Goal: Transaction & Acquisition: Book appointment/travel/reservation

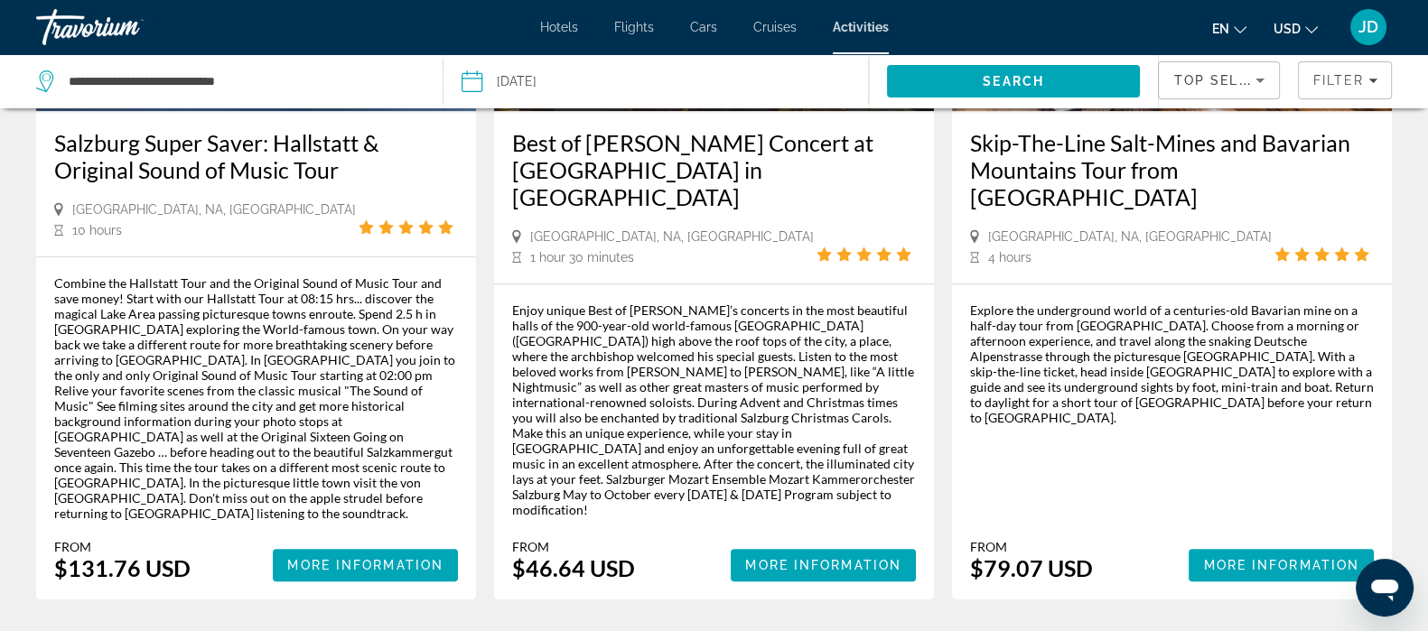
scroll to position [1200, 0]
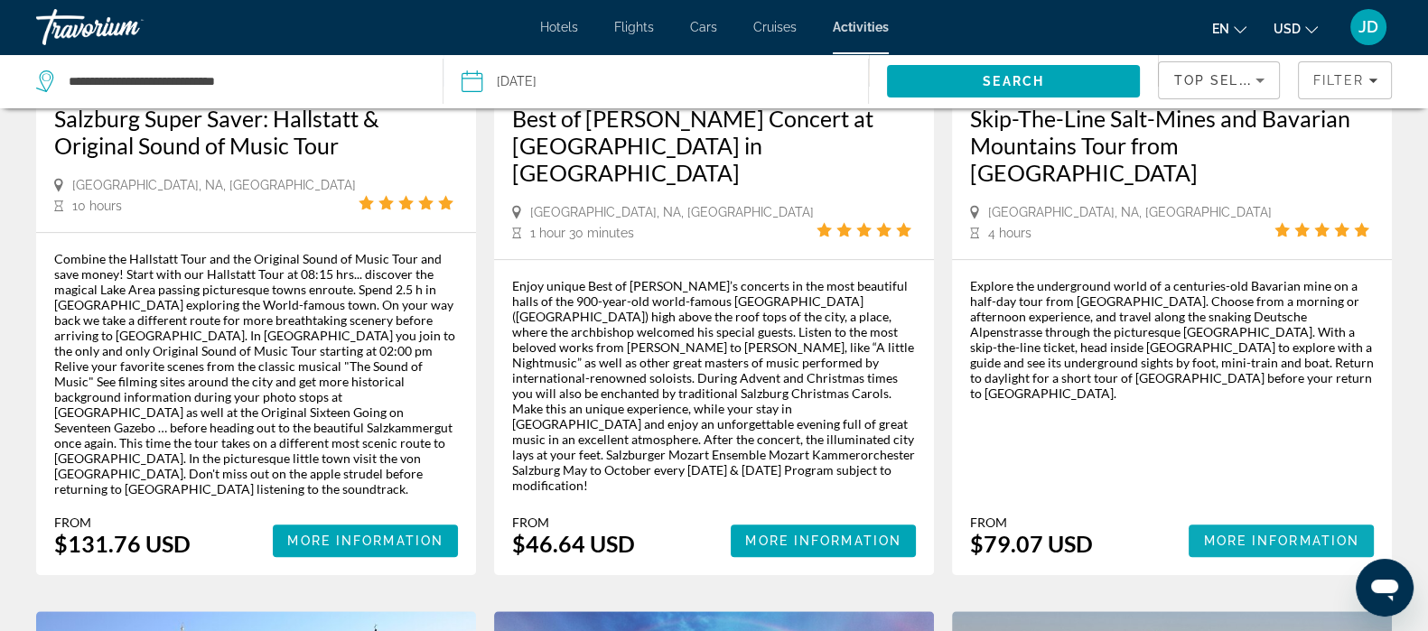
click at [1279, 534] on span "More Information" at bounding box center [1281, 541] width 156 height 14
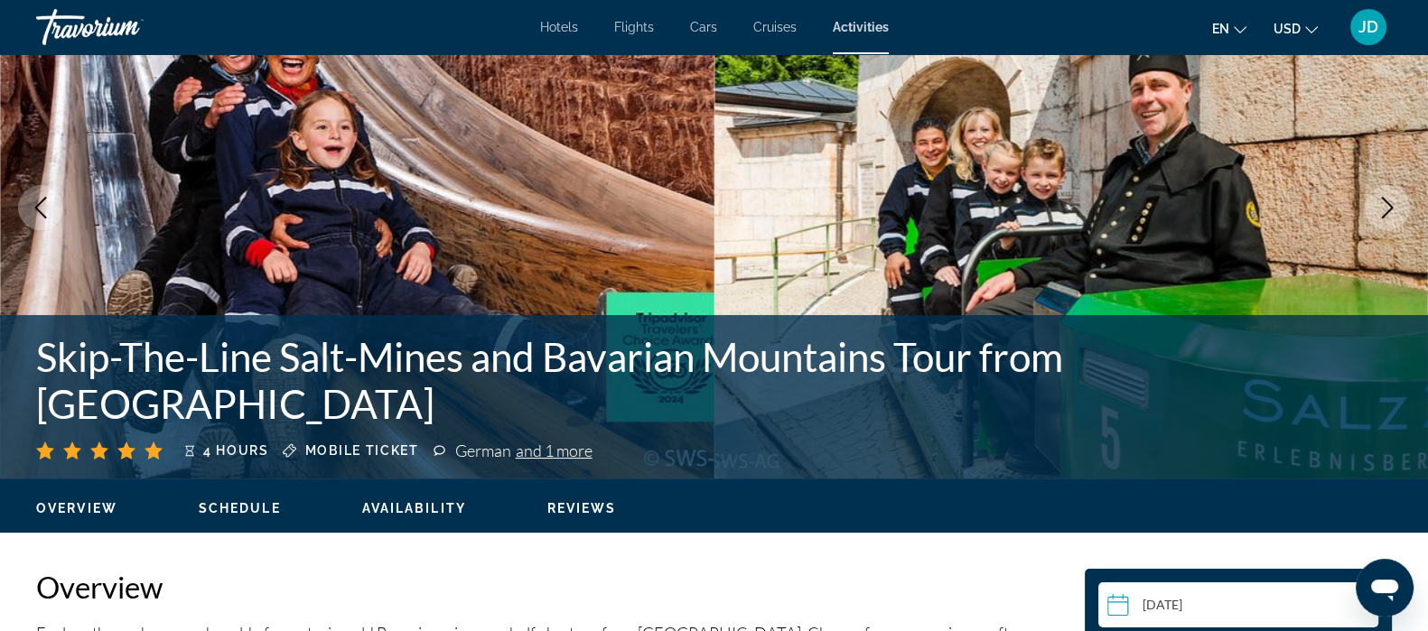
scroll to position [117, 0]
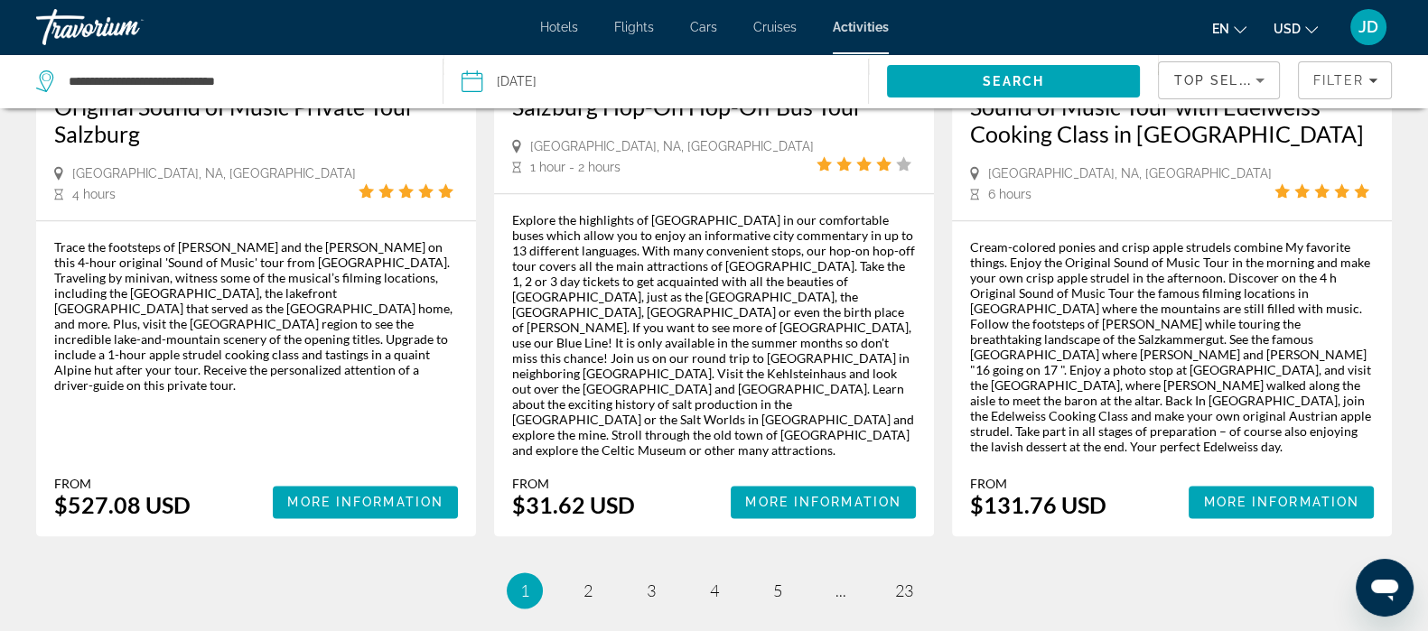
scroll to position [2886, 0]
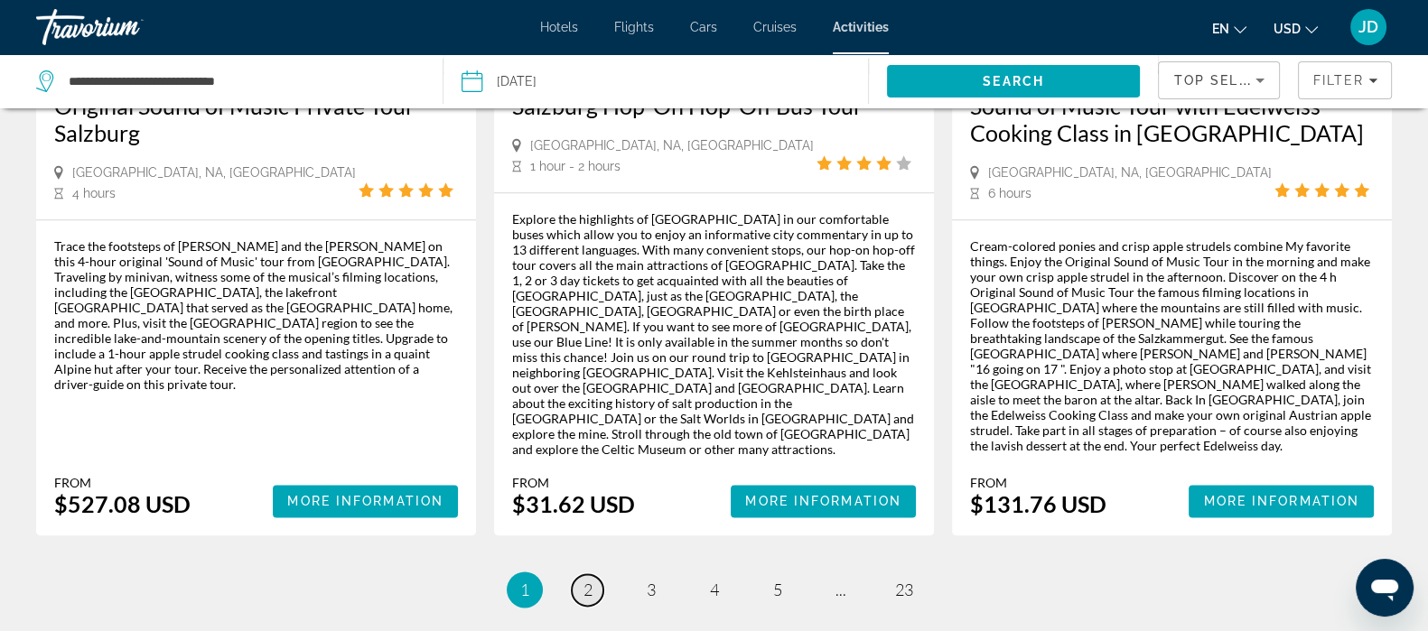
click at [585, 580] on span "2" at bounding box center [588, 590] width 9 height 20
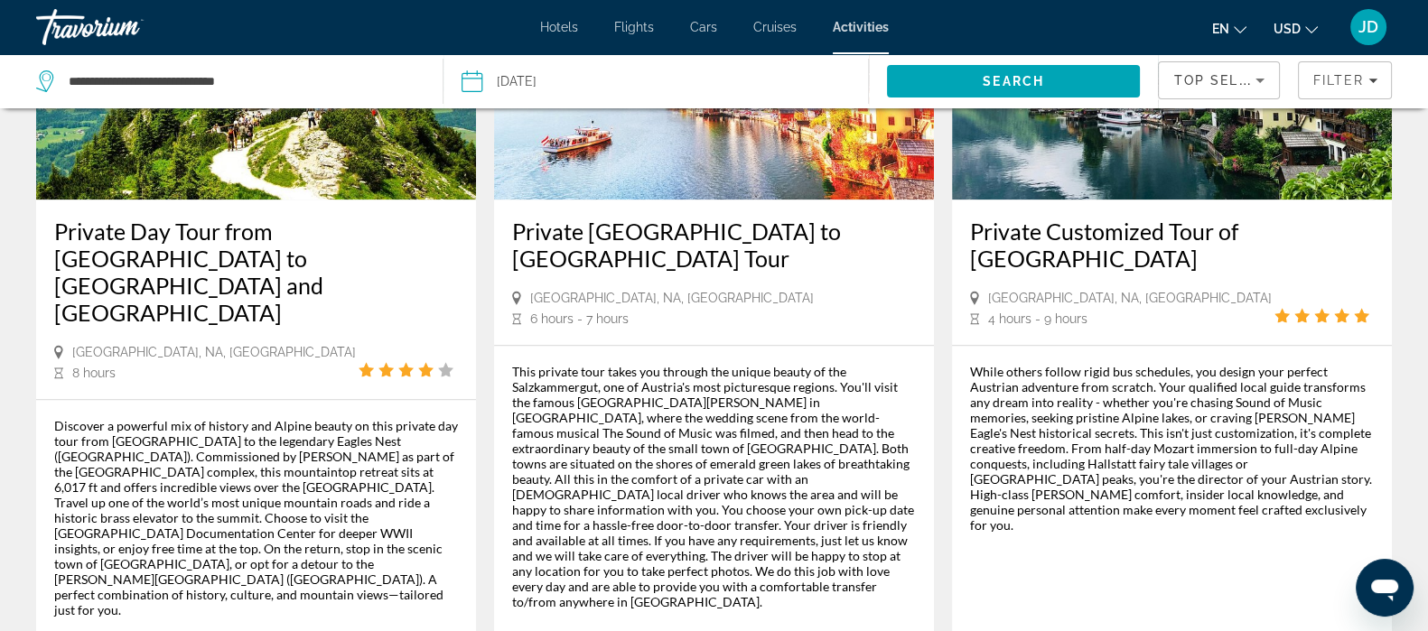
scroll to position [2703, 0]
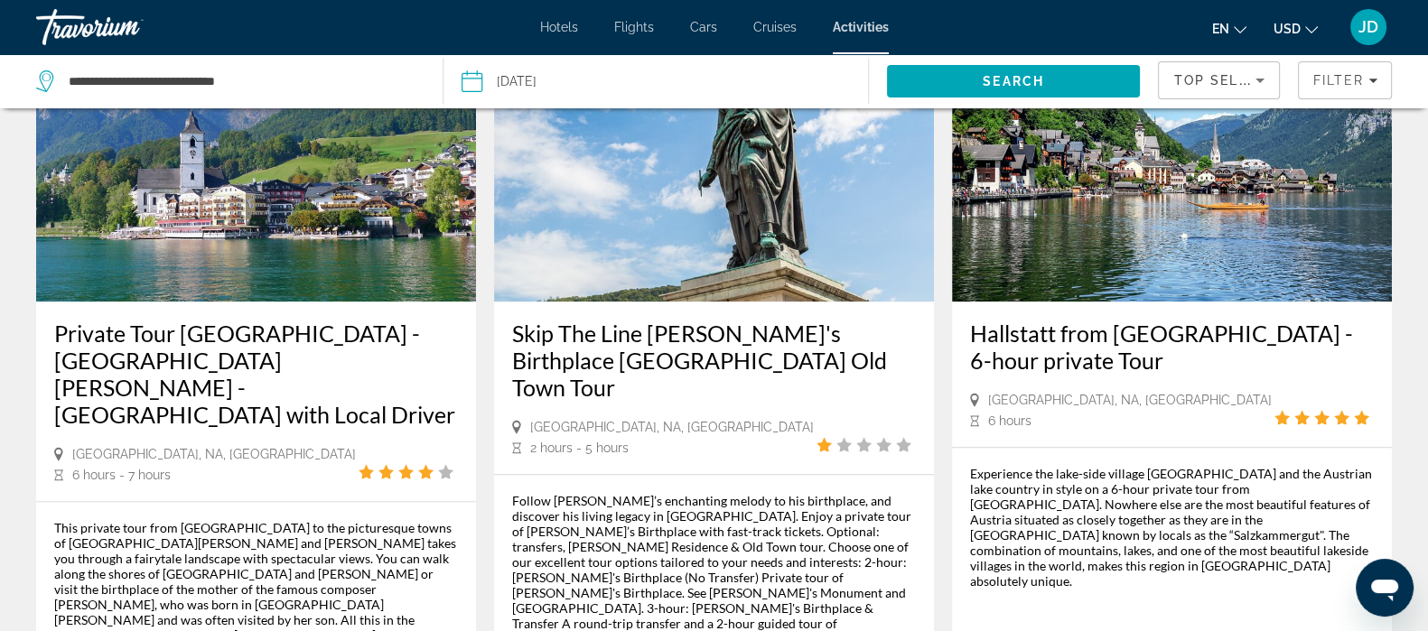
scroll to position [2737, 0]
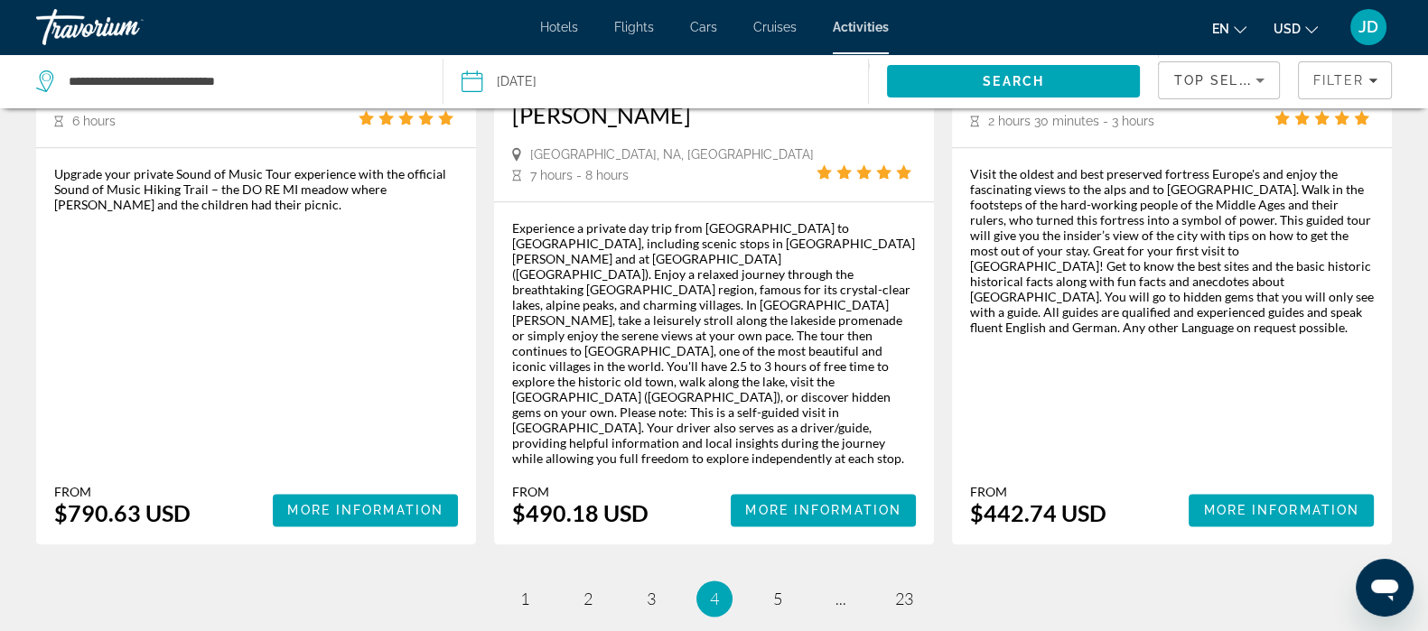
scroll to position [2837, 0]
click at [779, 580] on li "page 5" at bounding box center [778, 598] width 36 height 36
click at [777, 588] on span "5" at bounding box center [777, 598] width 9 height 20
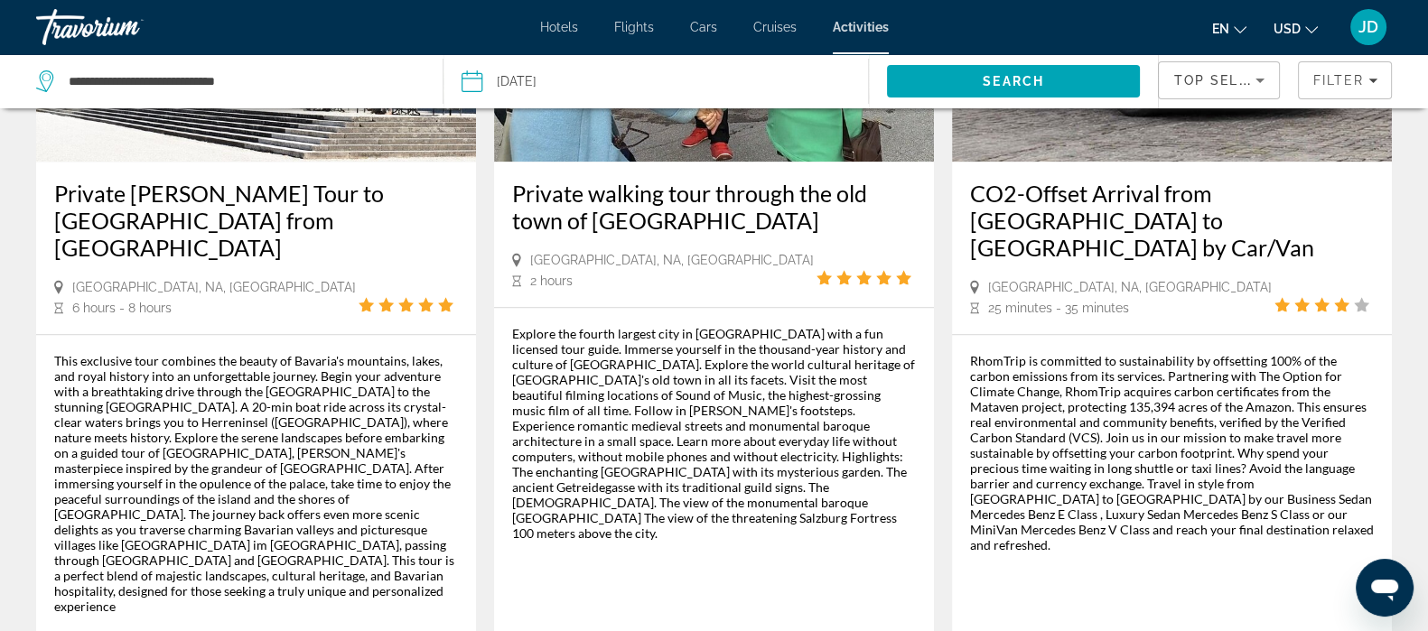
scroll to position [2737, 0]
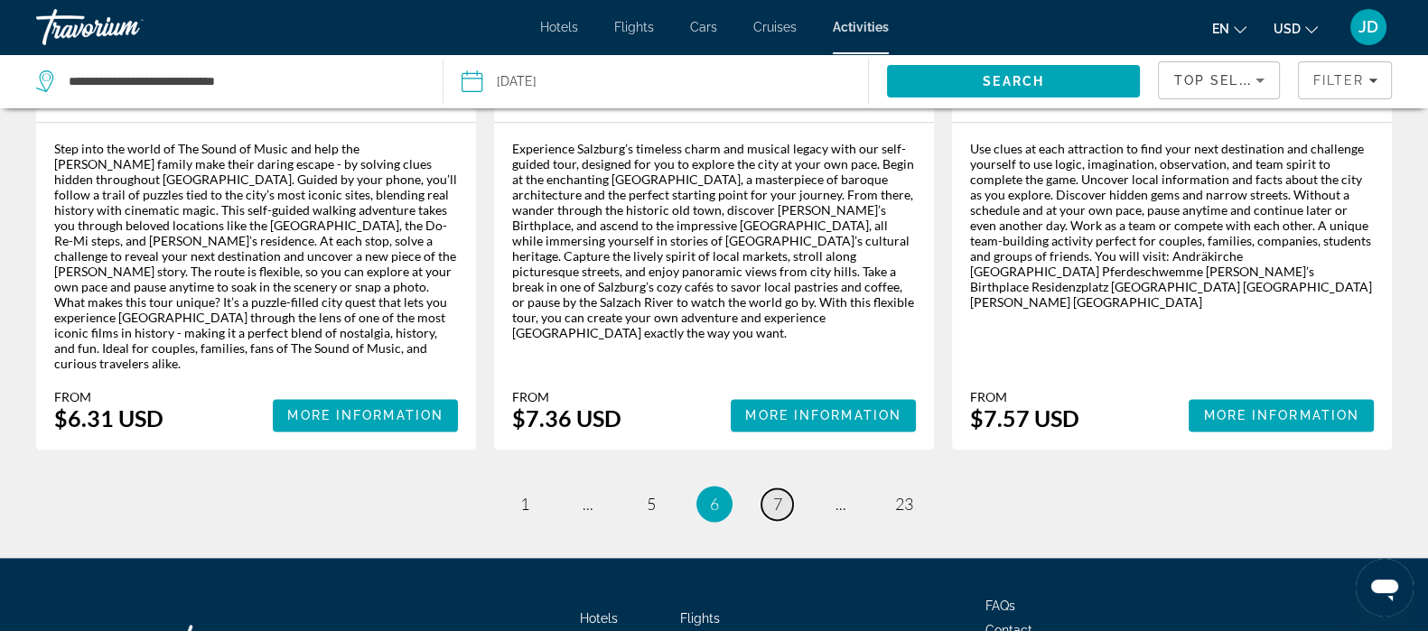
scroll to position [2889, 0]
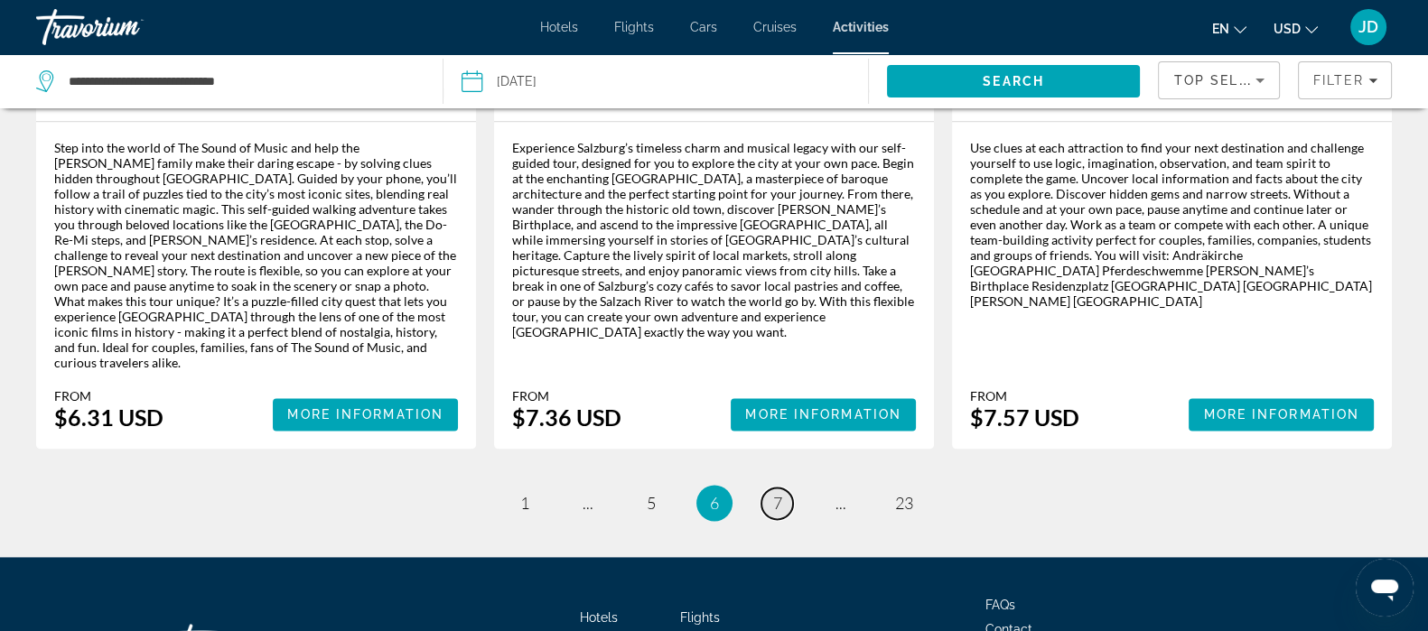
click at [773, 493] on span "7" at bounding box center [777, 503] width 9 height 20
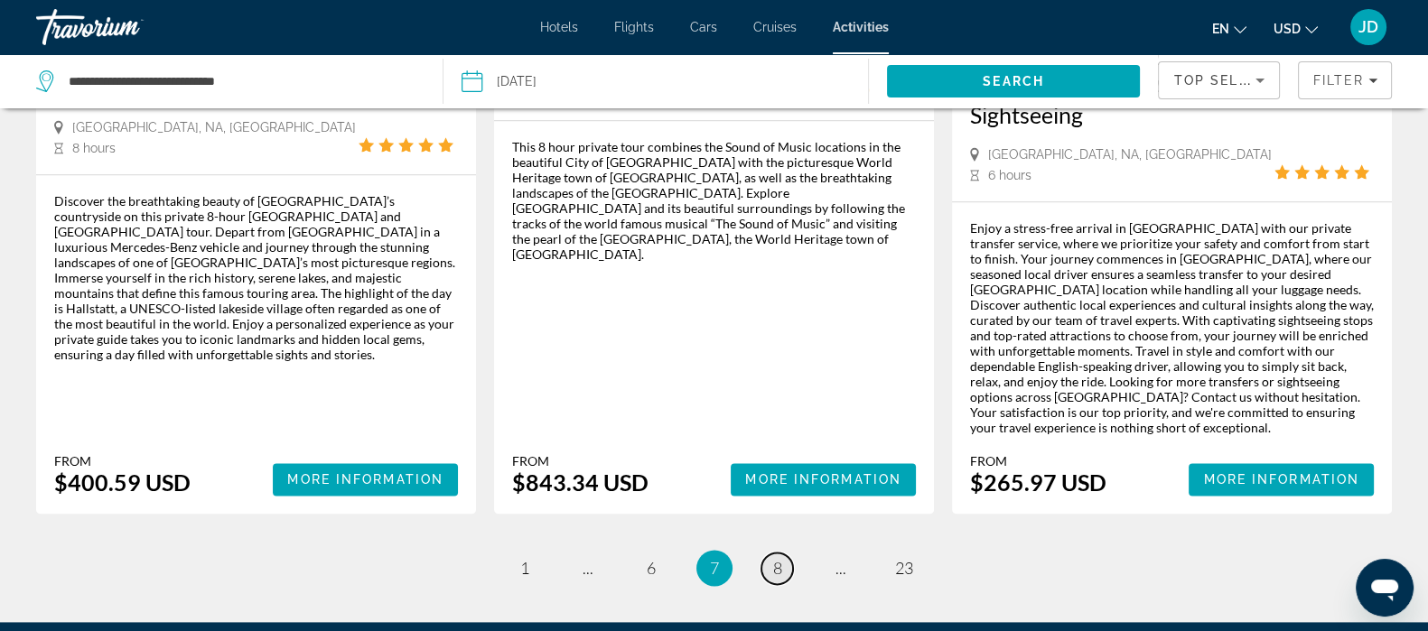
scroll to position [2950, 0]
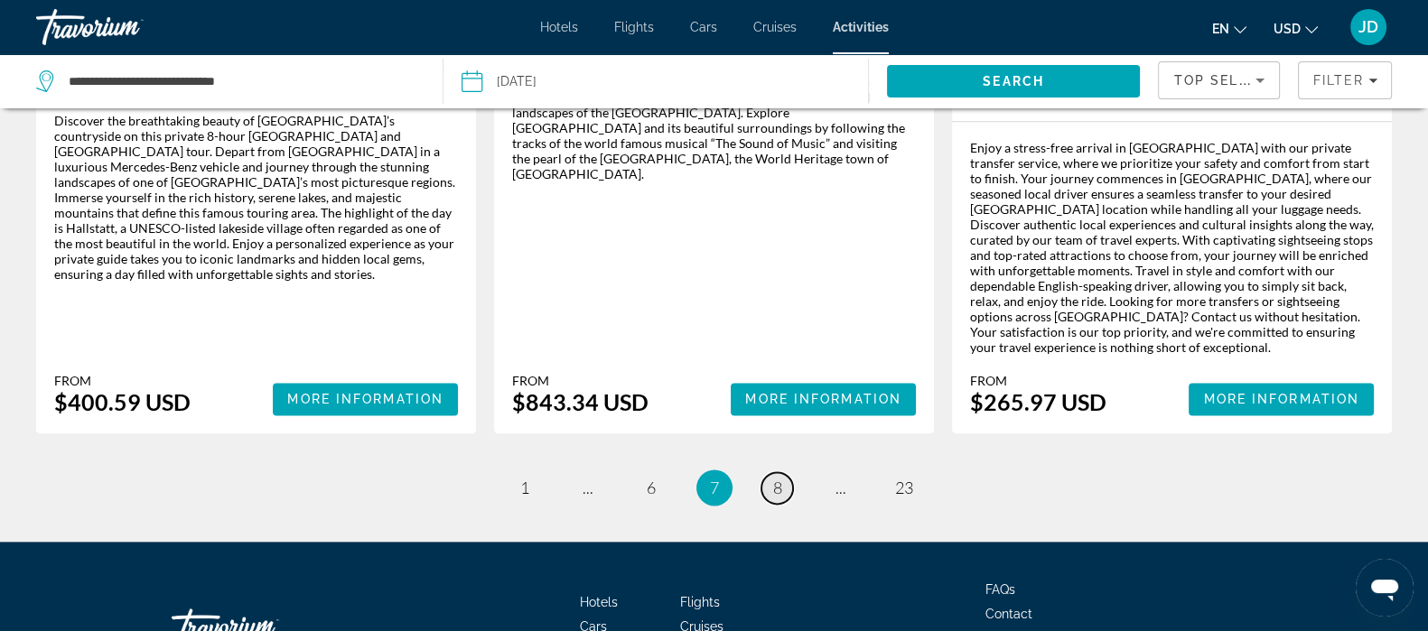
click at [776, 478] on span "8" at bounding box center [777, 488] width 9 height 20
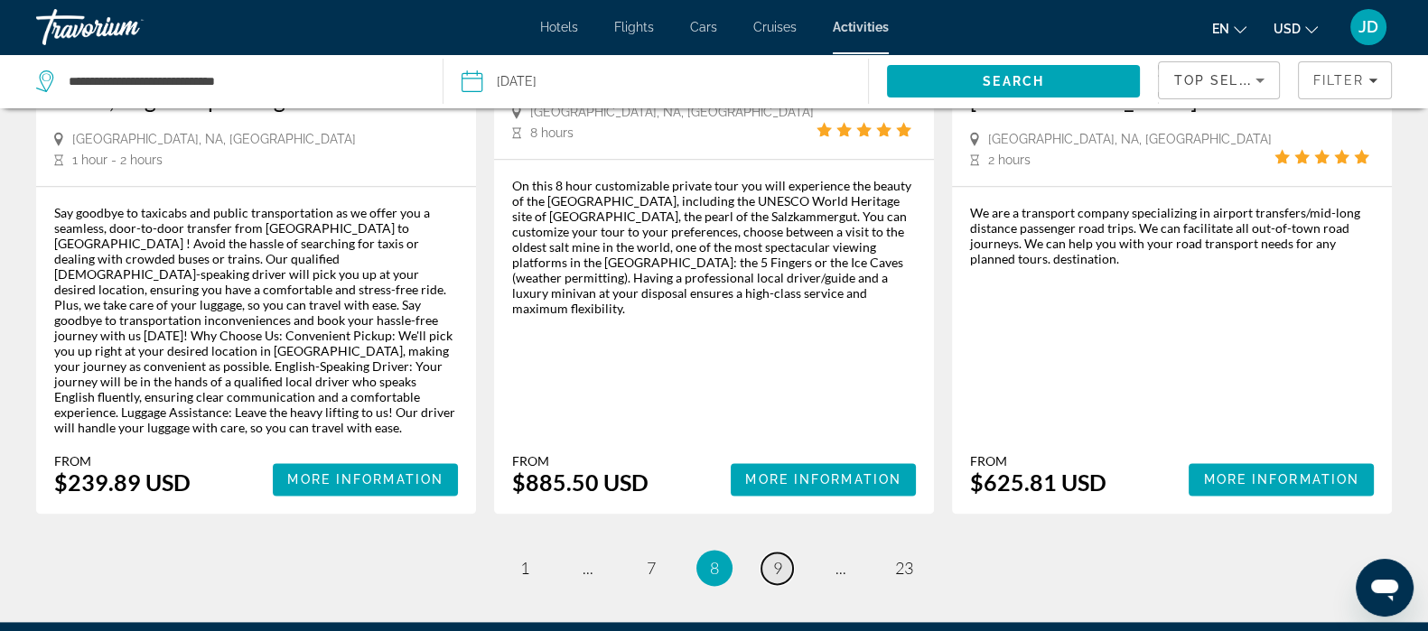
scroll to position [2818, 0]
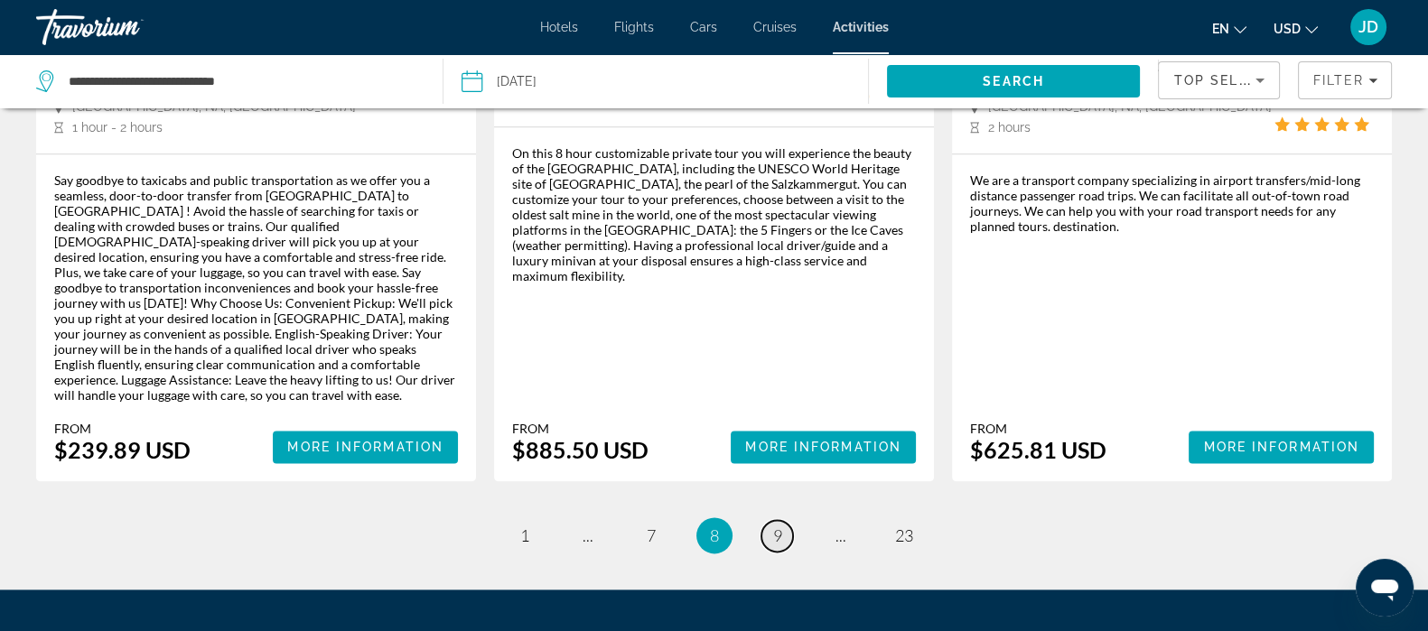
click at [777, 526] on span "9" at bounding box center [777, 536] width 9 height 20
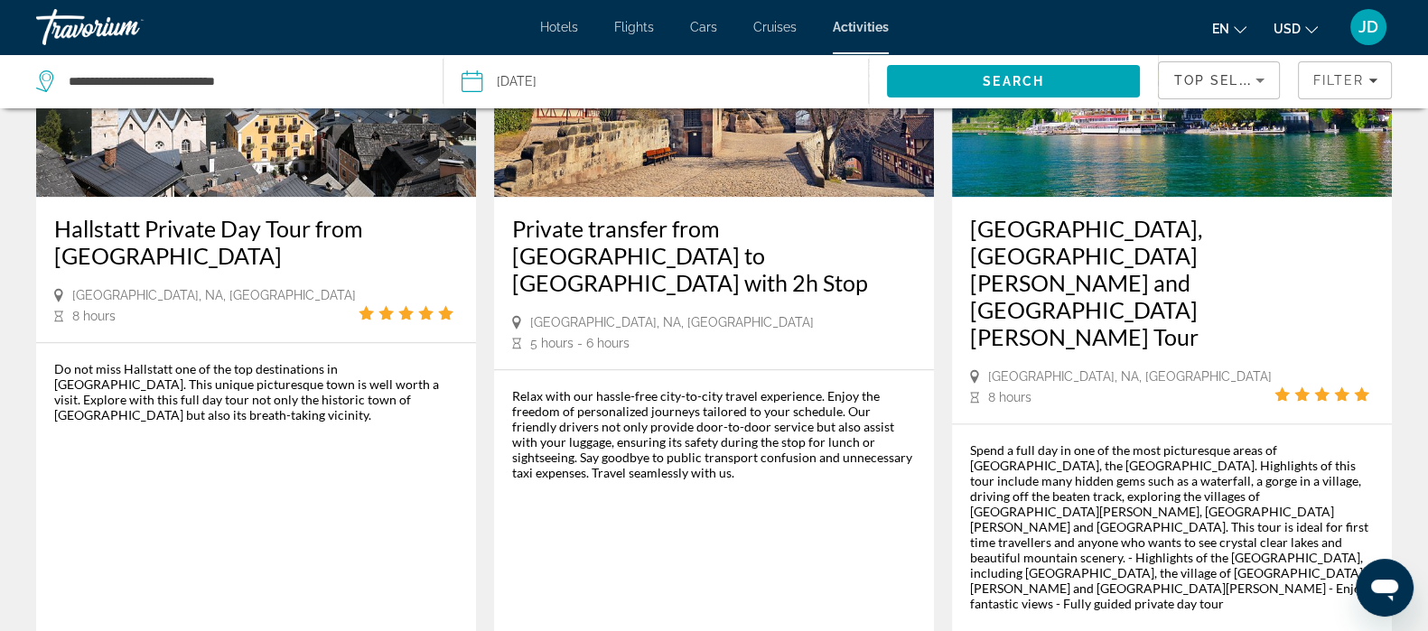
scroll to position [2797, 0]
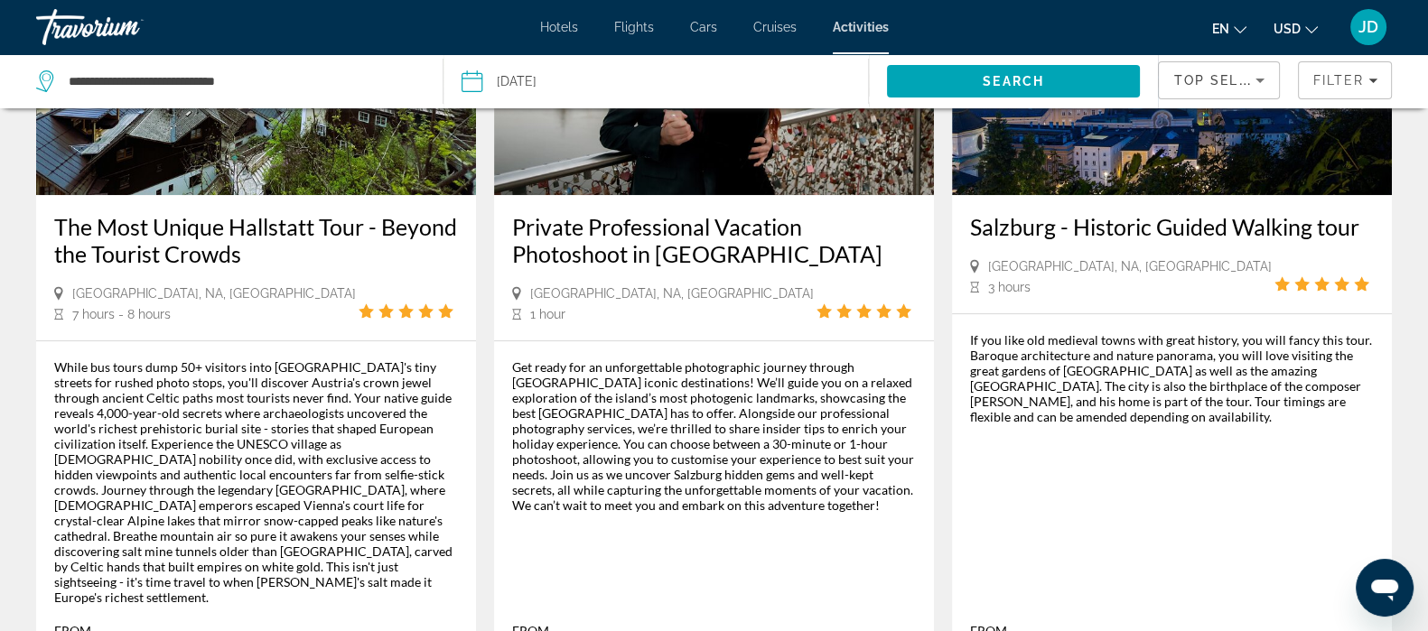
scroll to position [1139, 0]
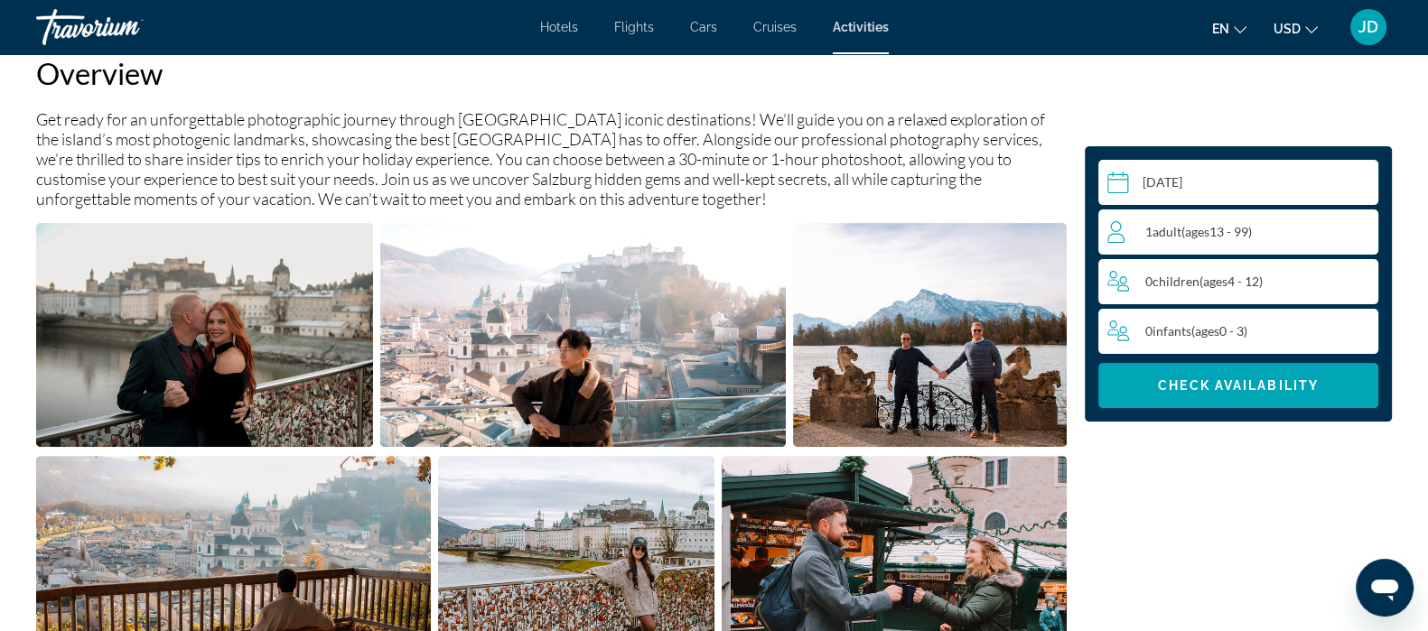
scroll to position [632, 0]
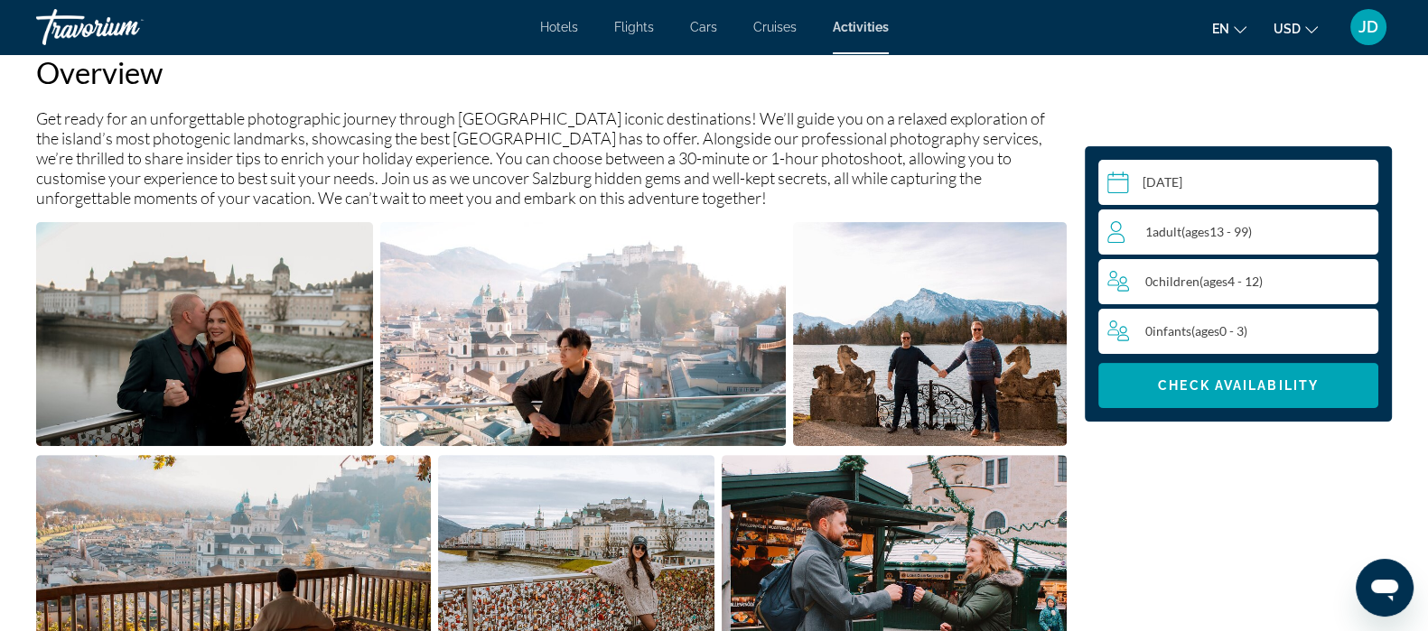
click at [158, 344] on img "Open full-screen image slider" at bounding box center [204, 334] width 337 height 224
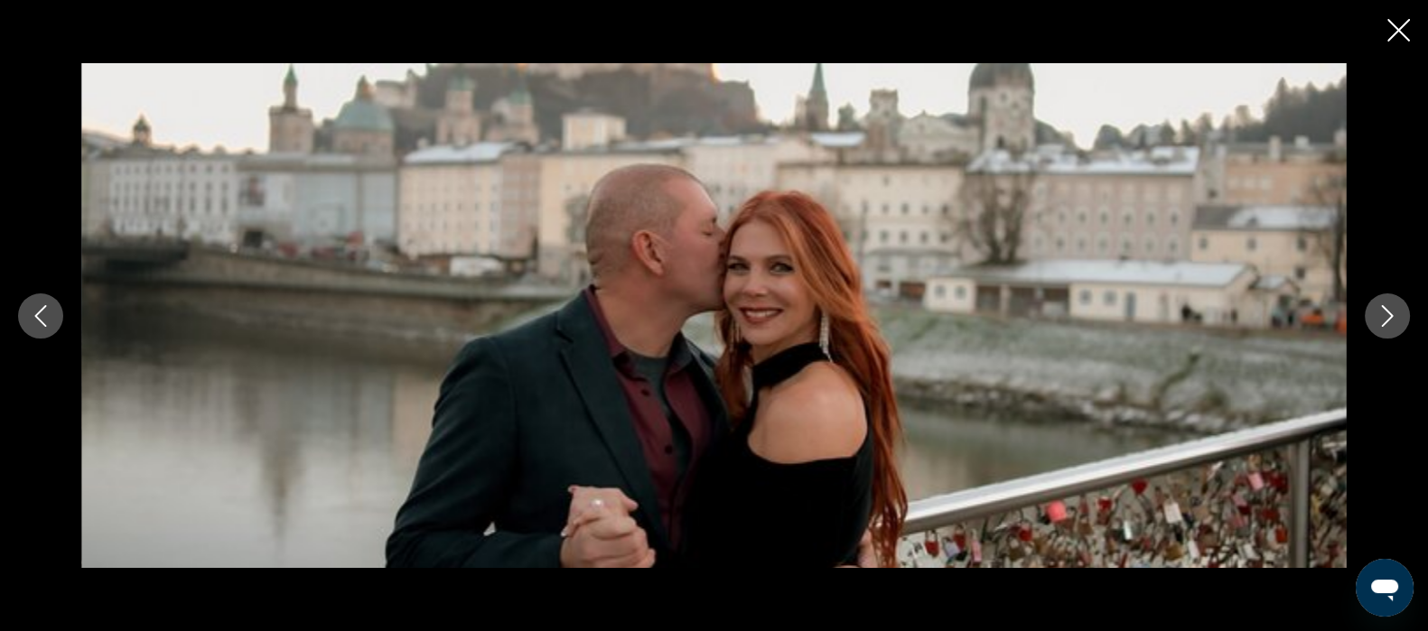
click at [1385, 321] on icon "Next image" at bounding box center [1388, 316] width 22 height 22
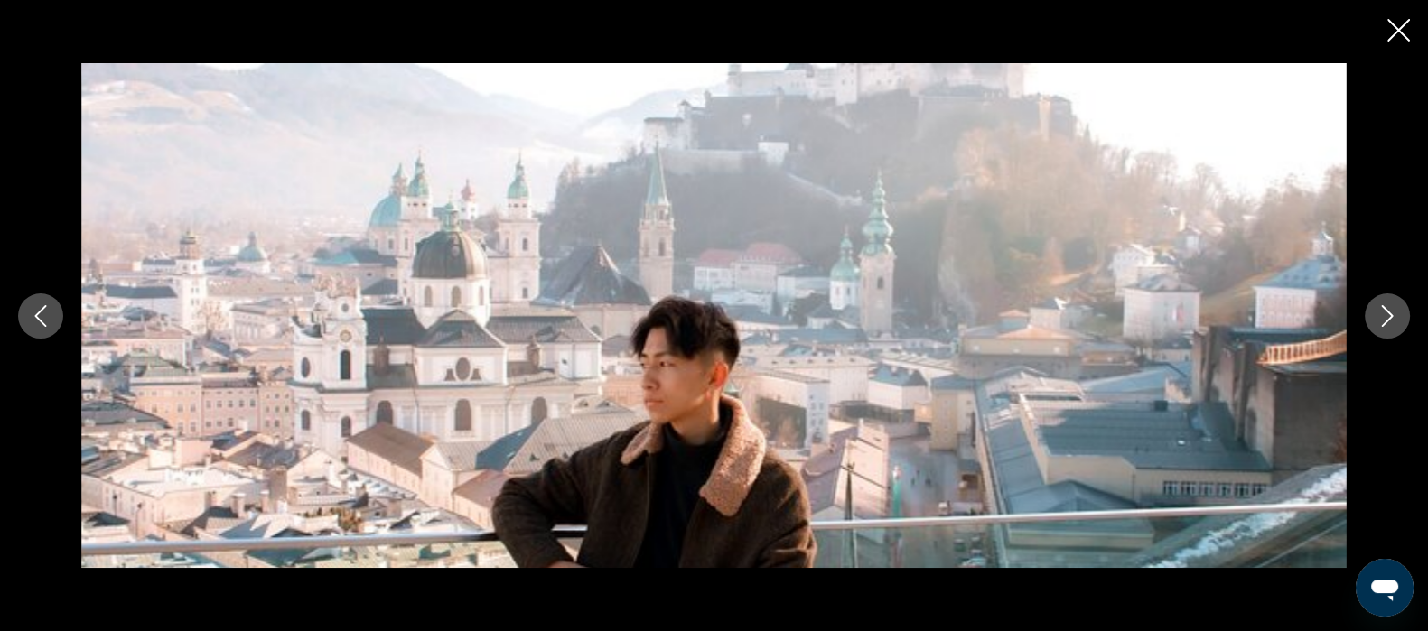
click at [1390, 312] on icon "Next image" at bounding box center [1388, 316] width 22 height 22
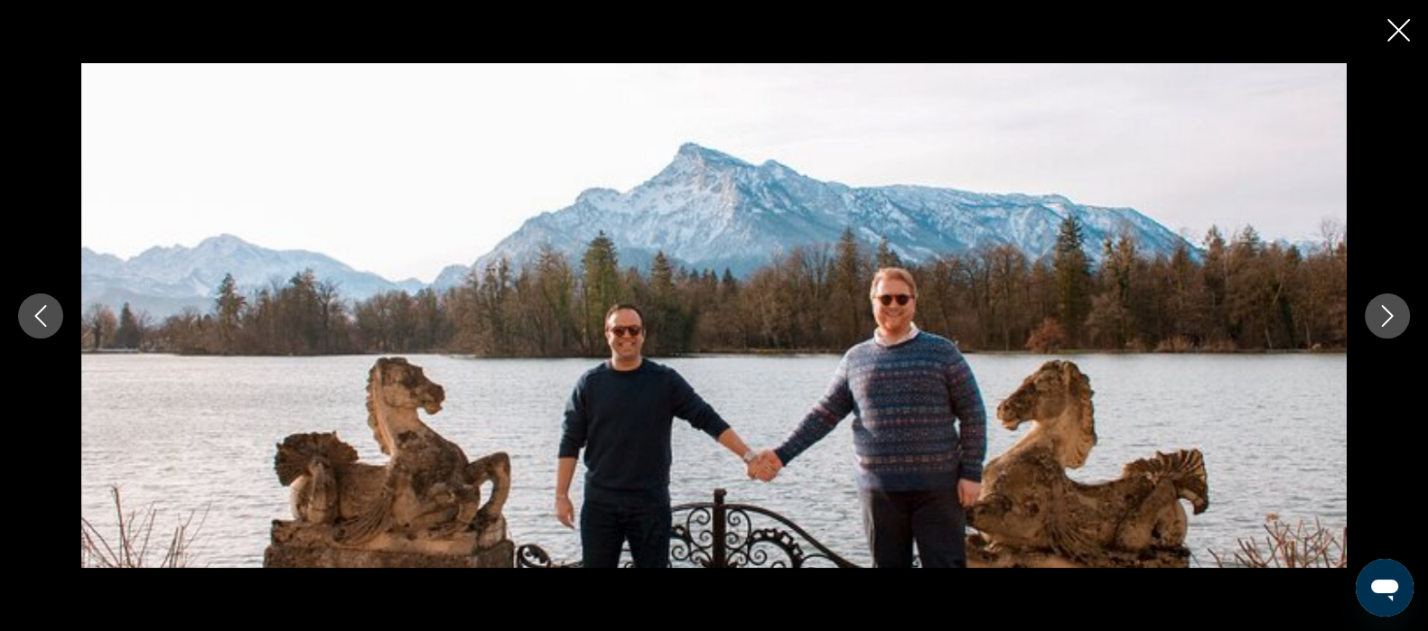
click at [1392, 308] on icon "Next image" at bounding box center [1388, 316] width 22 height 22
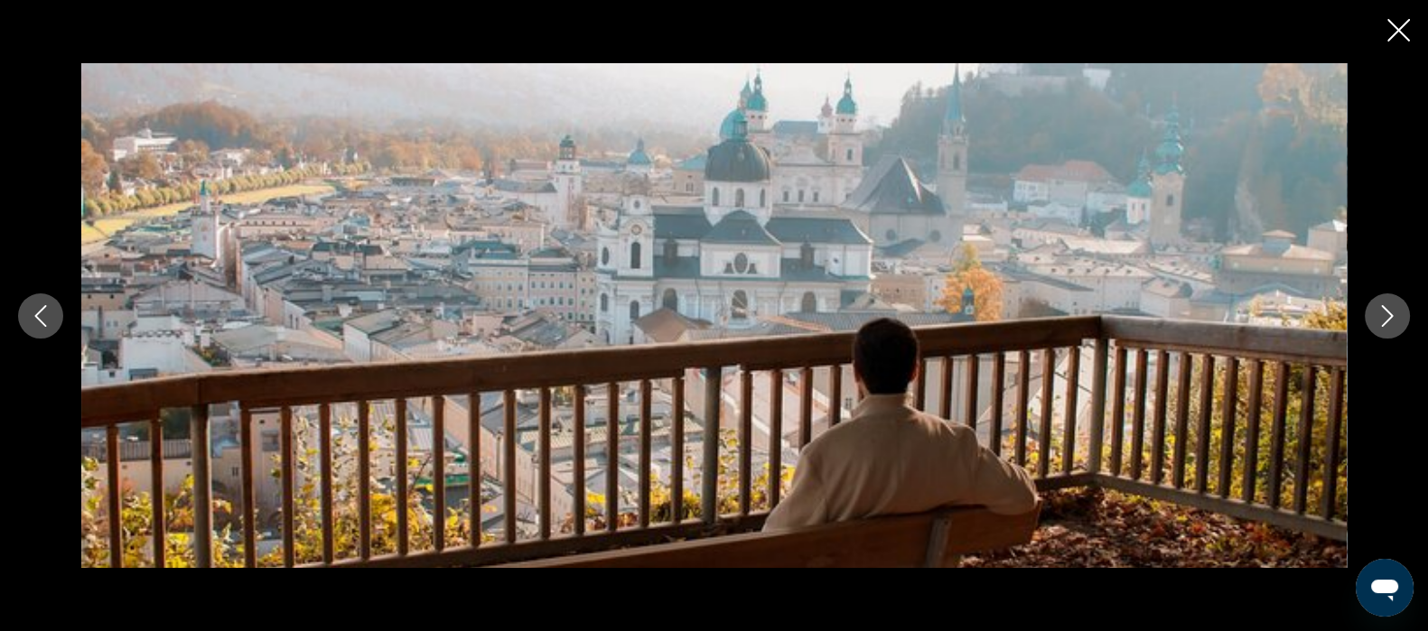
click at [1387, 315] on icon "Next image" at bounding box center [1388, 316] width 22 height 22
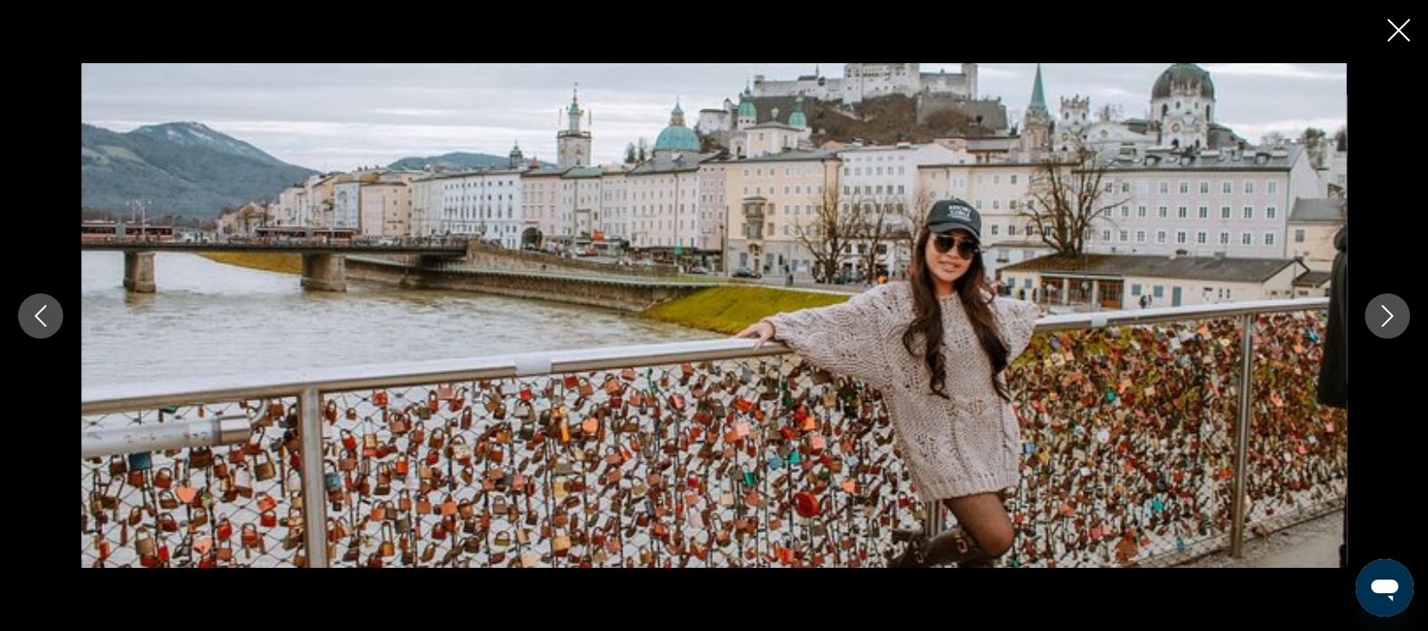
click at [1389, 313] on icon "Next image" at bounding box center [1388, 316] width 12 height 22
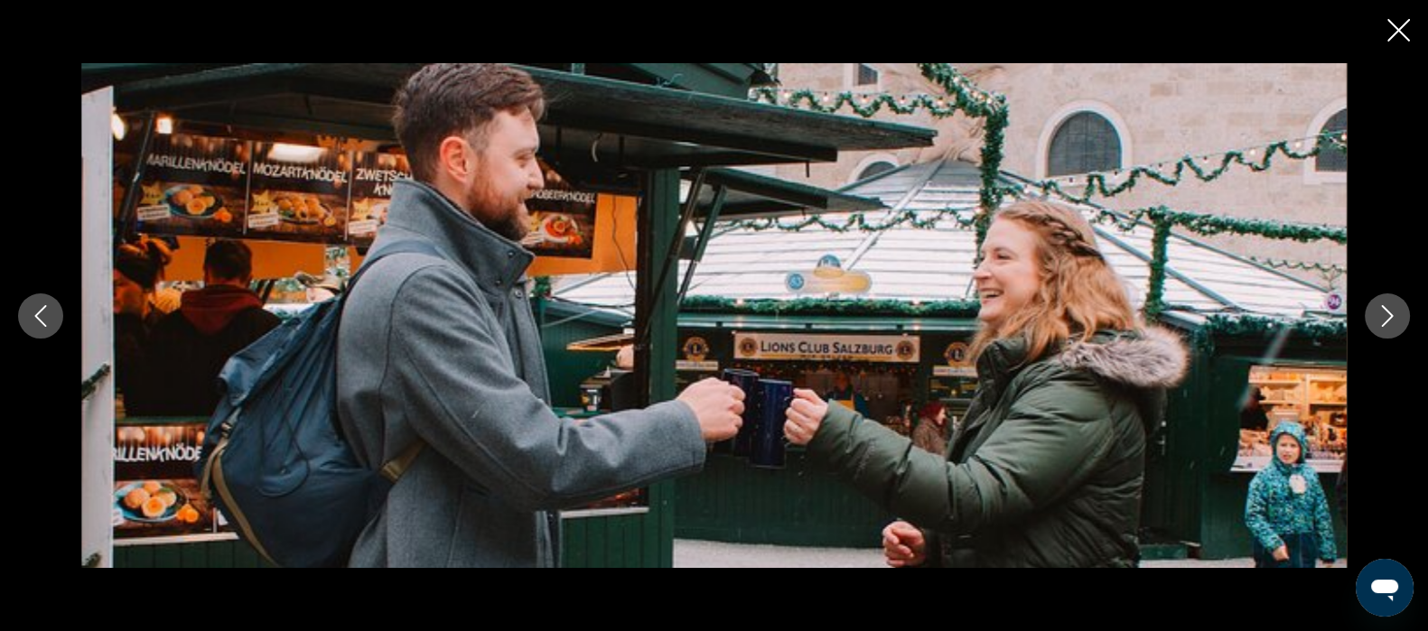
click at [1391, 317] on icon "Next image" at bounding box center [1388, 316] width 22 height 22
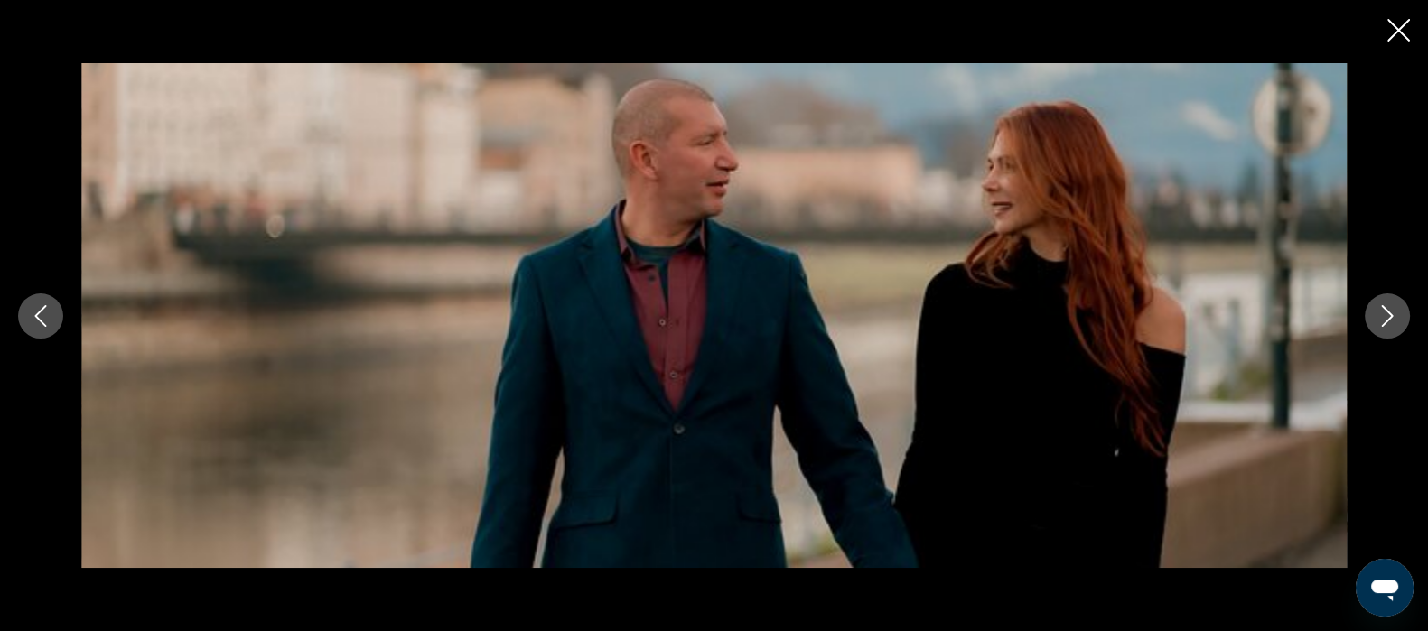
click at [1390, 315] on icon "Next image" at bounding box center [1388, 316] width 22 height 22
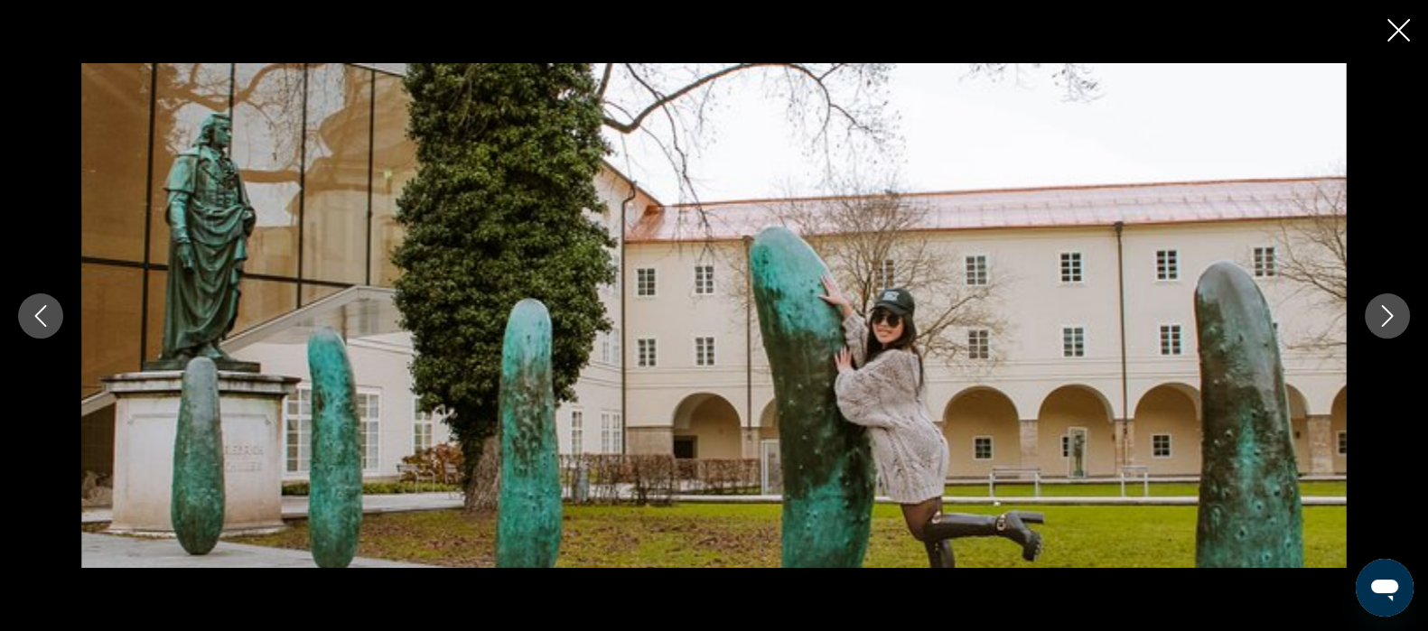
click at [1390, 315] on icon "Next image" at bounding box center [1388, 316] width 22 height 22
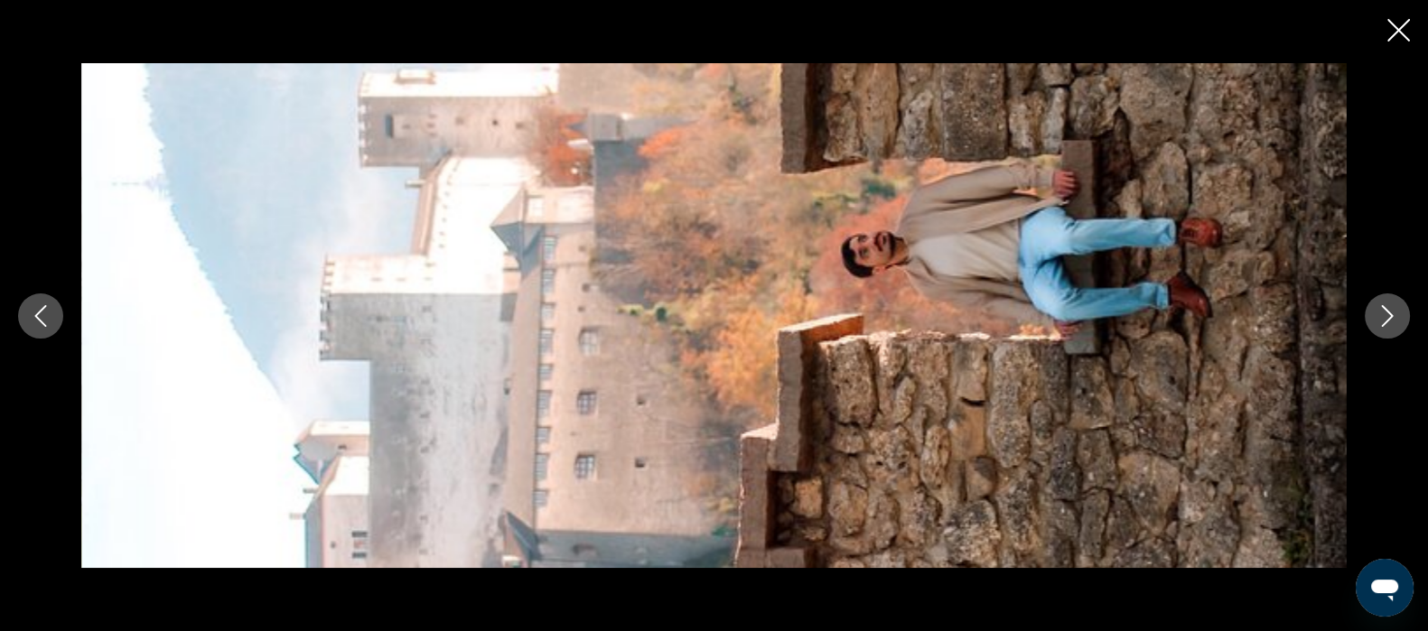
click at [1390, 316] on icon "Next image" at bounding box center [1388, 316] width 12 height 22
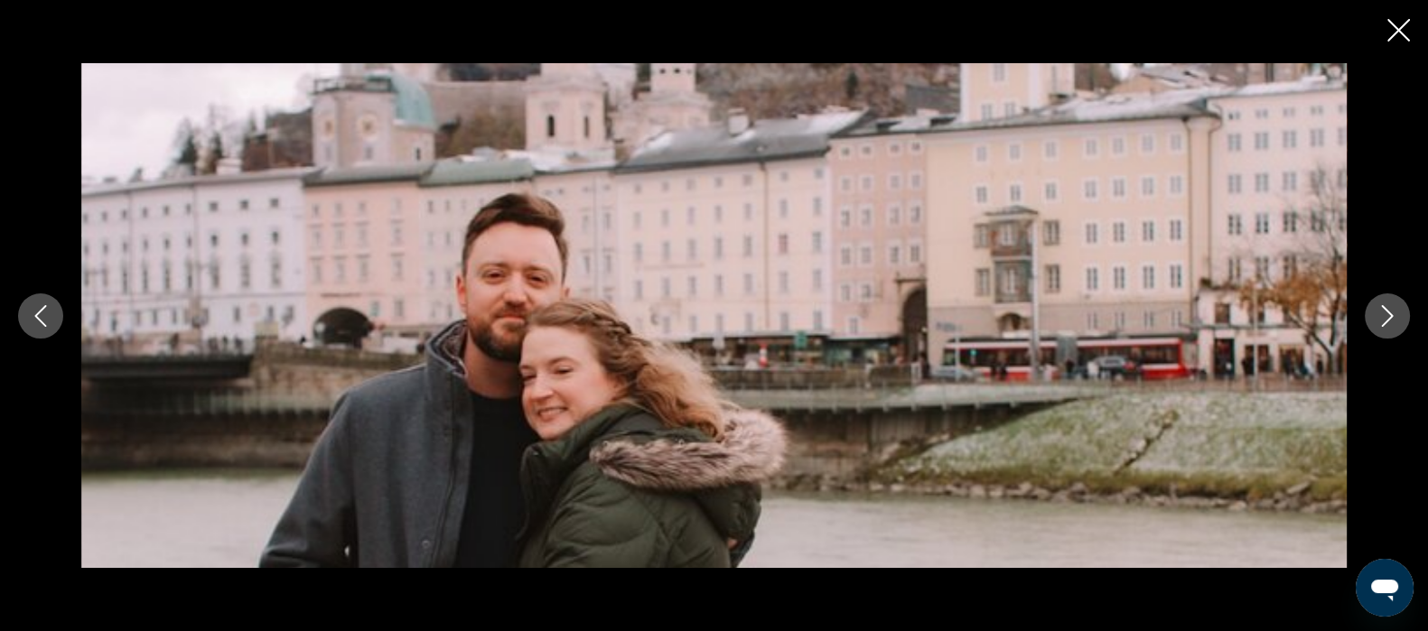
click at [1386, 320] on icon "Next image" at bounding box center [1388, 316] width 22 height 22
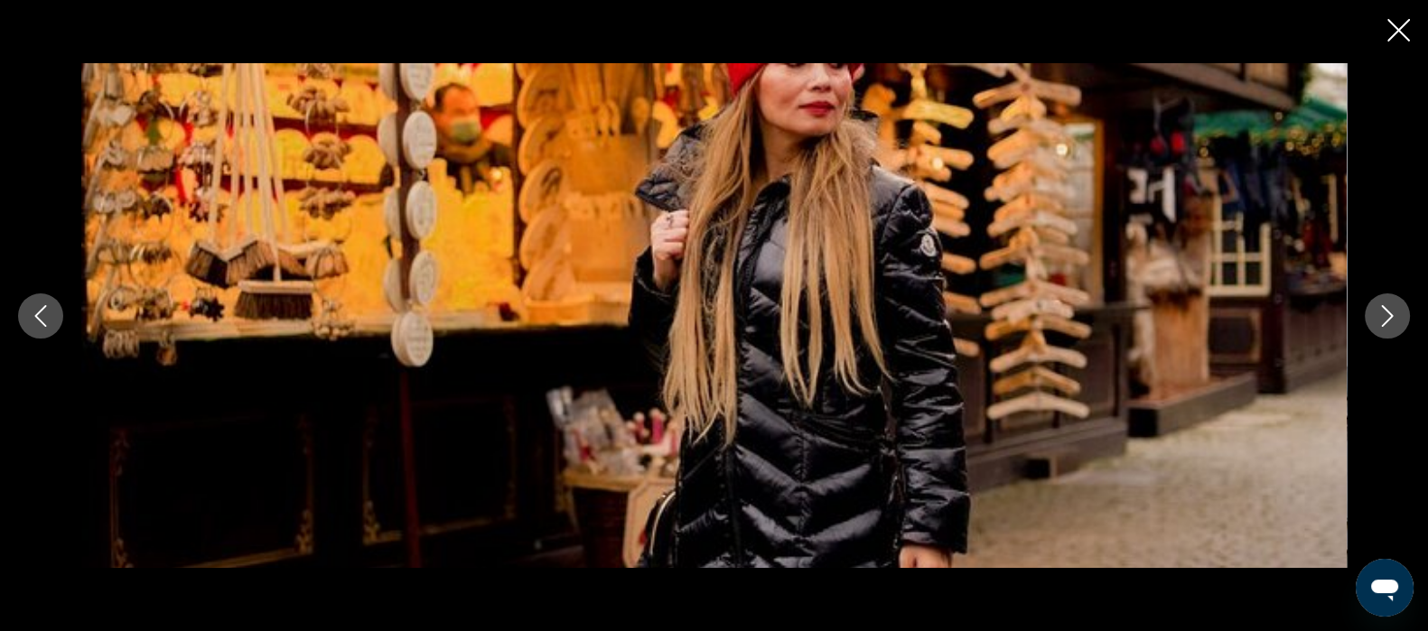
click at [1387, 320] on icon "Next image" at bounding box center [1388, 316] width 22 height 22
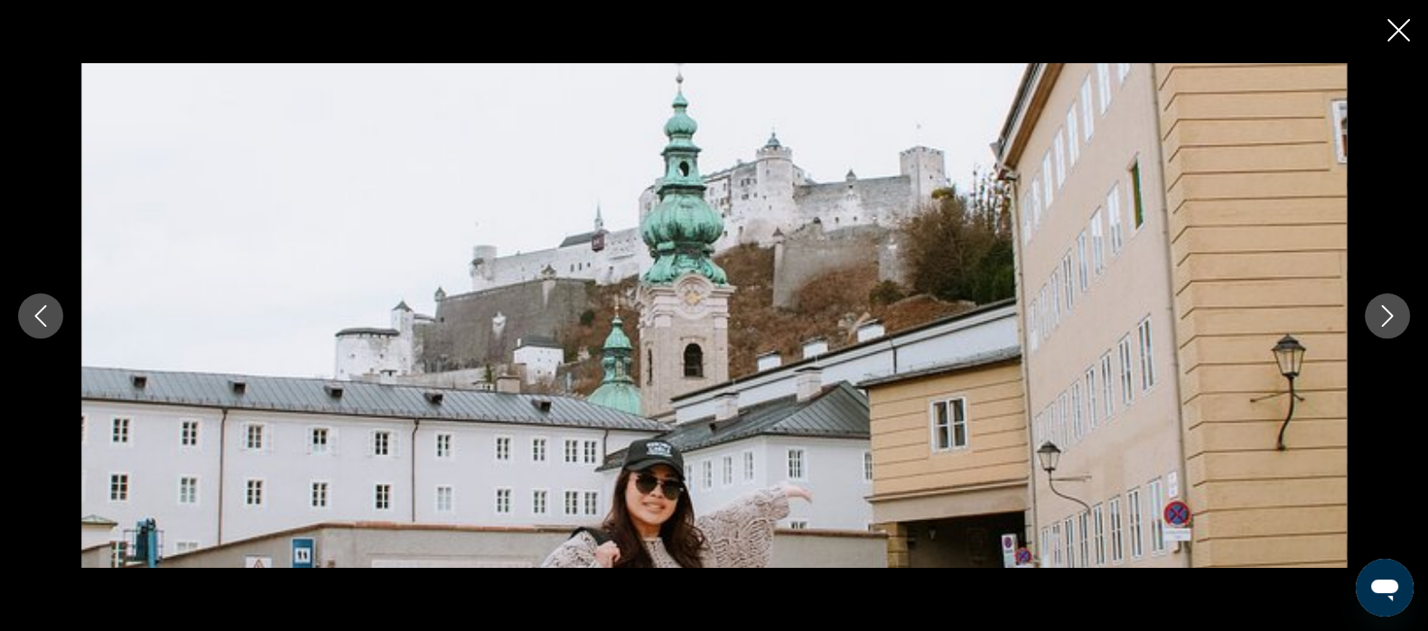
click at [1385, 322] on icon "Next image" at bounding box center [1388, 316] width 12 height 22
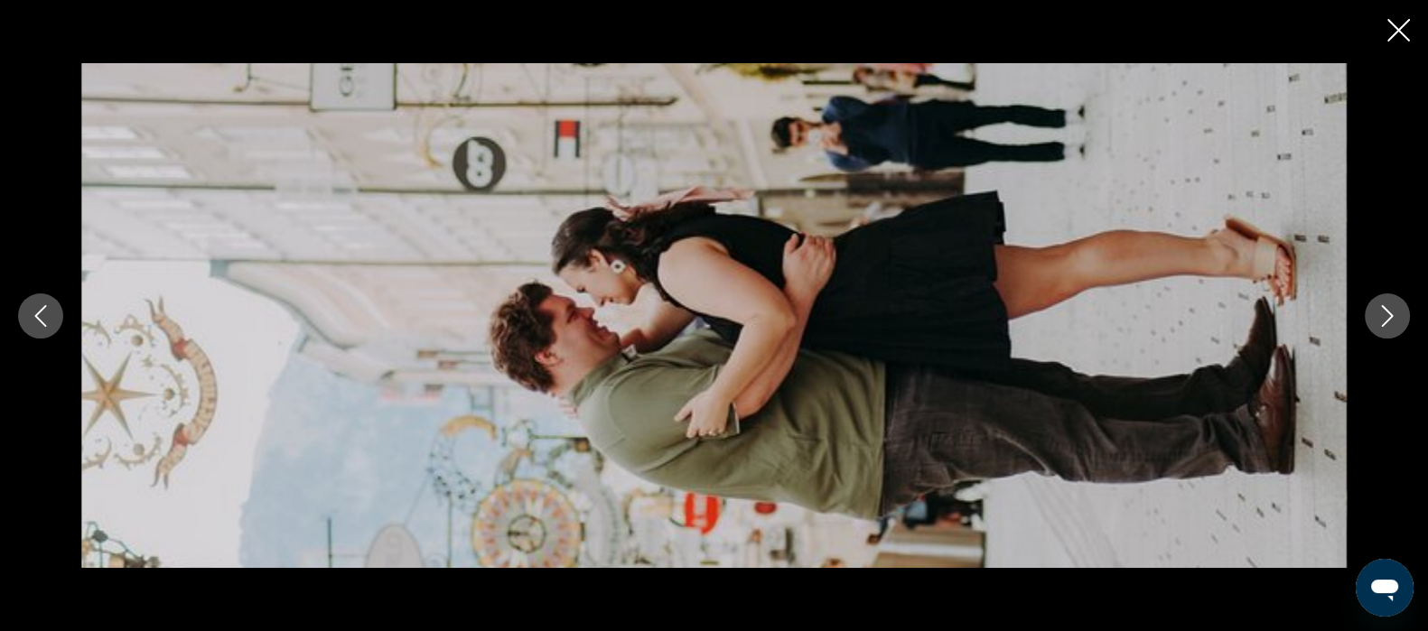
click at [1387, 320] on icon "Next image" at bounding box center [1388, 316] width 22 height 22
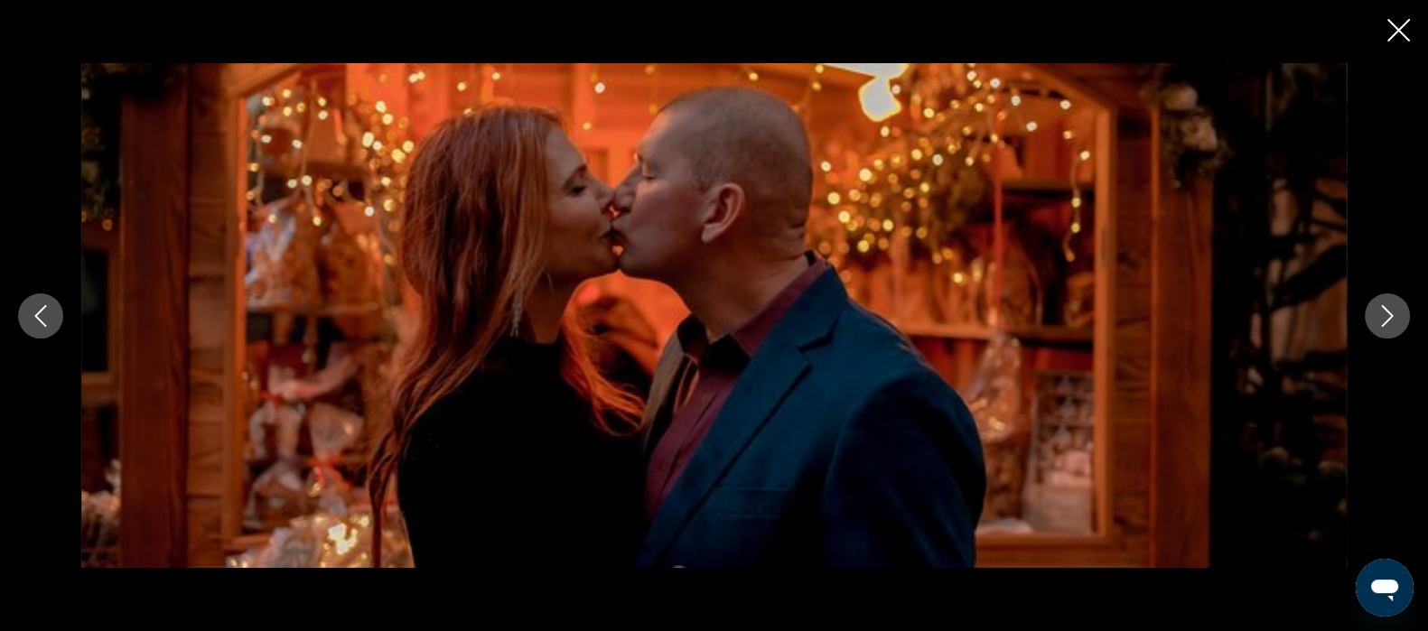
click at [1386, 321] on icon "Next image" at bounding box center [1388, 316] width 22 height 22
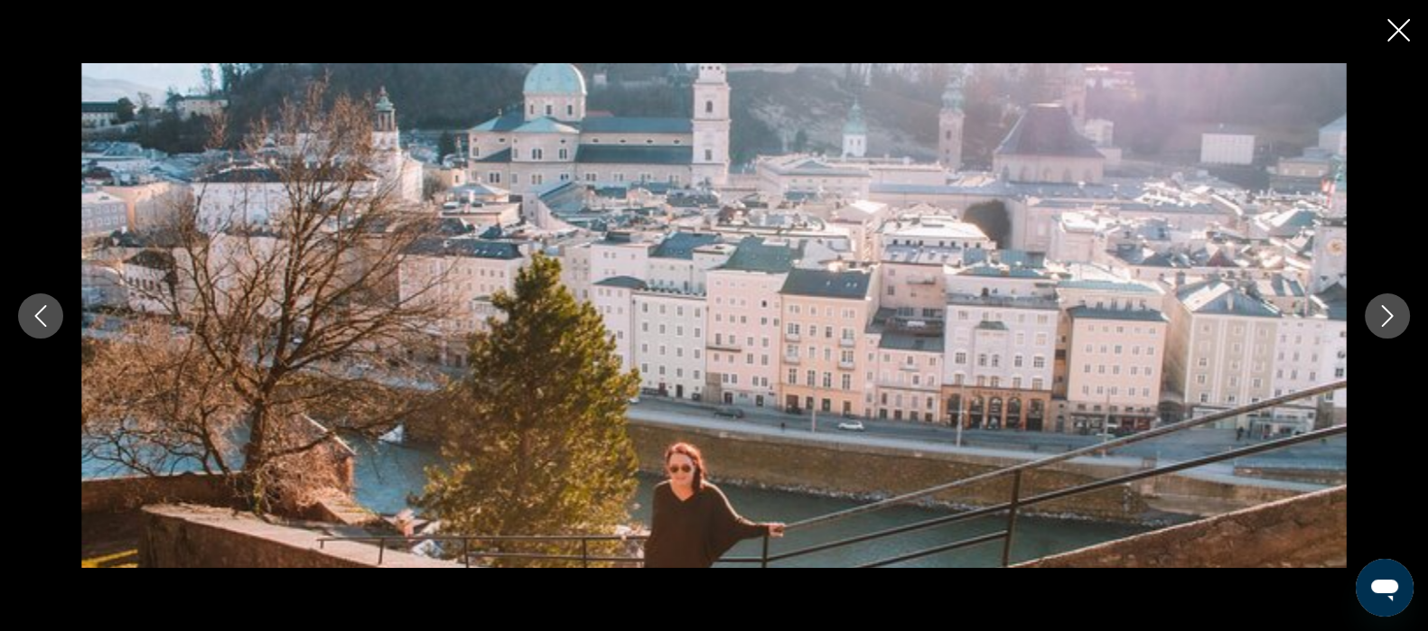
click at [1390, 316] on icon "Next image" at bounding box center [1388, 316] width 12 height 22
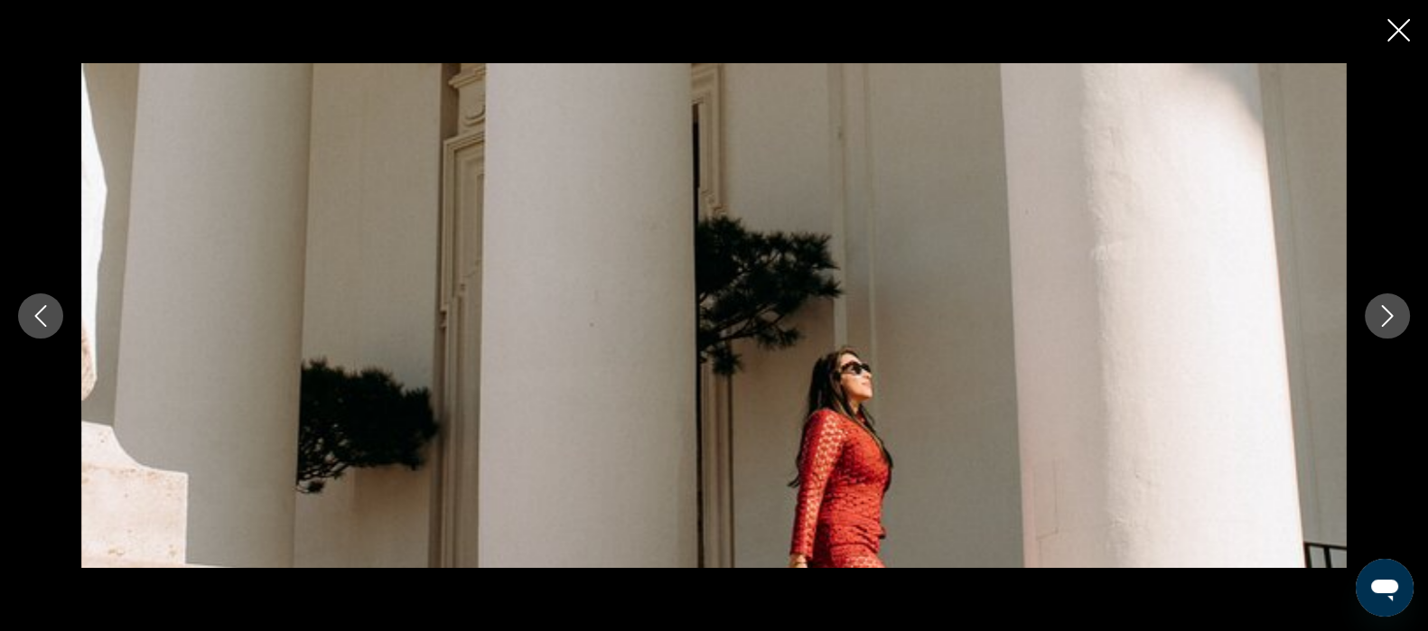
click at [1388, 316] on icon "Next image" at bounding box center [1388, 316] width 22 height 22
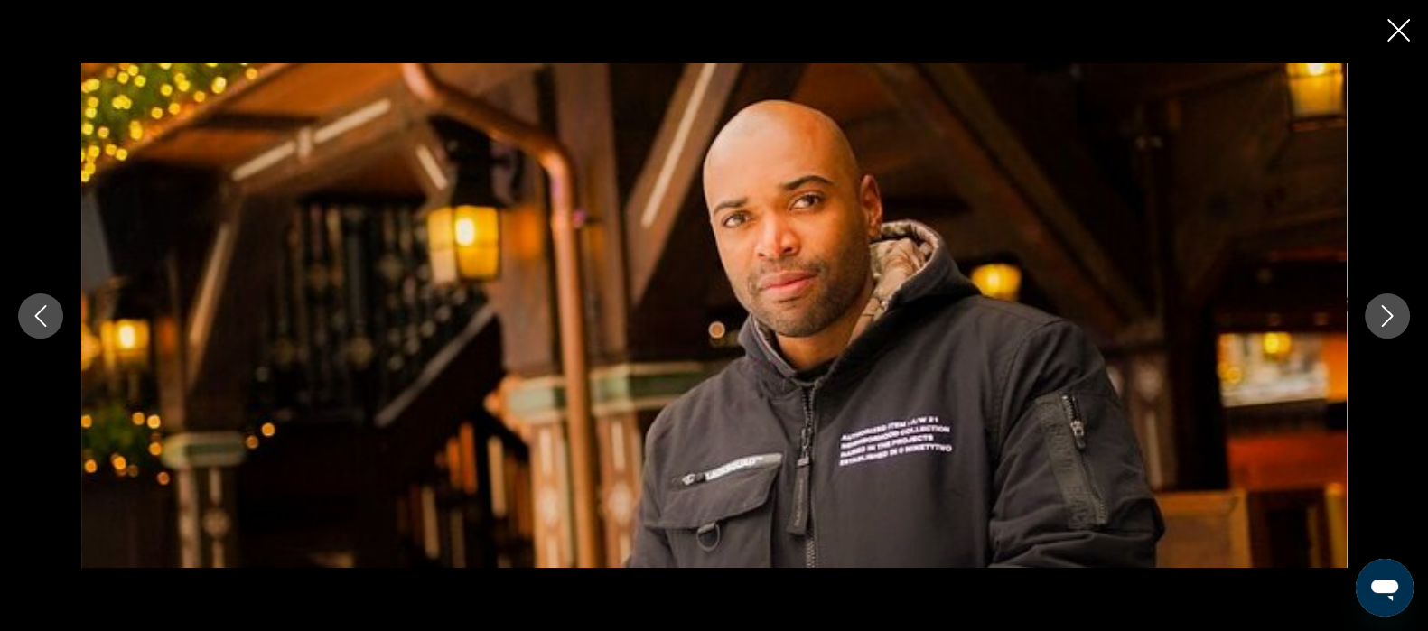
click at [1409, 309] on button "Next image" at bounding box center [1387, 316] width 45 height 45
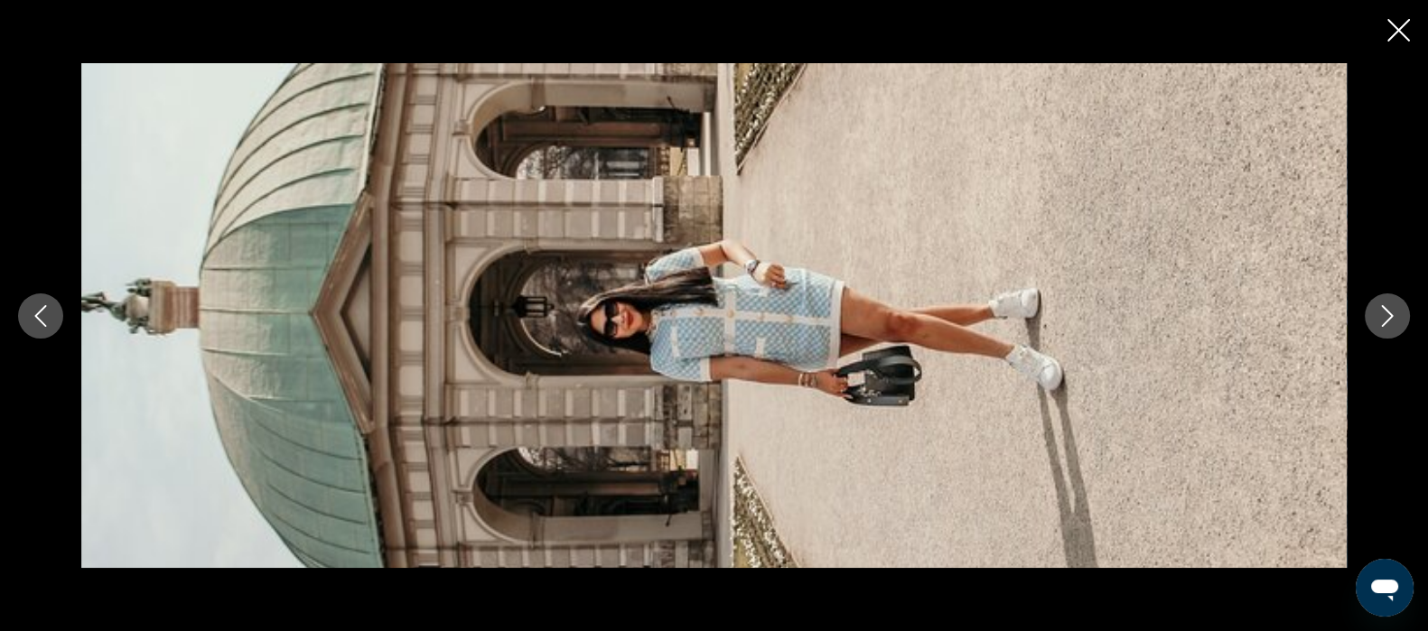
click at [1388, 316] on icon "Next image" at bounding box center [1388, 316] width 22 height 22
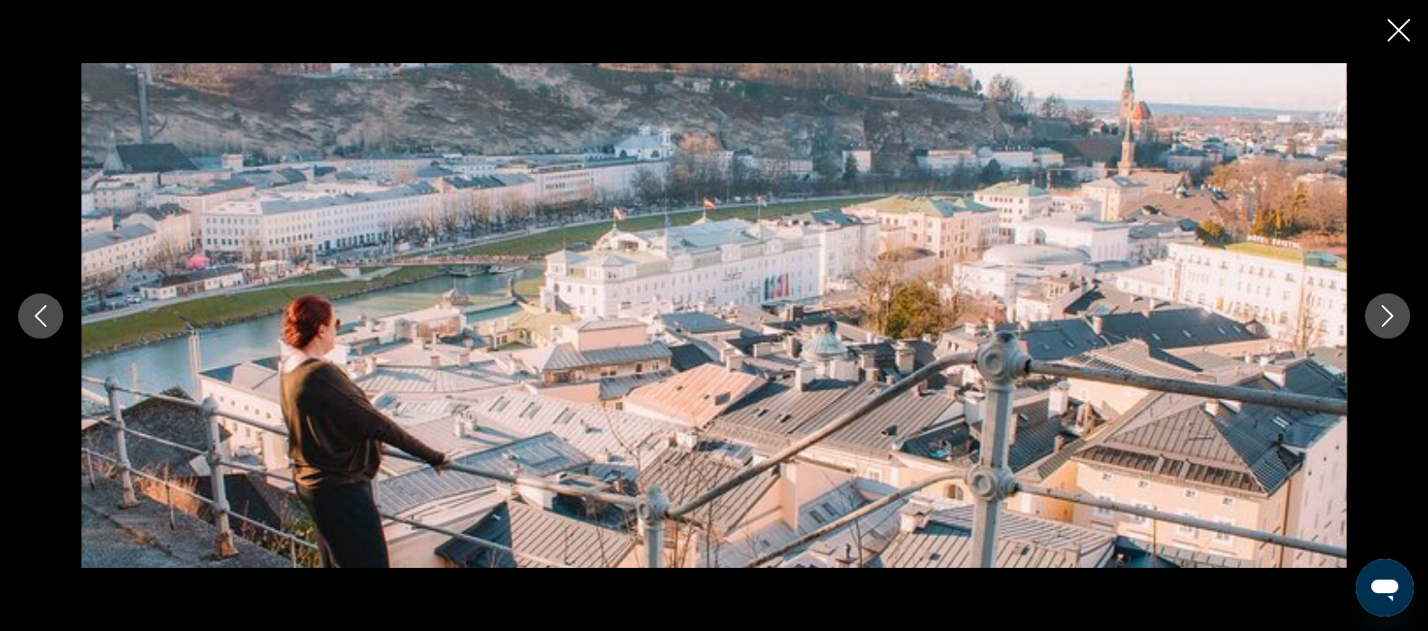
click at [1378, 334] on button "Next image" at bounding box center [1387, 316] width 45 height 45
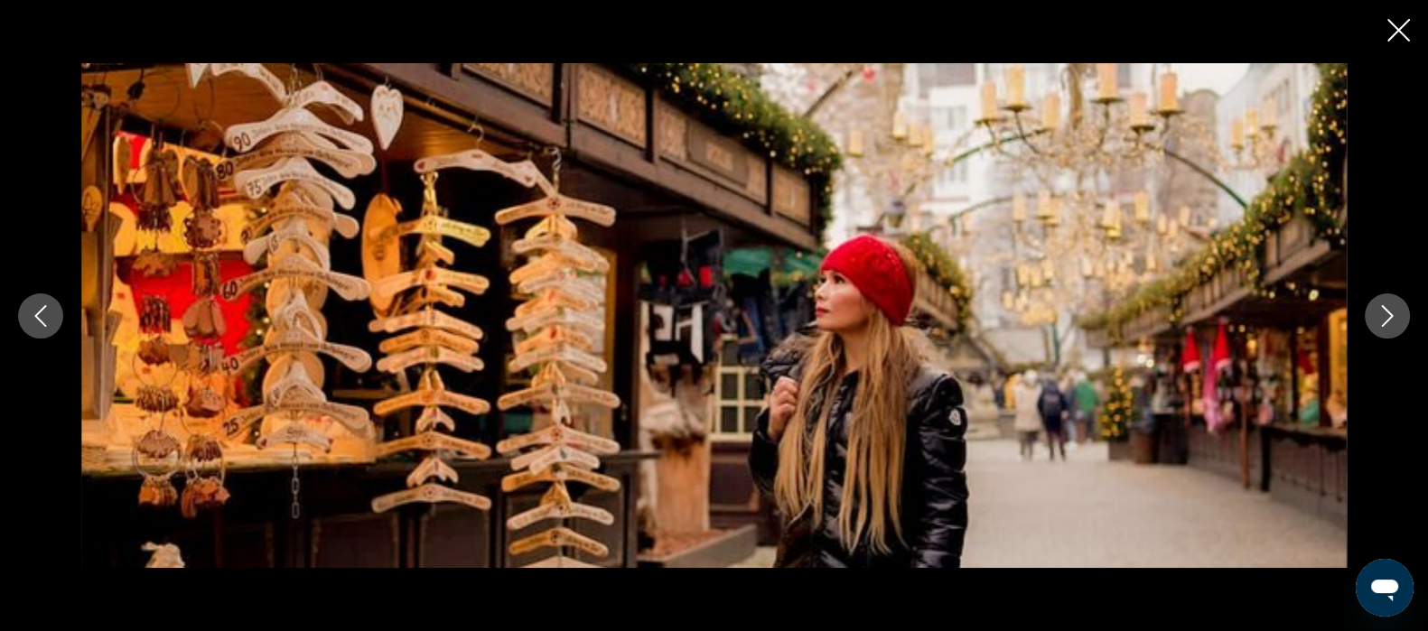
click at [1387, 315] on icon "Next image" at bounding box center [1388, 316] width 22 height 22
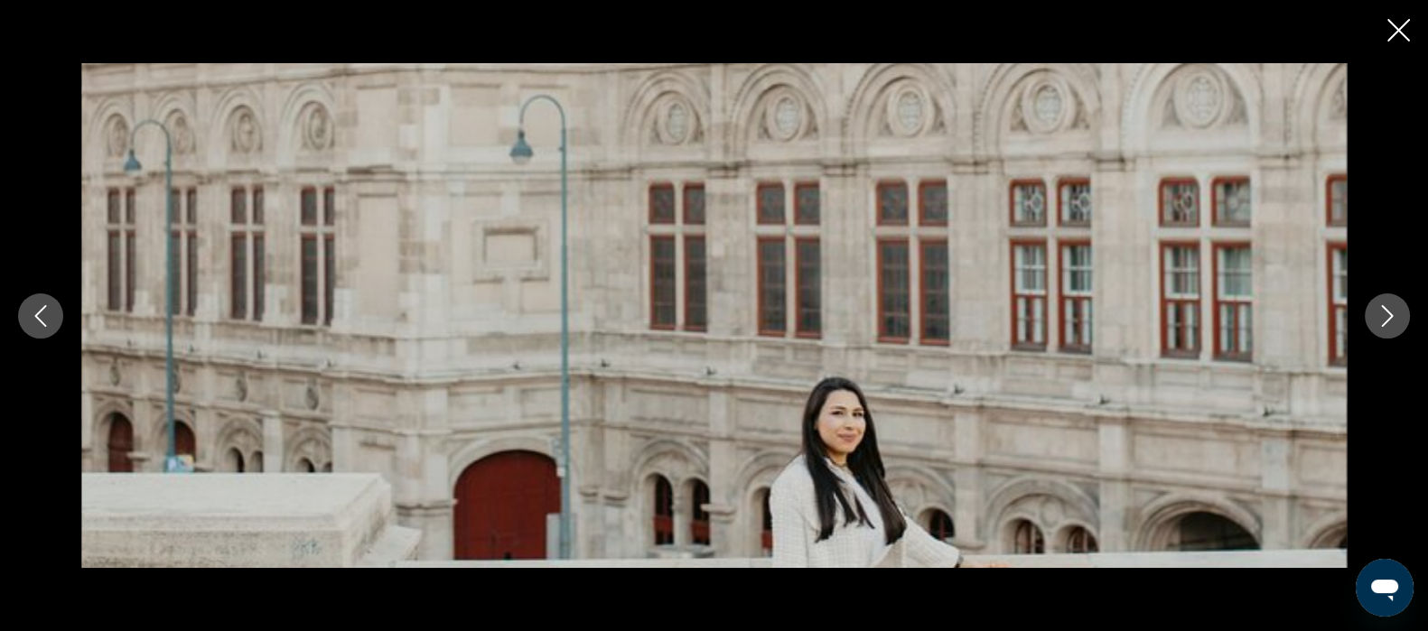
click at [1387, 315] on icon "Next image" at bounding box center [1388, 316] width 22 height 22
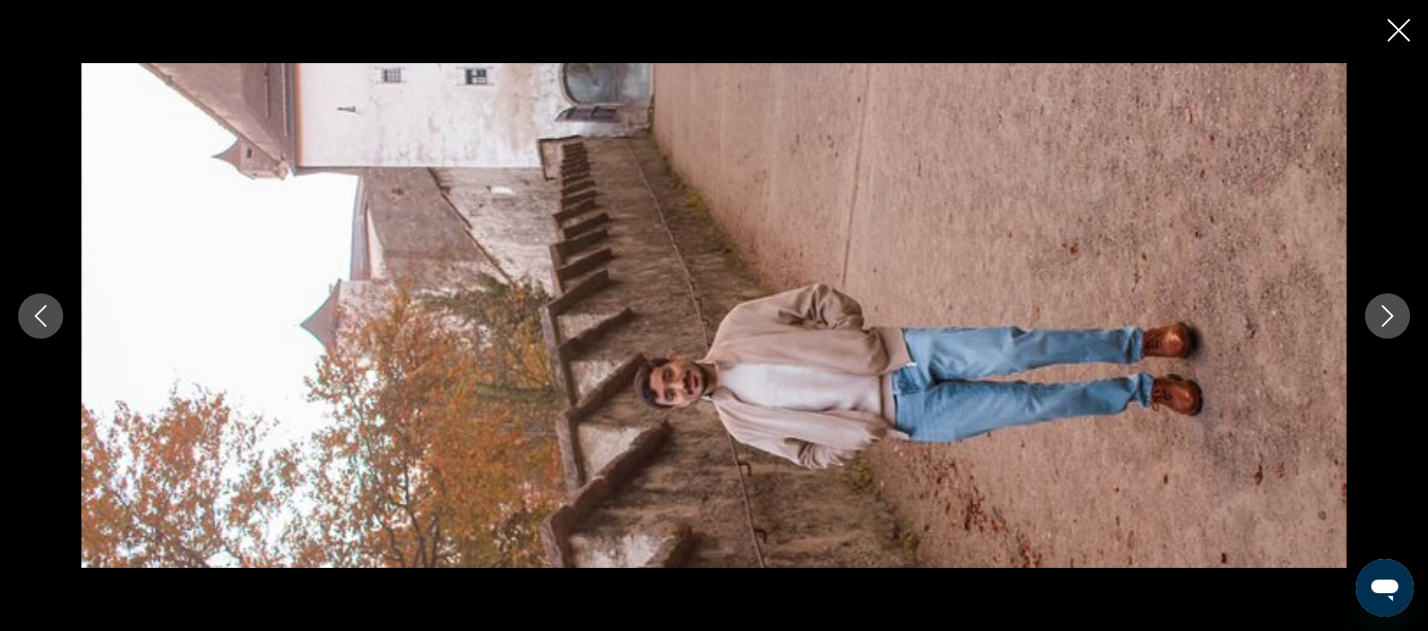
click at [1394, 316] on icon "Next image" at bounding box center [1388, 316] width 22 height 22
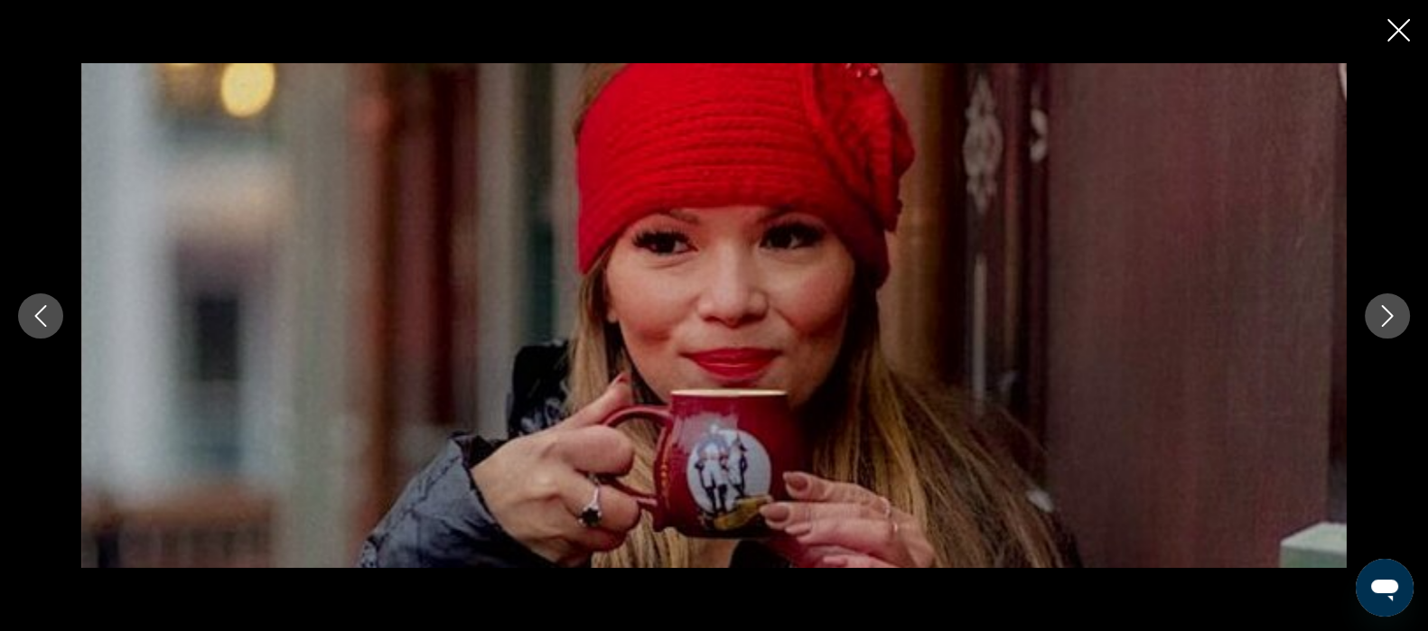
click at [1391, 315] on icon "Next image" at bounding box center [1388, 316] width 12 height 22
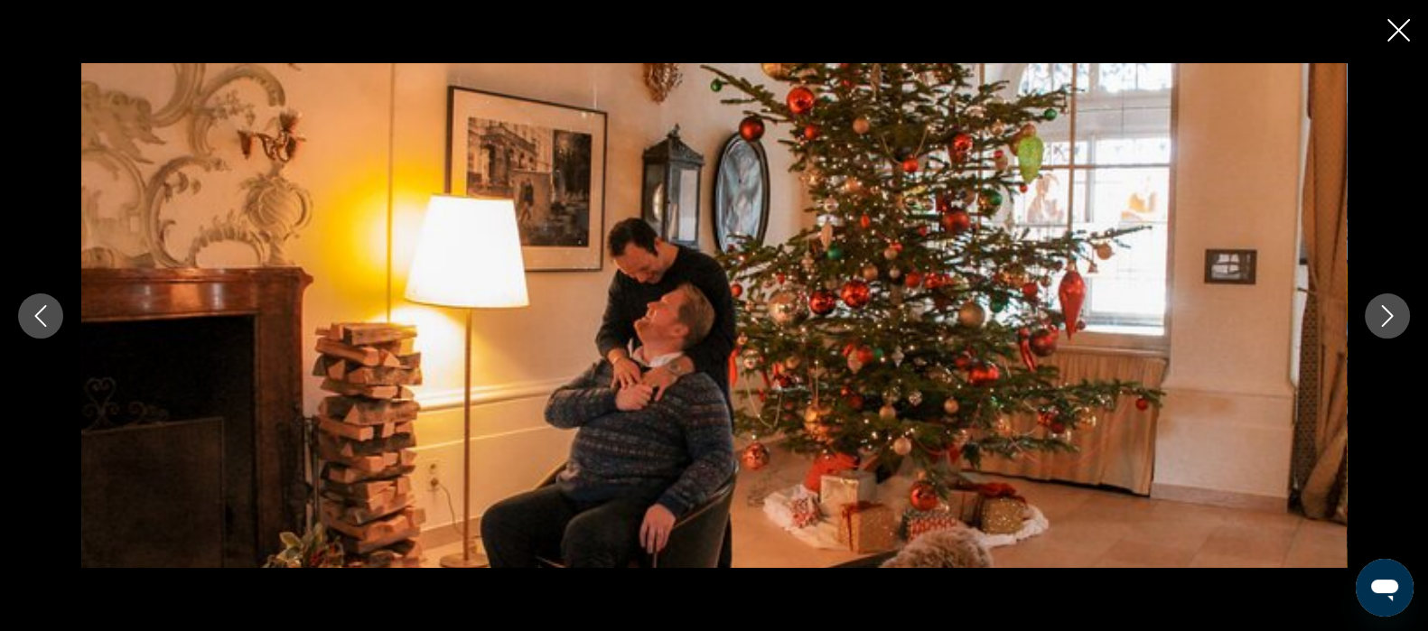
click at [1391, 317] on icon "Next image" at bounding box center [1388, 316] width 22 height 22
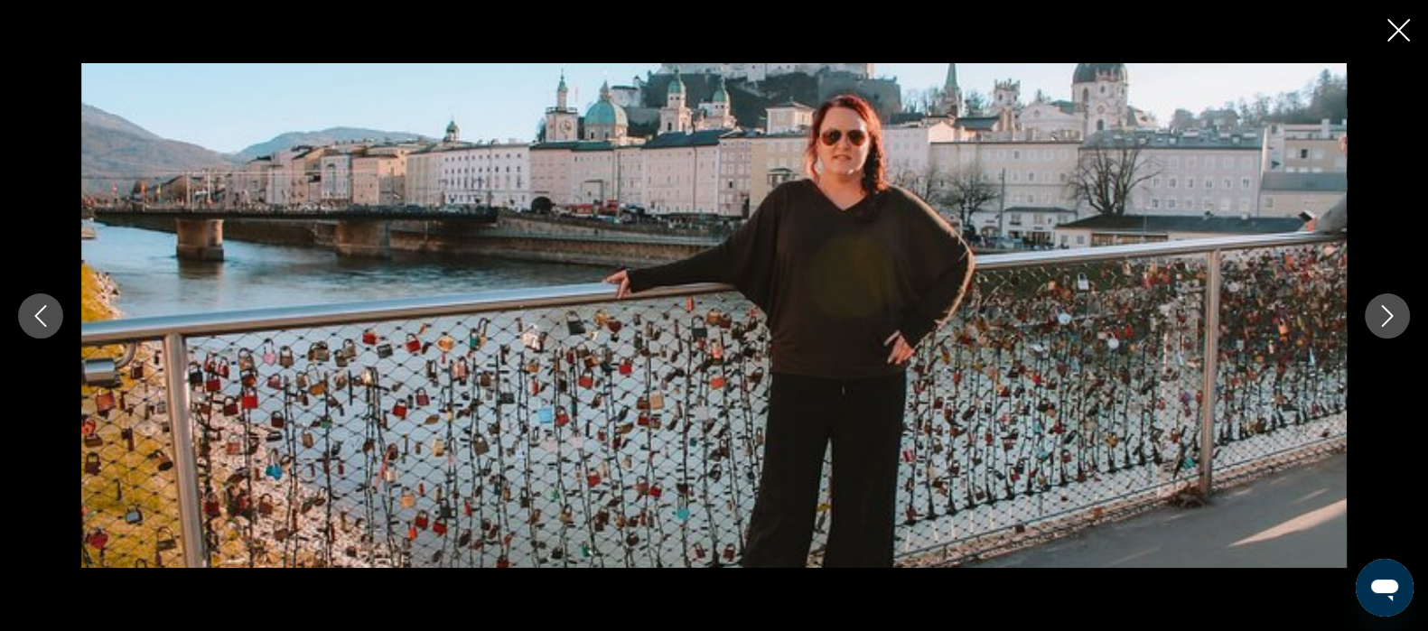
click at [1390, 314] on icon "Next image" at bounding box center [1388, 316] width 12 height 22
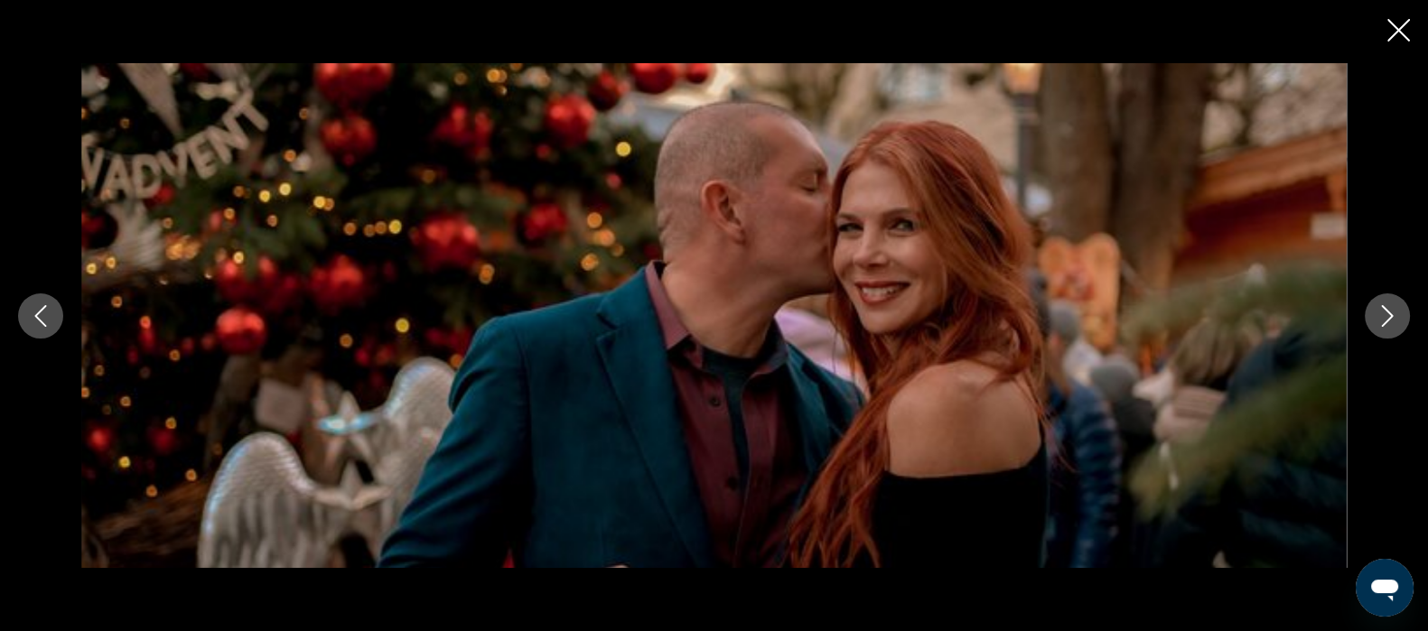
click at [1391, 315] on icon "Next image" at bounding box center [1388, 316] width 12 height 22
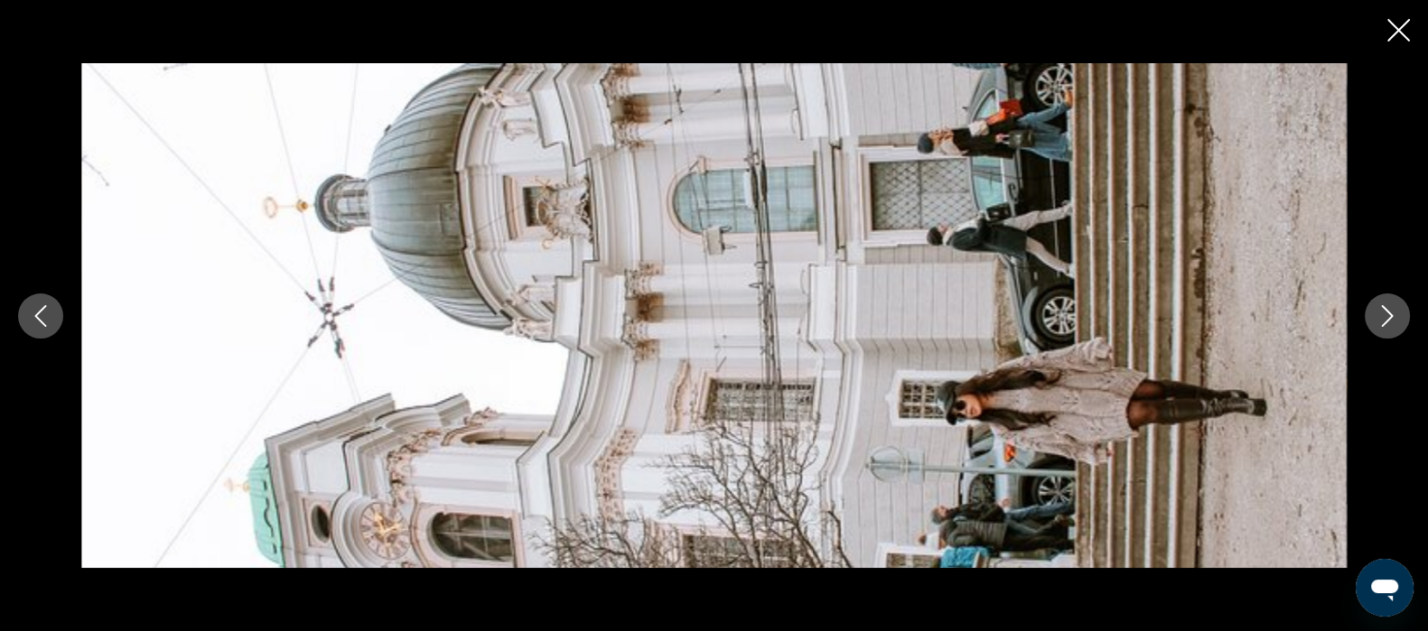
click at [1390, 314] on icon "Next image" at bounding box center [1388, 316] width 12 height 22
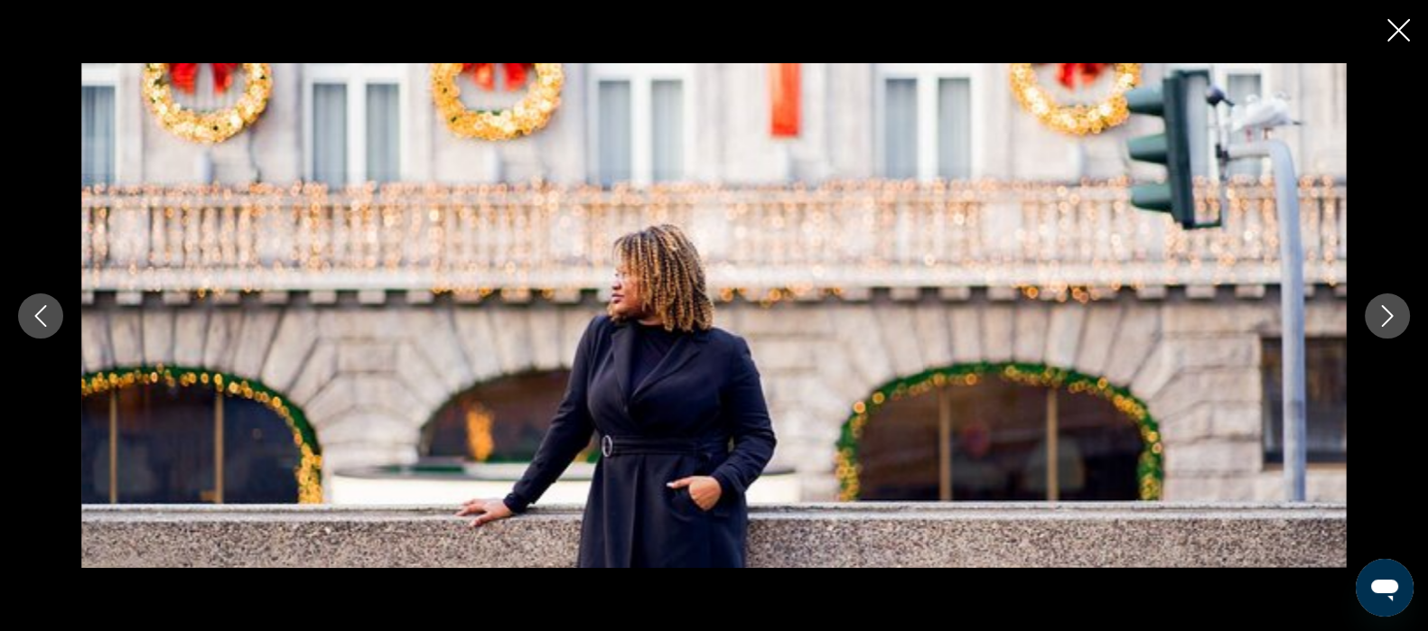
click at [1390, 318] on icon "Next image" at bounding box center [1388, 316] width 12 height 22
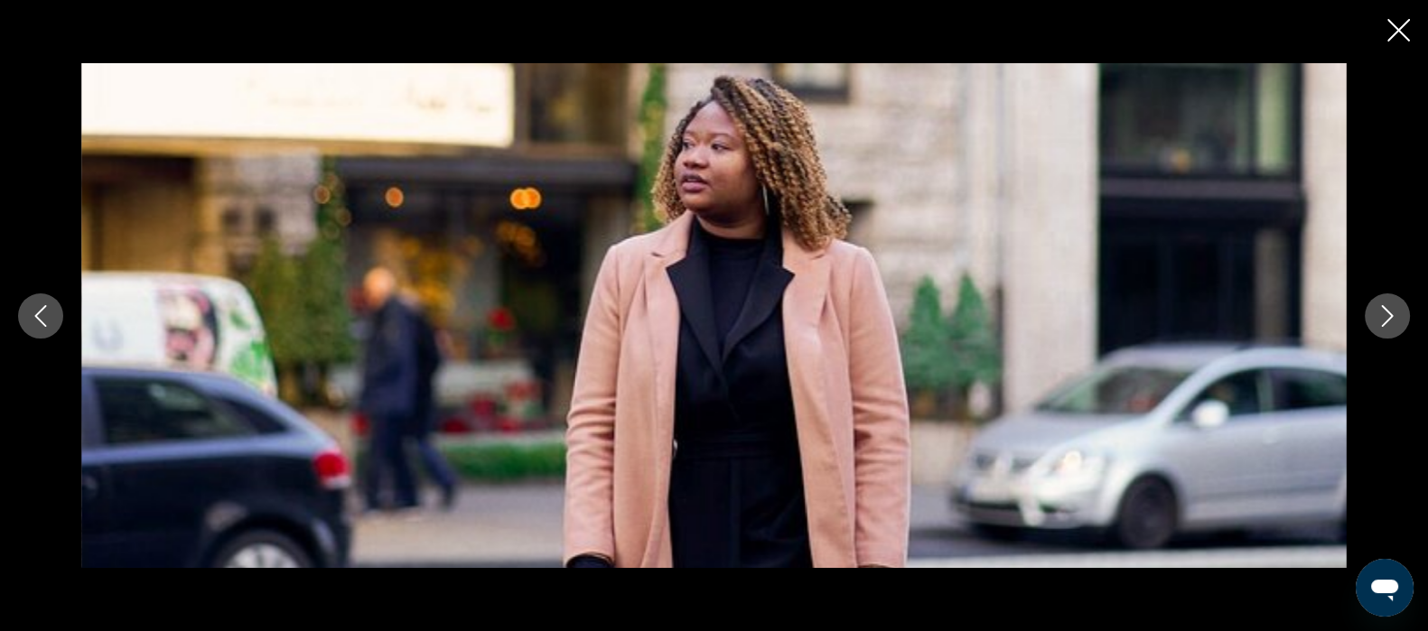
click at [1390, 320] on icon "Next image" at bounding box center [1388, 316] width 22 height 22
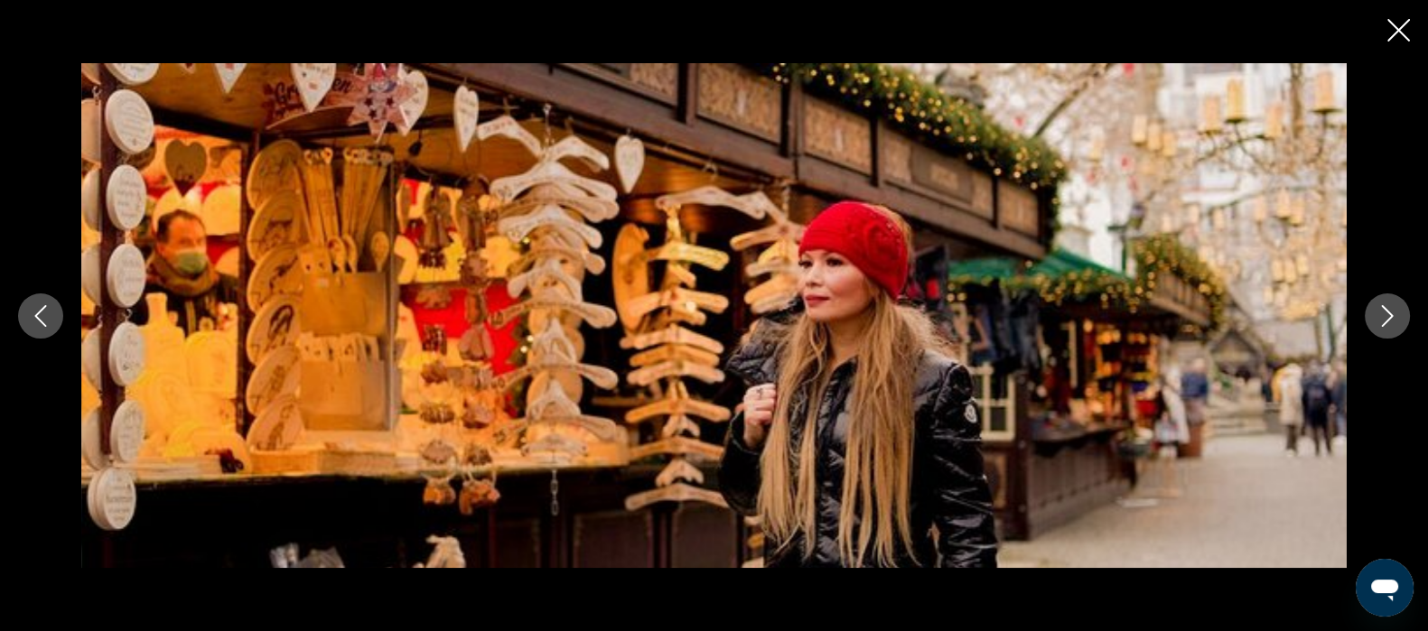
click at [1390, 322] on icon "Next image" at bounding box center [1388, 316] width 22 height 22
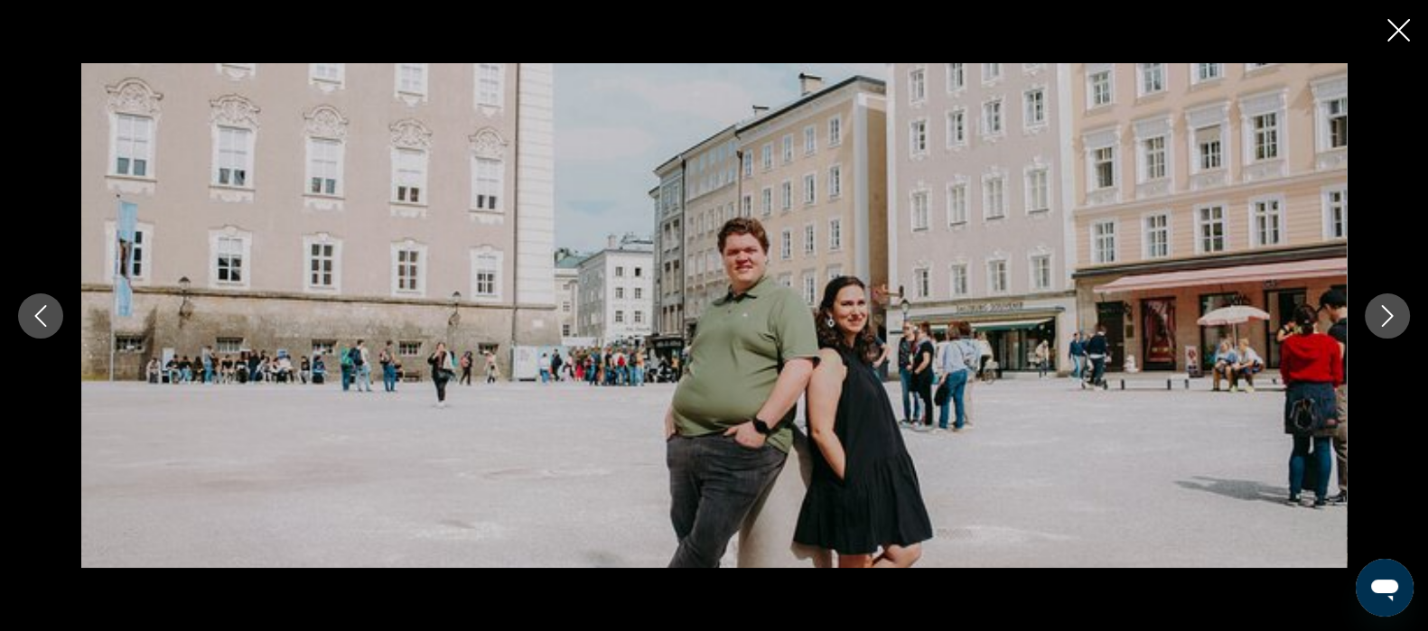
click at [1388, 322] on icon "Next image" at bounding box center [1388, 316] width 22 height 22
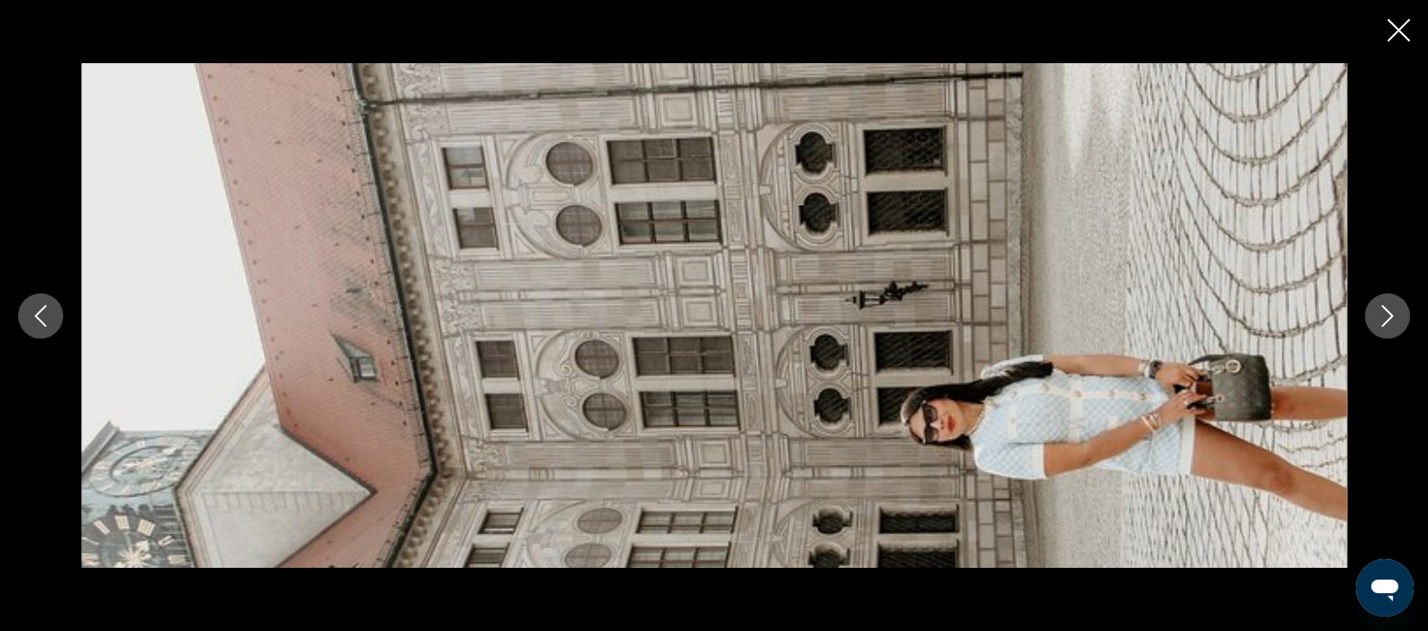
click at [1390, 321] on icon "Next image" at bounding box center [1388, 316] width 22 height 22
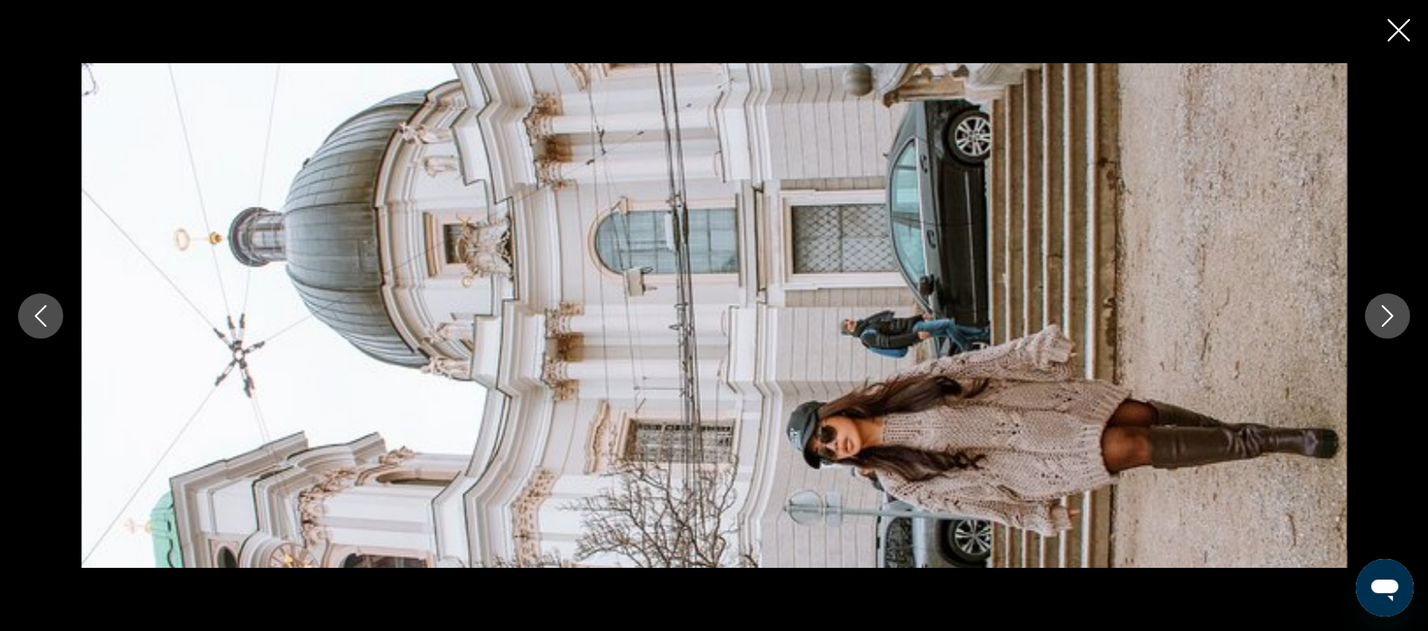
click at [1388, 321] on icon "Next image" at bounding box center [1388, 316] width 12 height 22
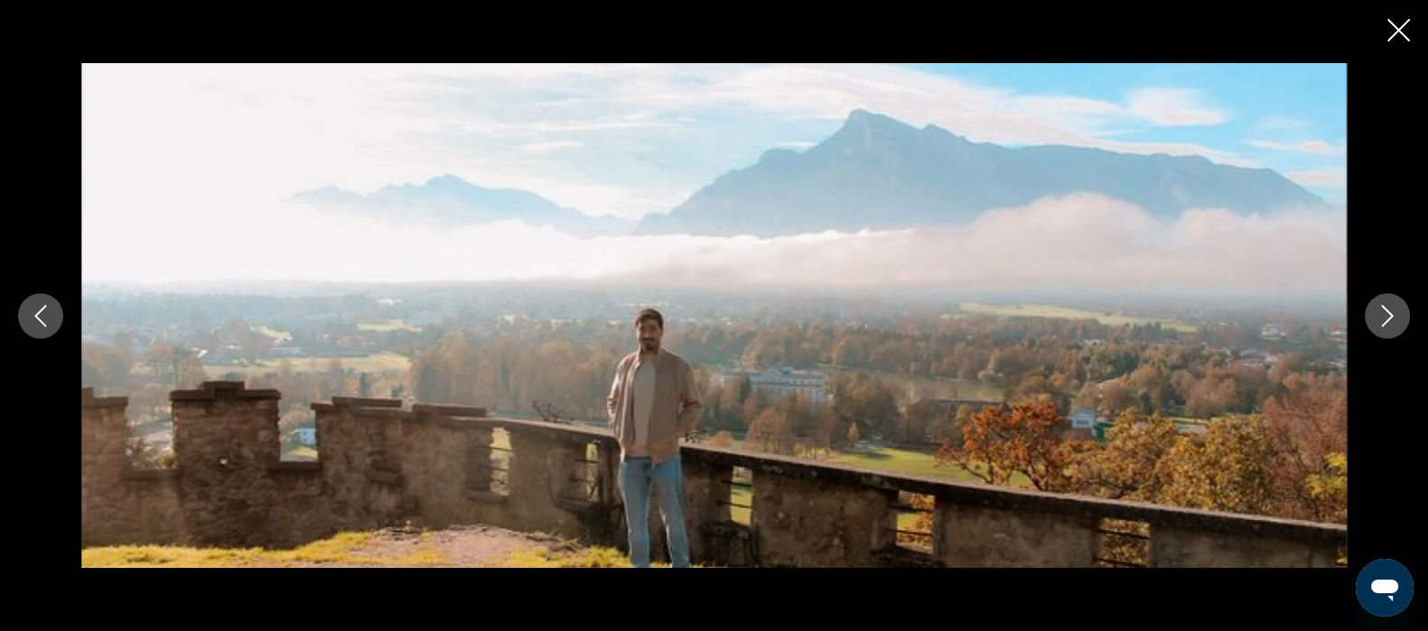
click at [1382, 321] on icon "Next image" at bounding box center [1388, 316] width 22 height 22
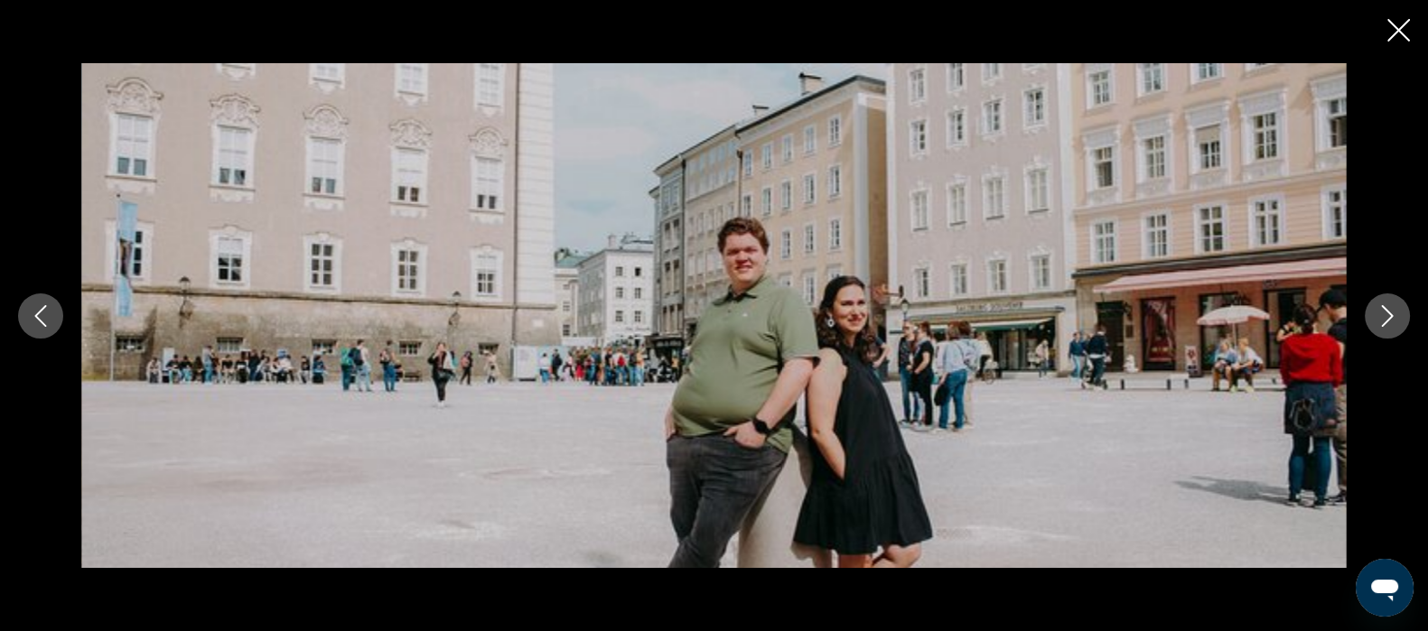
click at [1387, 315] on icon "Next image" at bounding box center [1388, 316] width 22 height 22
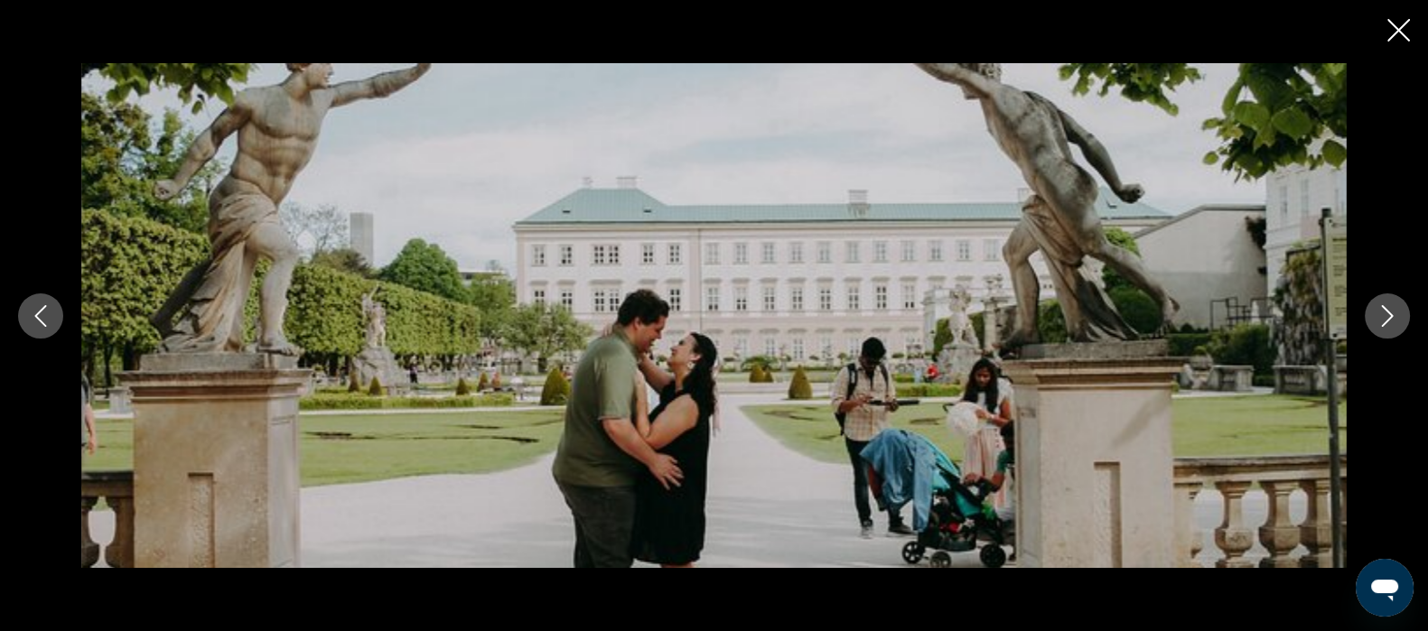
click at [1382, 325] on icon "Next image" at bounding box center [1388, 316] width 12 height 22
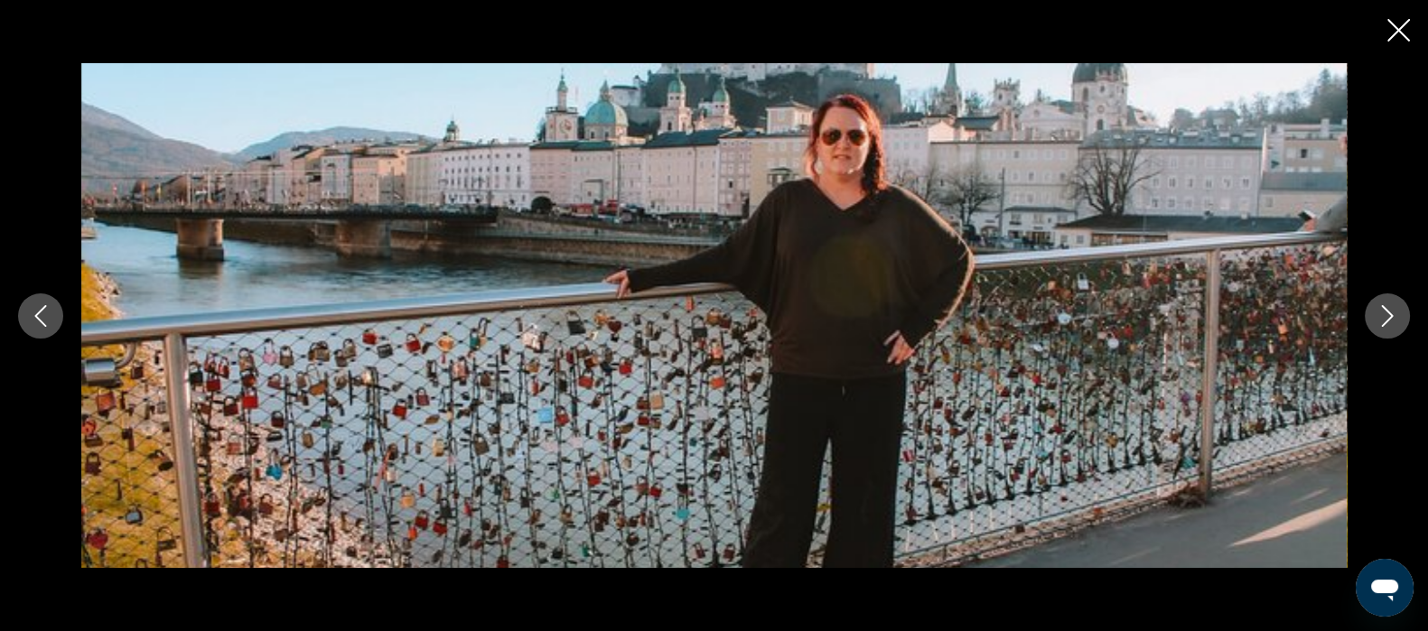
click at [1388, 328] on button "Next image" at bounding box center [1387, 316] width 45 height 45
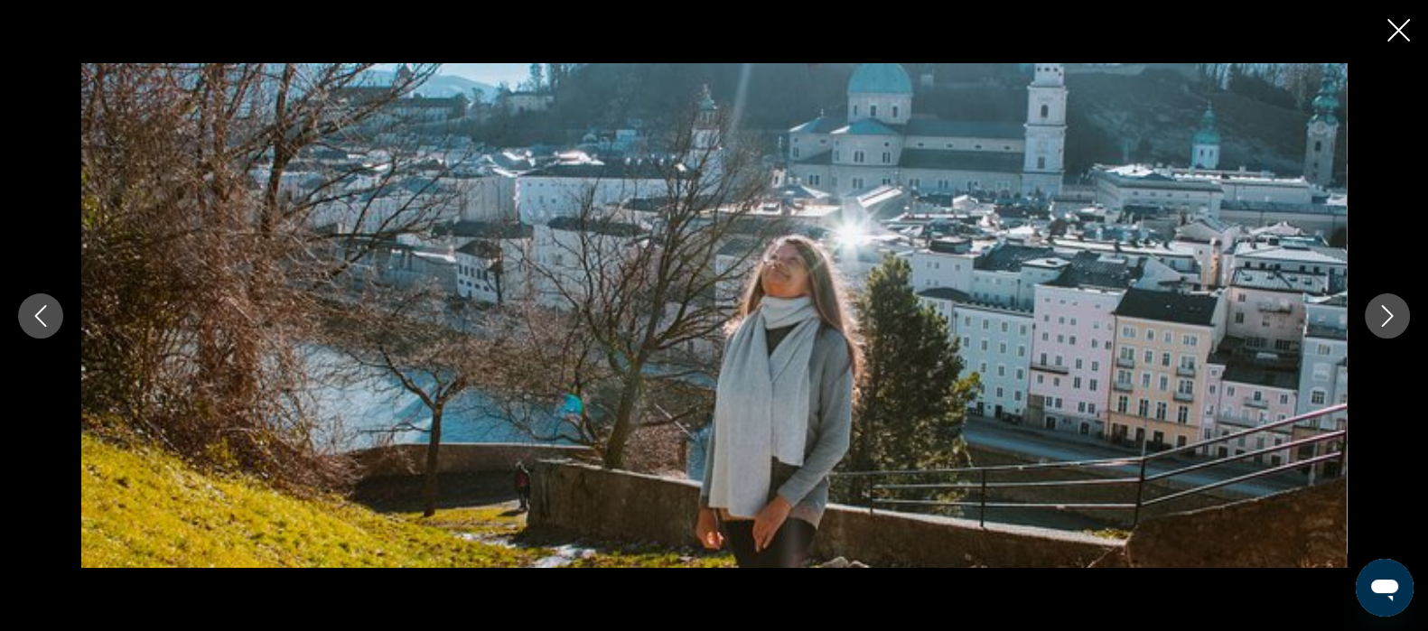
click at [1387, 317] on icon "Next image" at bounding box center [1388, 316] width 22 height 22
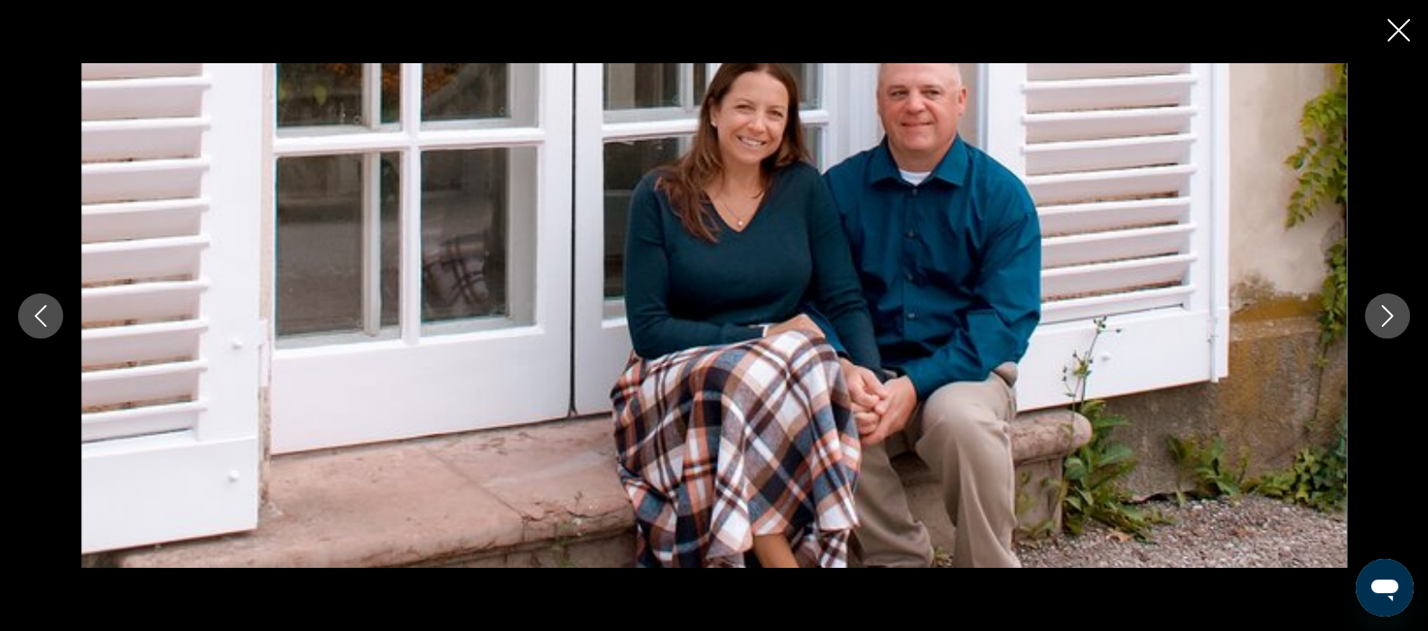
click at [1384, 331] on button "Next image" at bounding box center [1387, 316] width 45 height 45
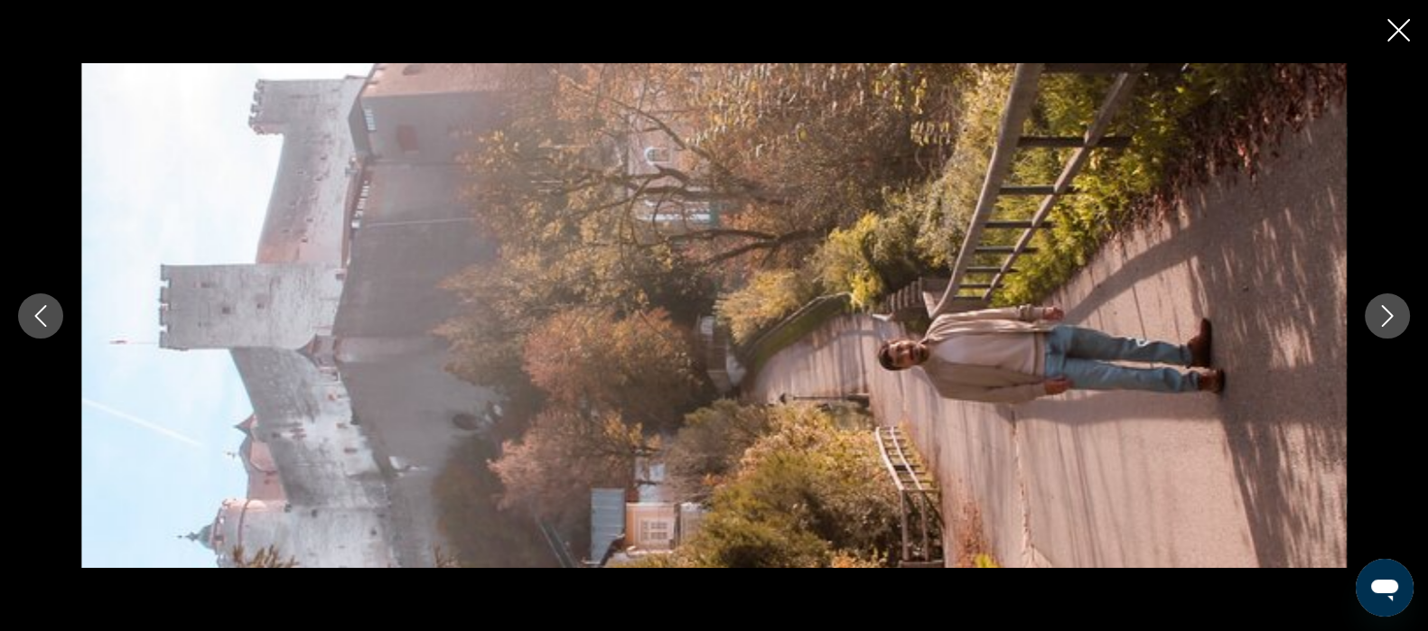
click at [1387, 328] on button "Next image" at bounding box center [1387, 316] width 45 height 45
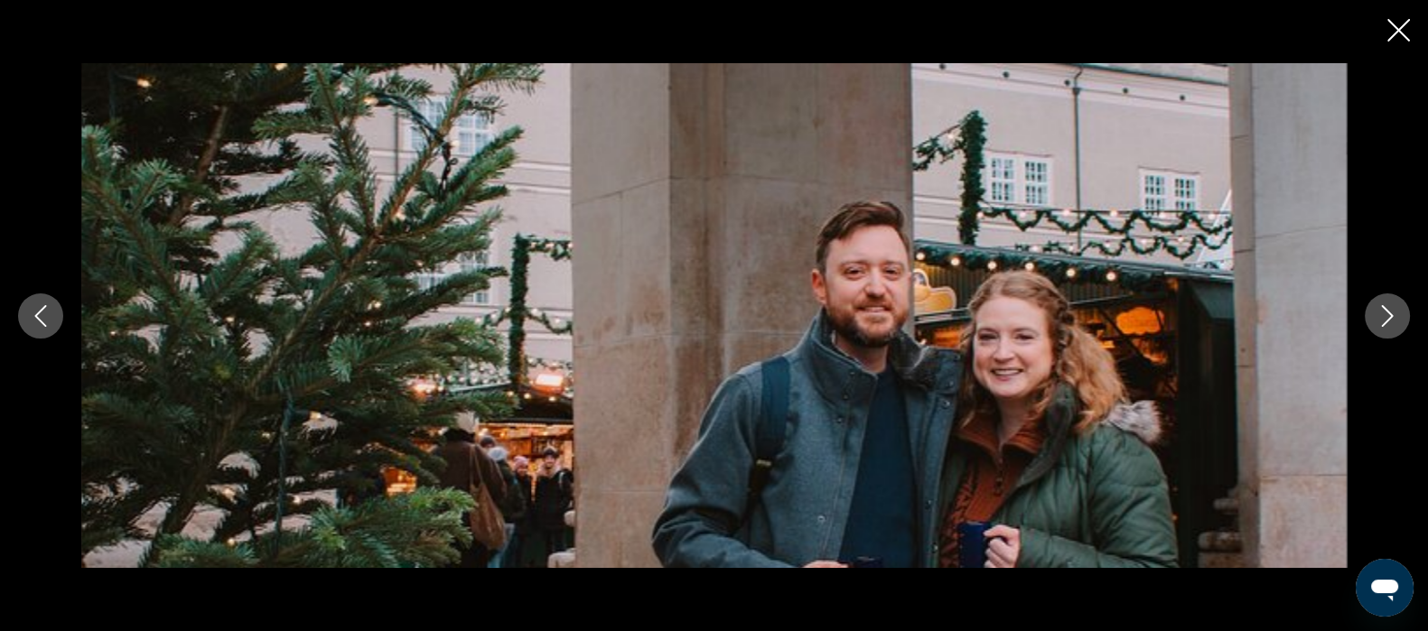
click at [1388, 321] on icon "Next image" at bounding box center [1388, 316] width 22 height 22
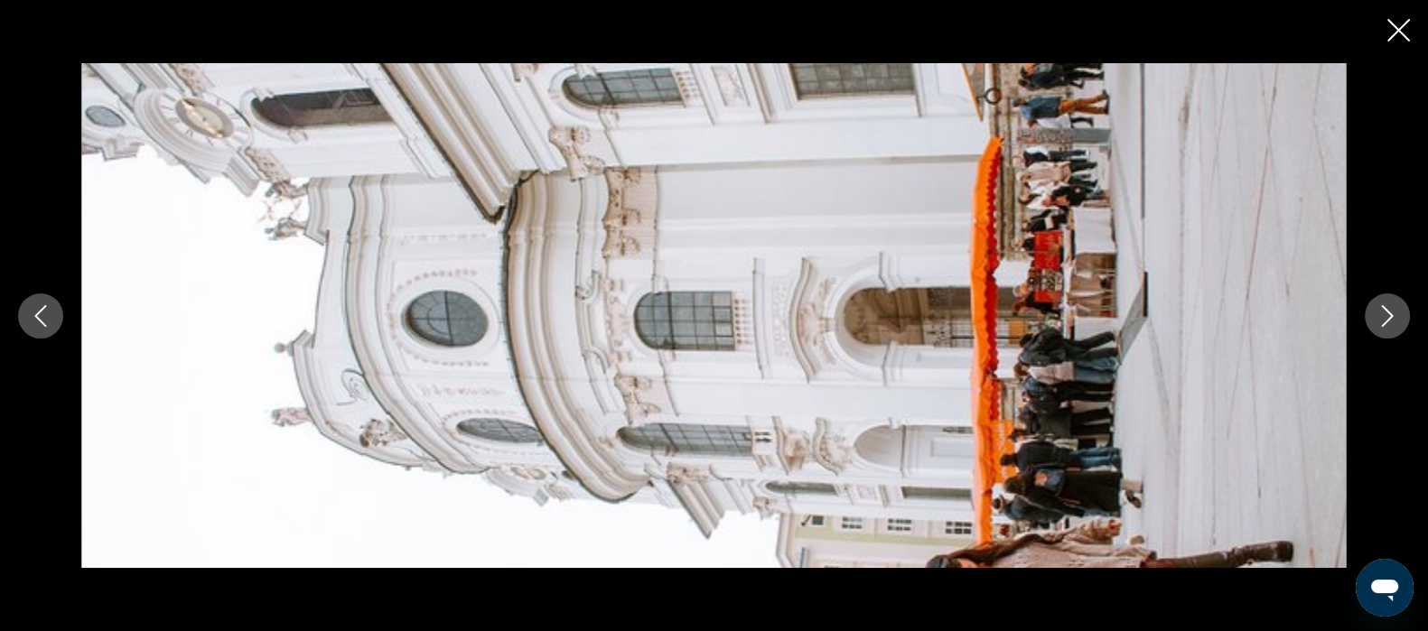
click at [1388, 321] on icon "Next image" at bounding box center [1388, 316] width 12 height 22
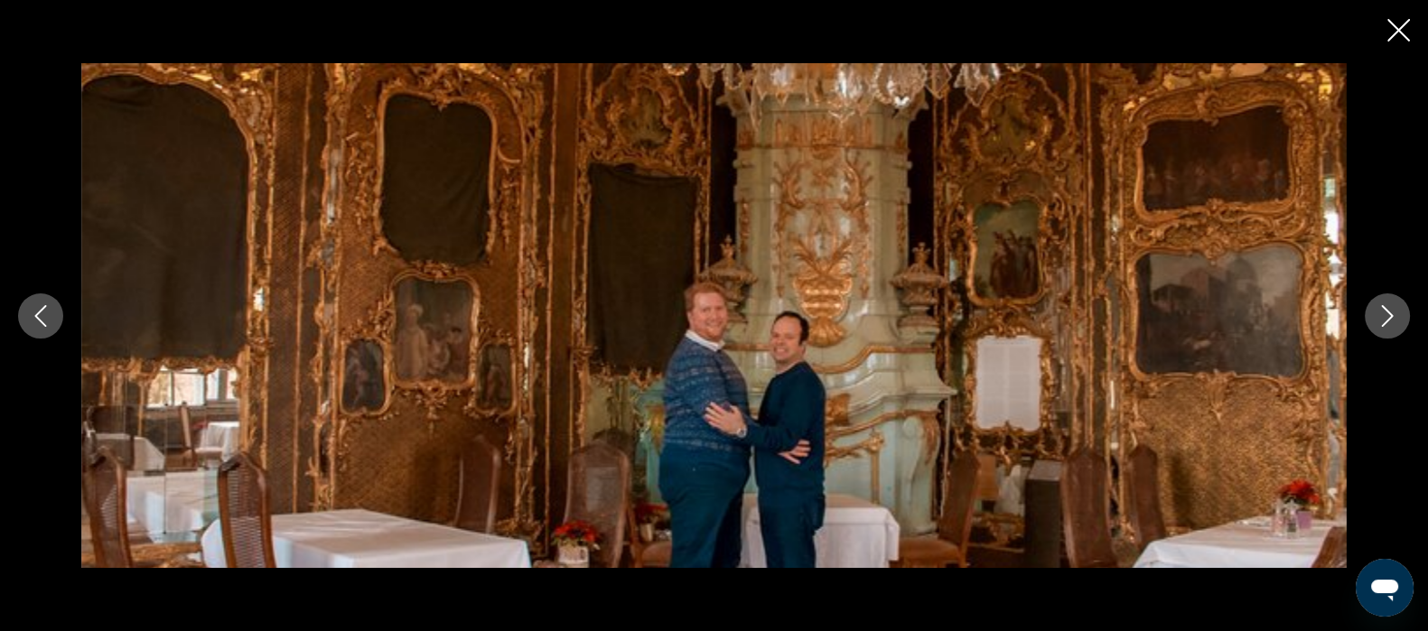
click at [1388, 316] on icon "Next image" at bounding box center [1388, 316] width 22 height 22
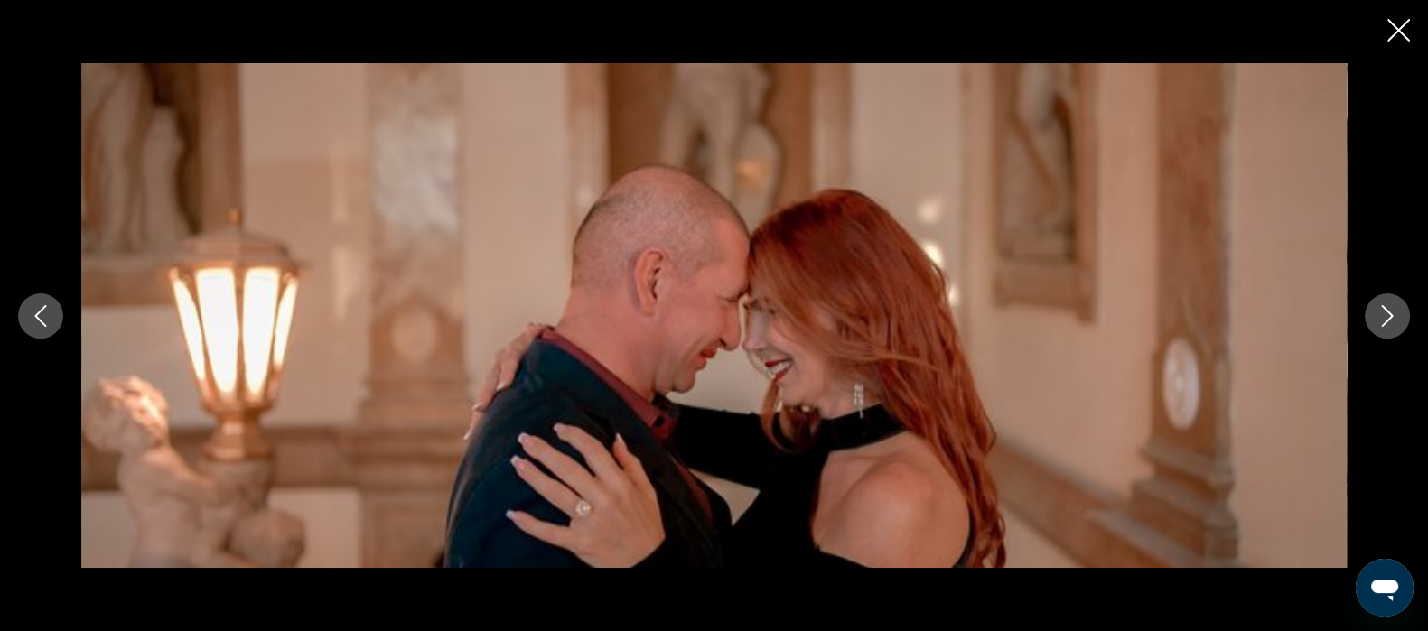
click at [1383, 321] on icon "Next image" at bounding box center [1388, 316] width 22 height 22
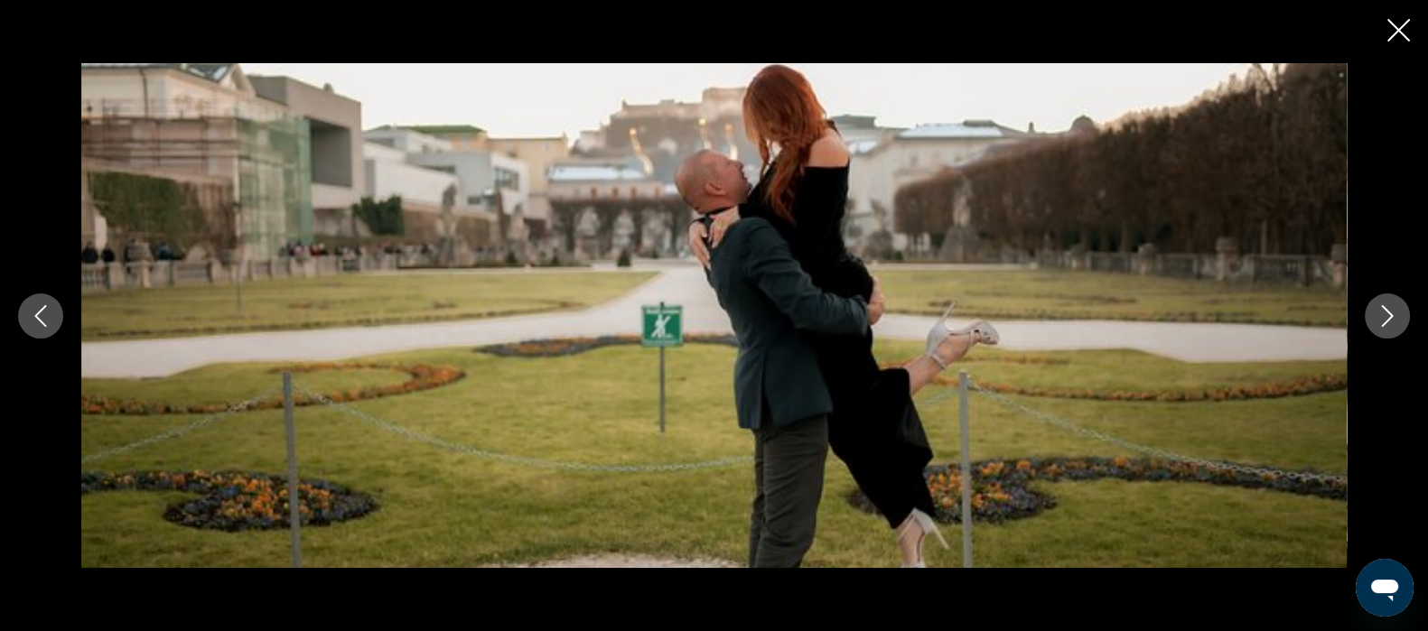
click at [41, 316] on icon "Previous image" at bounding box center [41, 316] width 22 height 22
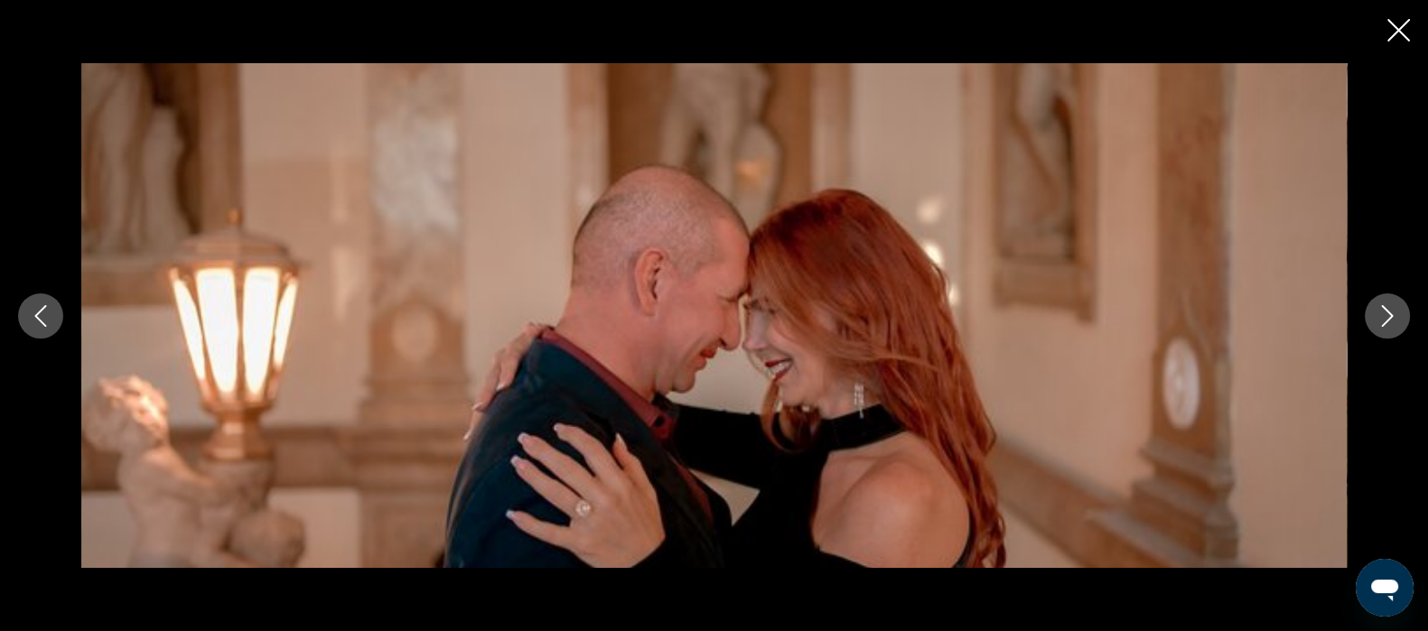
click at [1389, 316] on icon "Next image" at bounding box center [1388, 316] width 22 height 22
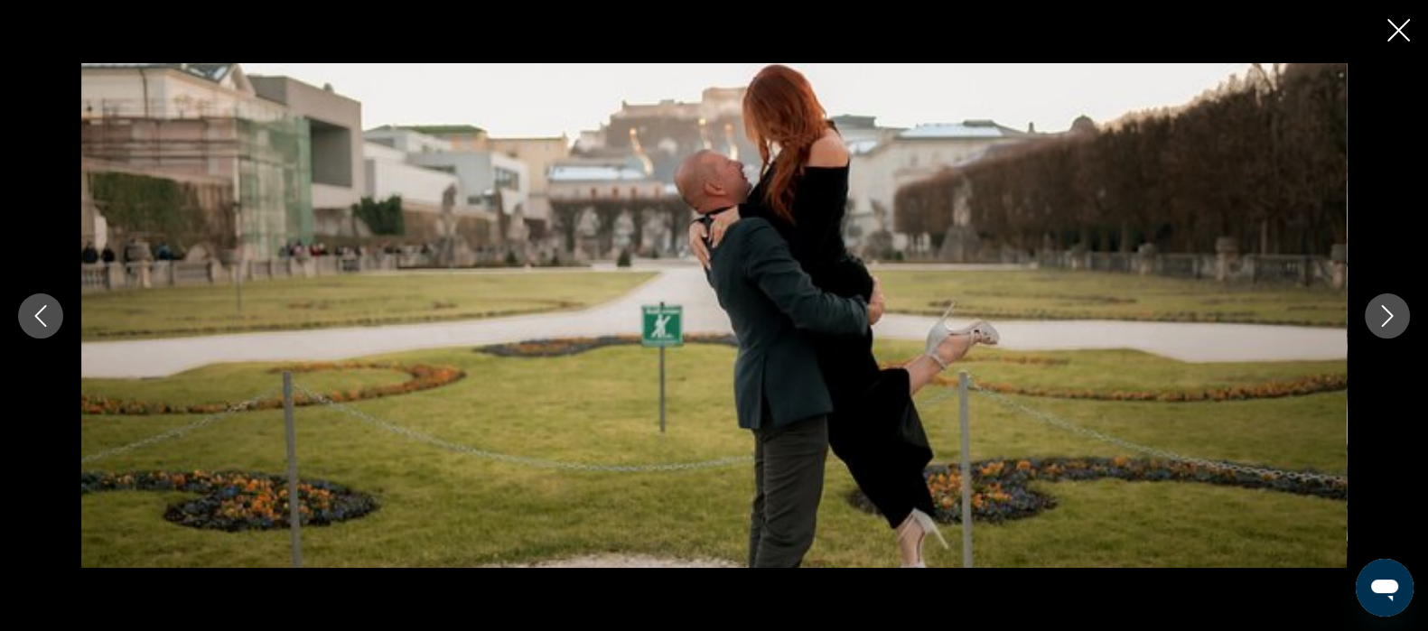
click at [1385, 317] on icon "Next image" at bounding box center [1388, 316] width 22 height 22
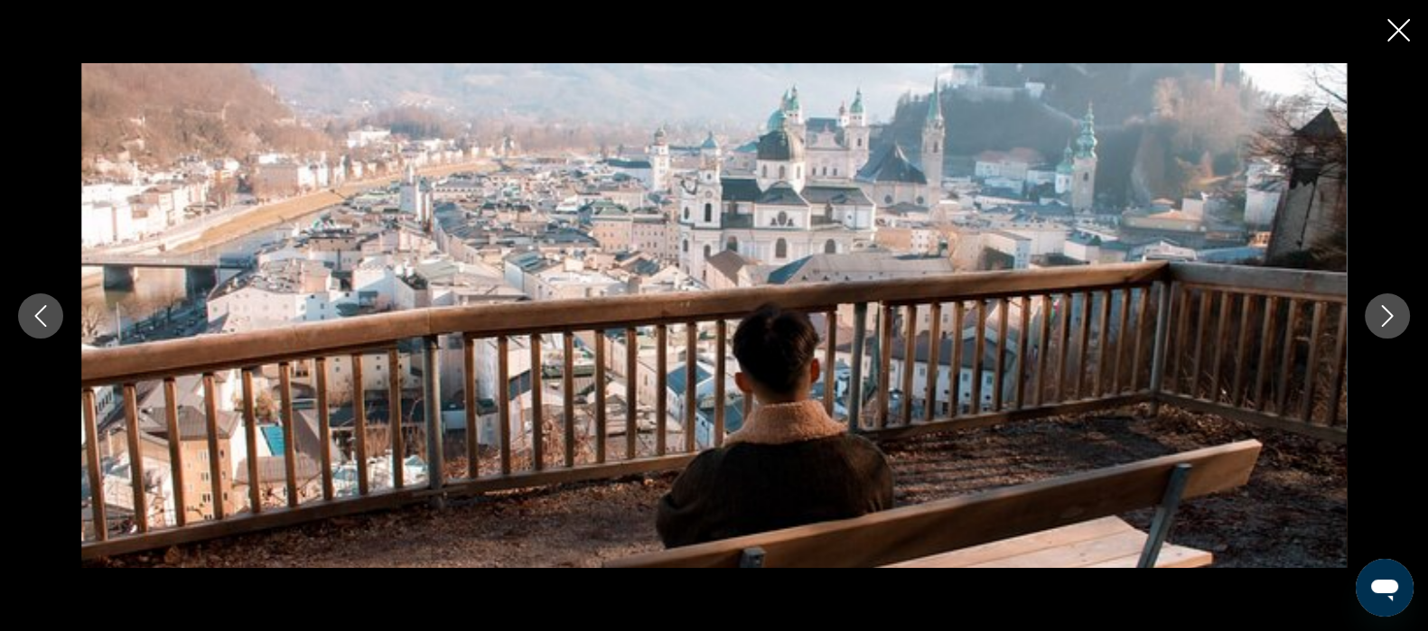
click at [1383, 317] on icon "Next image" at bounding box center [1388, 316] width 22 height 22
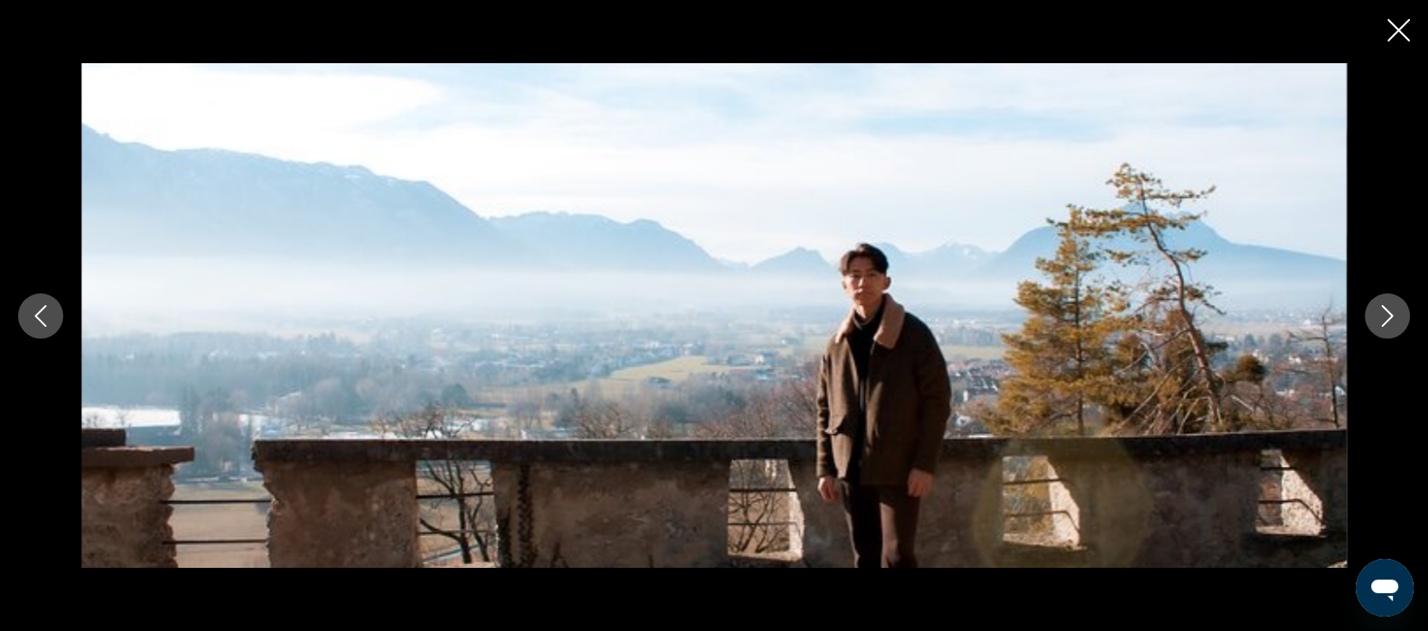
click at [1397, 33] on icon "Close slideshow" at bounding box center [1399, 30] width 23 height 23
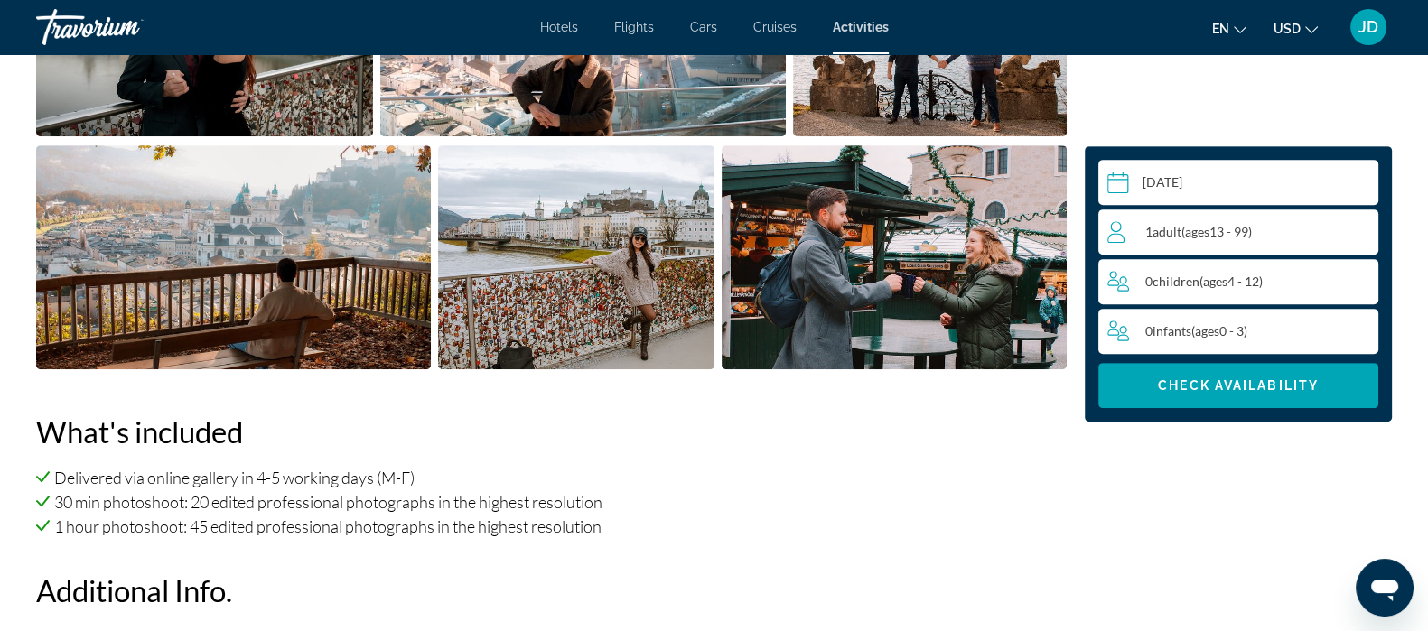
scroll to position [944, 0]
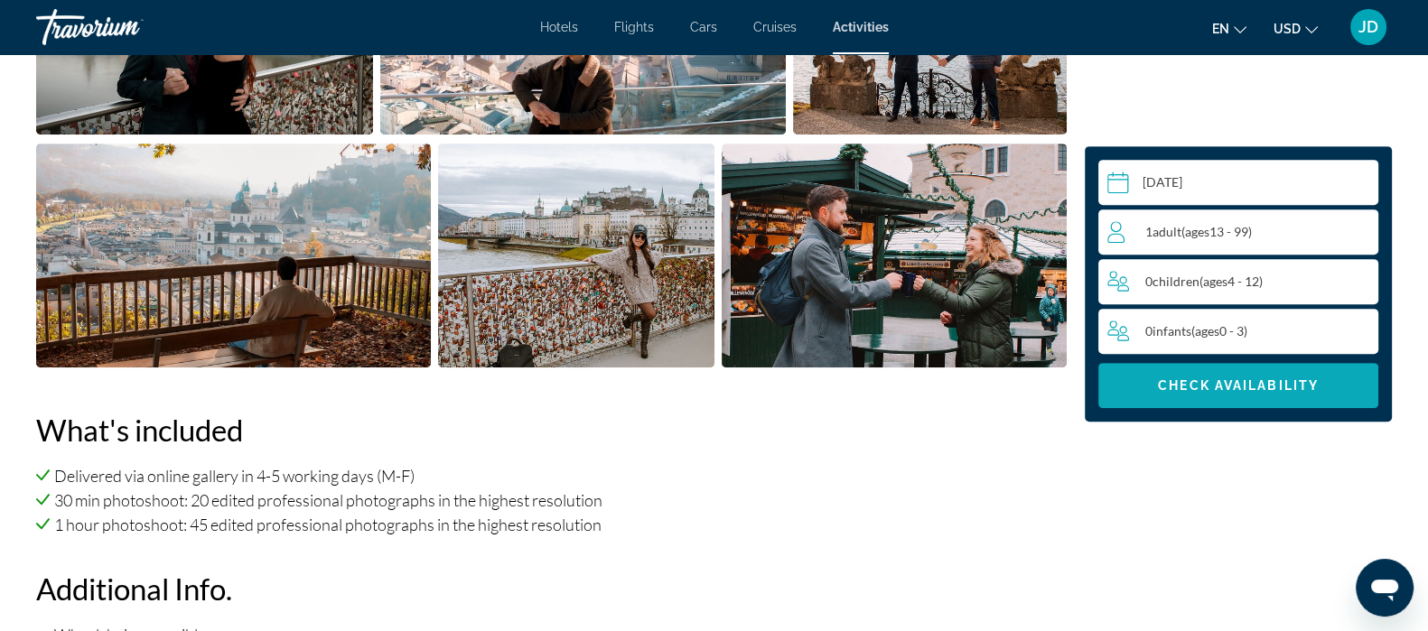
click at [1260, 390] on span "Check Availability" at bounding box center [1238, 386] width 161 height 14
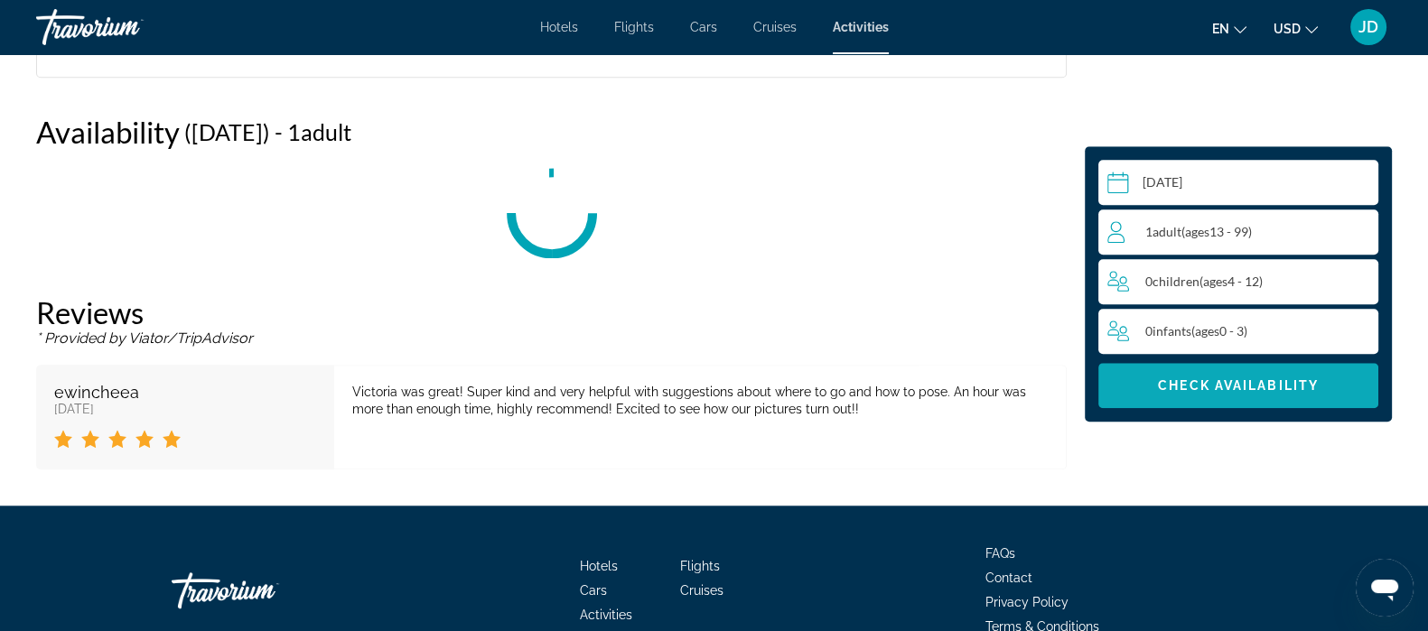
scroll to position [2143, 0]
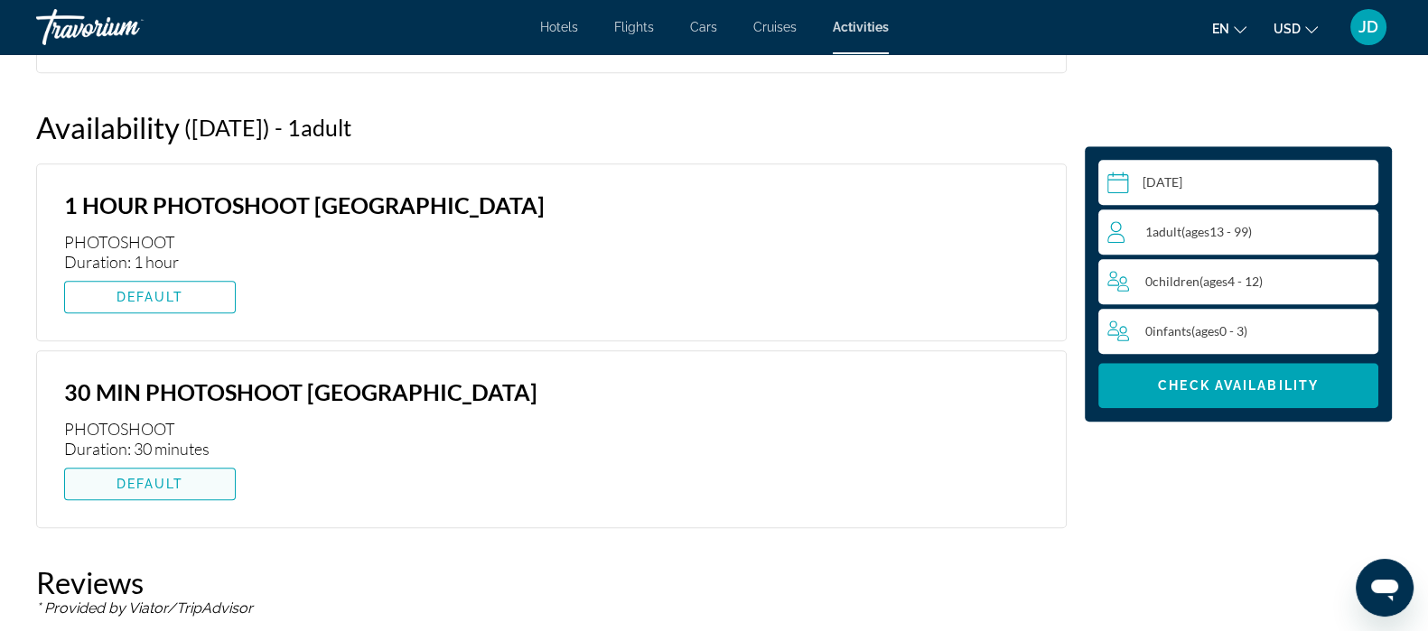
click at [145, 485] on span "DEFAULT" at bounding box center [151, 484] width 68 height 14
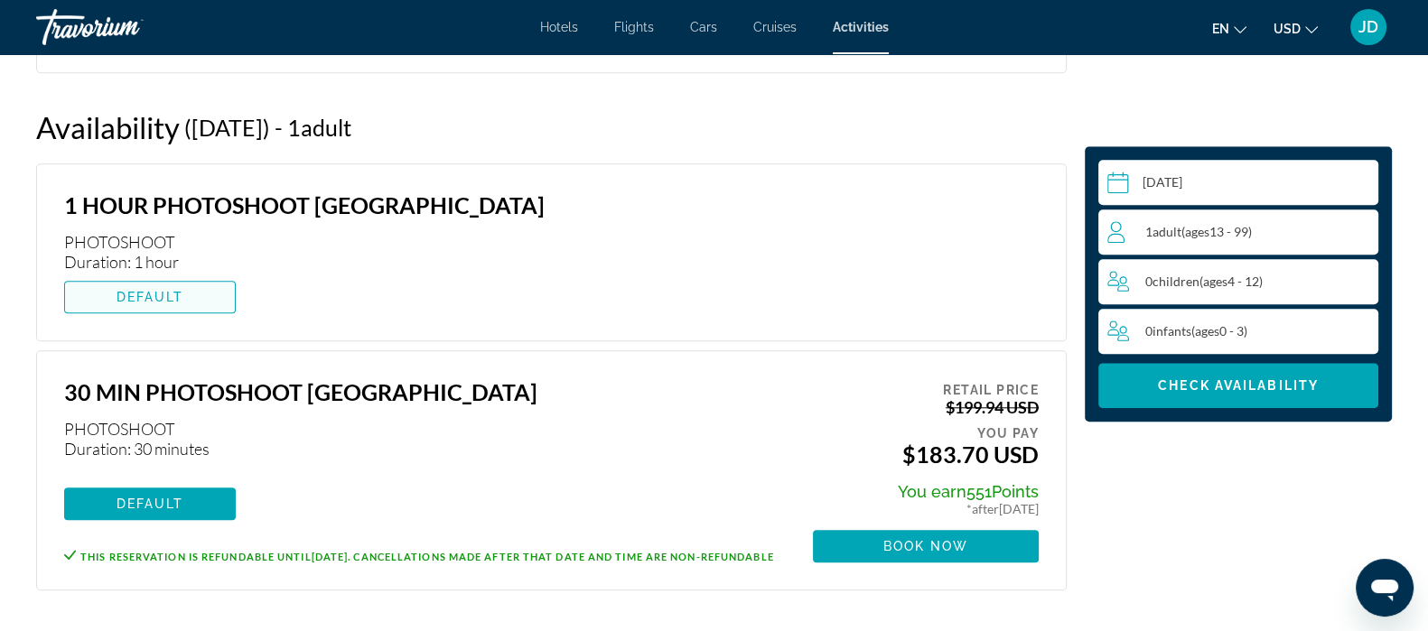
click at [136, 294] on span "DEFAULT" at bounding box center [151, 297] width 68 height 14
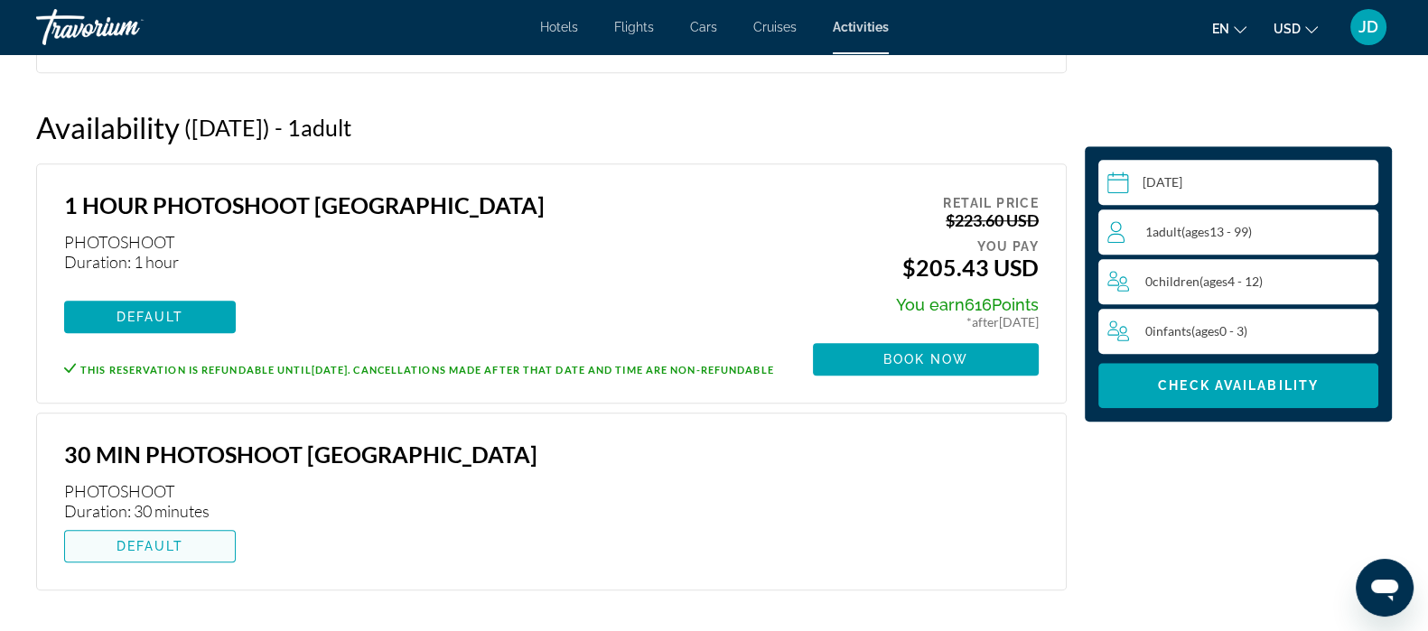
click at [158, 544] on span "DEFAULT" at bounding box center [151, 546] width 68 height 14
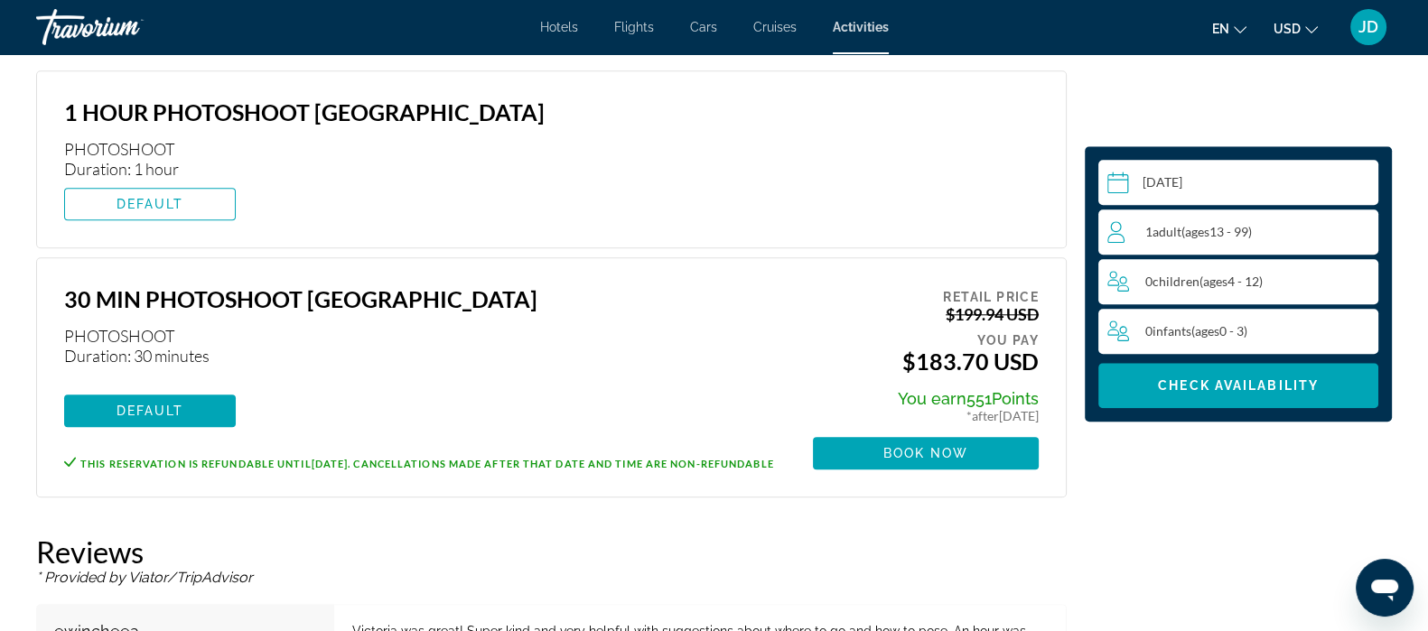
scroll to position [2232, 0]
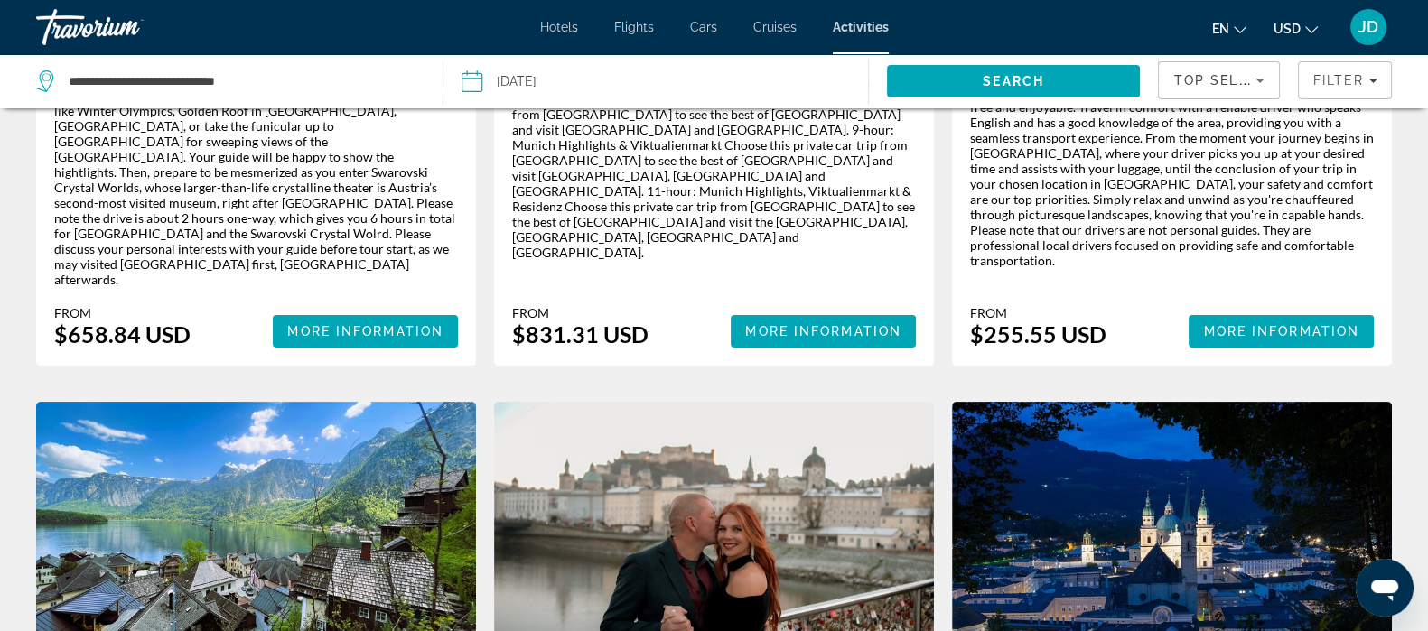
scroll to position [664, 0]
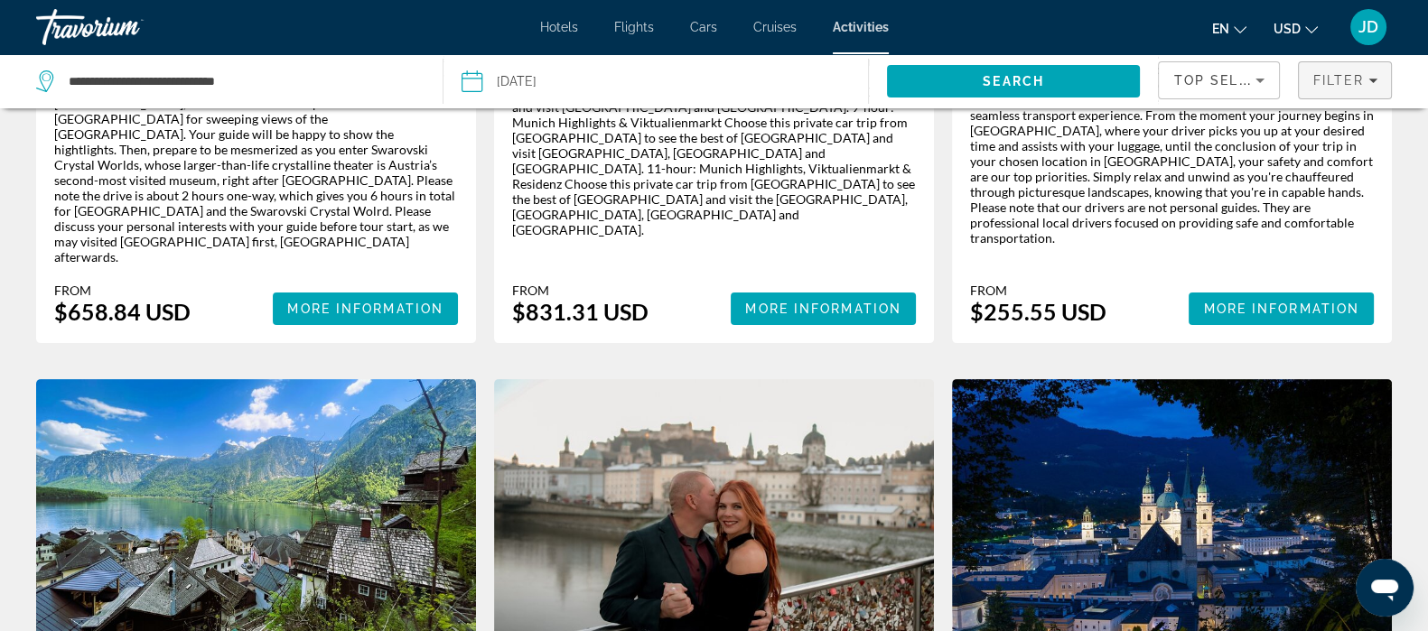
click at [1360, 80] on span "Filter" at bounding box center [1338, 80] width 51 height 14
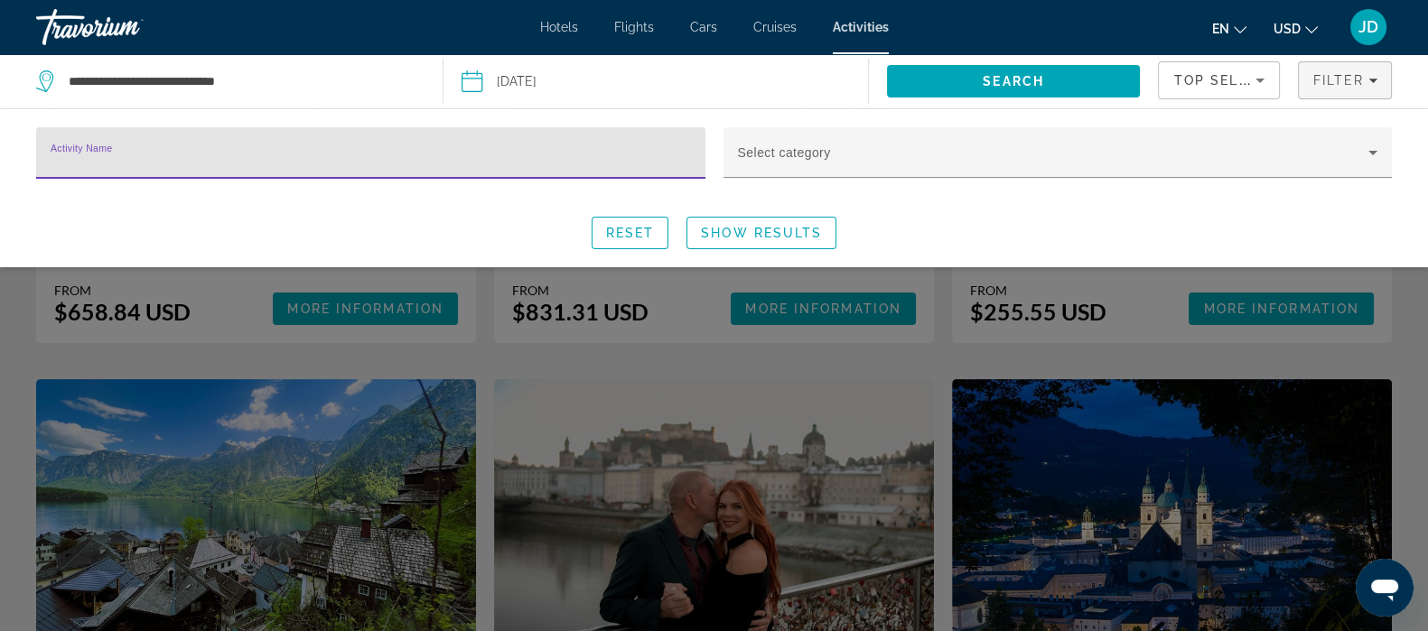
click at [1260, 80] on icon "Sort by" at bounding box center [1260, 81] width 9 height 5
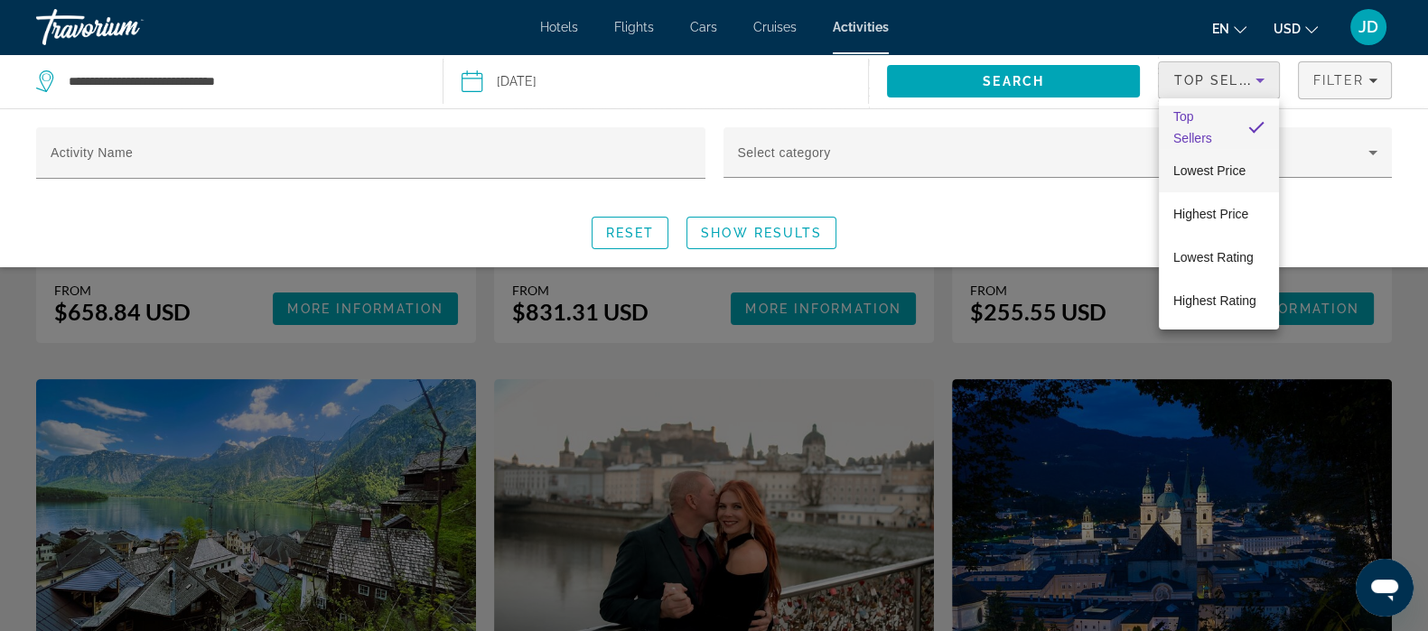
click at [1214, 178] on span "Lowest Price" at bounding box center [1209, 171] width 72 height 22
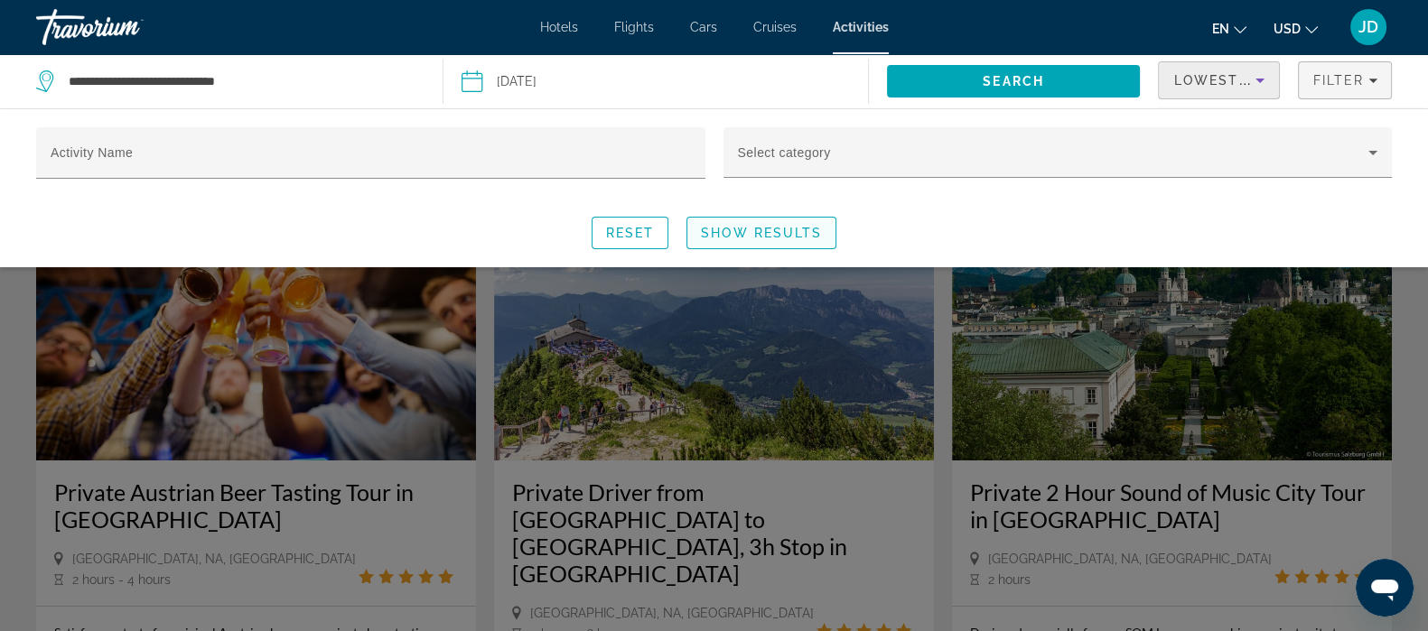
click at [739, 232] on span "Show Results" at bounding box center [761, 233] width 121 height 14
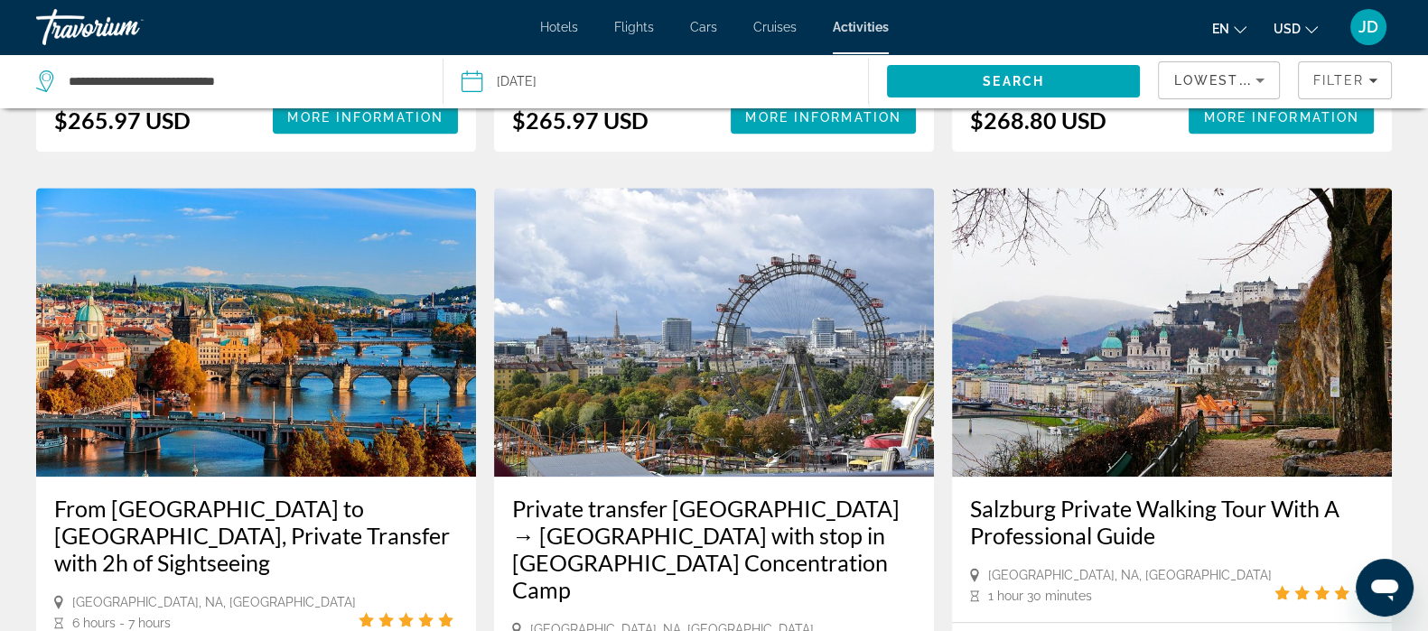
scroll to position [2901, 0]
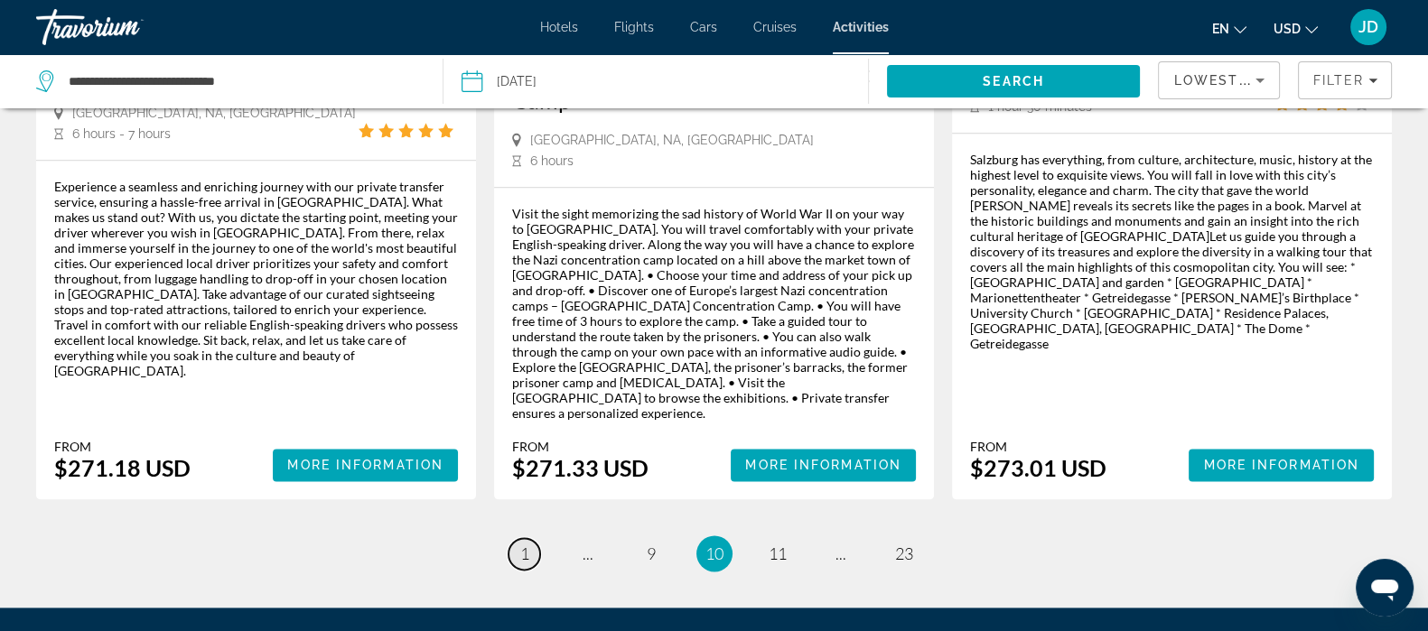
click at [522, 544] on span "1" at bounding box center [524, 554] width 9 height 20
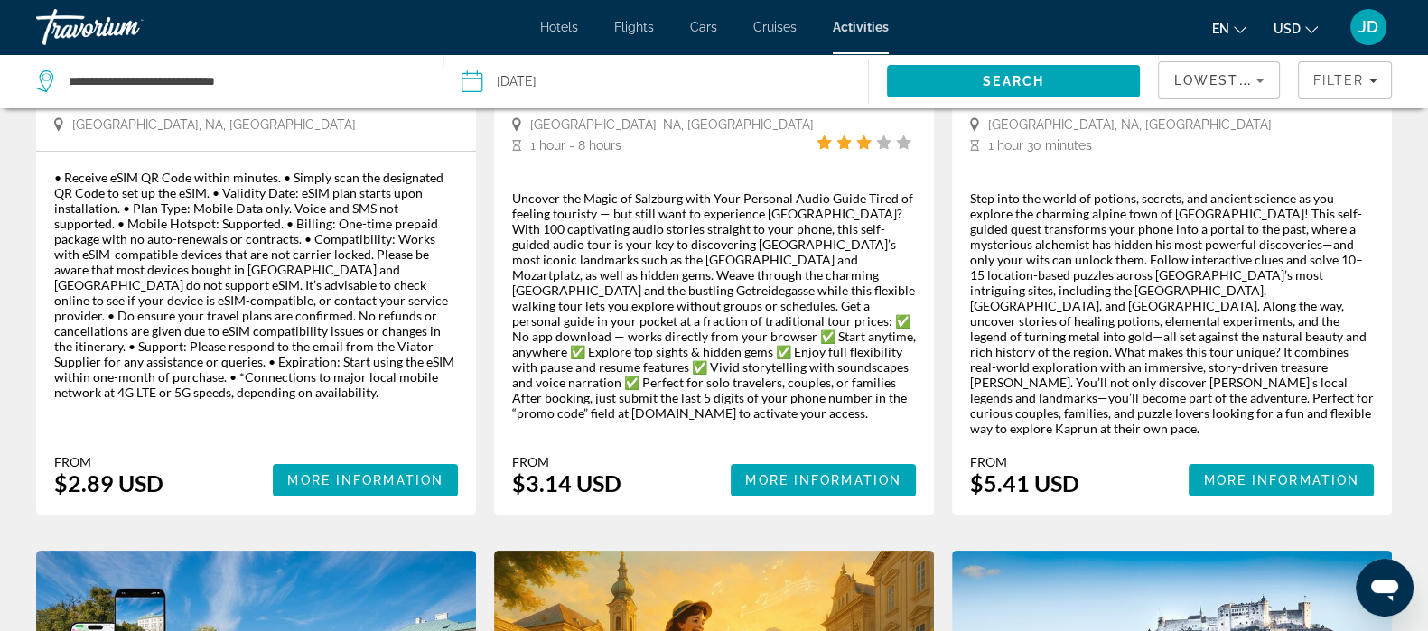
scroll to position [435, 0]
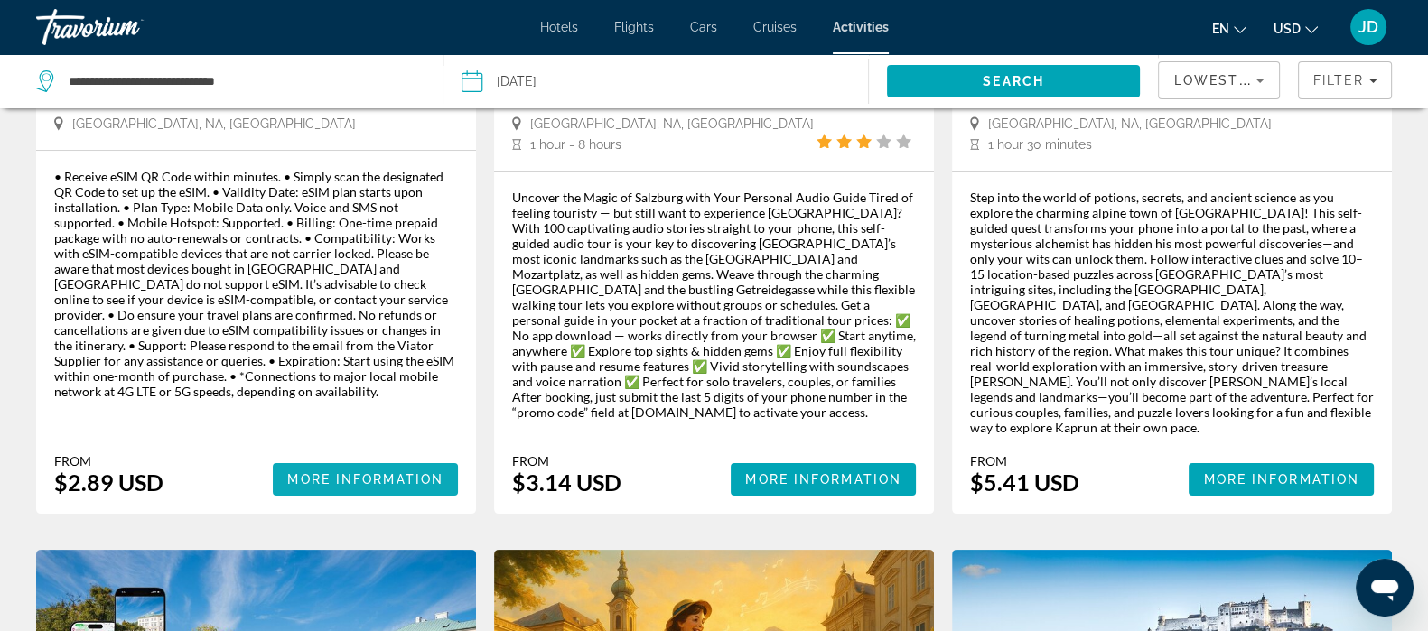
click at [343, 472] on span "More Information" at bounding box center [365, 479] width 156 height 14
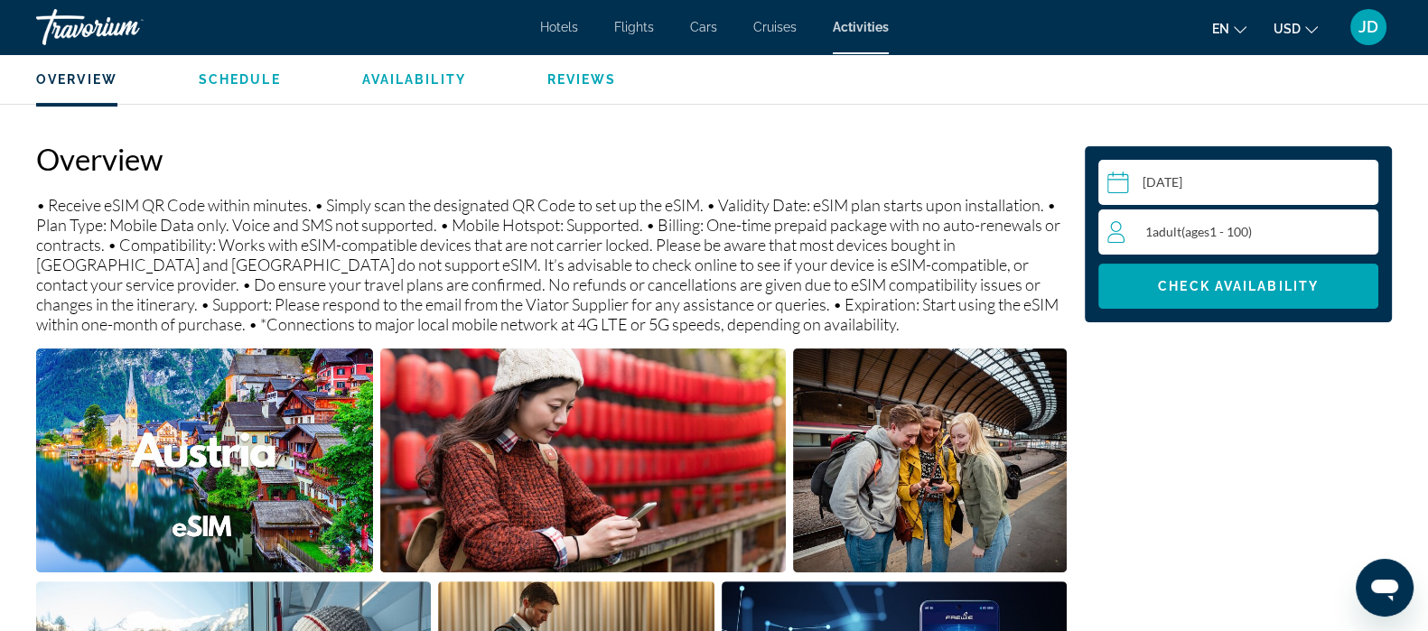
scroll to position [550, 0]
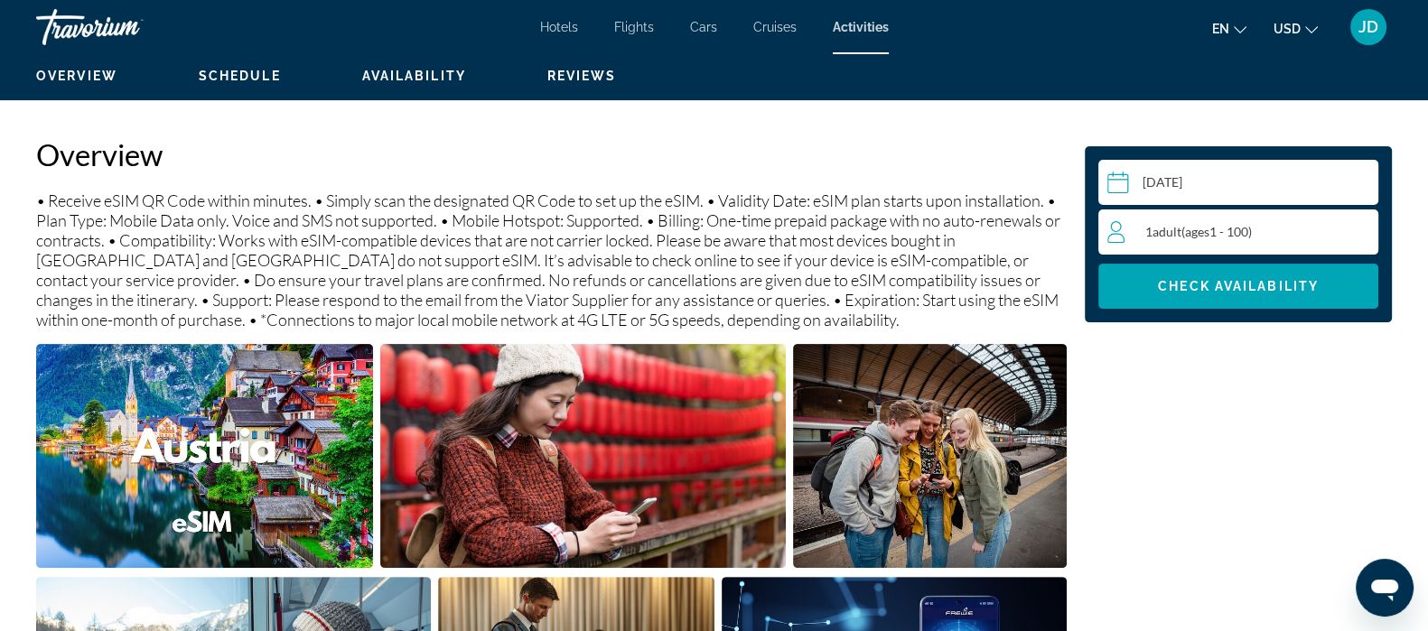
click at [1246, 182] on input "Main content" at bounding box center [1241, 185] width 287 height 51
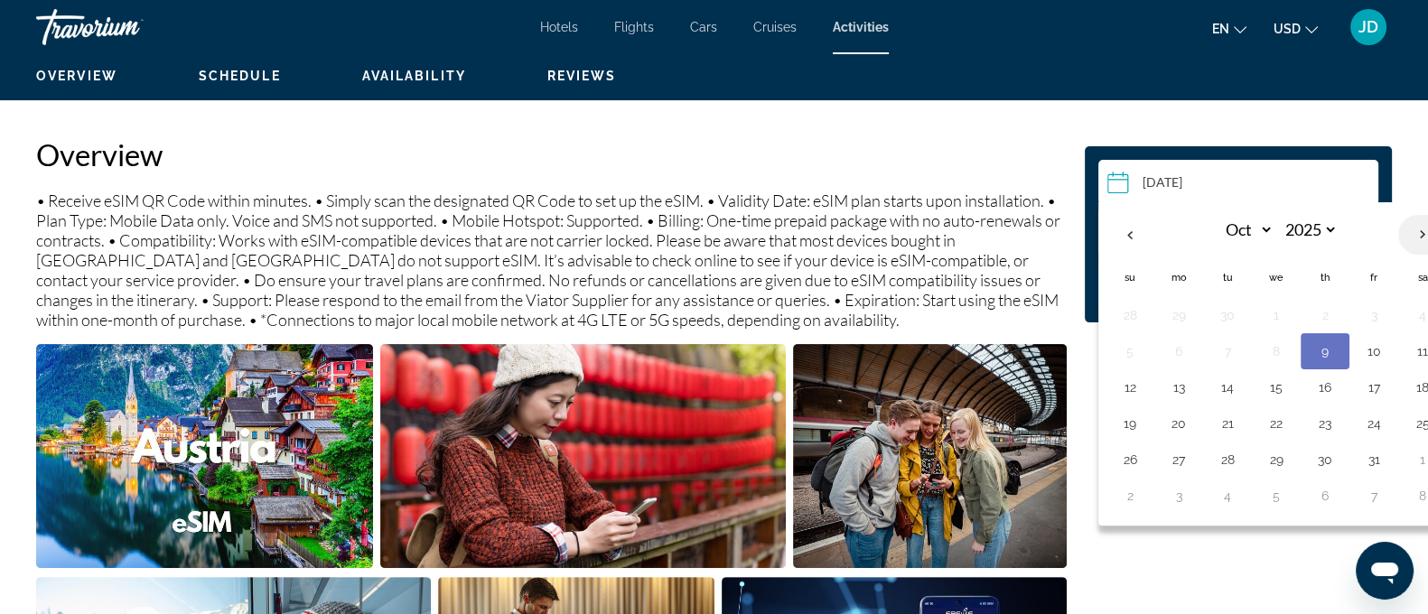
click at [1420, 232] on th "Next month" at bounding box center [1422, 235] width 49 height 40
select select "**"
click at [1133, 389] on button "9" at bounding box center [1130, 387] width 29 height 25
type input "**********"
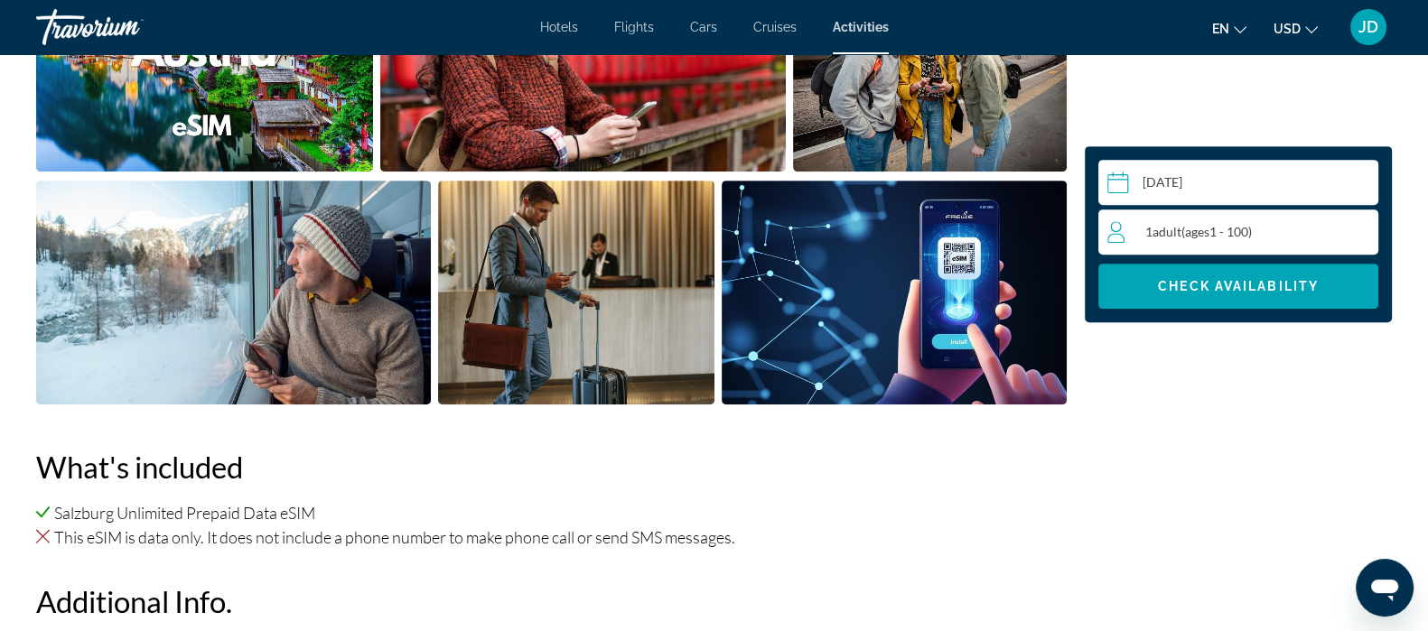
scroll to position [945, 0]
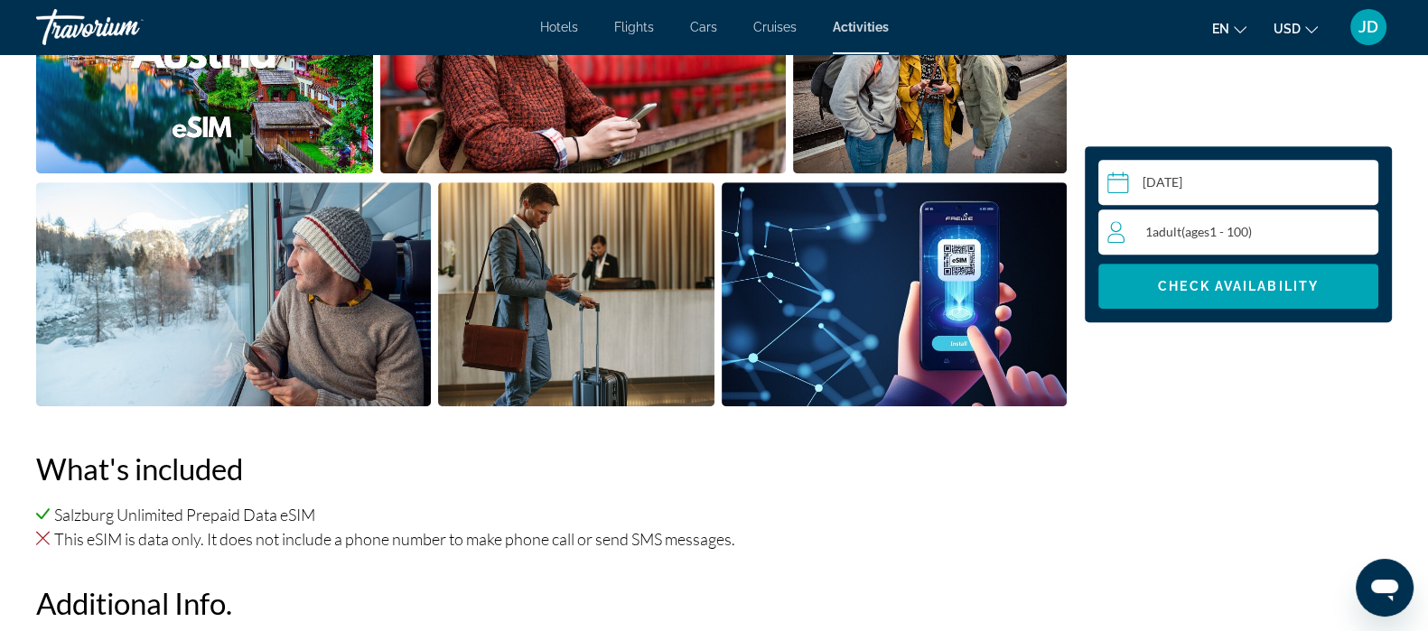
click at [921, 312] on img "Open full-screen image slider" at bounding box center [894, 294] width 345 height 224
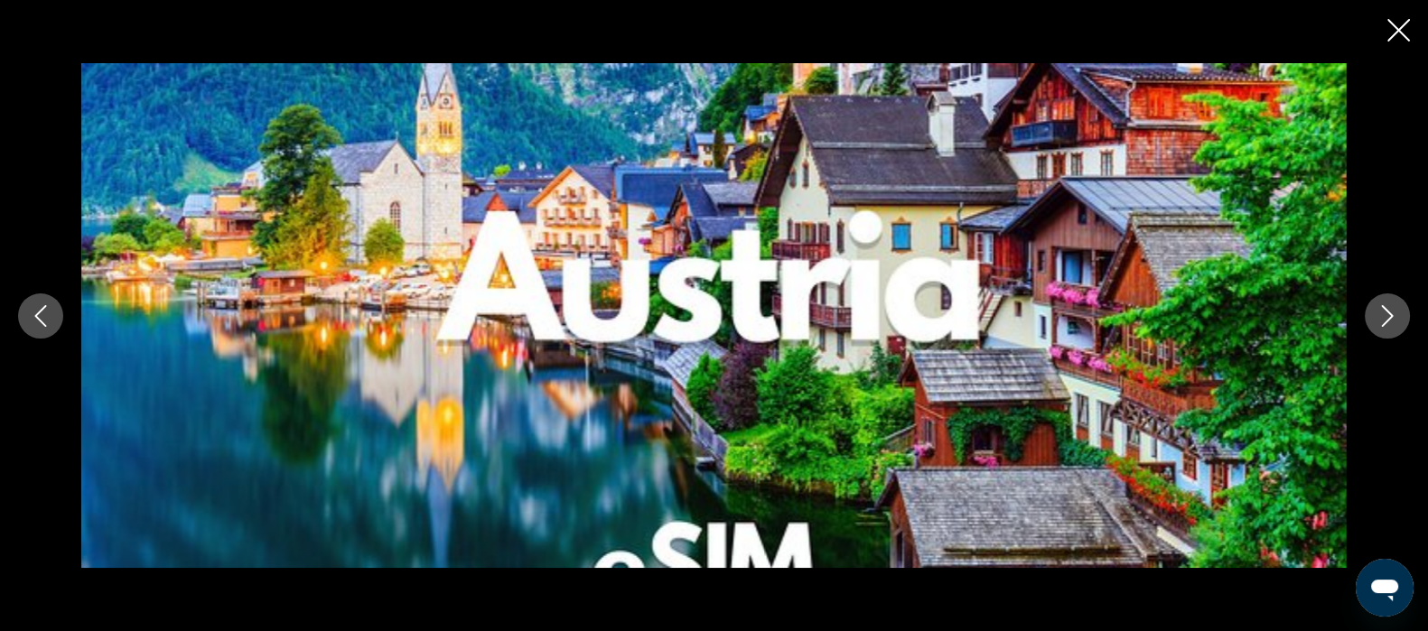
click at [1388, 321] on icon "Next image" at bounding box center [1388, 316] width 22 height 22
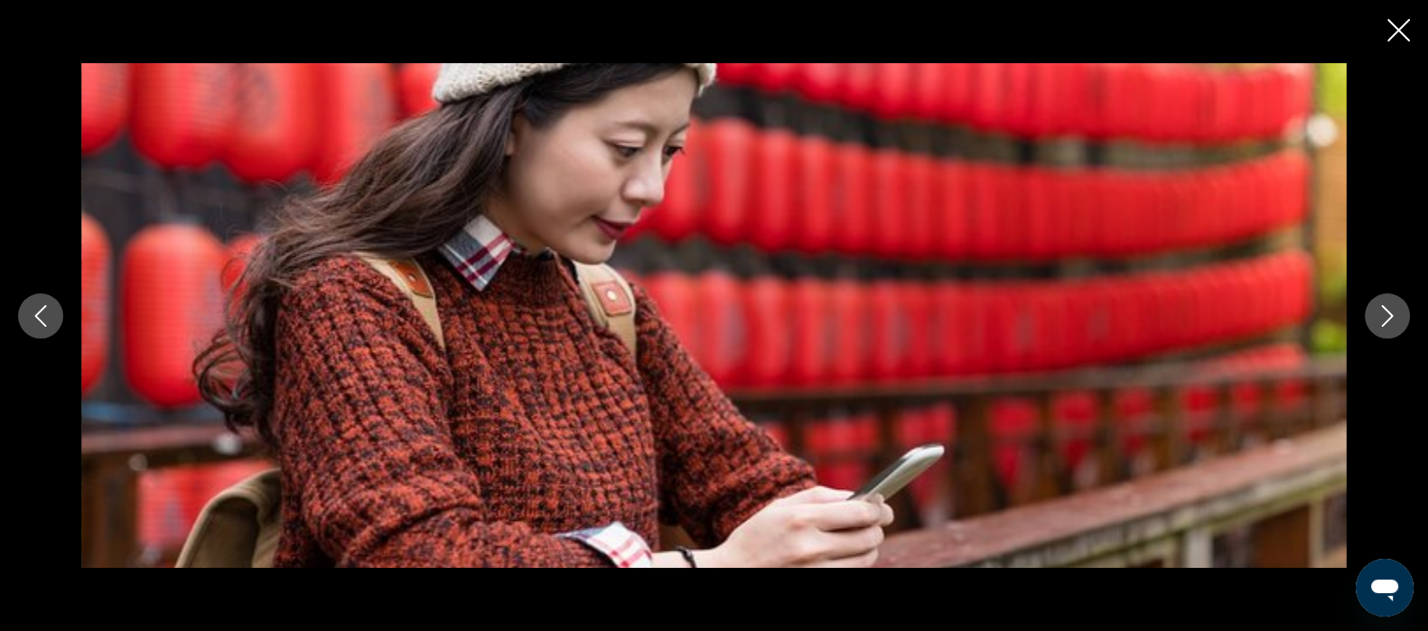
click at [1388, 312] on icon "Next image" at bounding box center [1388, 316] width 12 height 22
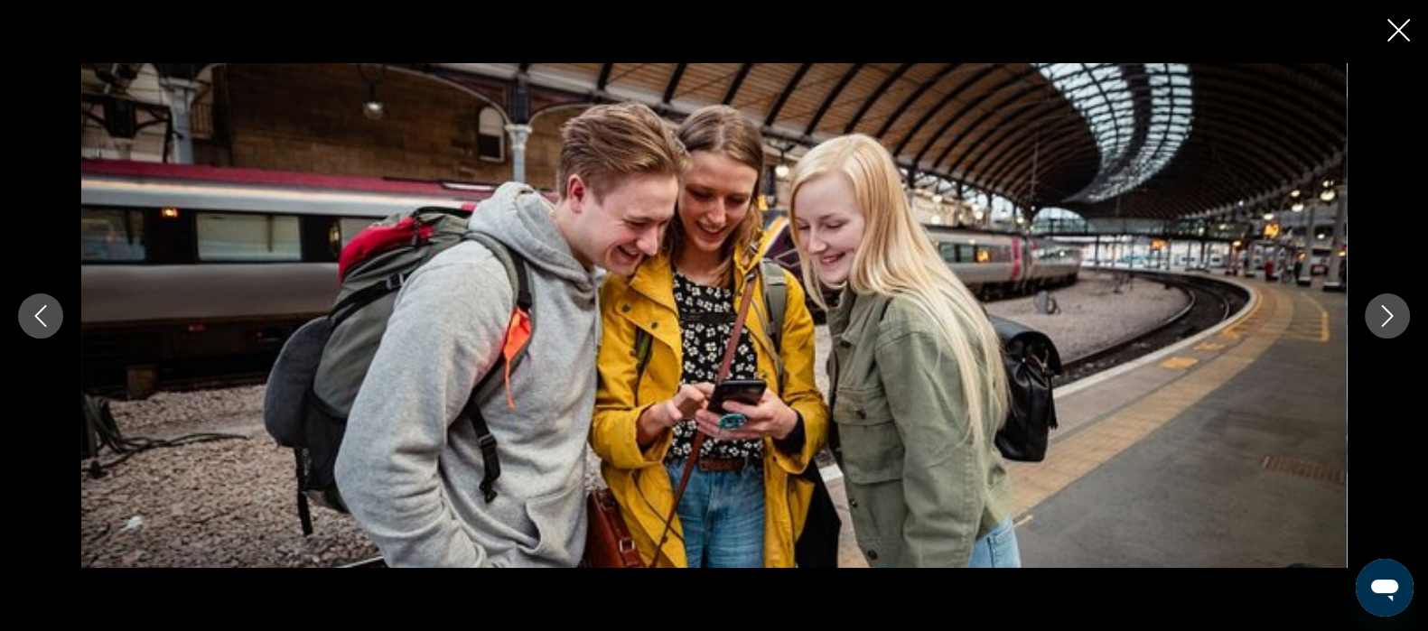
click at [1387, 315] on icon "Next image" at bounding box center [1388, 316] width 22 height 22
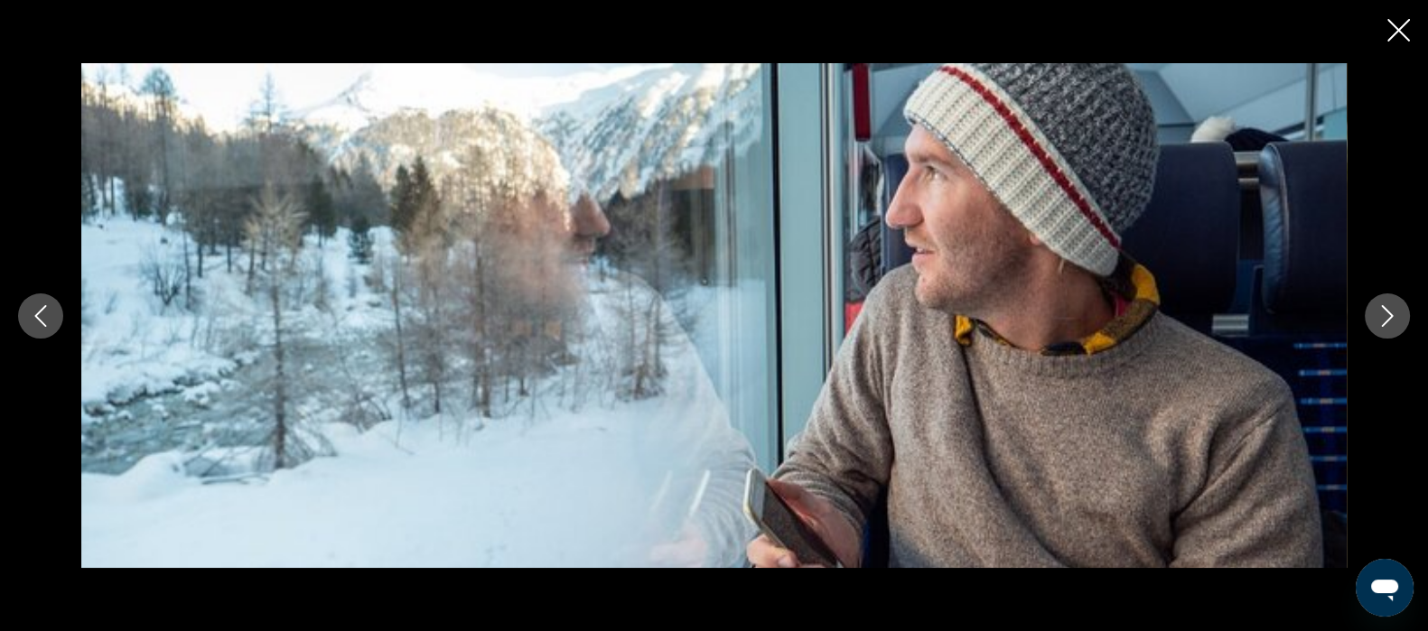
click at [1387, 315] on icon "Next image" at bounding box center [1388, 316] width 22 height 22
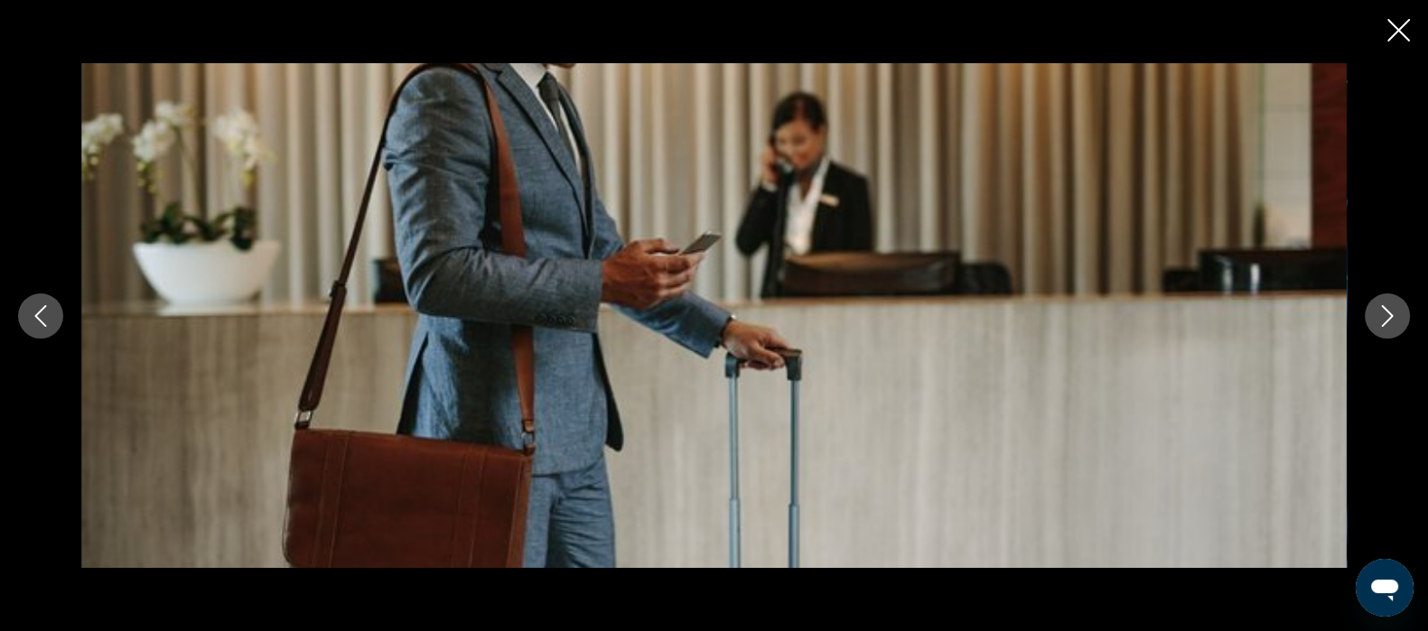
click at [1373, 321] on button "Next image" at bounding box center [1387, 316] width 45 height 45
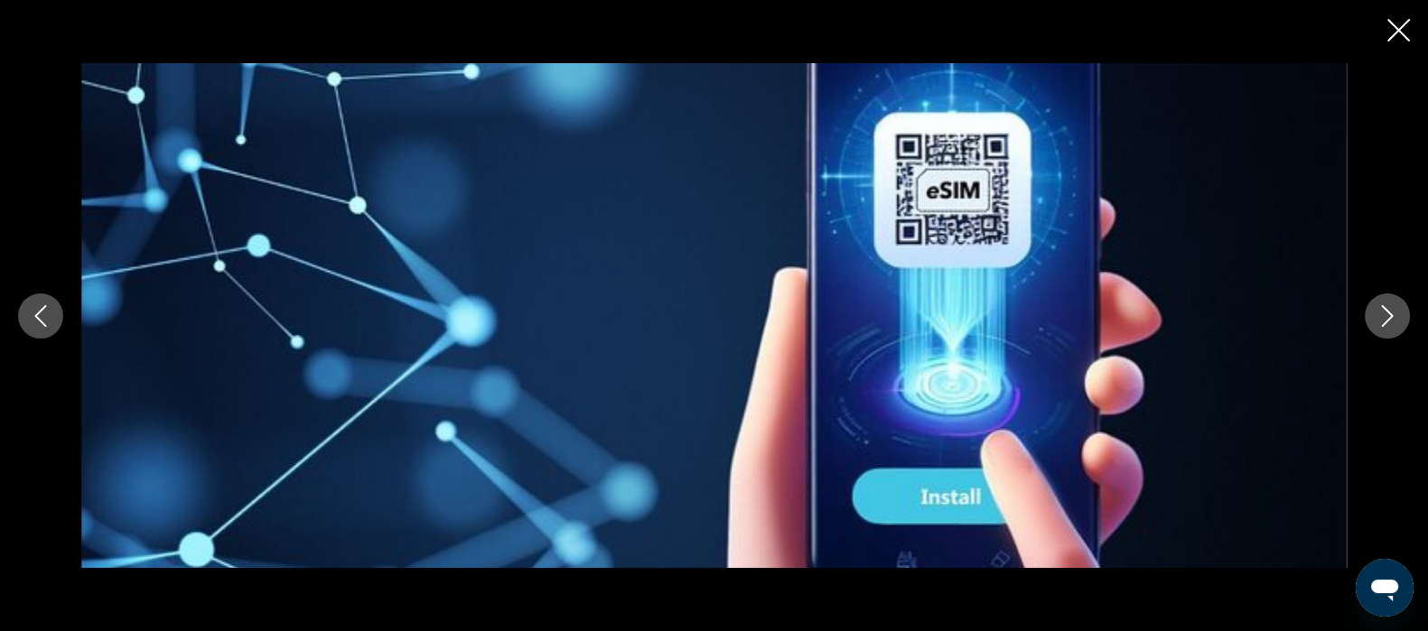
click at [1380, 316] on icon "Next image" at bounding box center [1388, 316] width 22 height 22
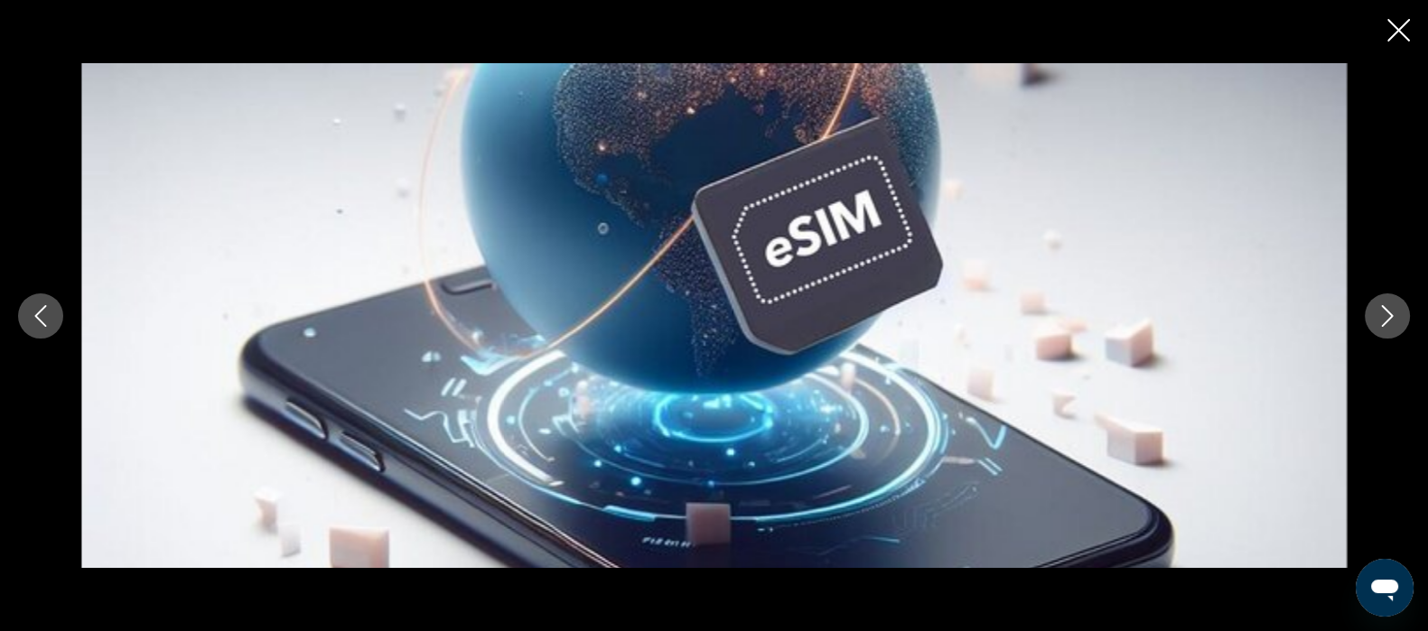
click at [1387, 315] on icon "Next image" at bounding box center [1388, 316] width 22 height 22
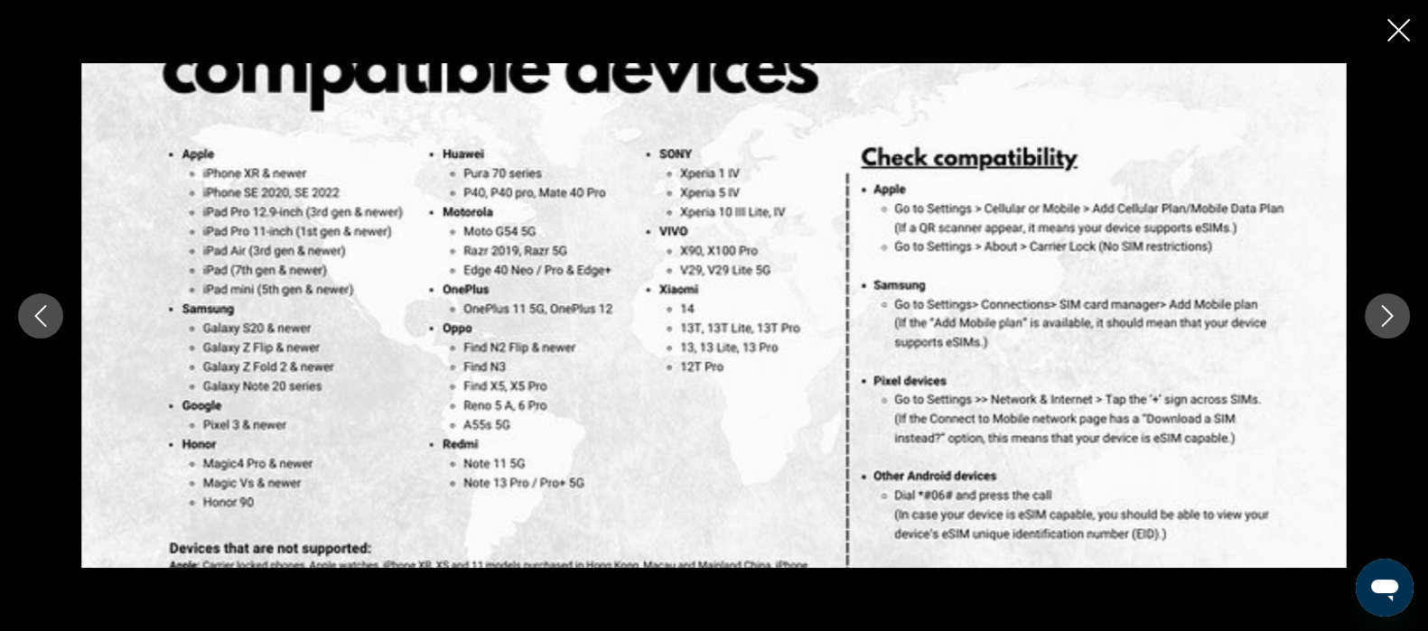
scroll to position [921, 0]
click at [1395, 32] on icon "Close slideshow" at bounding box center [1399, 30] width 23 height 23
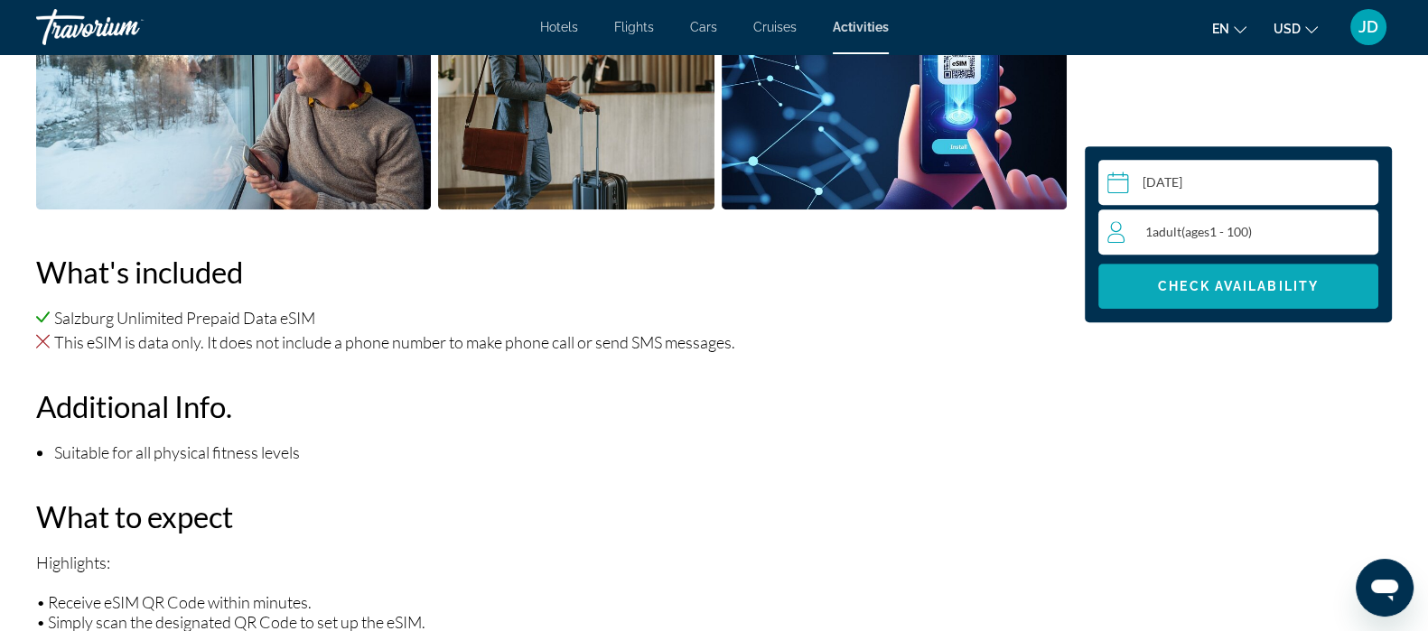
click at [1262, 285] on span "Check Availability" at bounding box center [1238, 286] width 161 height 14
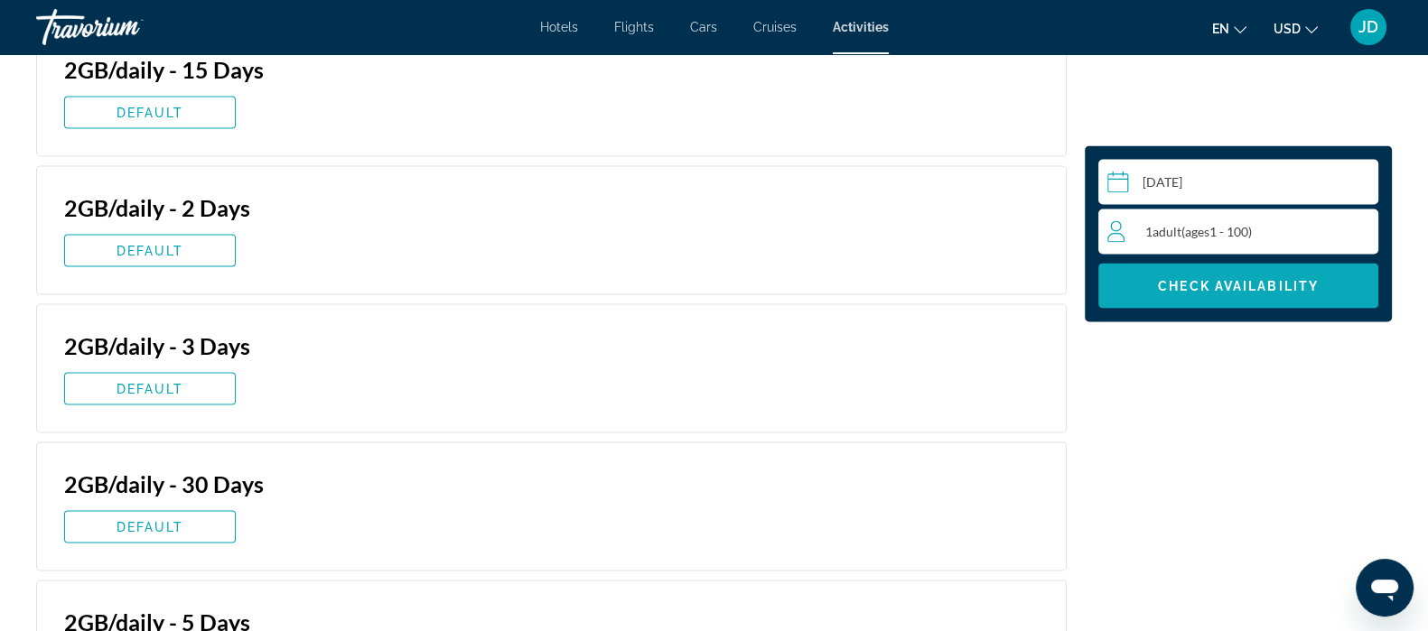
scroll to position [4299, 0]
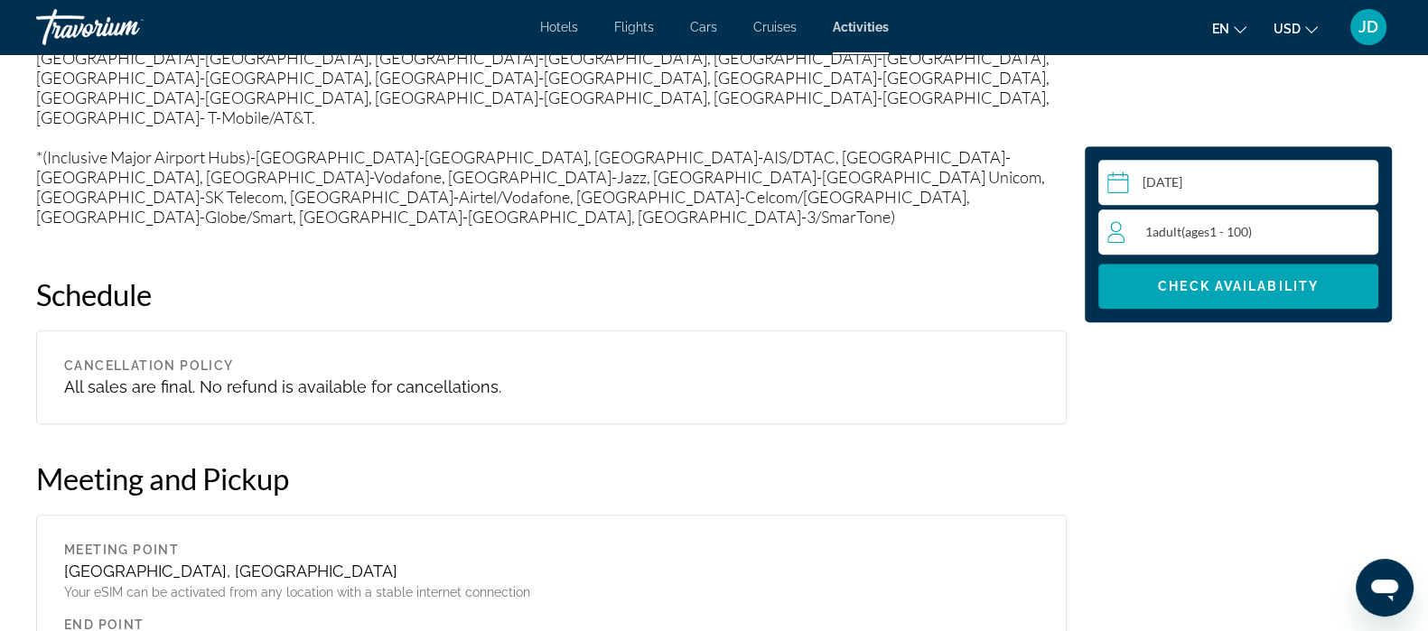
scroll to position [2139, 0]
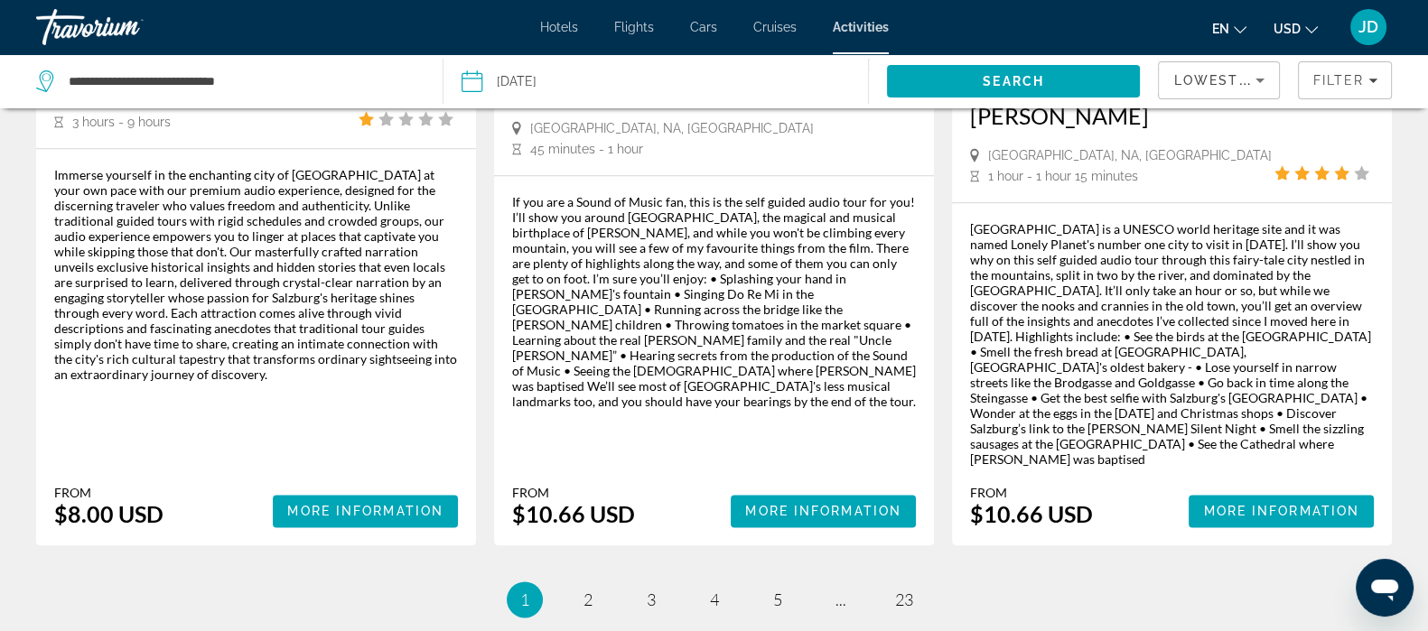
scroll to position [2823, 0]
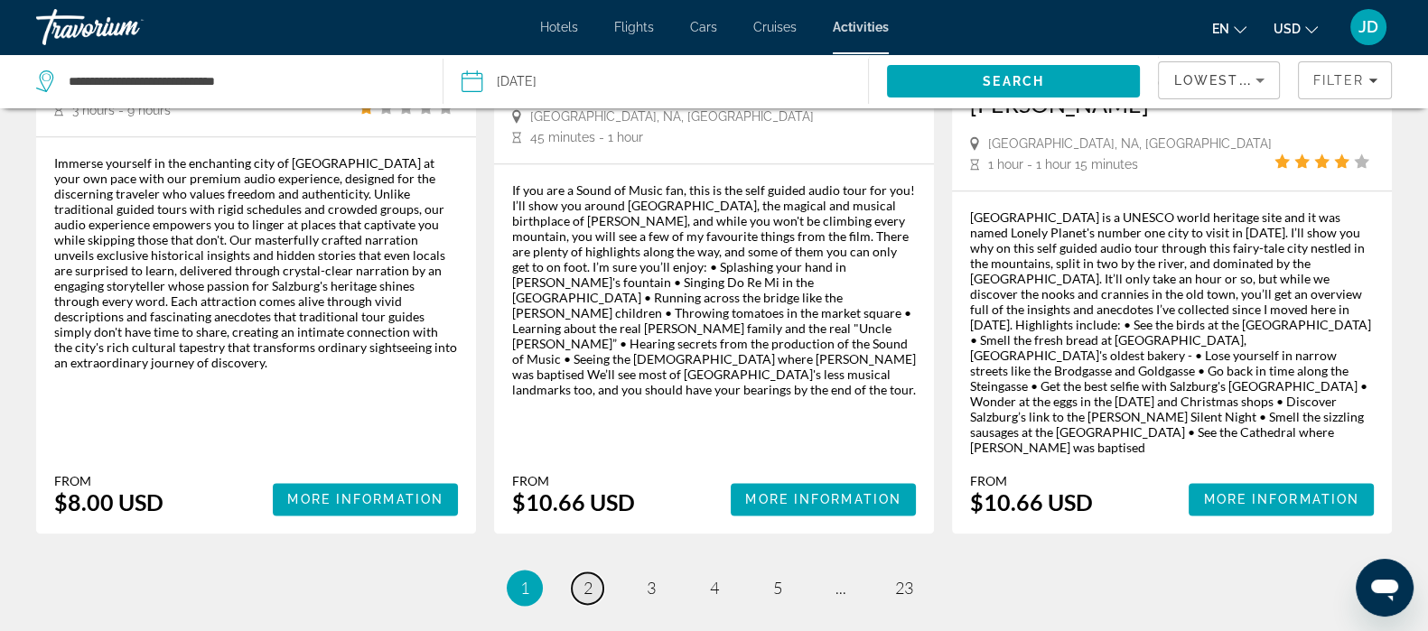
click at [587, 578] on span "2" at bounding box center [588, 588] width 9 height 20
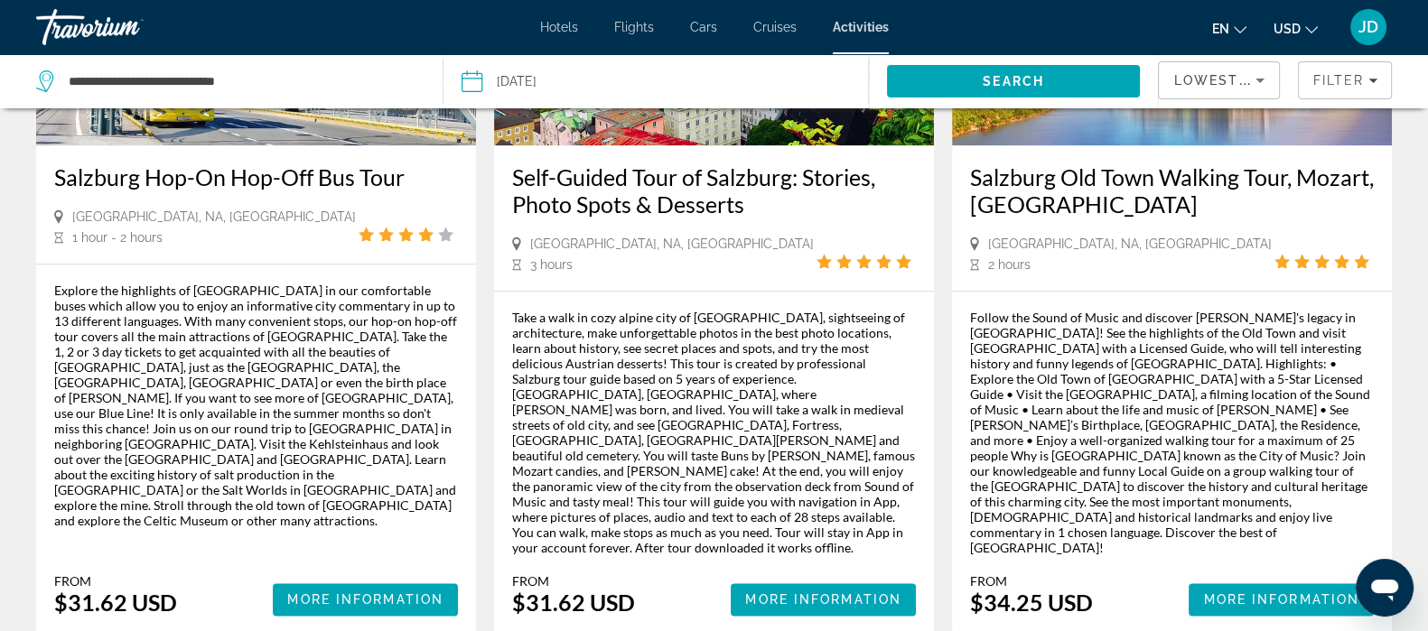
scroll to position [2669, 0]
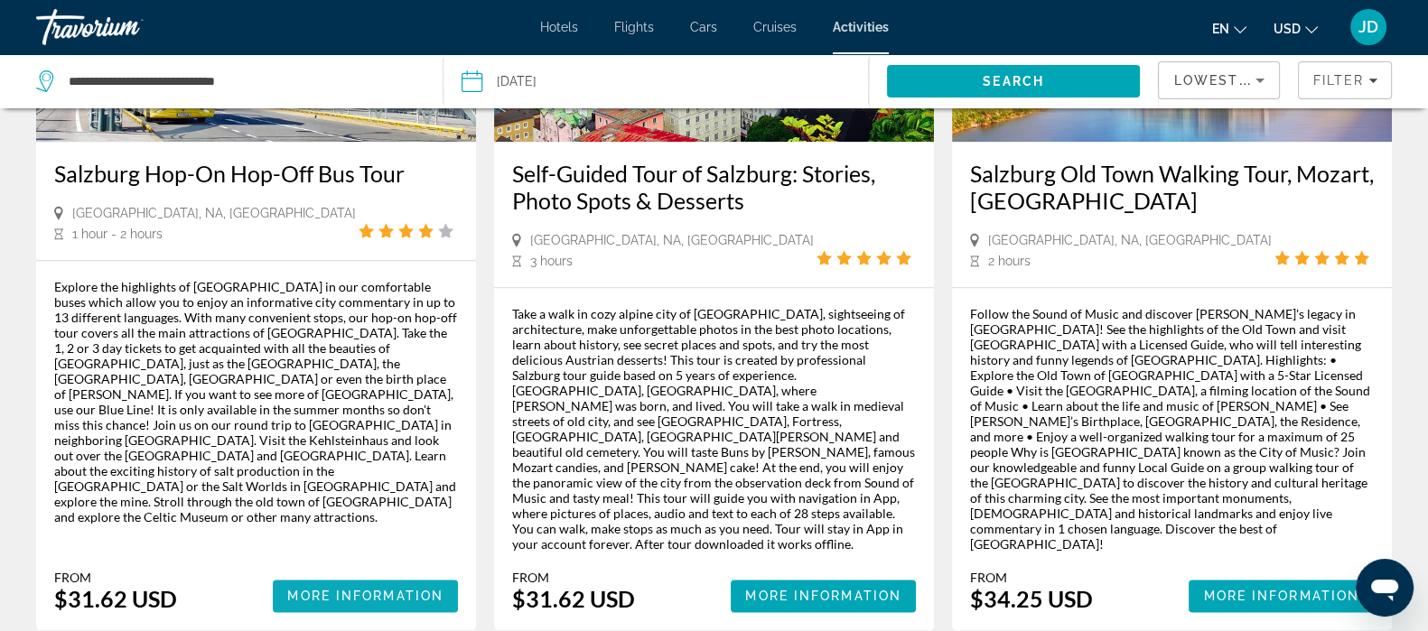
click at [345, 589] on span "More Information" at bounding box center [365, 596] width 156 height 14
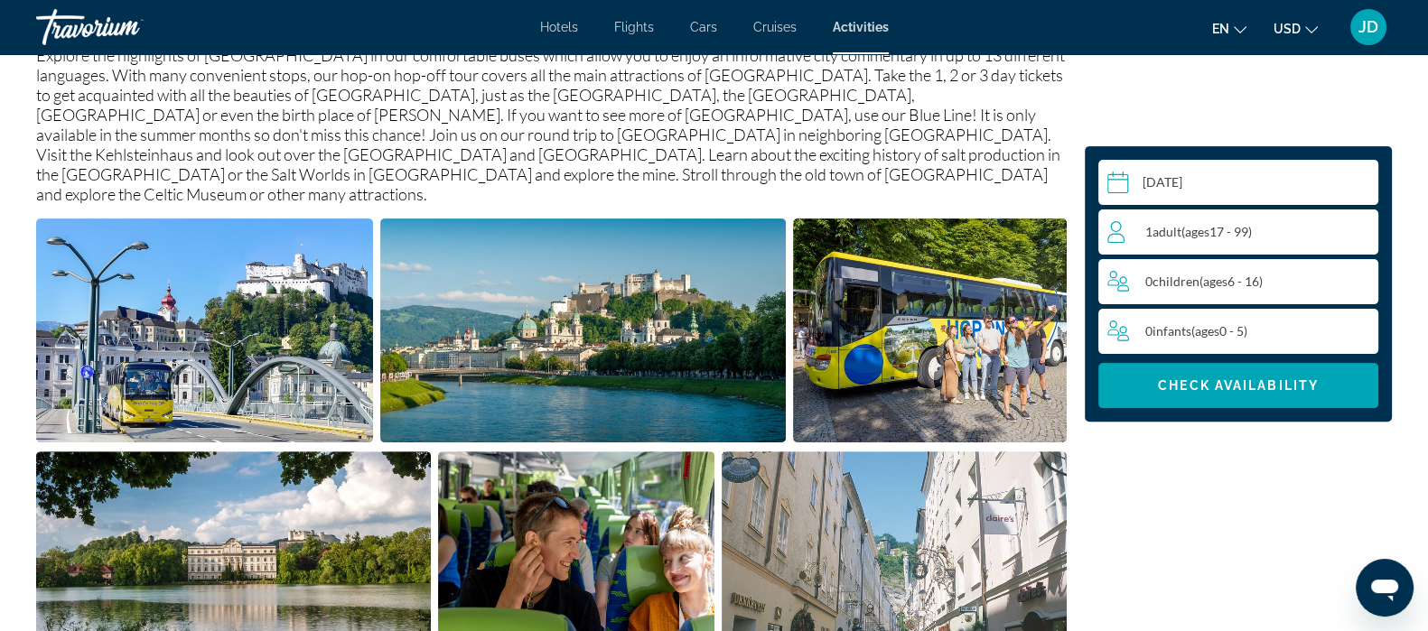
scroll to position [702, 0]
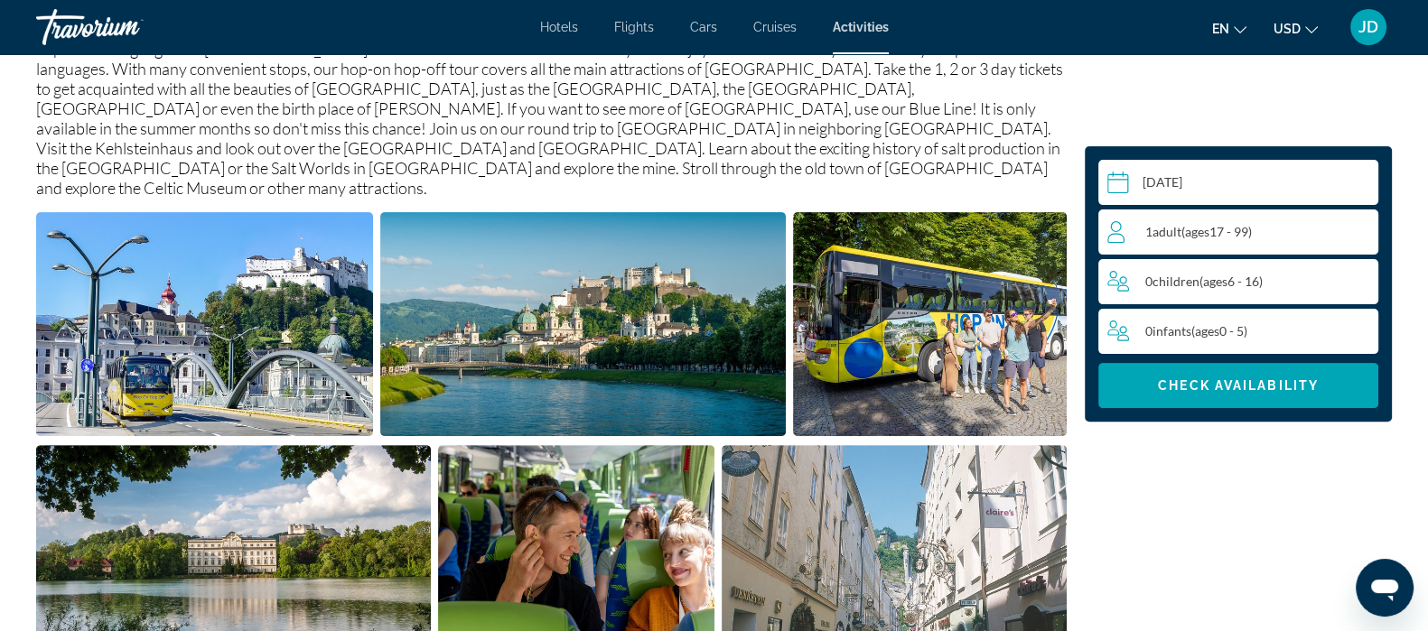
click at [175, 332] on img "Open full-screen image slider" at bounding box center [204, 324] width 337 height 224
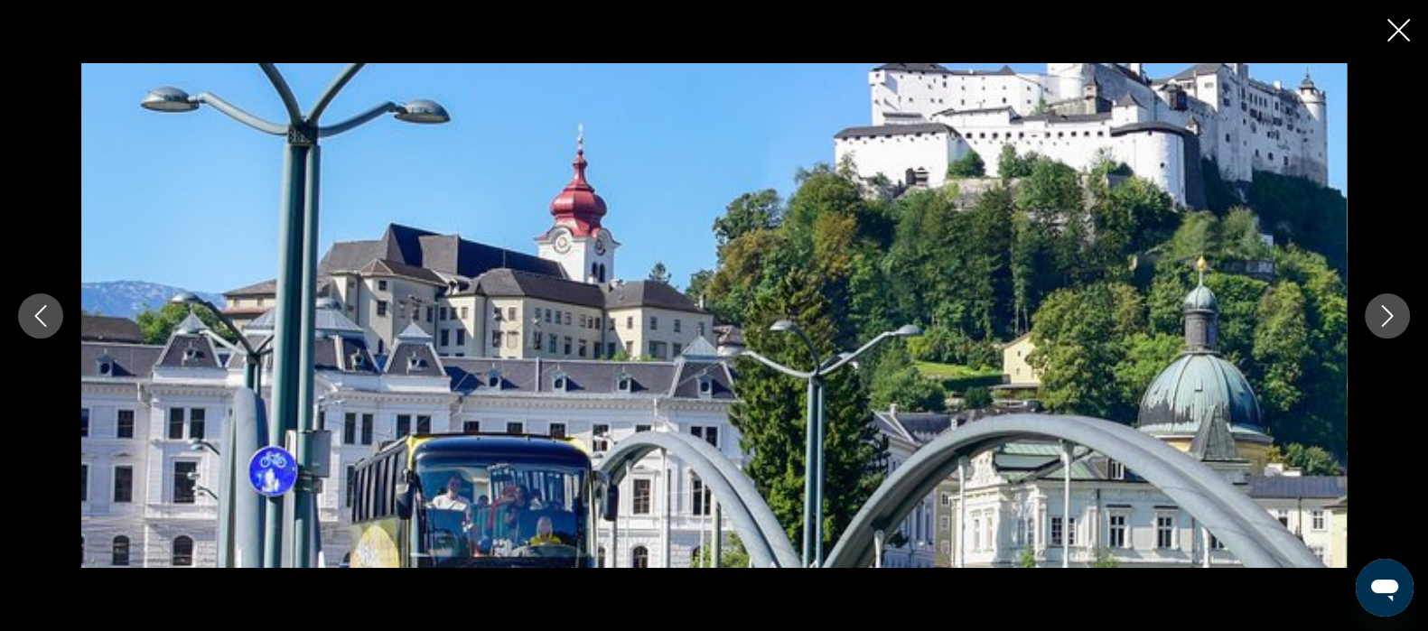
click at [1387, 316] on icon "Next image" at bounding box center [1388, 316] width 22 height 22
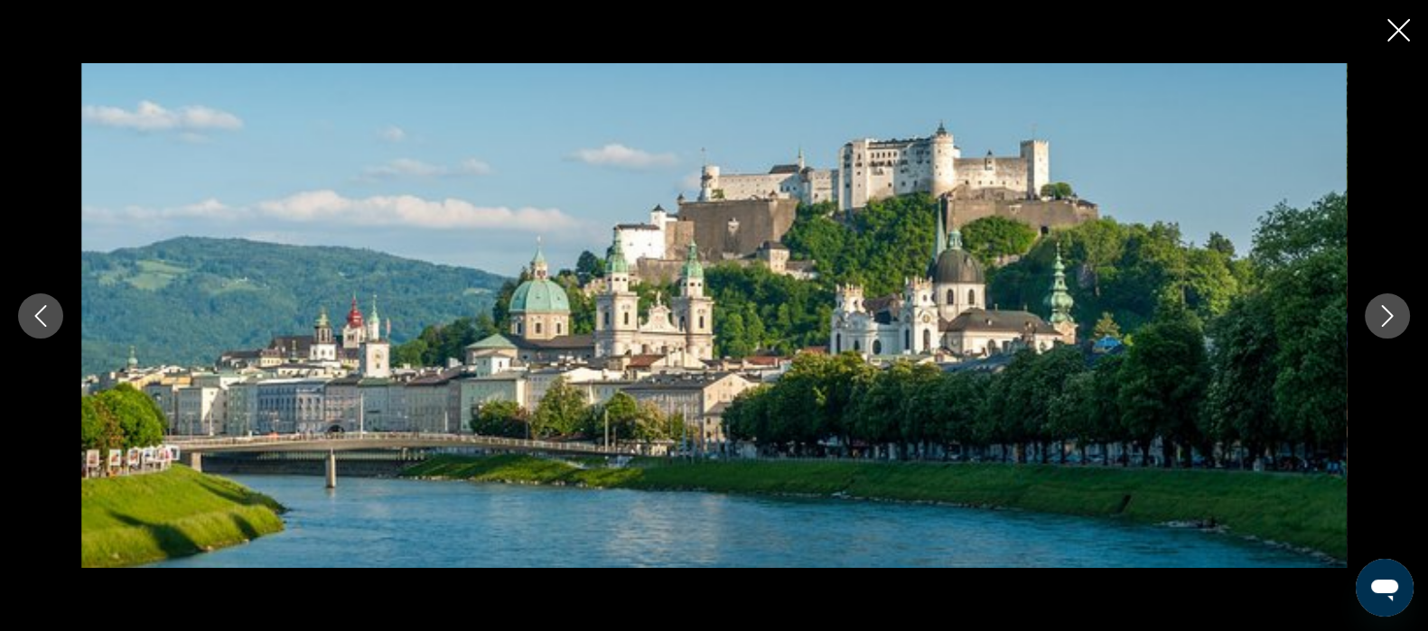
click at [1384, 332] on button "Next image" at bounding box center [1387, 316] width 45 height 45
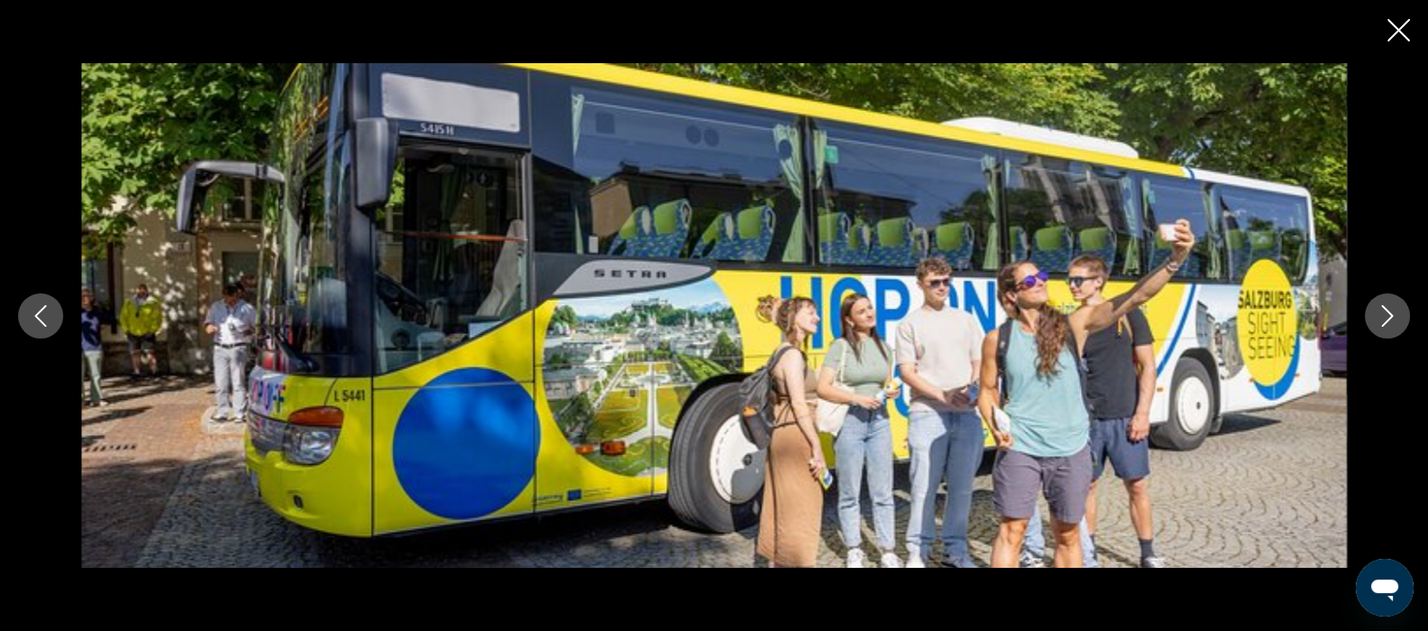
click at [1387, 316] on icon "Next image" at bounding box center [1388, 316] width 22 height 22
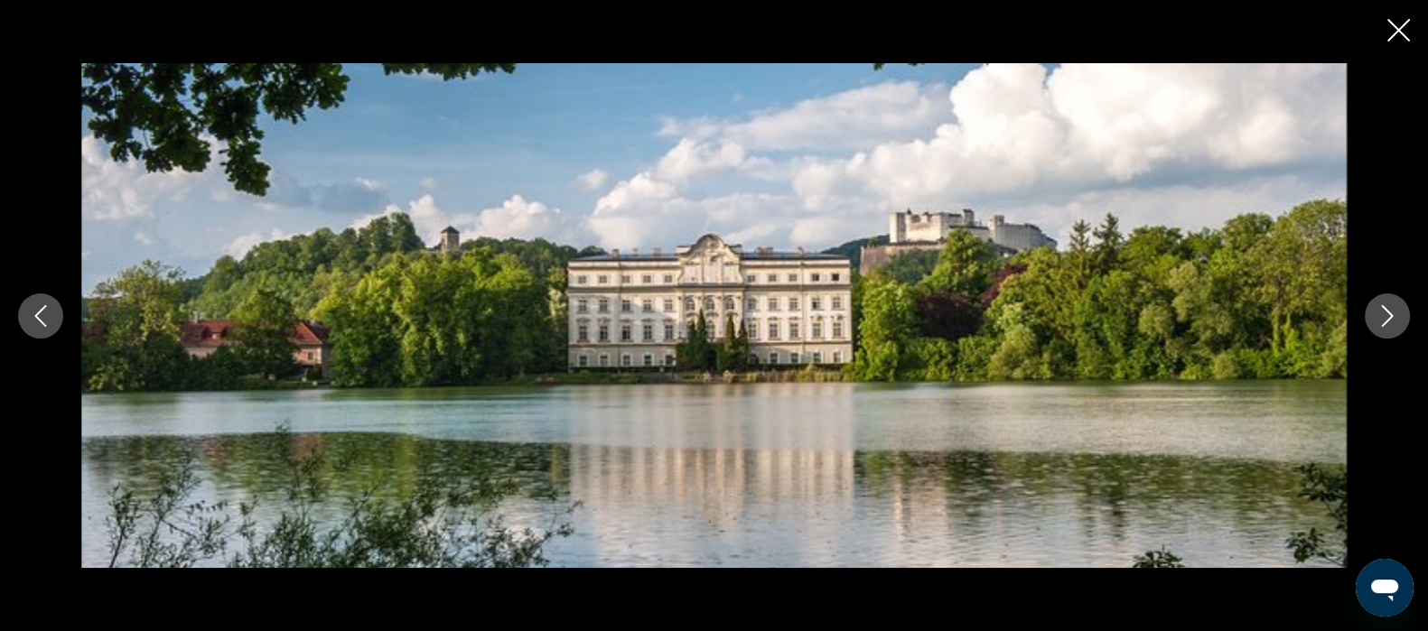
click at [1387, 318] on icon "Next image" at bounding box center [1388, 316] width 22 height 22
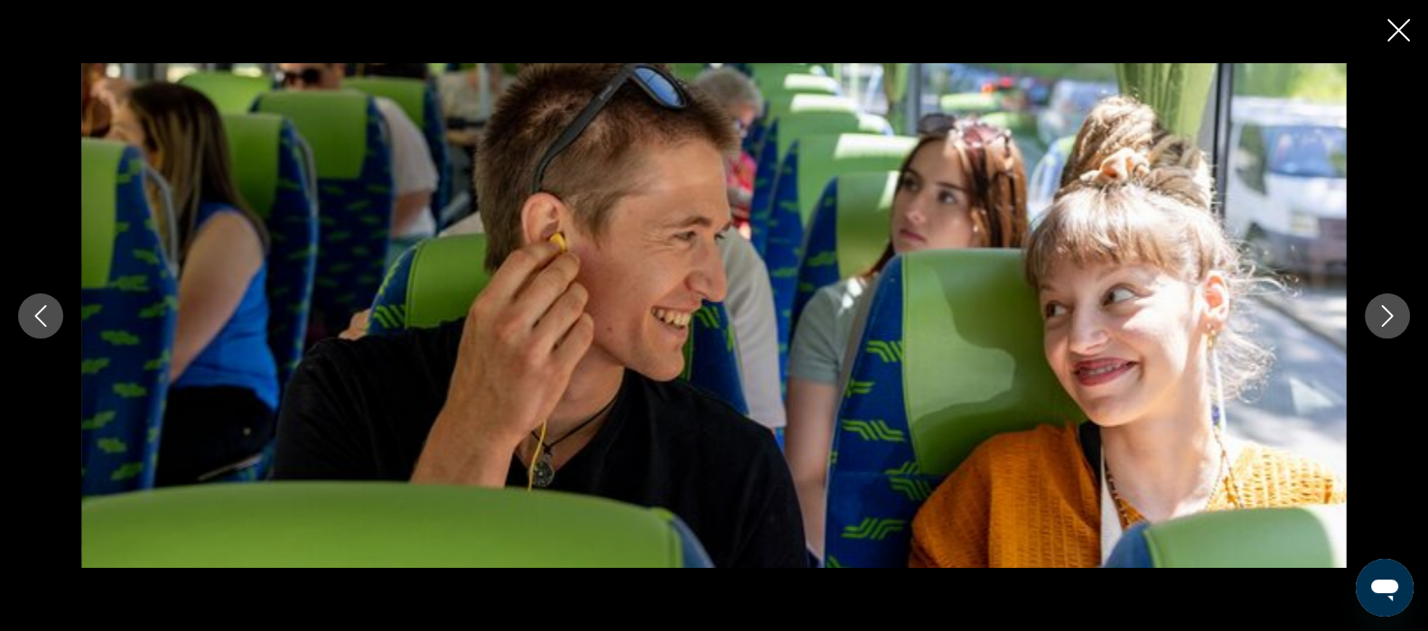
click at [1387, 316] on icon "Next image" at bounding box center [1388, 316] width 22 height 22
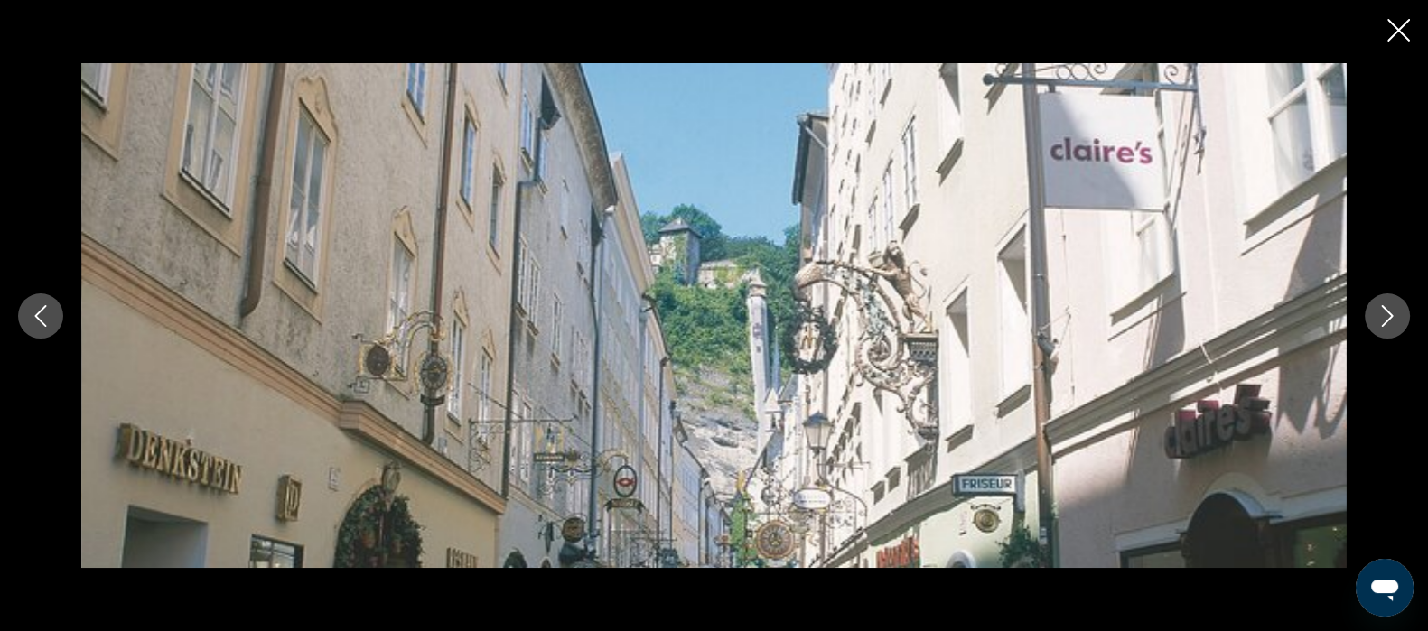
click at [1387, 316] on icon "Next image" at bounding box center [1388, 316] width 22 height 22
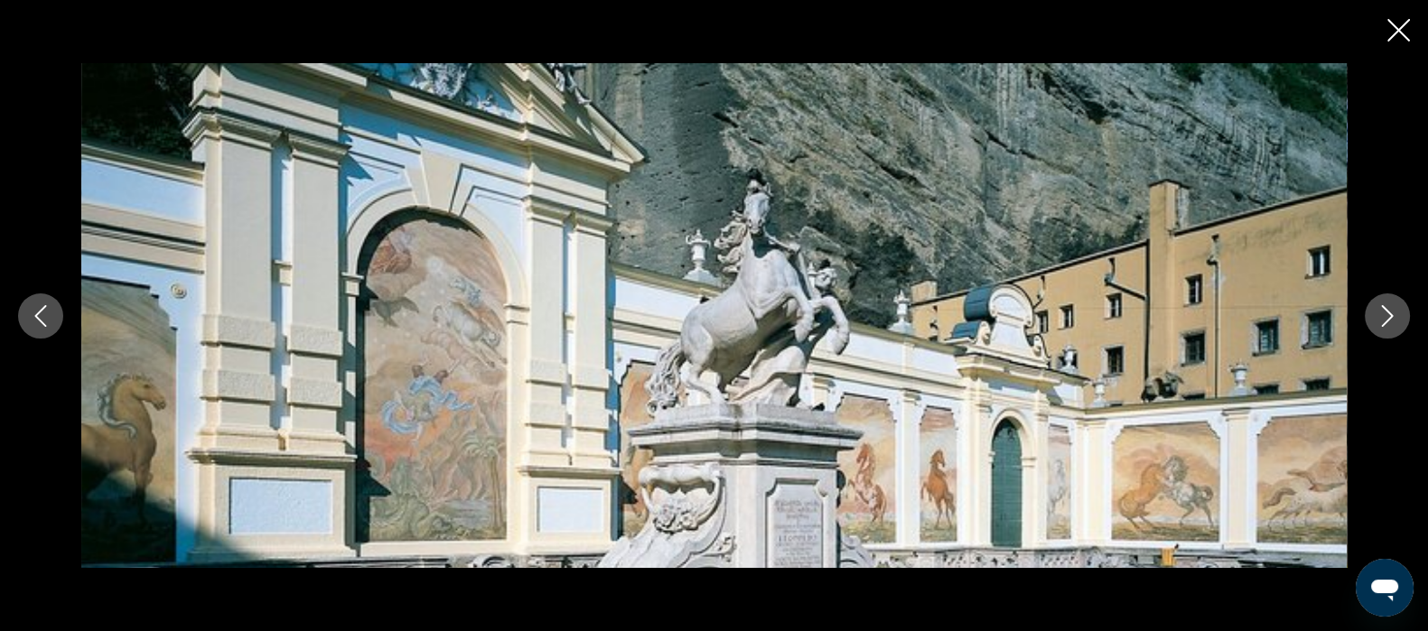
click at [1373, 331] on button "Next image" at bounding box center [1387, 316] width 45 height 45
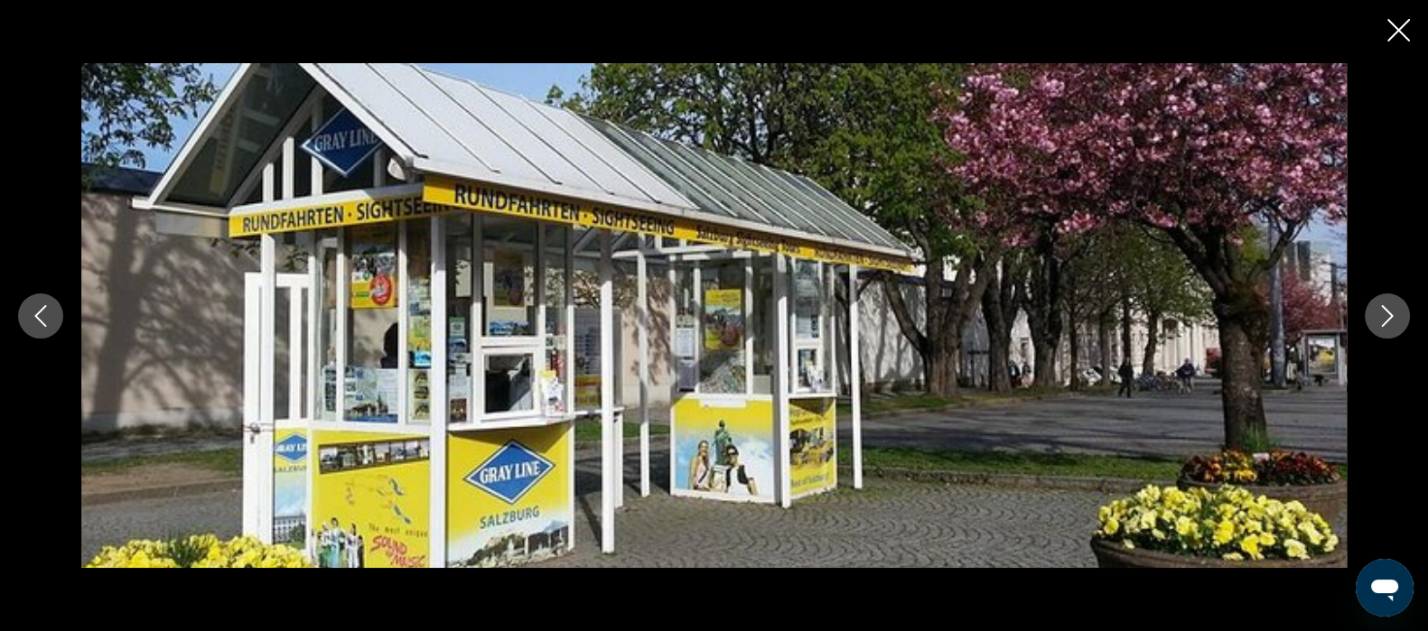
click at [1387, 317] on icon "Next image" at bounding box center [1388, 316] width 22 height 22
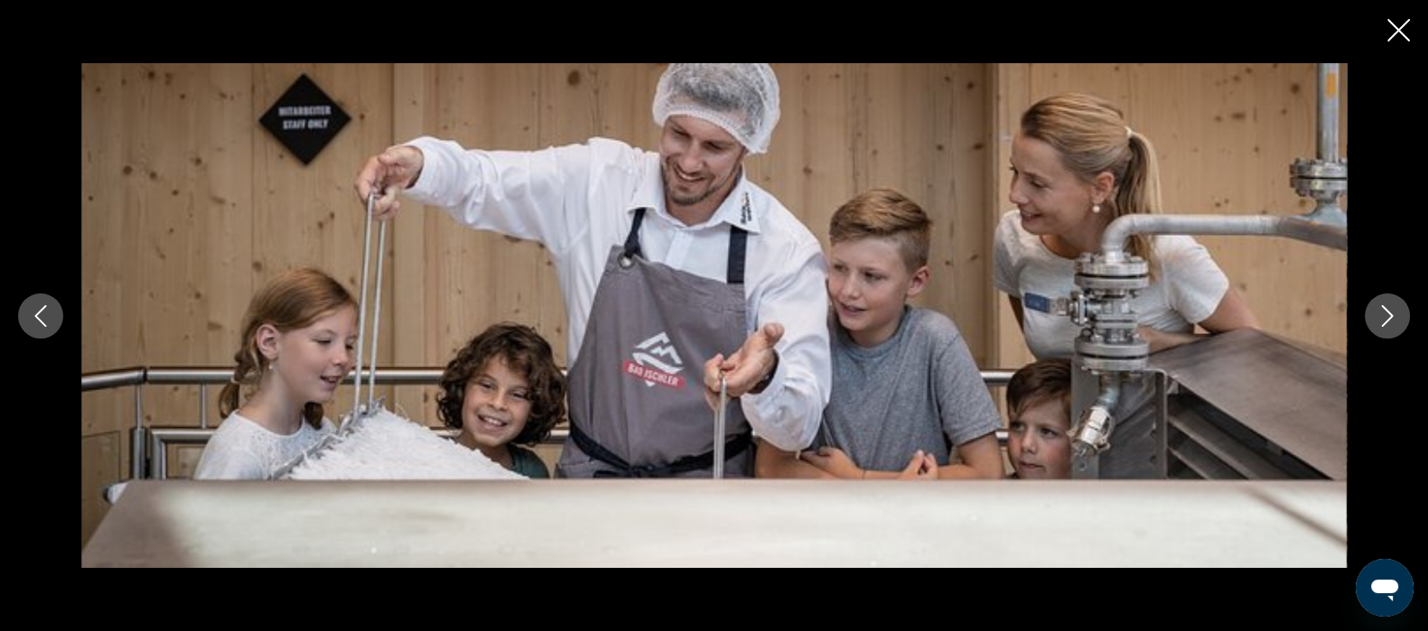
click at [1387, 318] on icon "Next image" at bounding box center [1388, 316] width 22 height 22
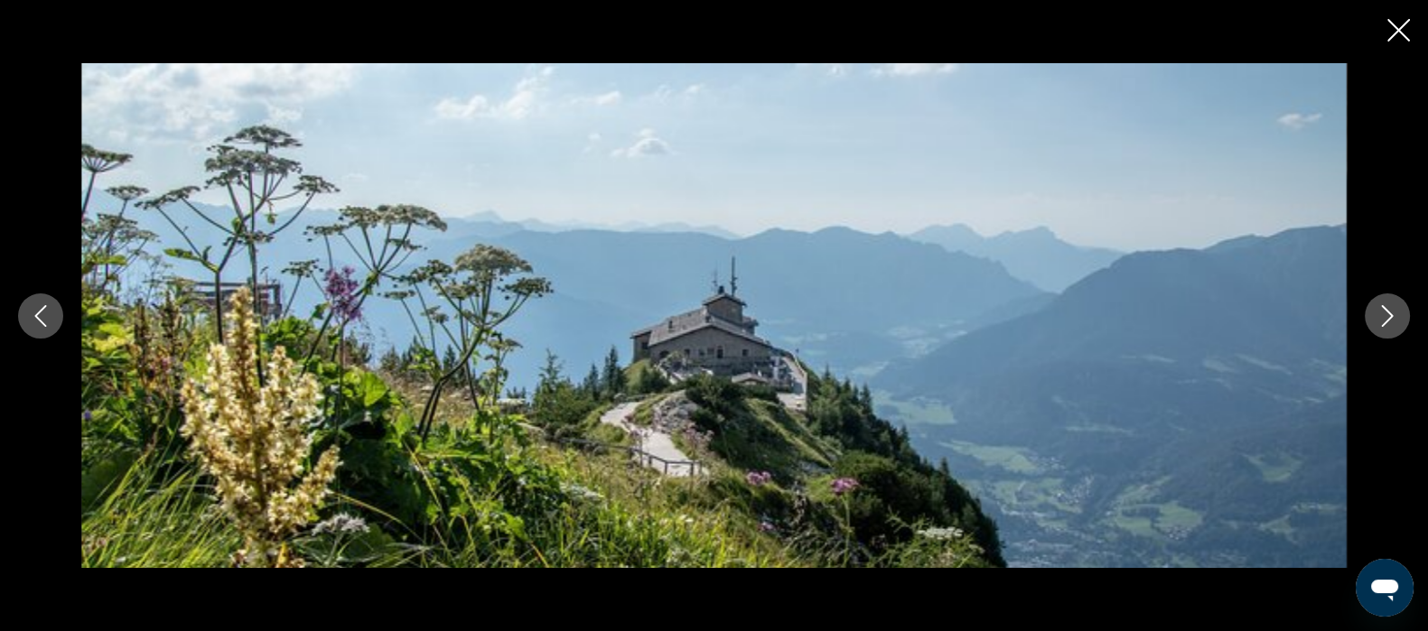
click at [1387, 319] on icon "Next image" at bounding box center [1388, 316] width 22 height 22
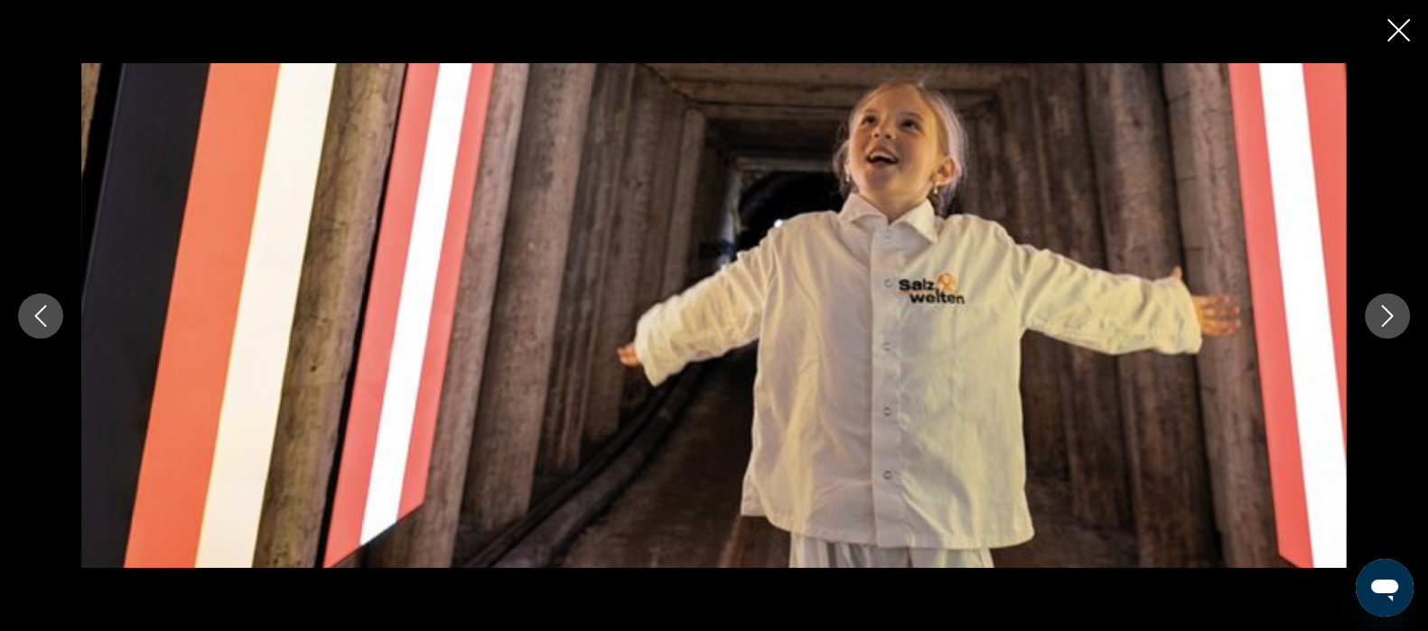
click at [1369, 334] on div "prev next" at bounding box center [714, 315] width 1428 height 505
click at [1387, 316] on icon "Next image" at bounding box center [1388, 316] width 22 height 22
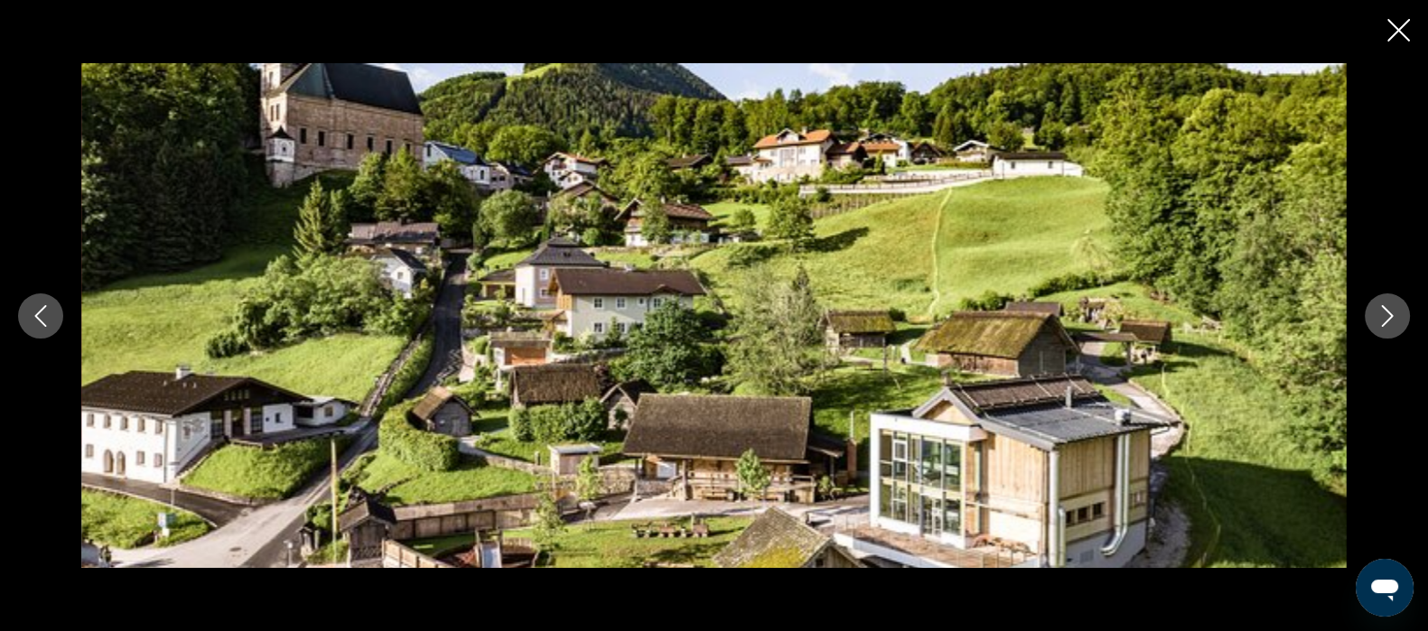
click at [1387, 316] on icon "Next image" at bounding box center [1388, 316] width 22 height 22
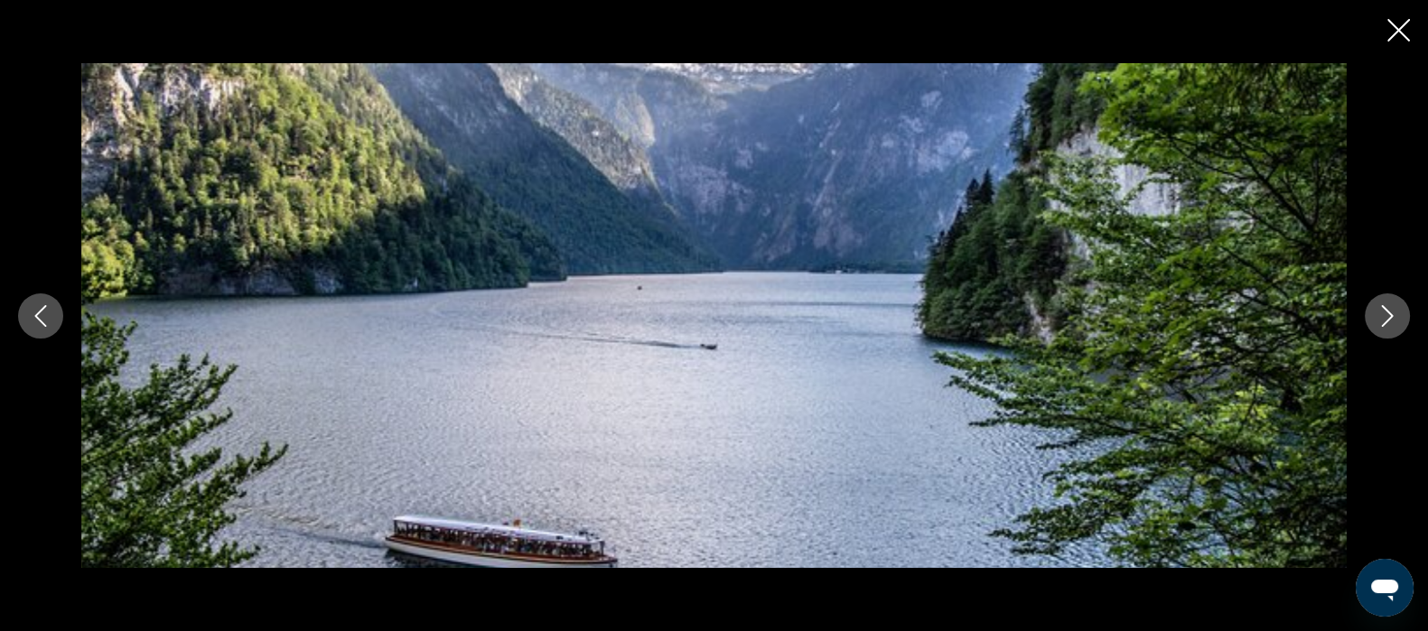
click at [1373, 329] on button "Next image" at bounding box center [1387, 316] width 45 height 45
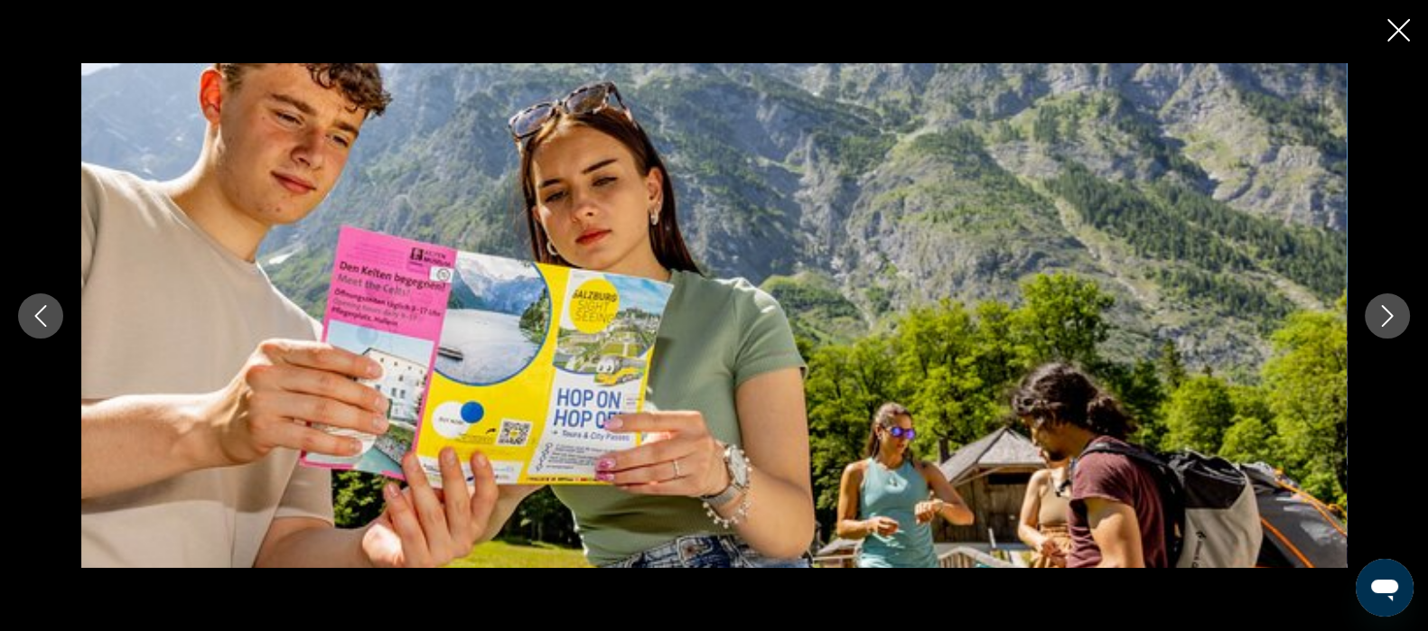
click at [1387, 317] on icon "Next image" at bounding box center [1388, 316] width 22 height 22
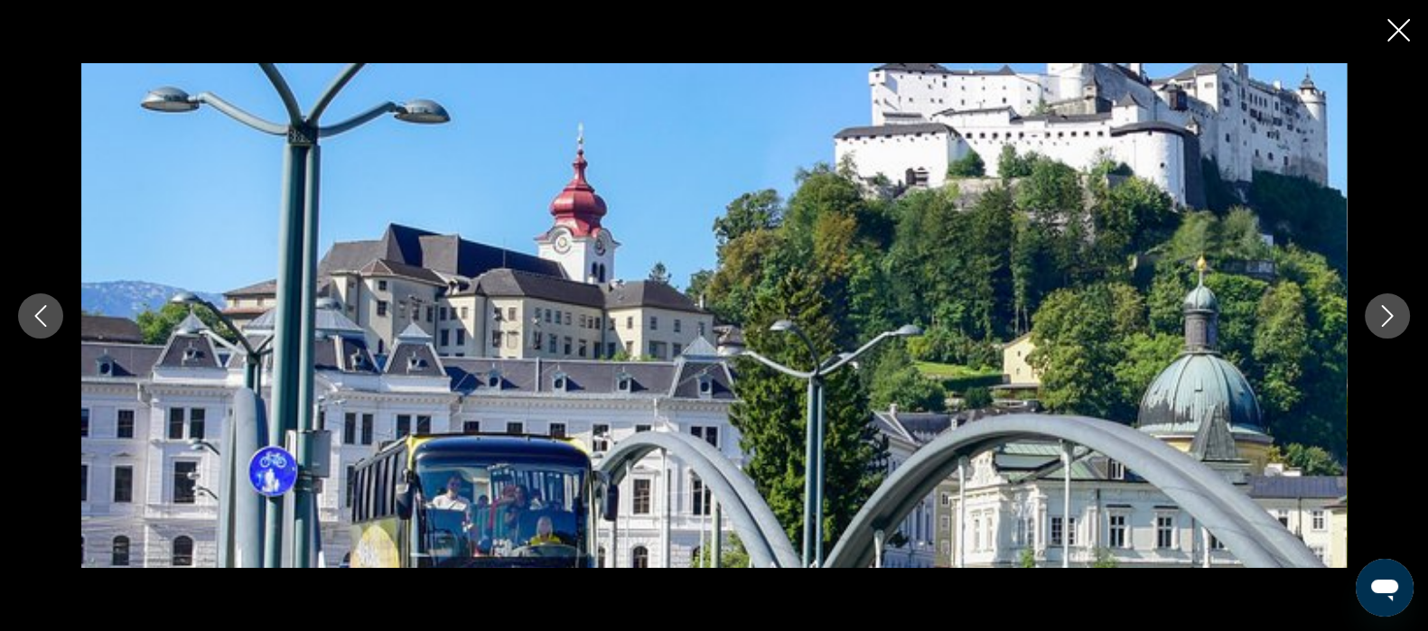
click at [1378, 333] on button "Next image" at bounding box center [1387, 316] width 45 height 45
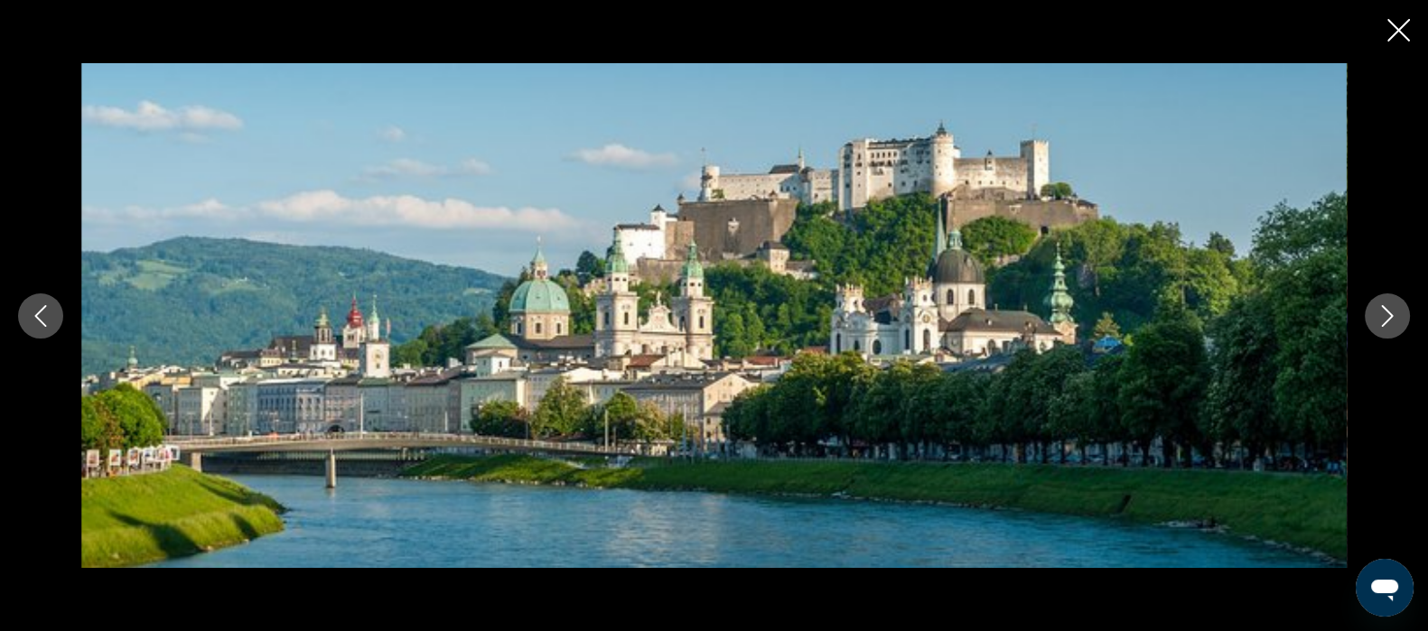
click at [1387, 318] on icon "Next image" at bounding box center [1388, 316] width 22 height 22
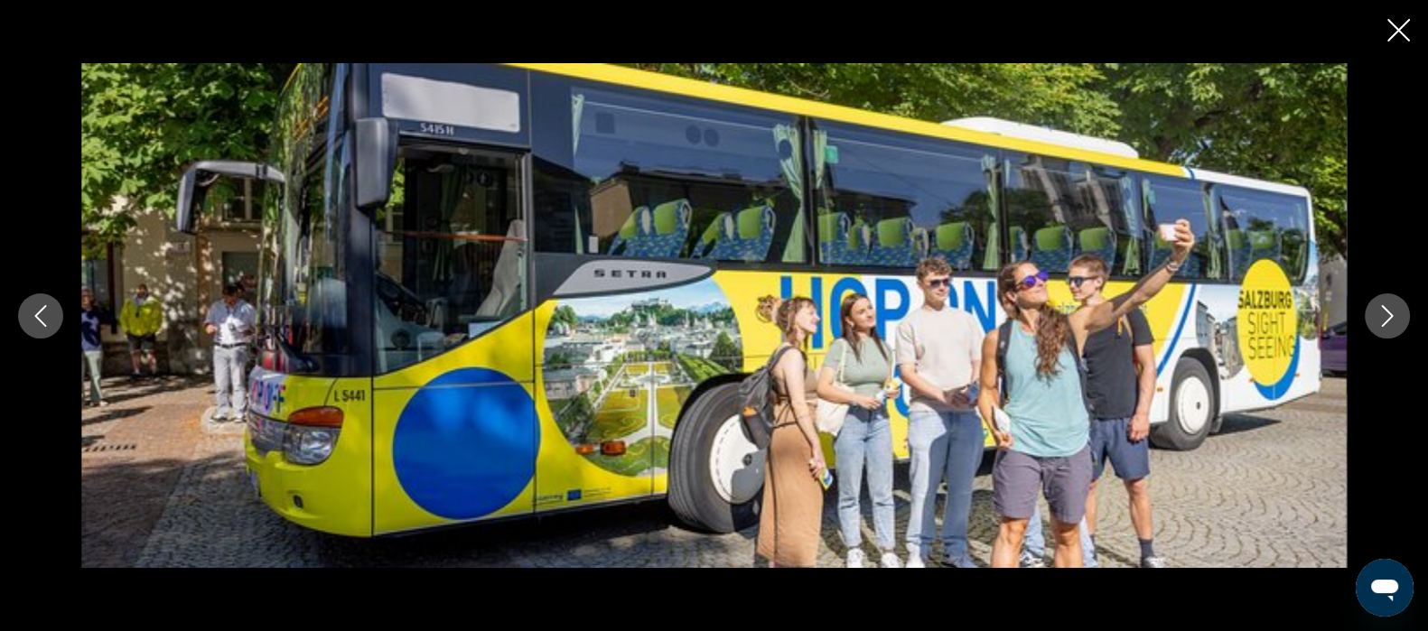
click at [1387, 318] on icon "Next image" at bounding box center [1388, 316] width 22 height 22
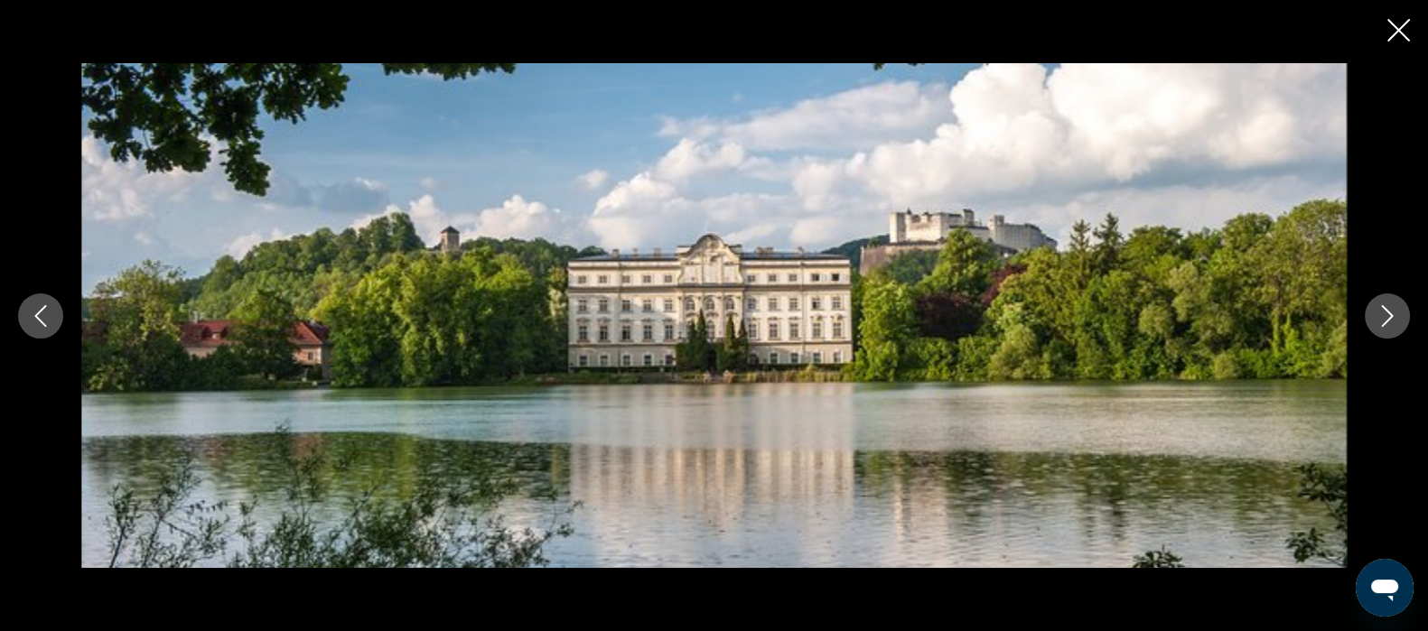
click at [1373, 334] on button "Next image" at bounding box center [1387, 316] width 45 height 45
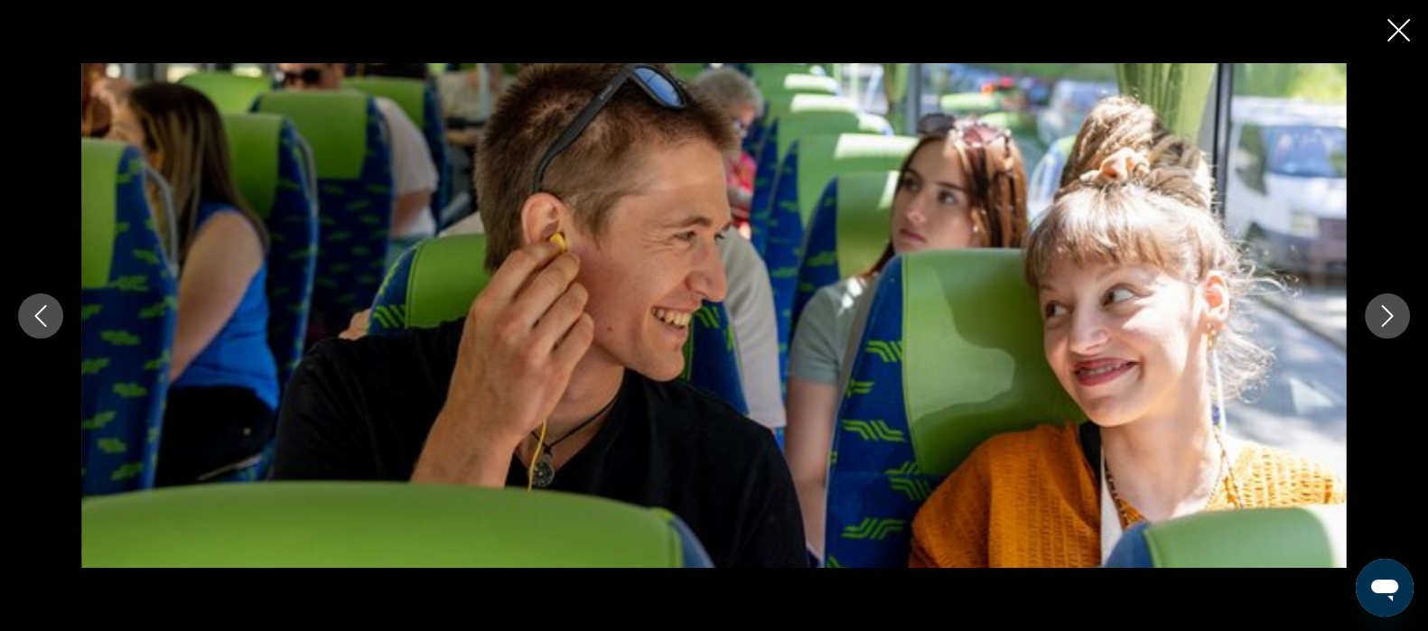
click at [1372, 333] on div "prev next" at bounding box center [714, 315] width 1428 height 505
click at [1388, 323] on icon "Next image" at bounding box center [1388, 316] width 22 height 22
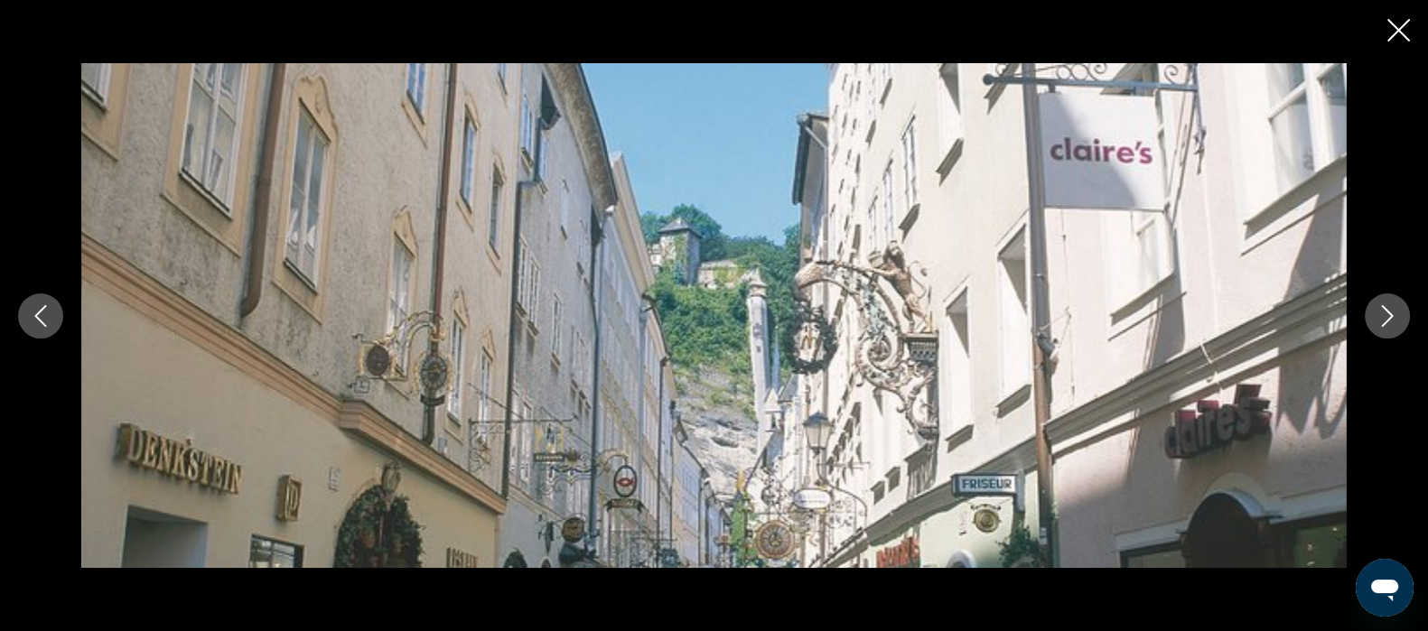
click at [1387, 316] on icon "Next image" at bounding box center [1388, 316] width 22 height 22
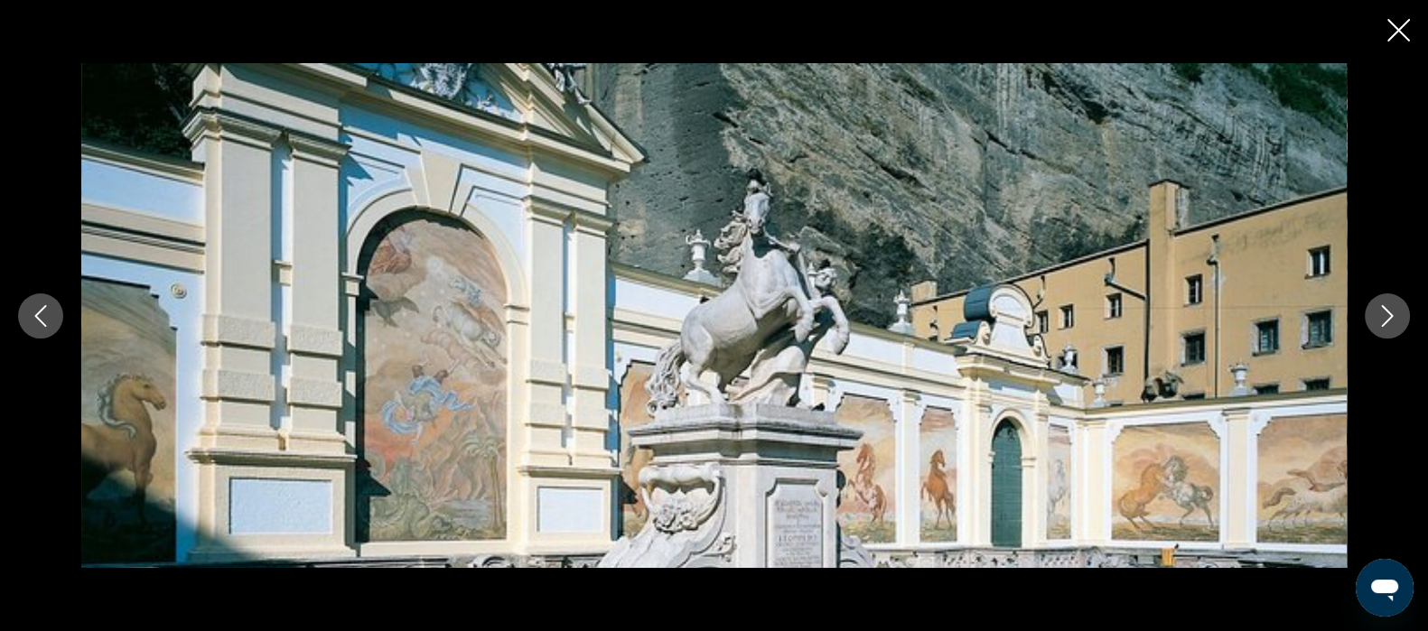
click at [1387, 316] on icon "Next image" at bounding box center [1388, 316] width 22 height 22
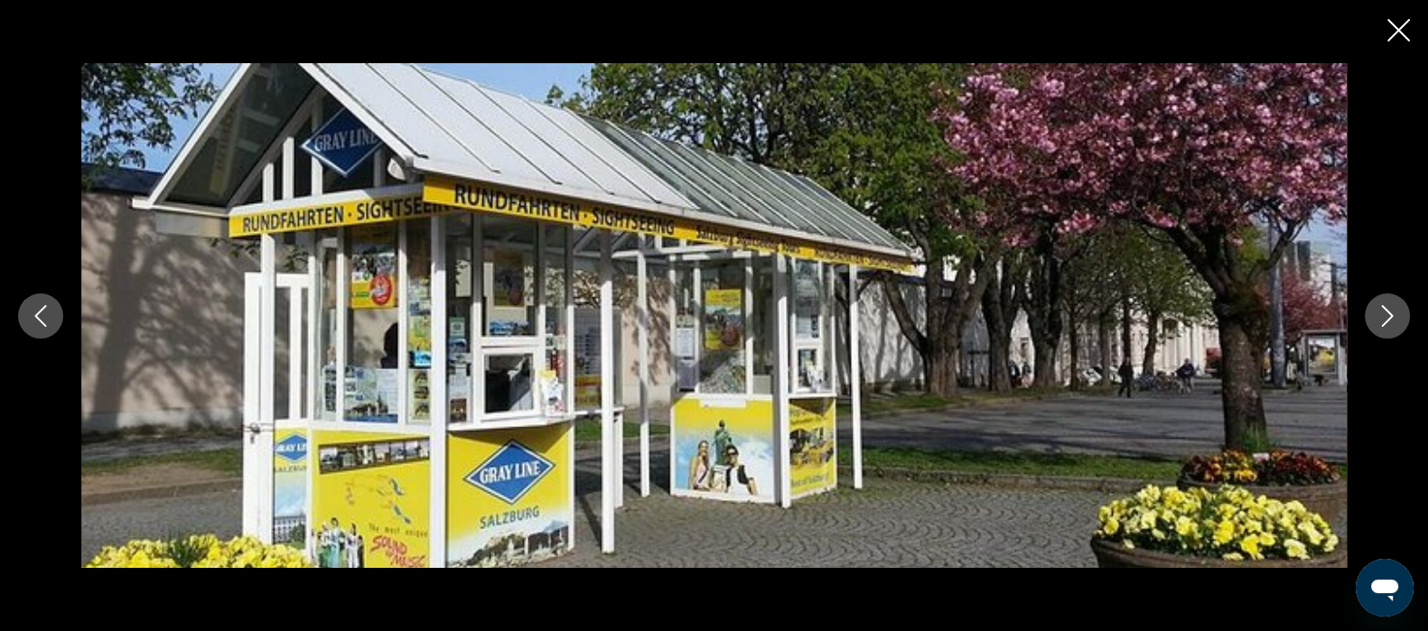
click at [1371, 329] on button "Next image" at bounding box center [1387, 316] width 45 height 45
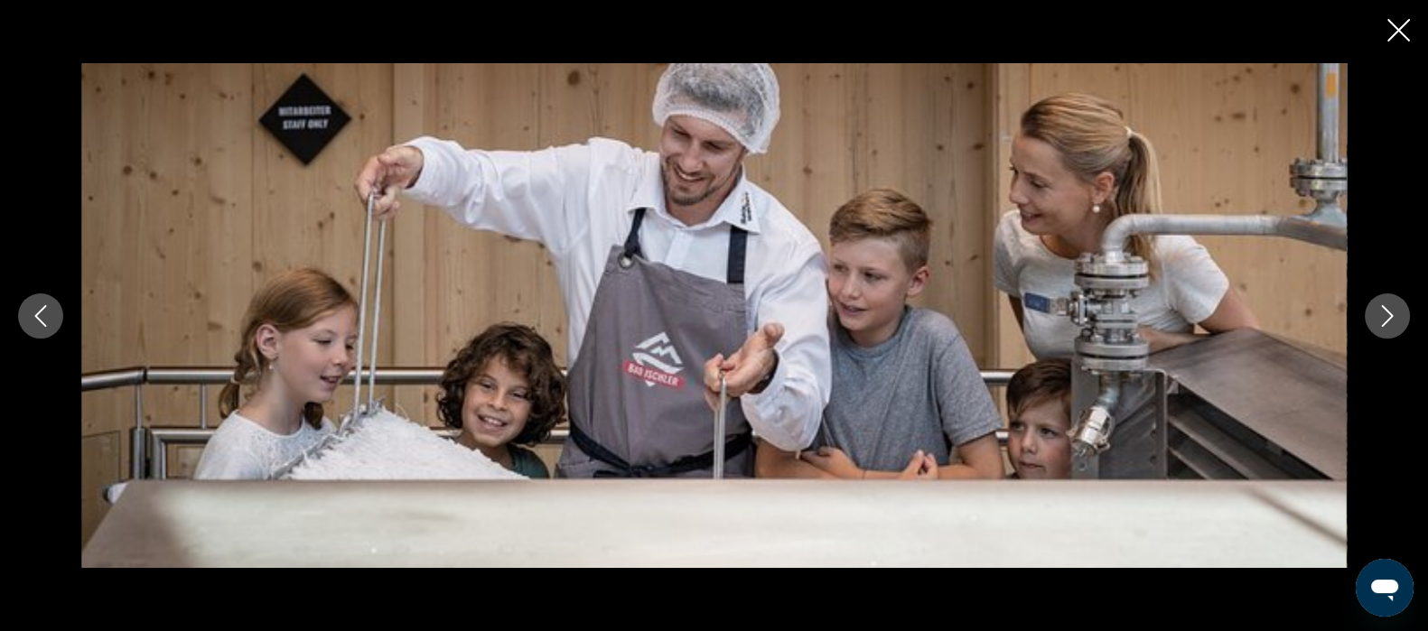
click at [1403, 37] on icon "Close slideshow" at bounding box center [1399, 30] width 23 height 23
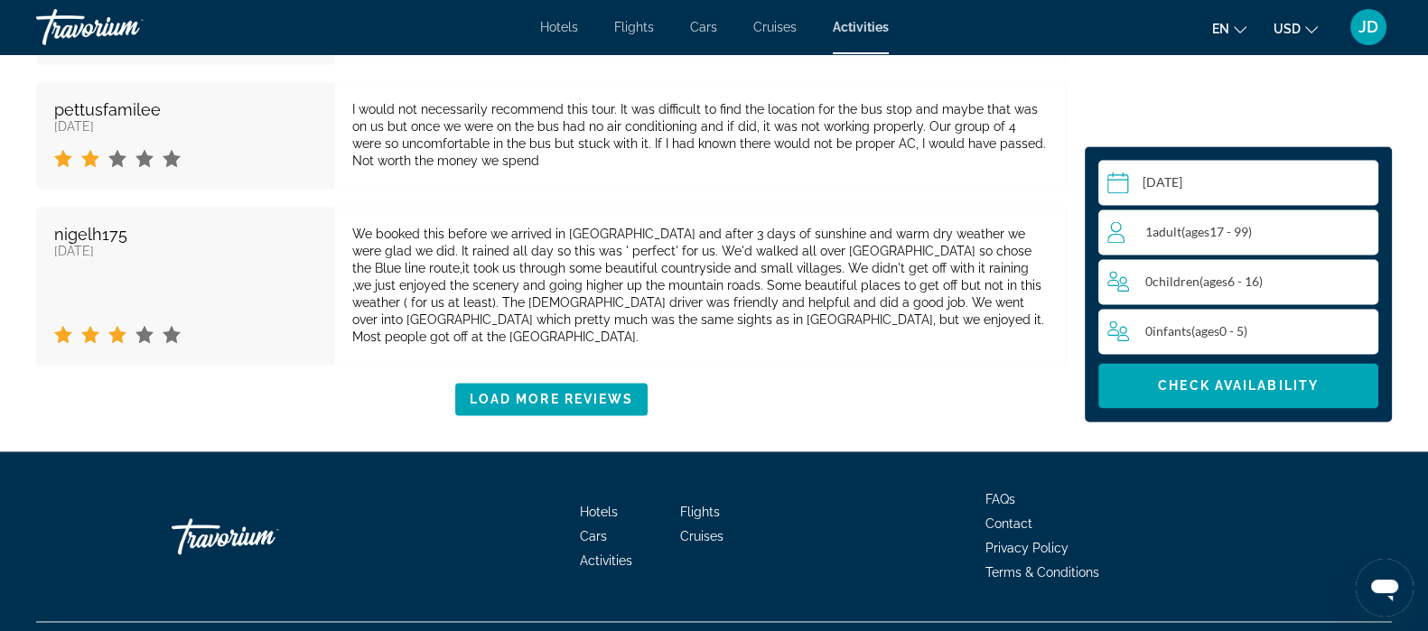
scroll to position [3392, 0]
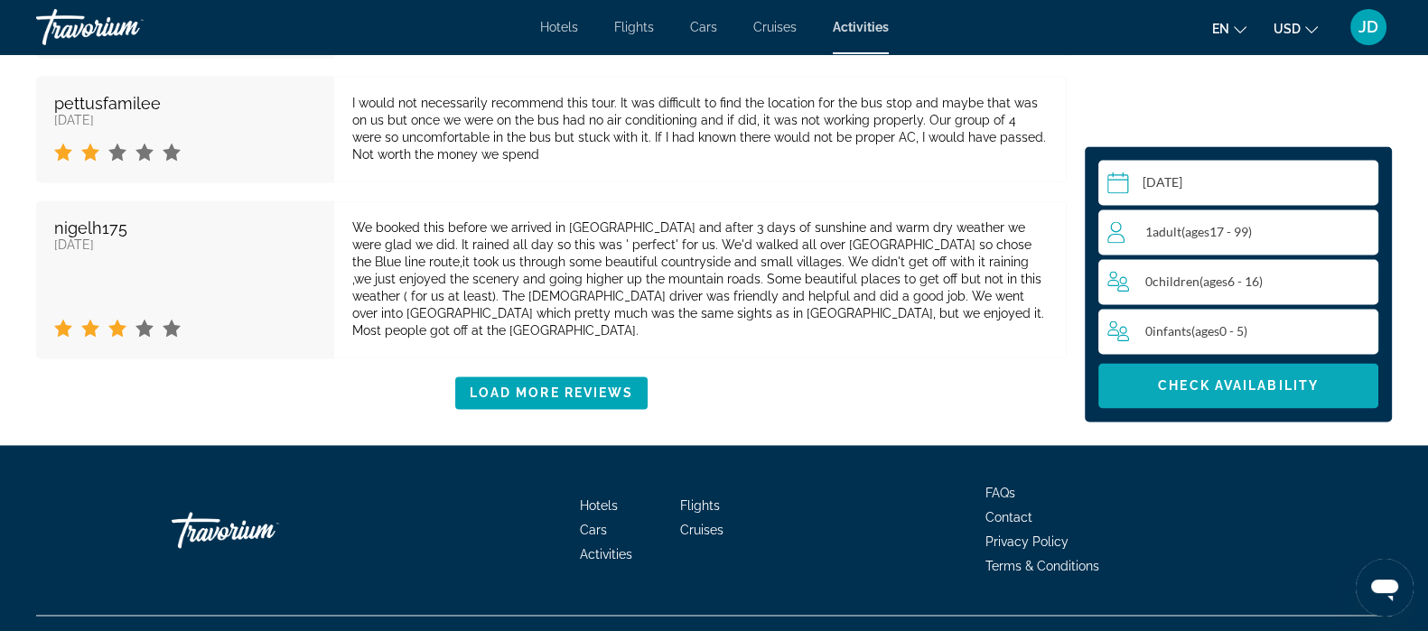
click at [1198, 379] on span "Check Availability" at bounding box center [1238, 386] width 161 height 14
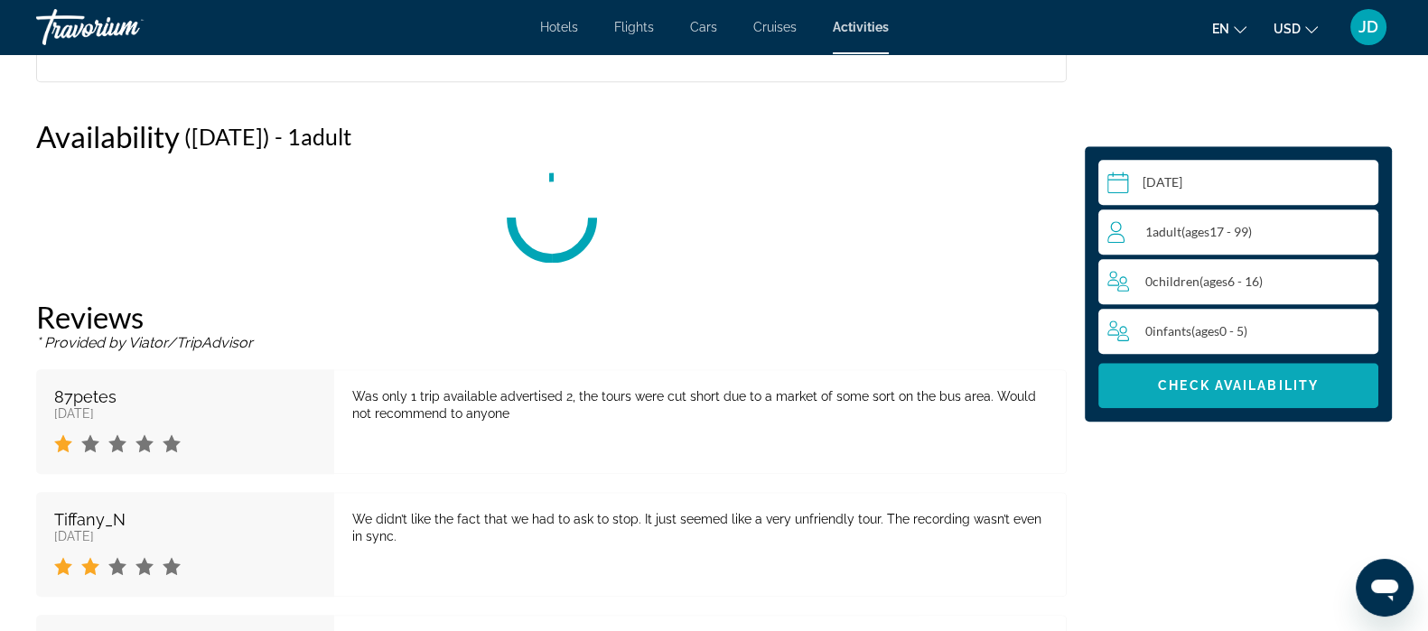
scroll to position [2175, 0]
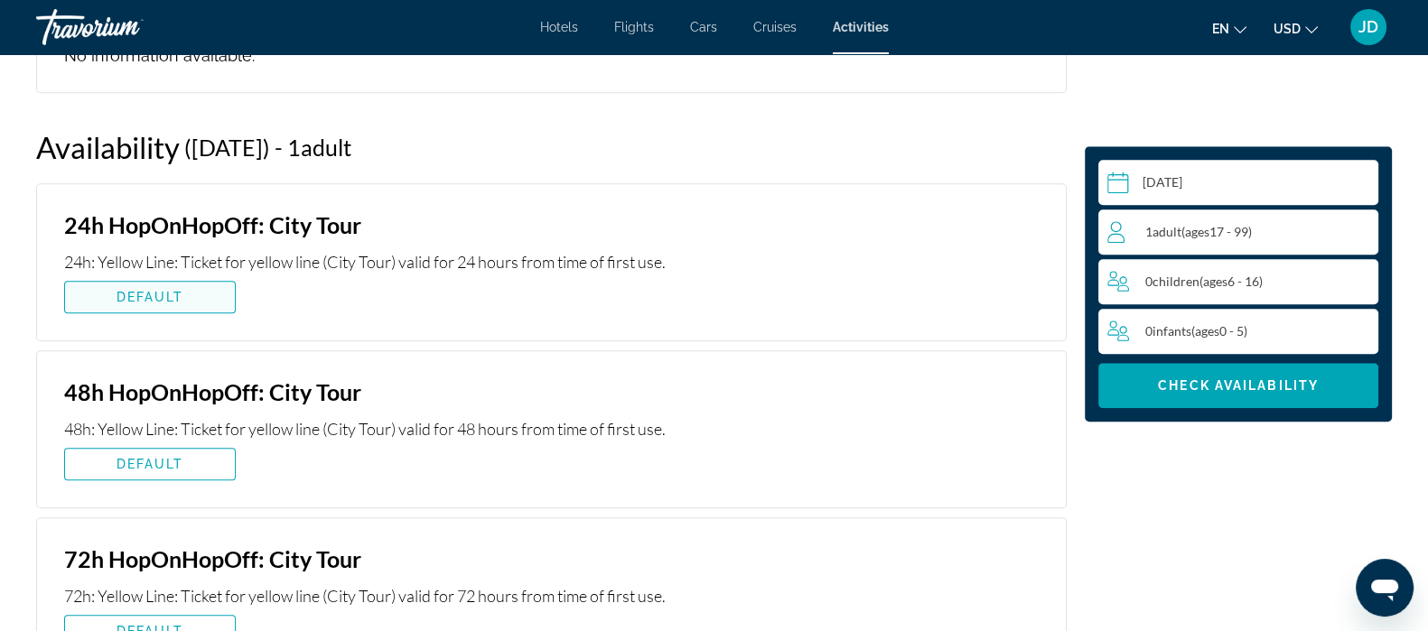
click at [145, 290] on span "DEFAULT" at bounding box center [151, 297] width 68 height 14
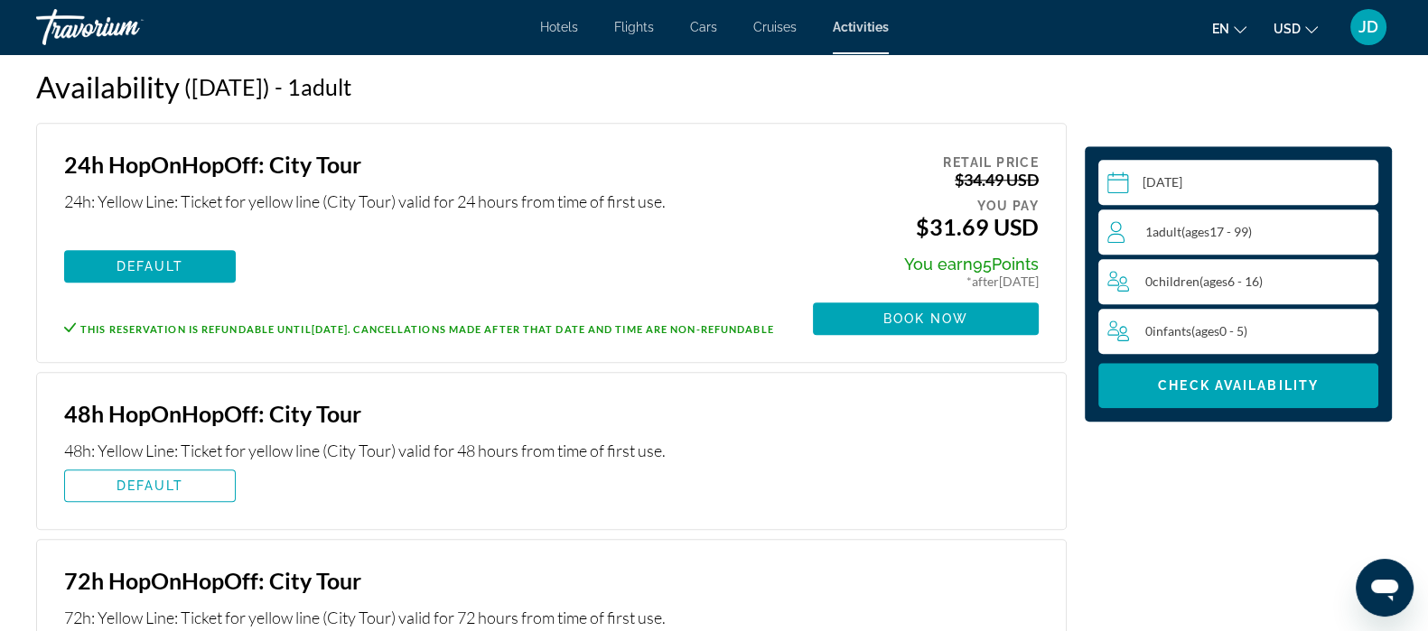
scroll to position [2278, 0]
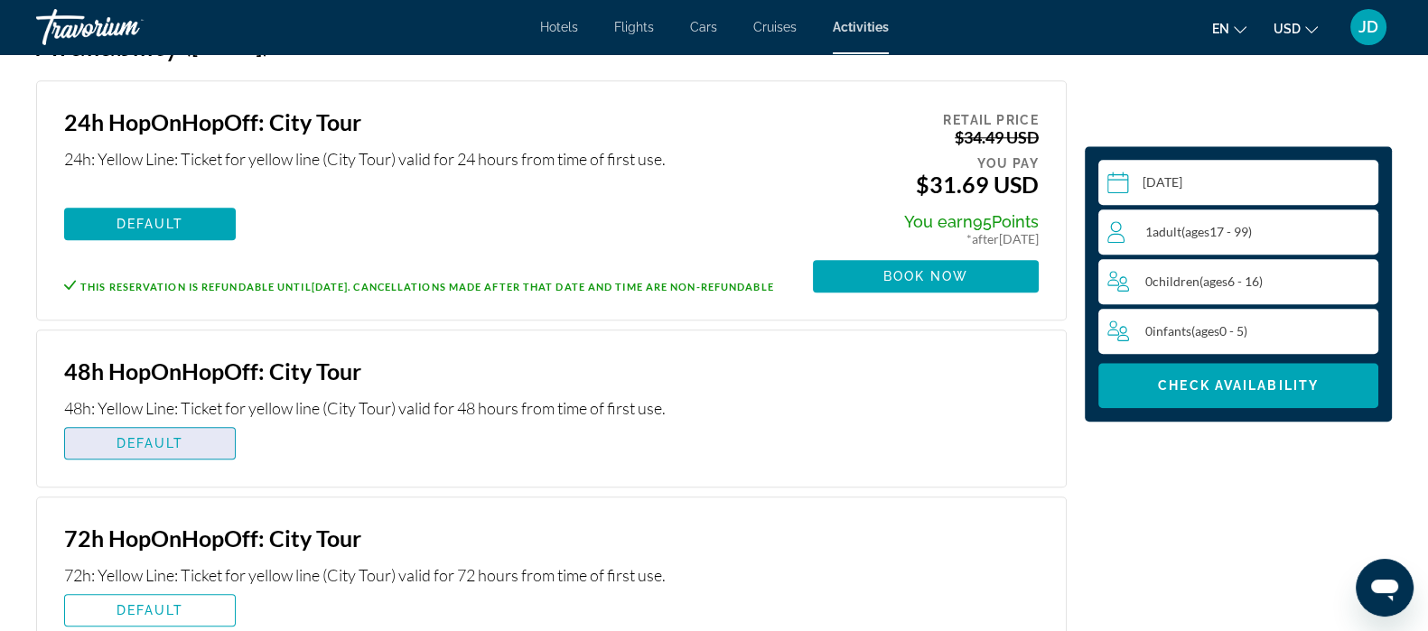
click at [140, 436] on span "DEFAULT" at bounding box center [151, 443] width 68 height 14
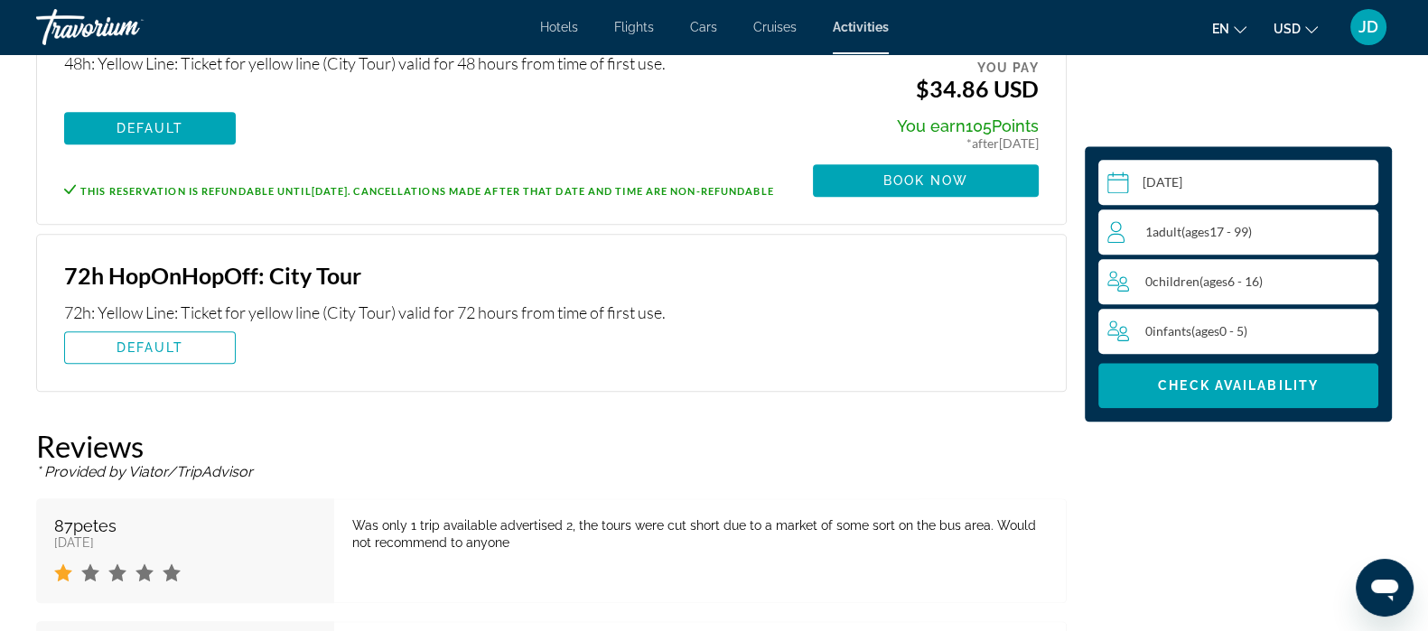
scroll to position [2544, 0]
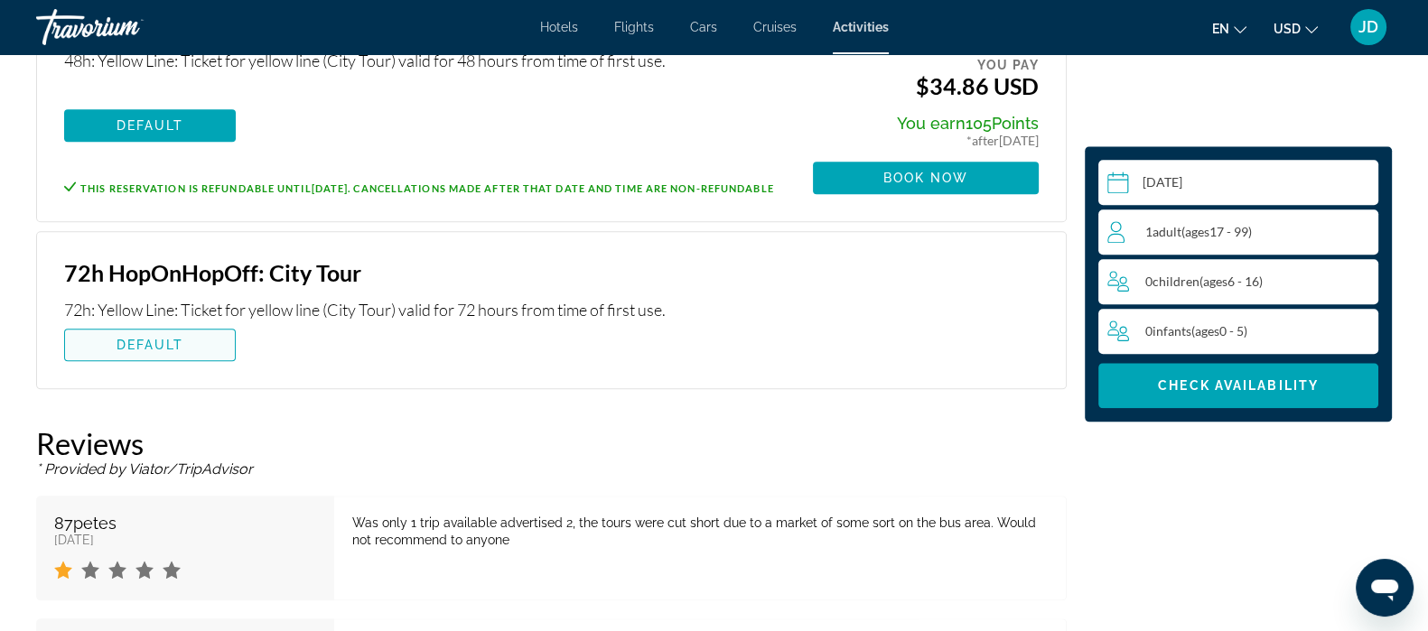
click at [143, 338] on span "DEFAULT" at bounding box center [151, 345] width 68 height 14
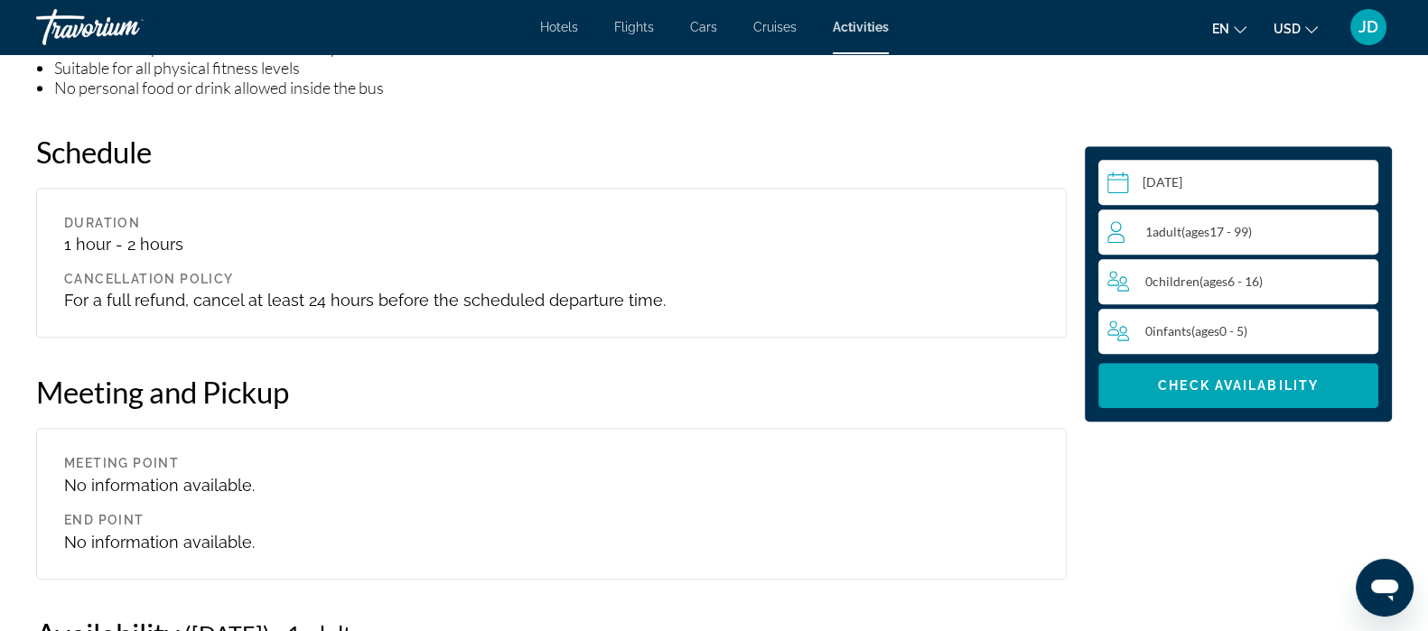
scroll to position [1669, 0]
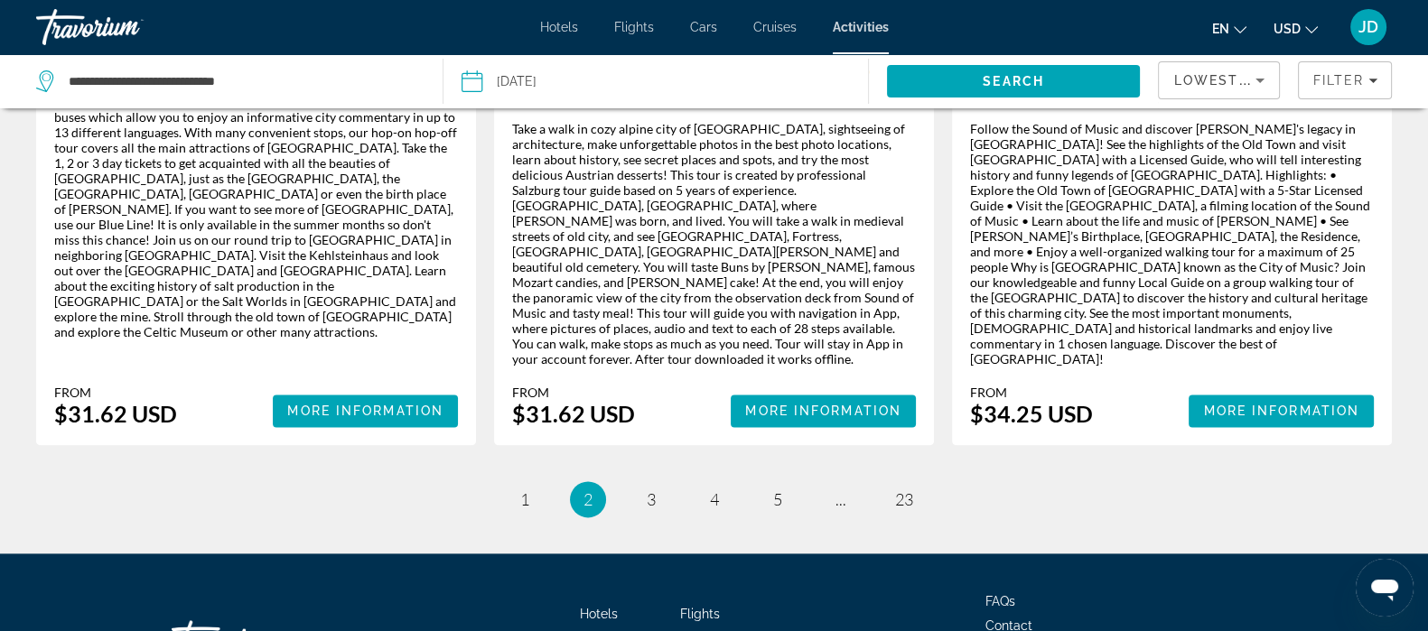
scroll to position [2856, 0]
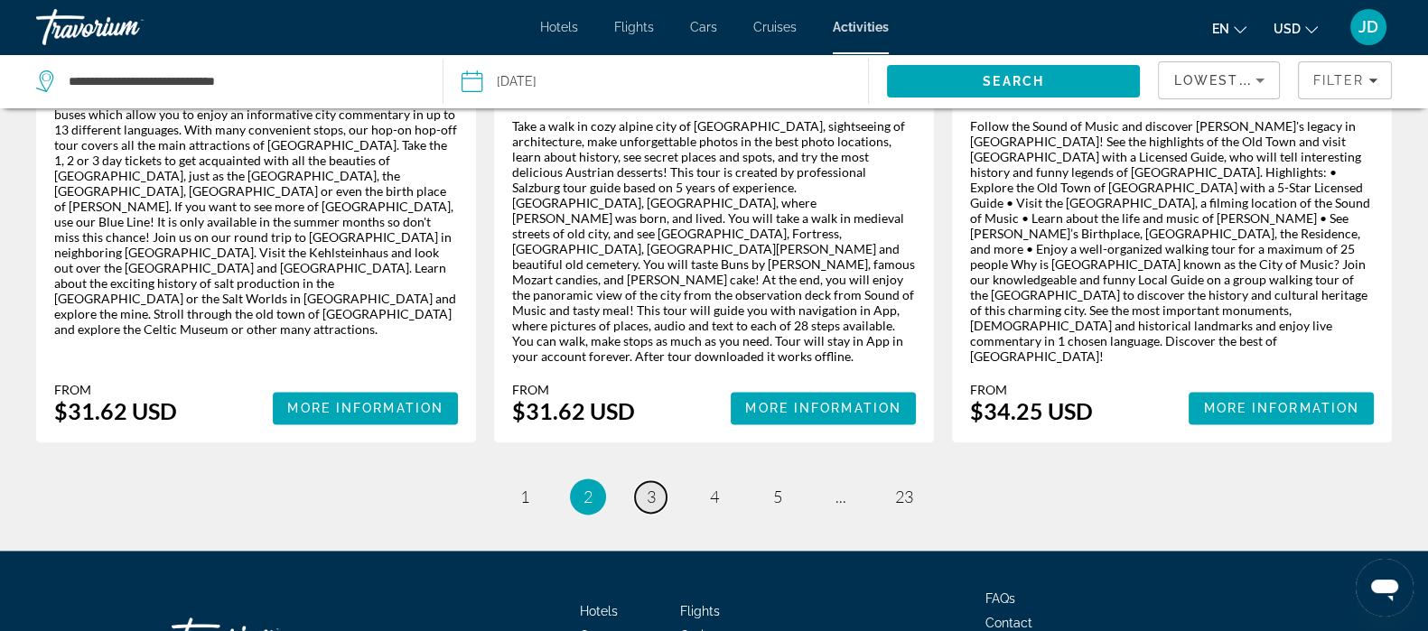
click at [650, 487] on span "3" at bounding box center [651, 497] width 9 height 20
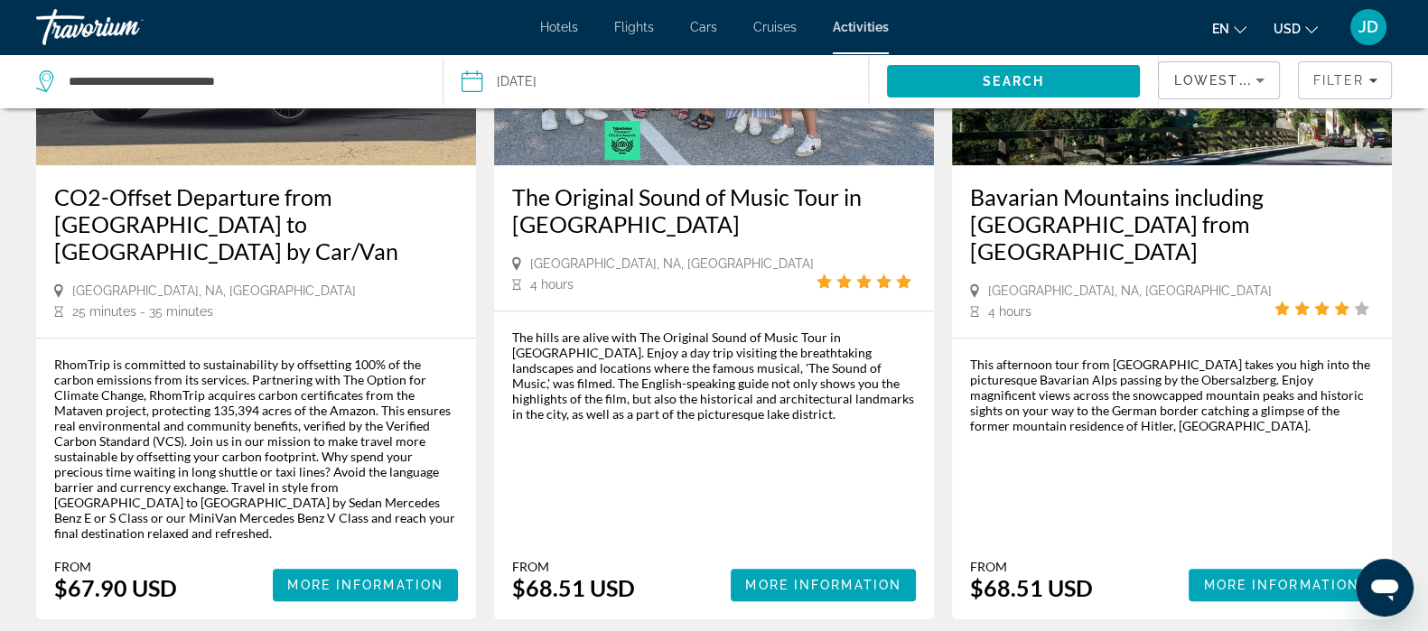
scroll to position [1910, 0]
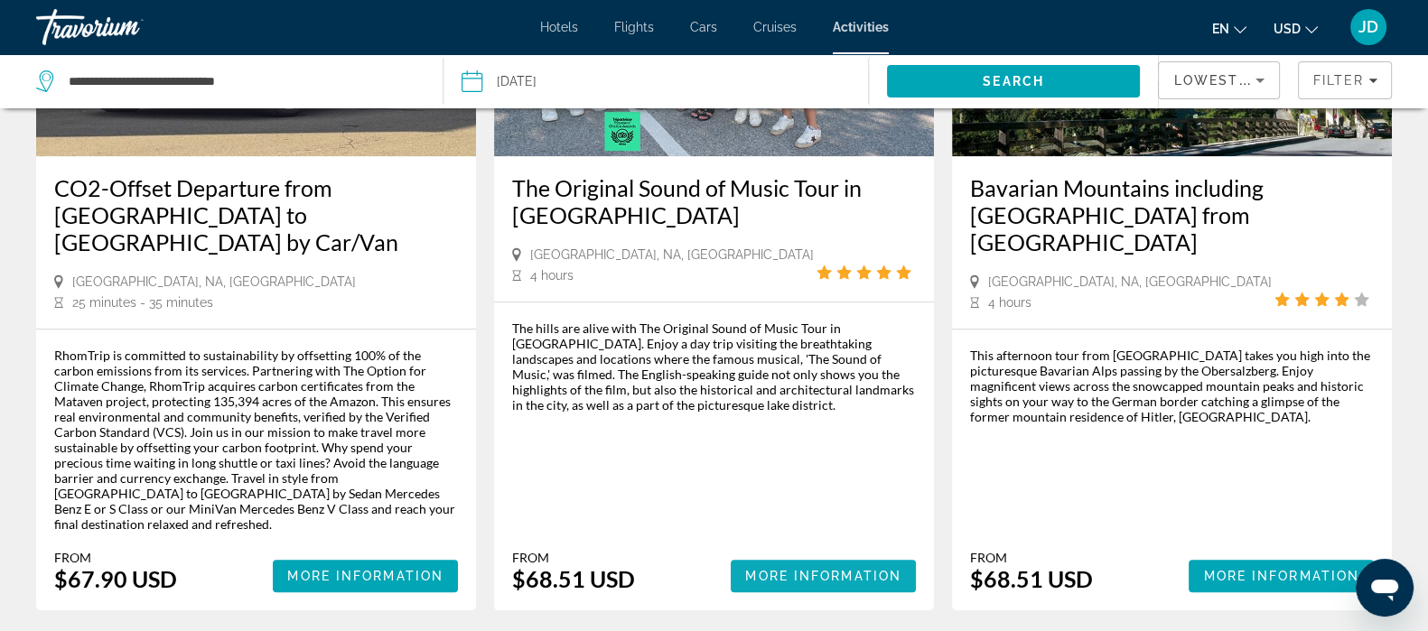
click at [791, 569] on span "More Information" at bounding box center [823, 576] width 156 height 14
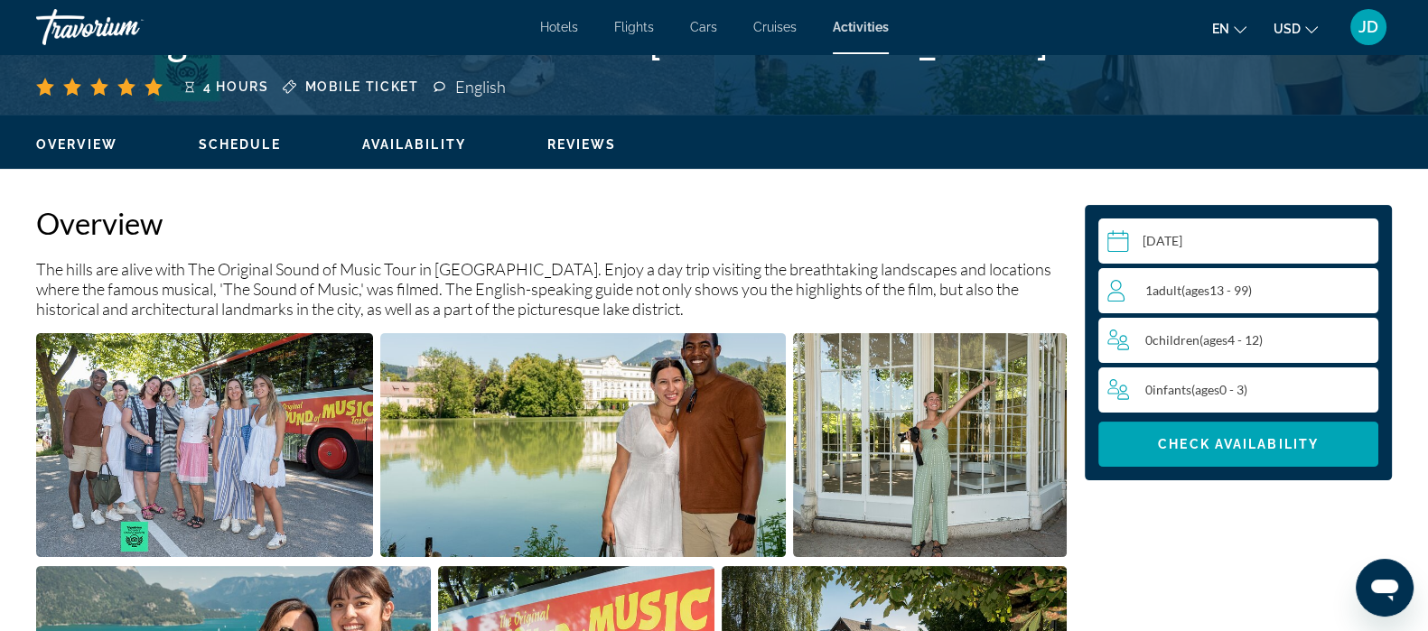
scroll to position [482, 0]
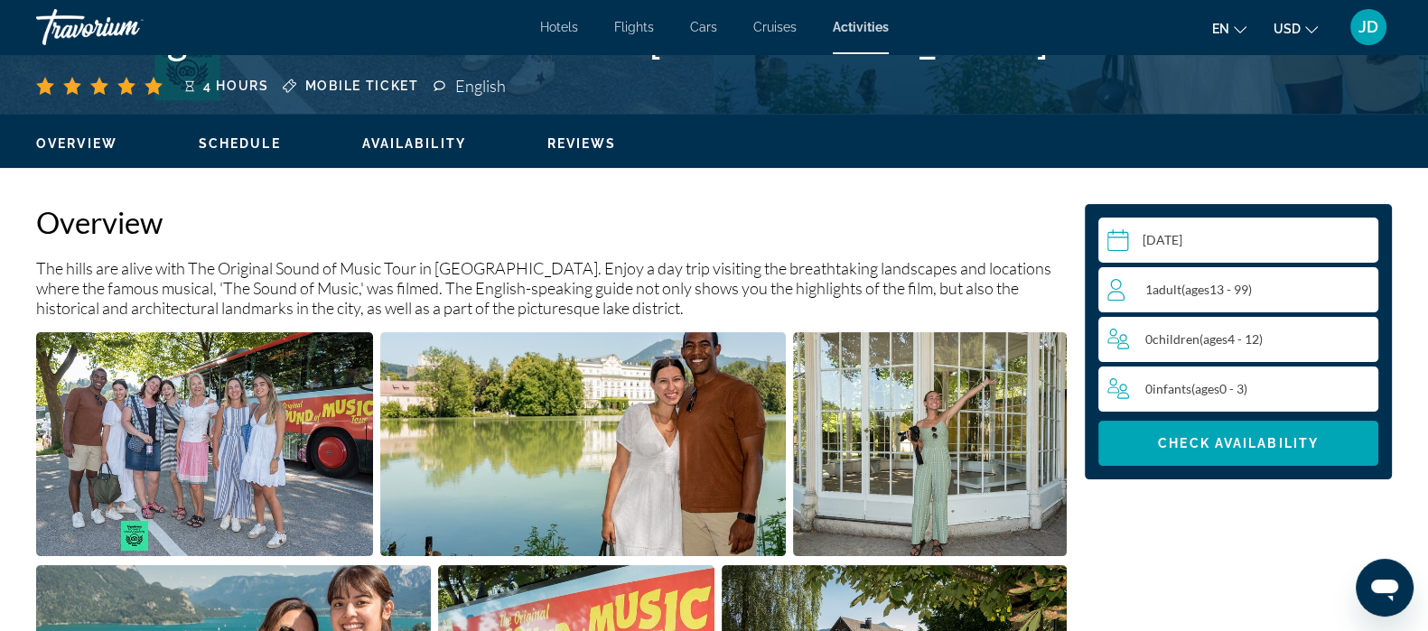
click at [260, 448] on img "Open full-screen image slider" at bounding box center [204, 444] width 337 height 224
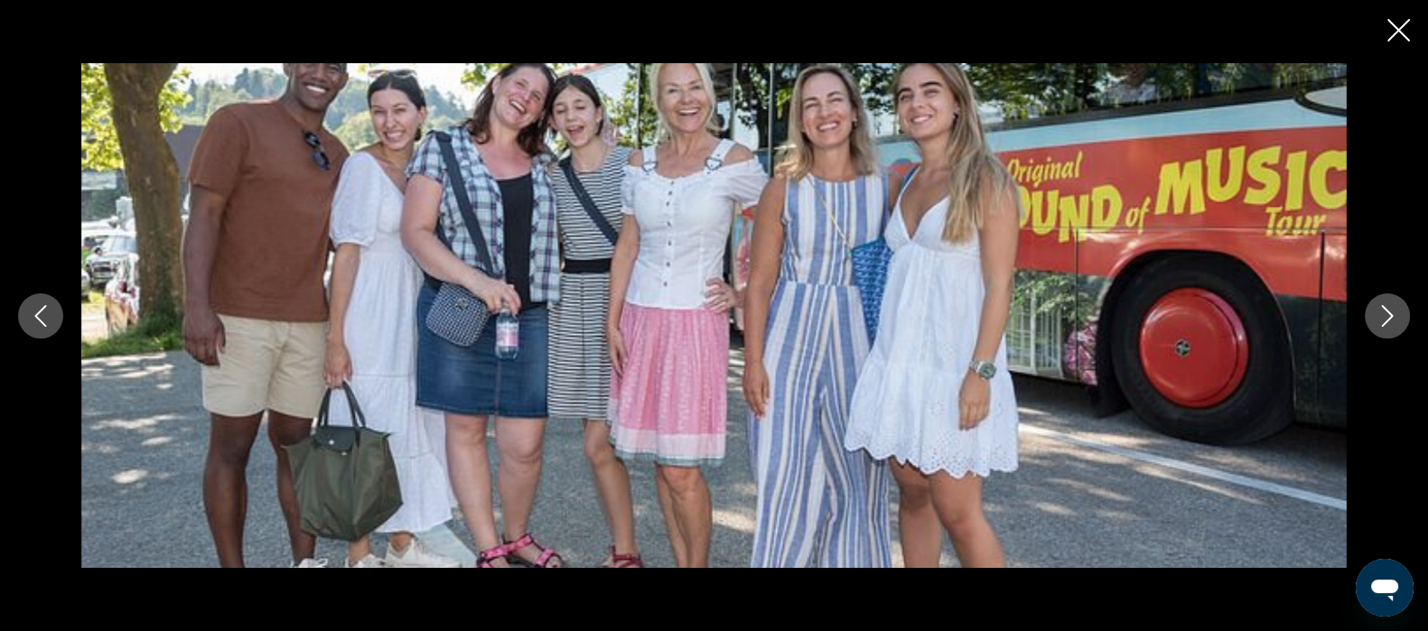
click at [1387, 315] on icon "Next image" at bounding box center [1388, 316] width 22 height 22
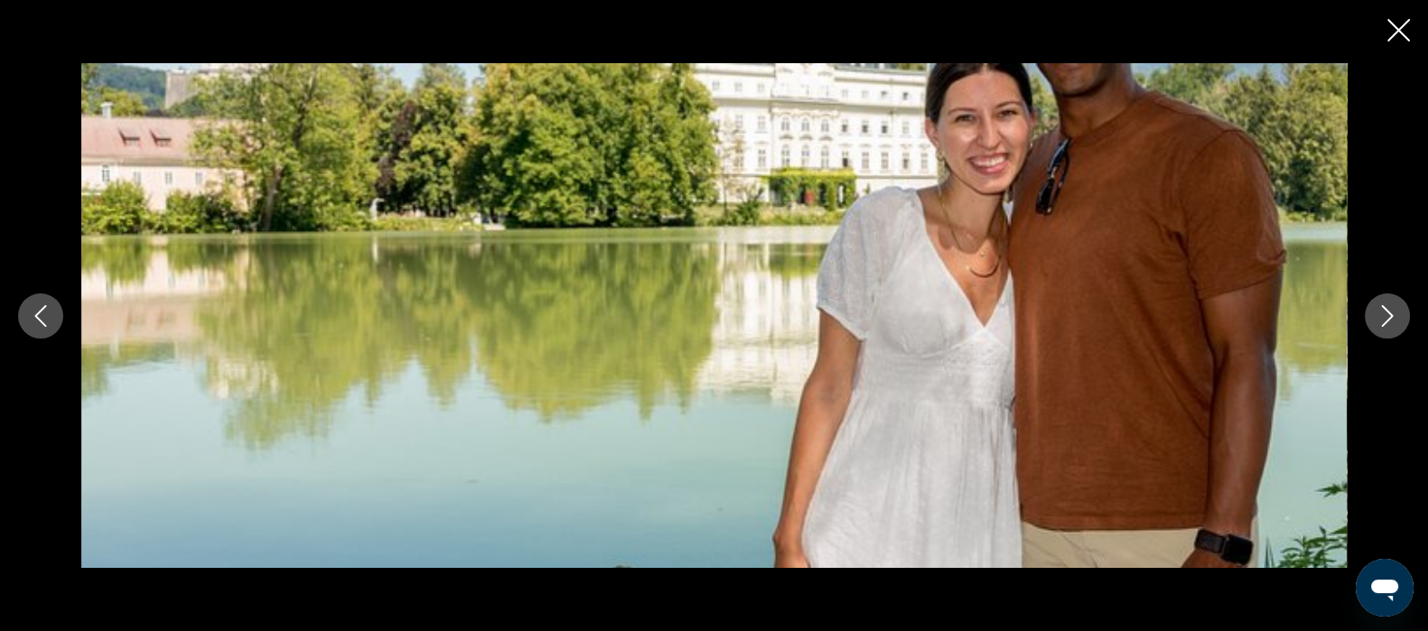
click at [1383, 317] on icon "Next image" at bounding box center [1388, 316] width 22 height 22
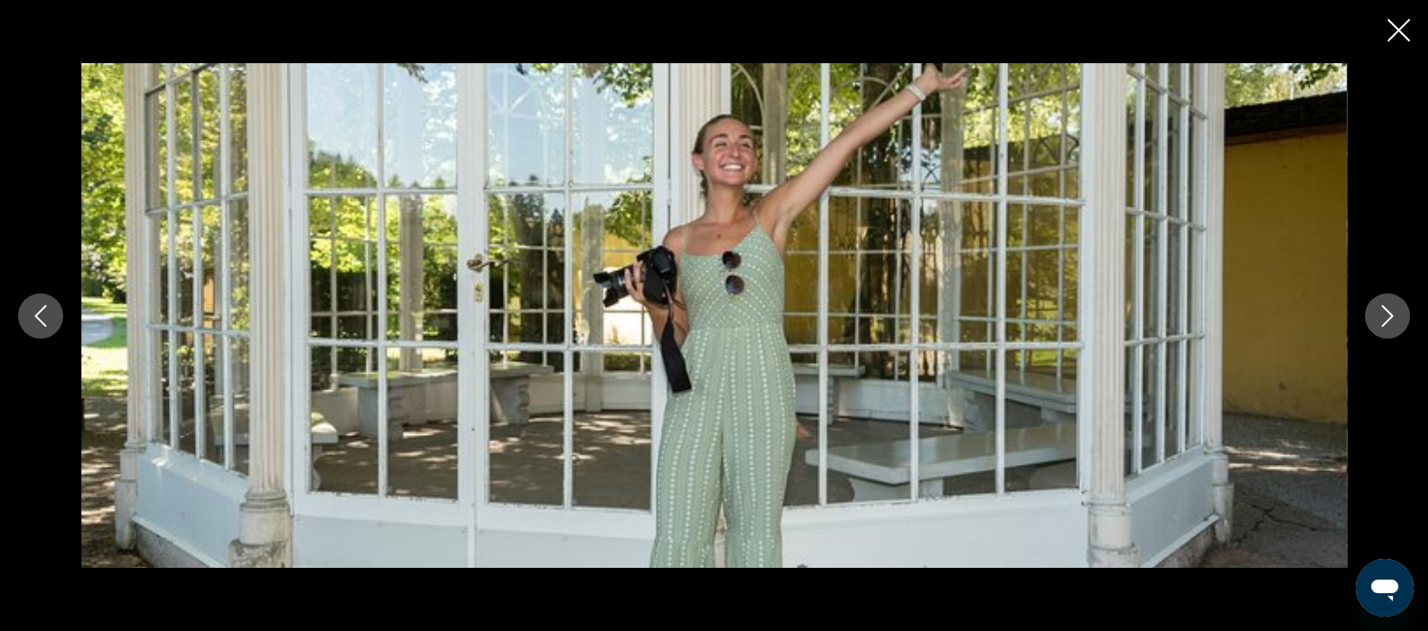
click at [1390, 330] on button "Next image" at bounding box center [1387, 316] width 45 height 45
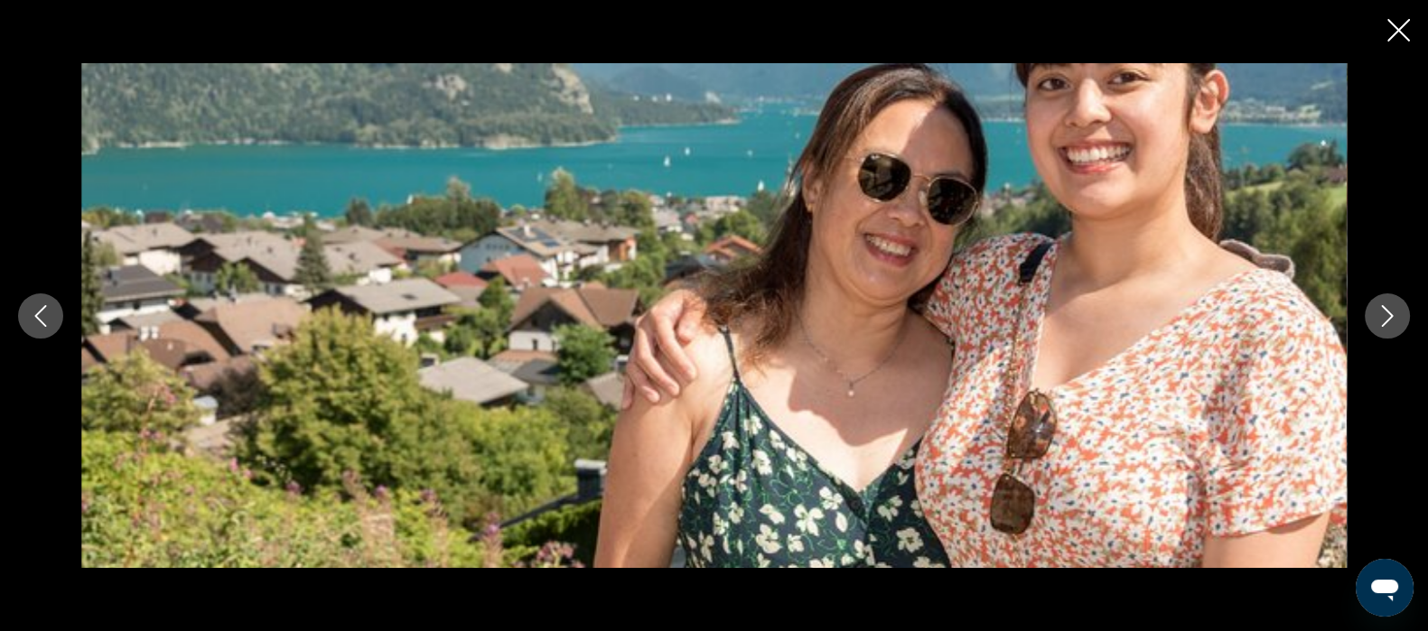
click at [1387, 317] on icon "Next image" at bounding box center [1388, 316] width 22 height 22
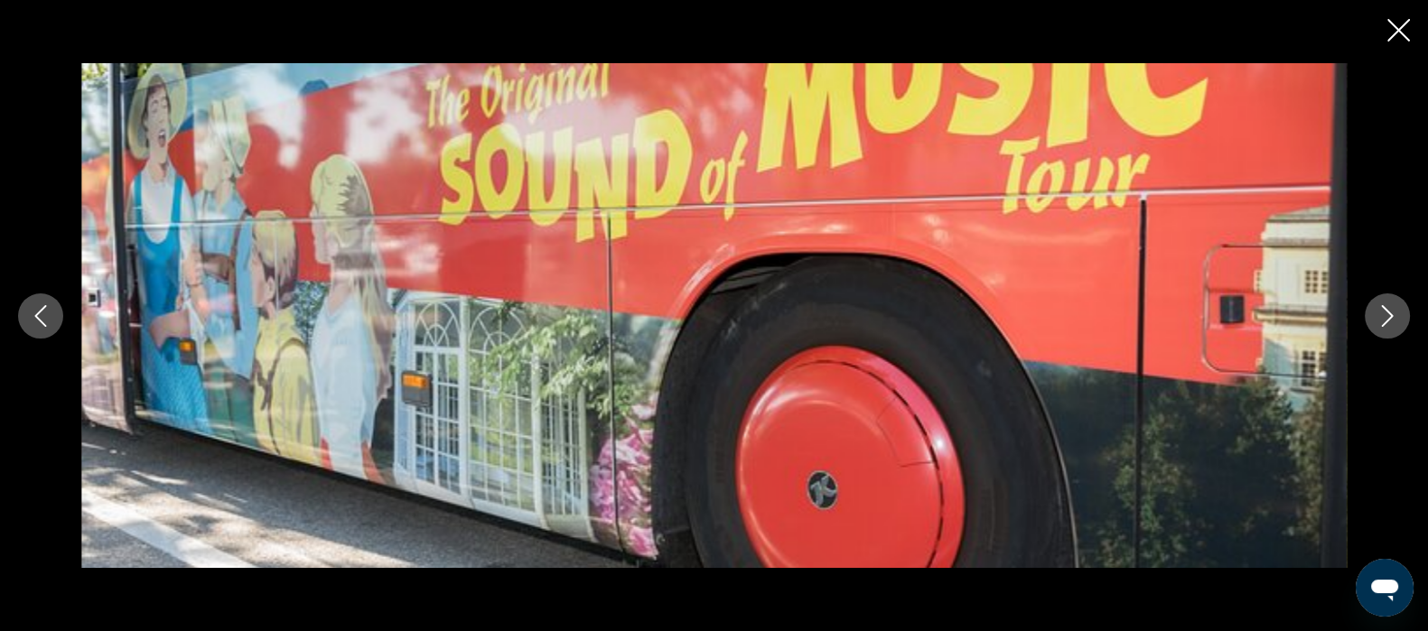
click at [1385, 330] on button "Next image" at bounding box center [1387, 316] width 45 height 45
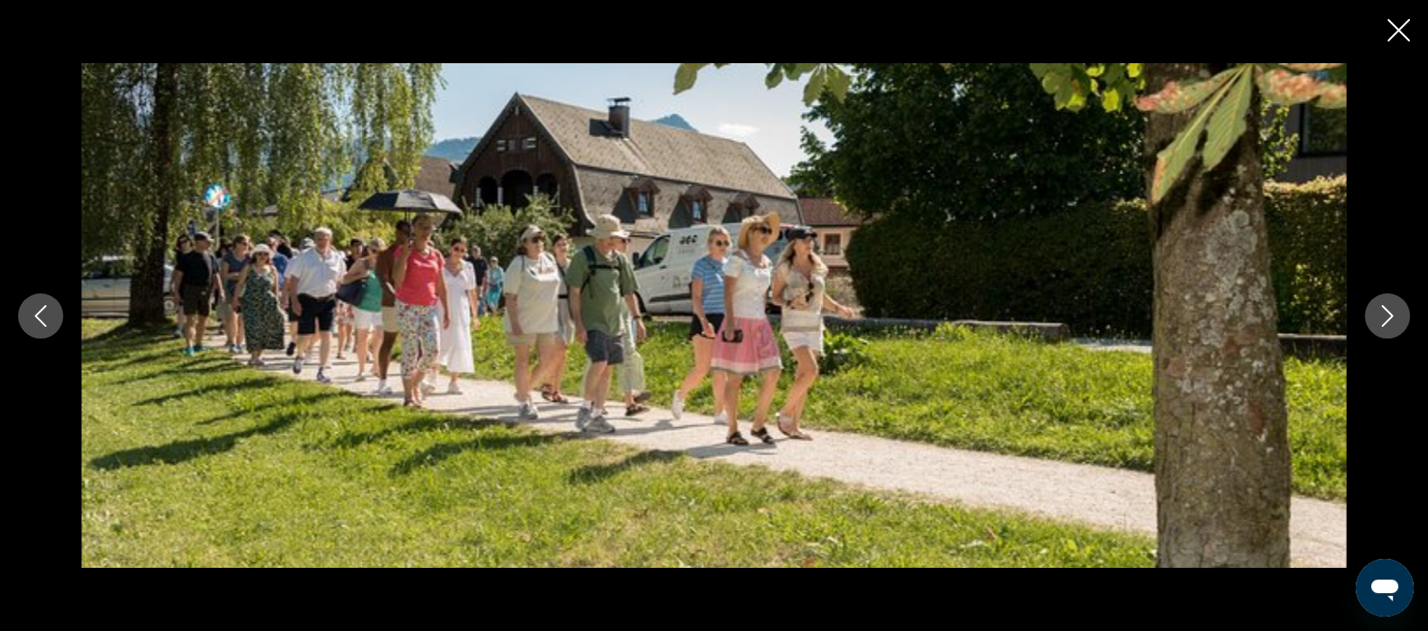
click at [1388, 325] on icon "Next image" at bounding box center [1388, 316] width 22 height 22
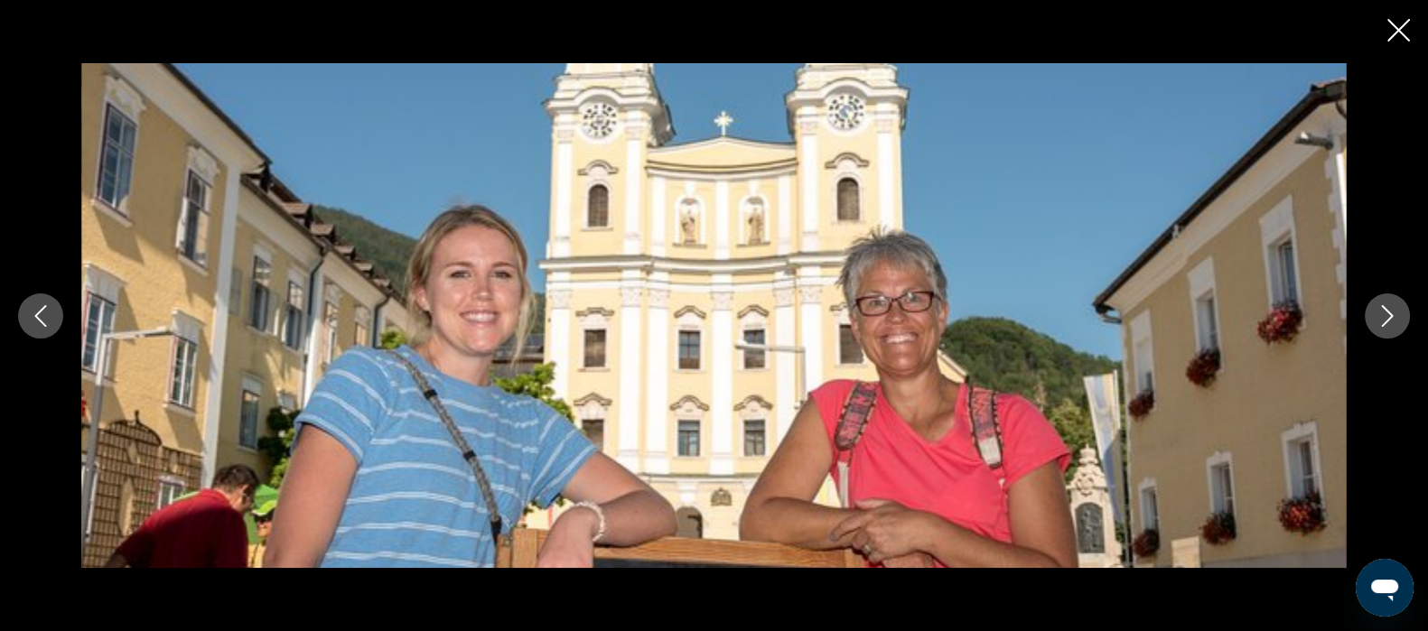
click at [1384, 328] on button "Next image" at bounding box center [1387, 316] width 45 height 45
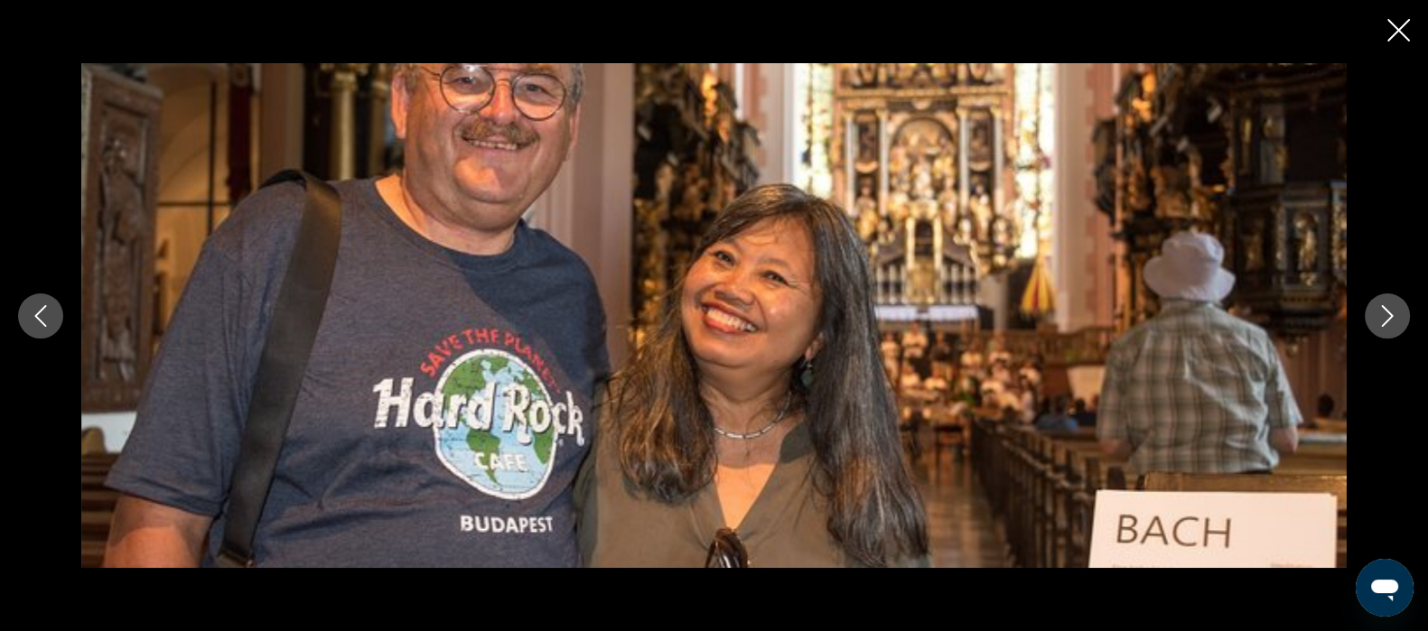
click at [1392, 317] on icon "Next image" at bounding box center [1388, 316] width 22 height 22
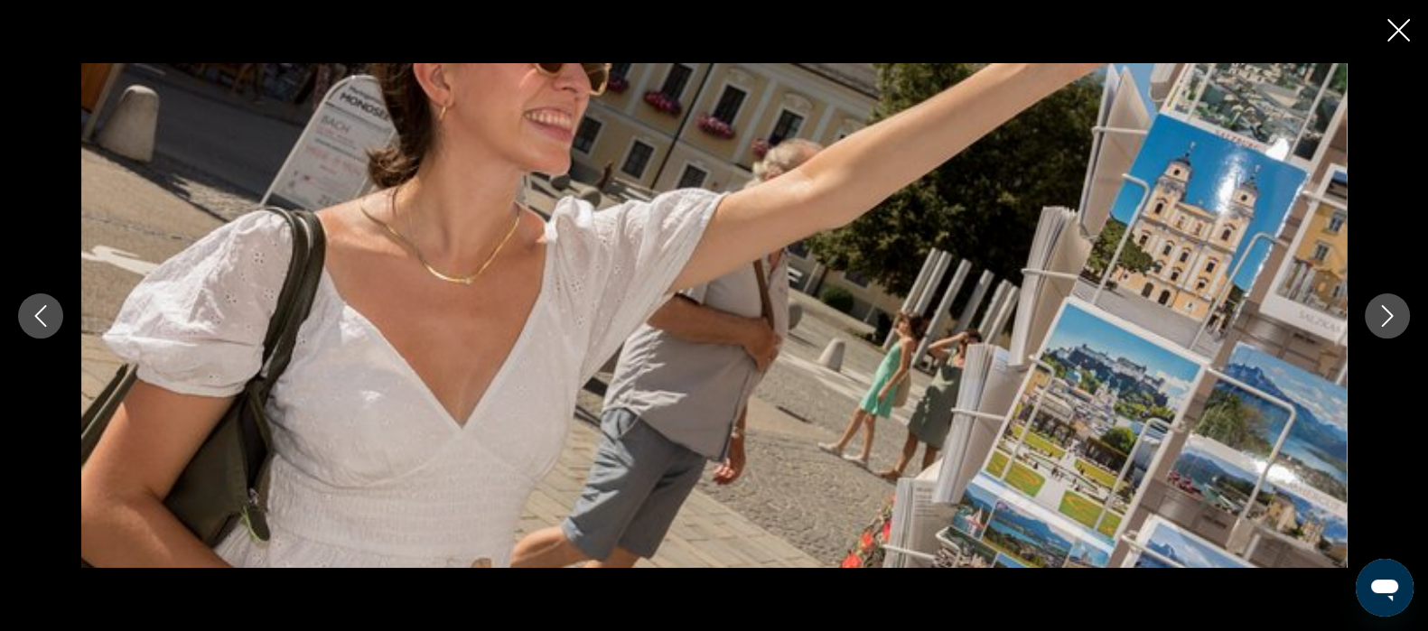
click at [1388, 321] on icon "Next image" at bounding box center [1388, 316] width 12 height 22
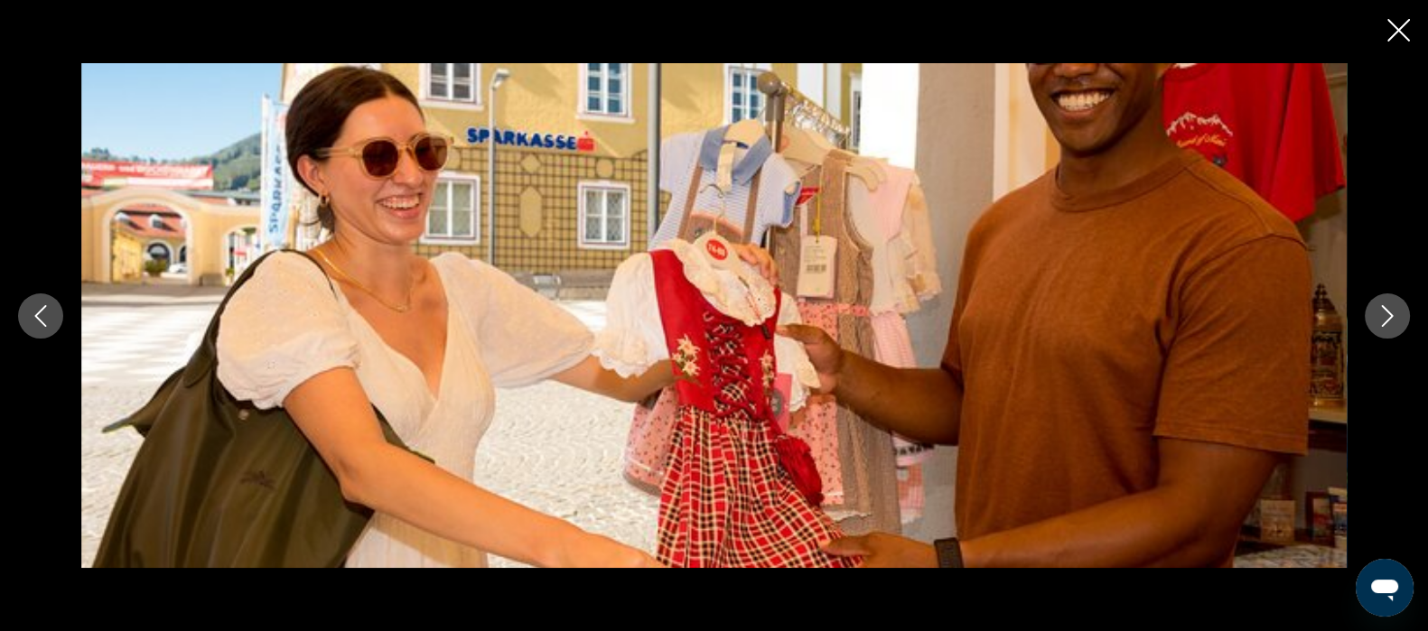
click at [1384, 321] on icon "Next image" at bounding box center [1388, 316] width 22 height 22
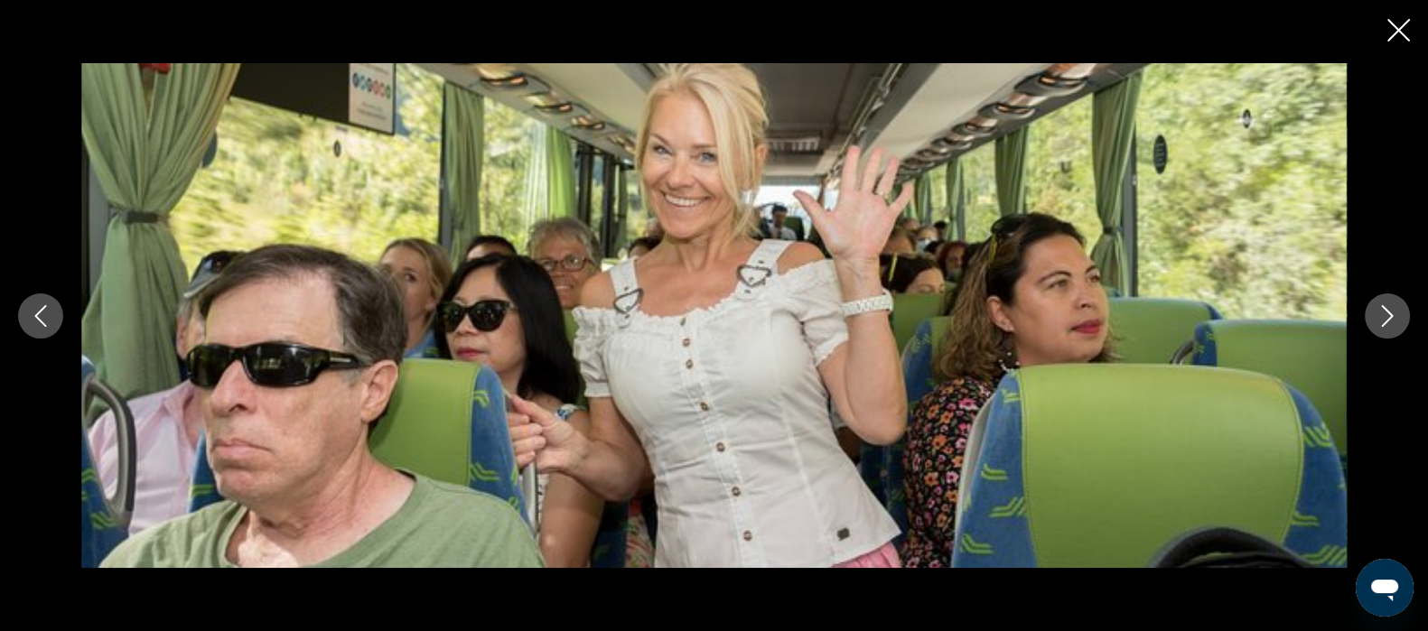
click at [1387, 323] on icon "Next image" at bounding box center [1388, 316] width 22 height 22
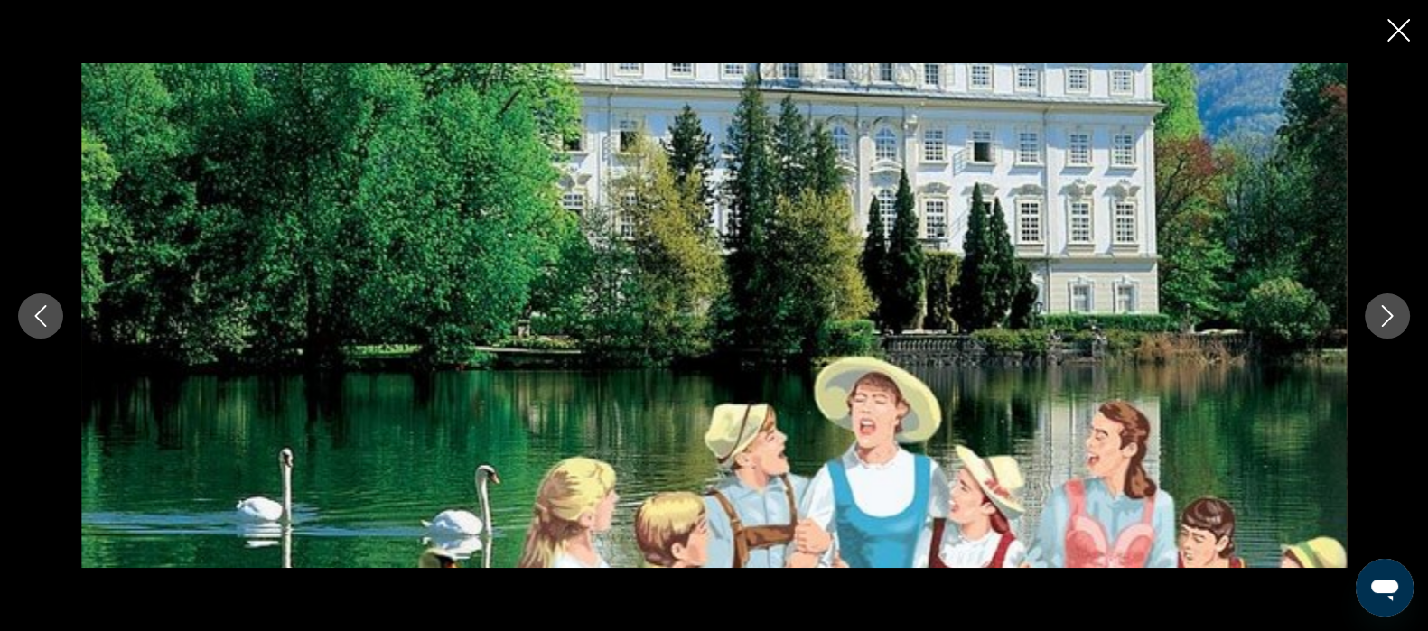
click at [1384, 325] on icon "Next image" at bounding box center [1388, 316] width 22 height 22
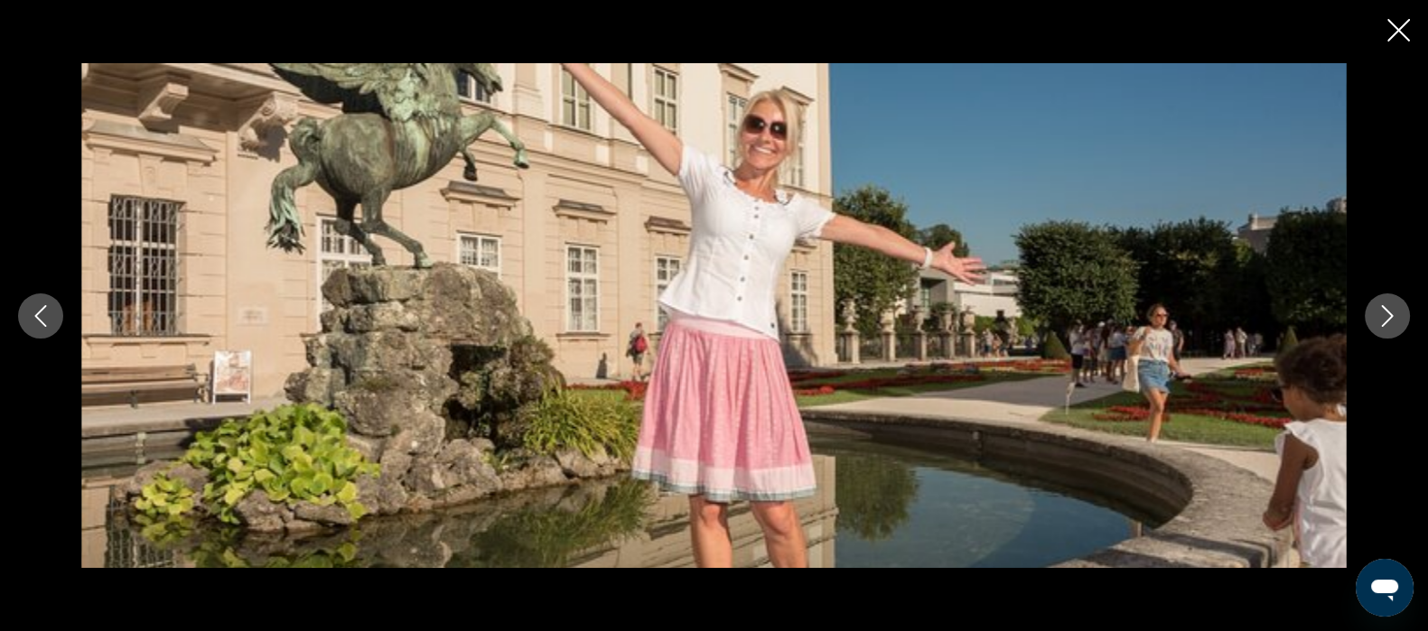
click at [1381, 325] on icon "Next image" at bounding box center [1388, 316] width 22 height 22
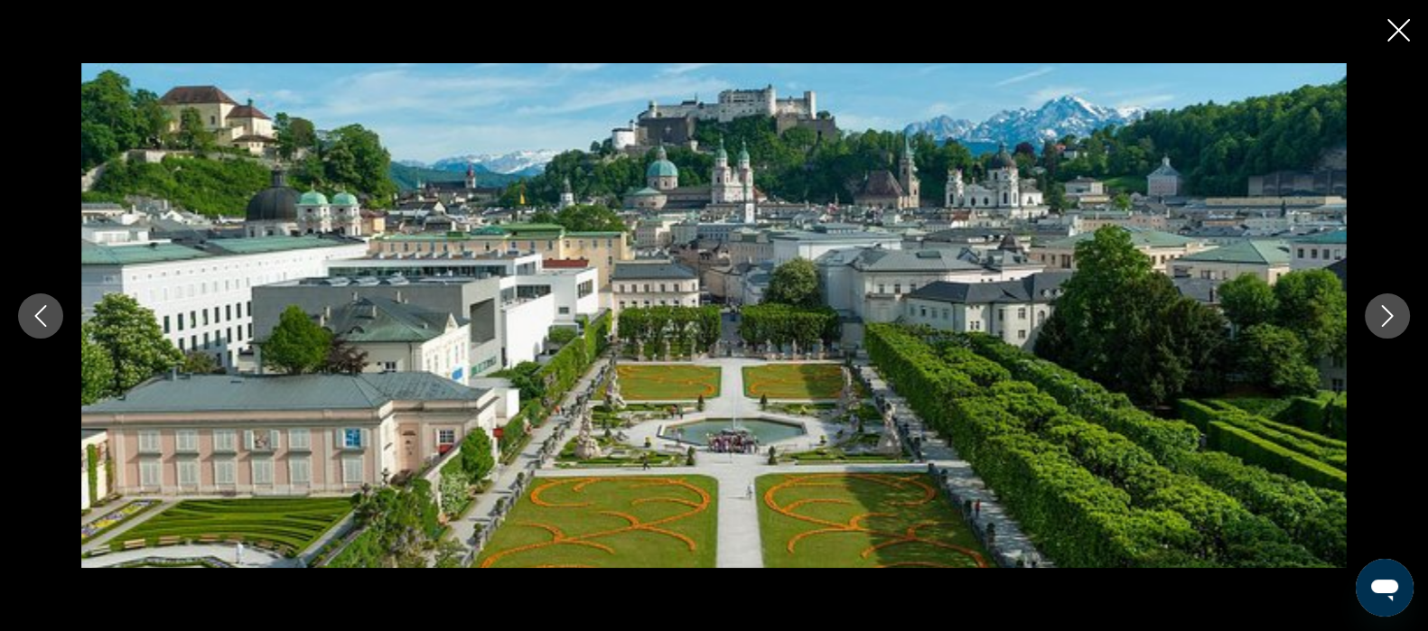
click at [1388, 316] on icon "Next image" at bounding box center [1388, 316] width 22 height 22
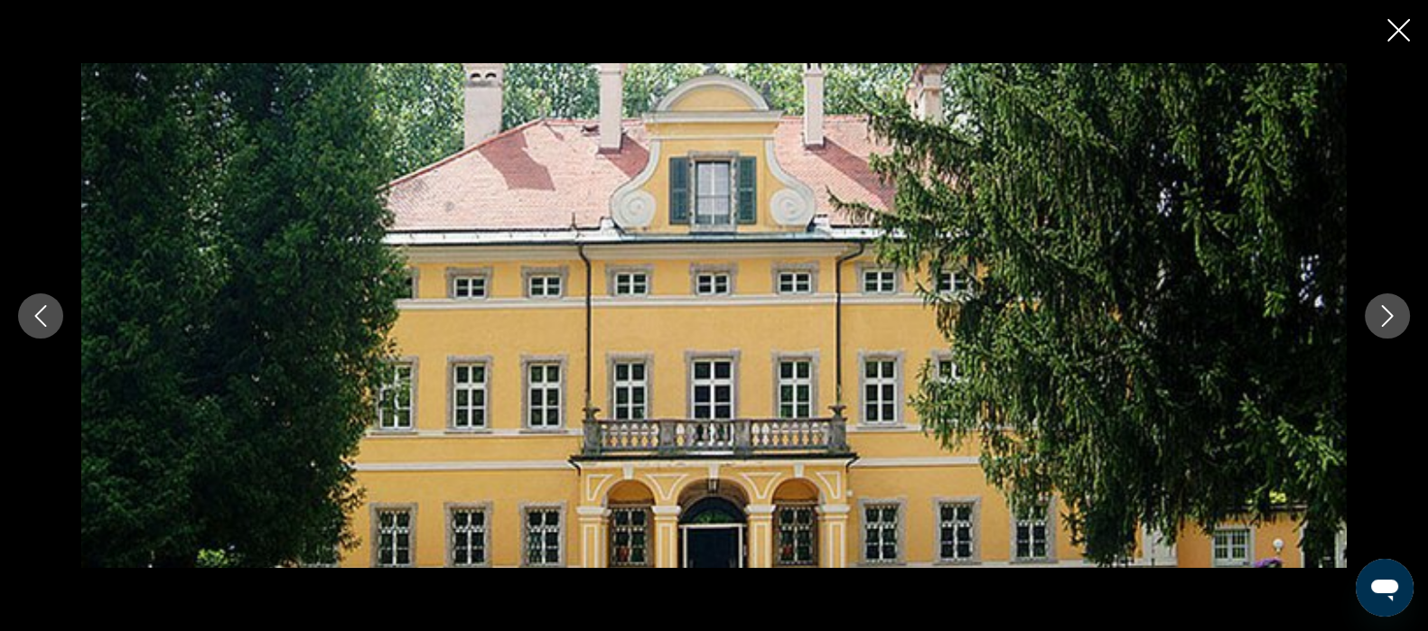
click at [1387, 322] on icon "Next image" at bounding box center [1388, 316] width 12 height 22
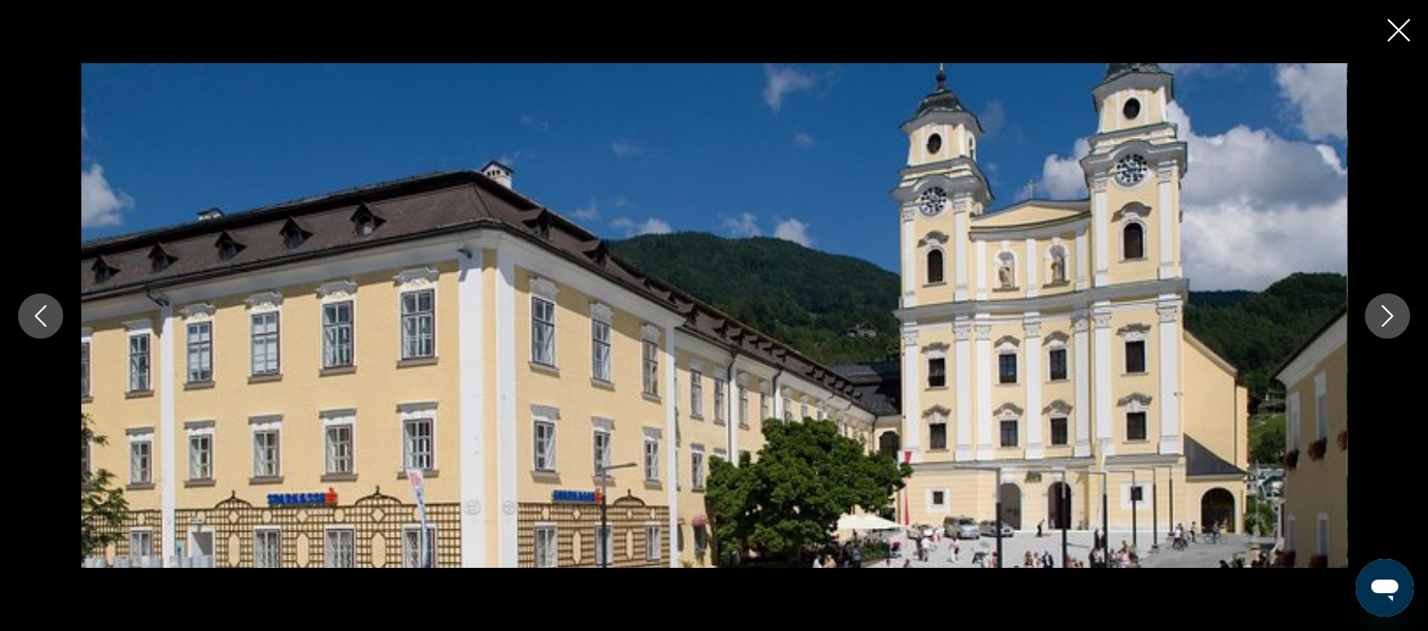
click at [1389, 321] on icon "Next image" at bounding box center [1388, 316] width 22 height 22
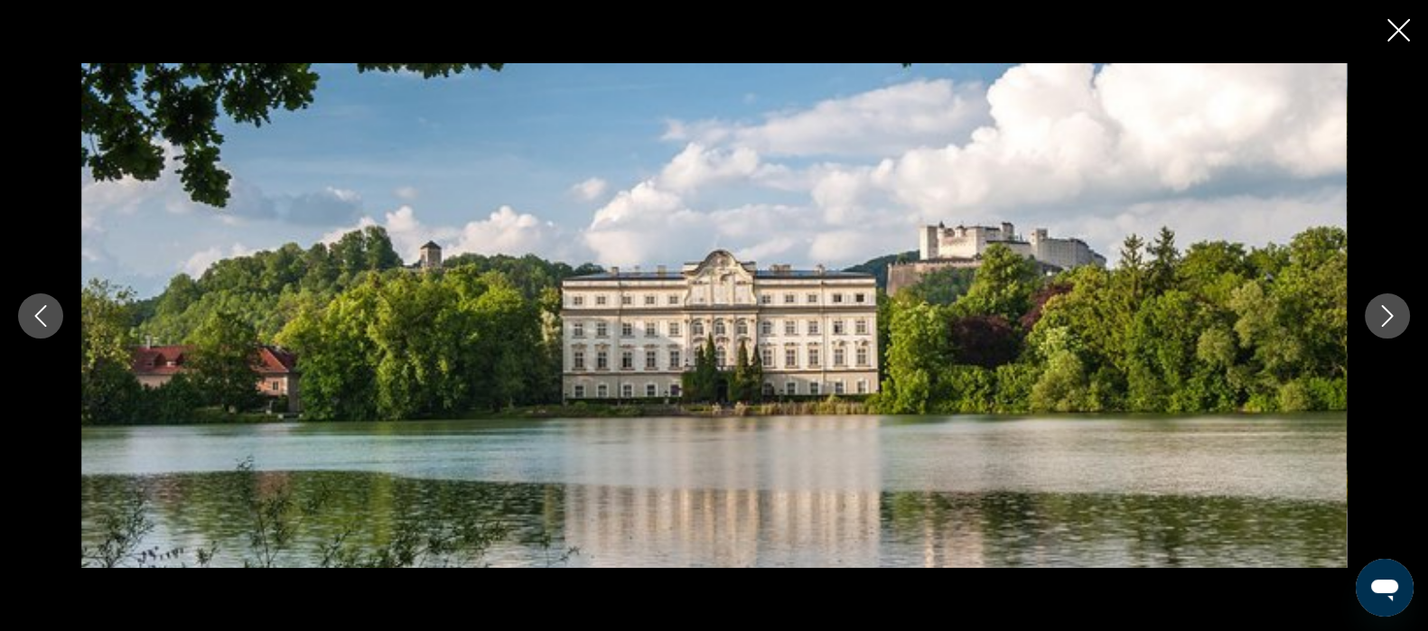
click at [1388, 316] on icon "Next image" at bounding box center [1388, 316] width 22 height 22
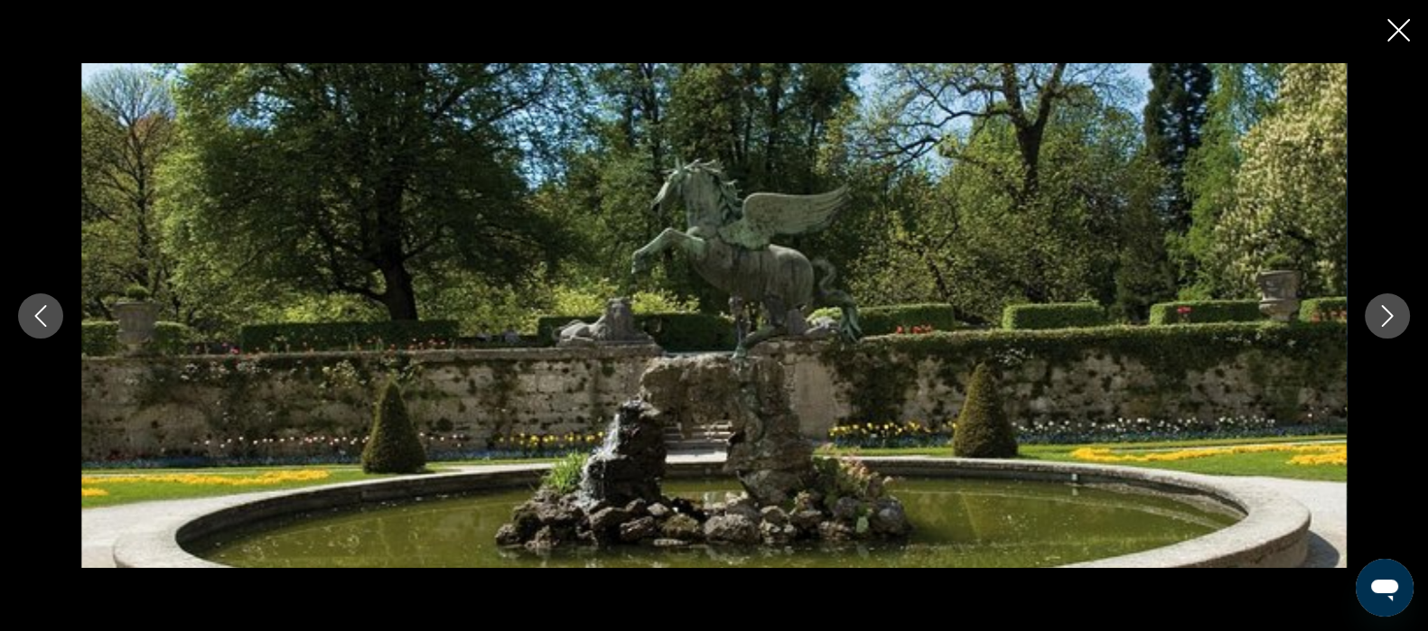
click at [1384, 321] on icon "Next image" at bounding box center [1388, 316] width 22 height 22
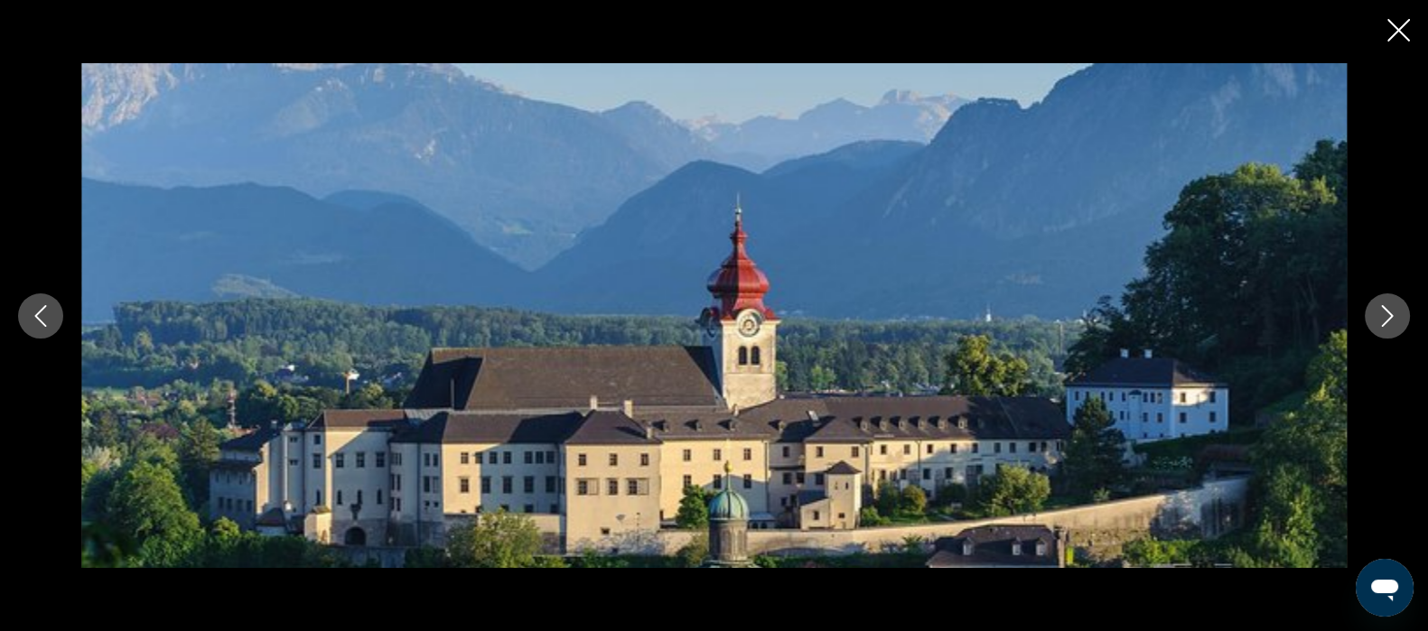
click at [1391, 319] on icon "Next image" at bounding box center [1388, 316] width 22 height 22
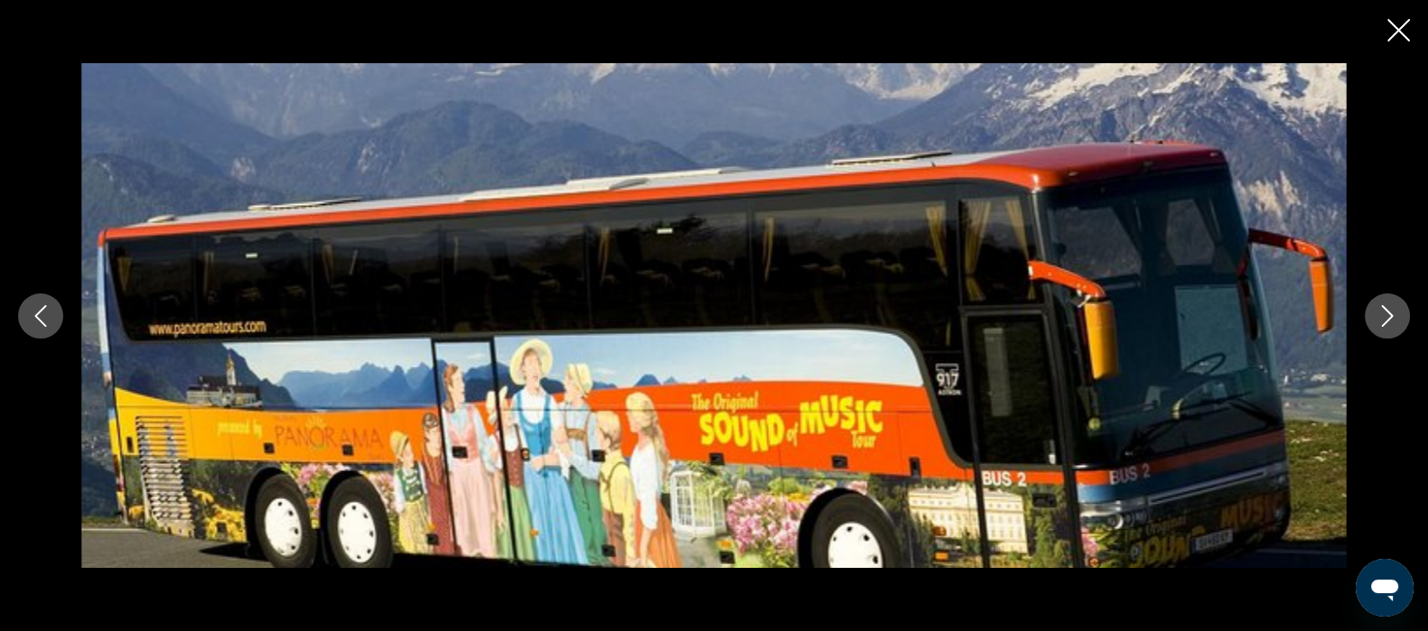
click at [1387, 318] on icon "Next image" at bounding box center [1388, 316] width 22 height 22
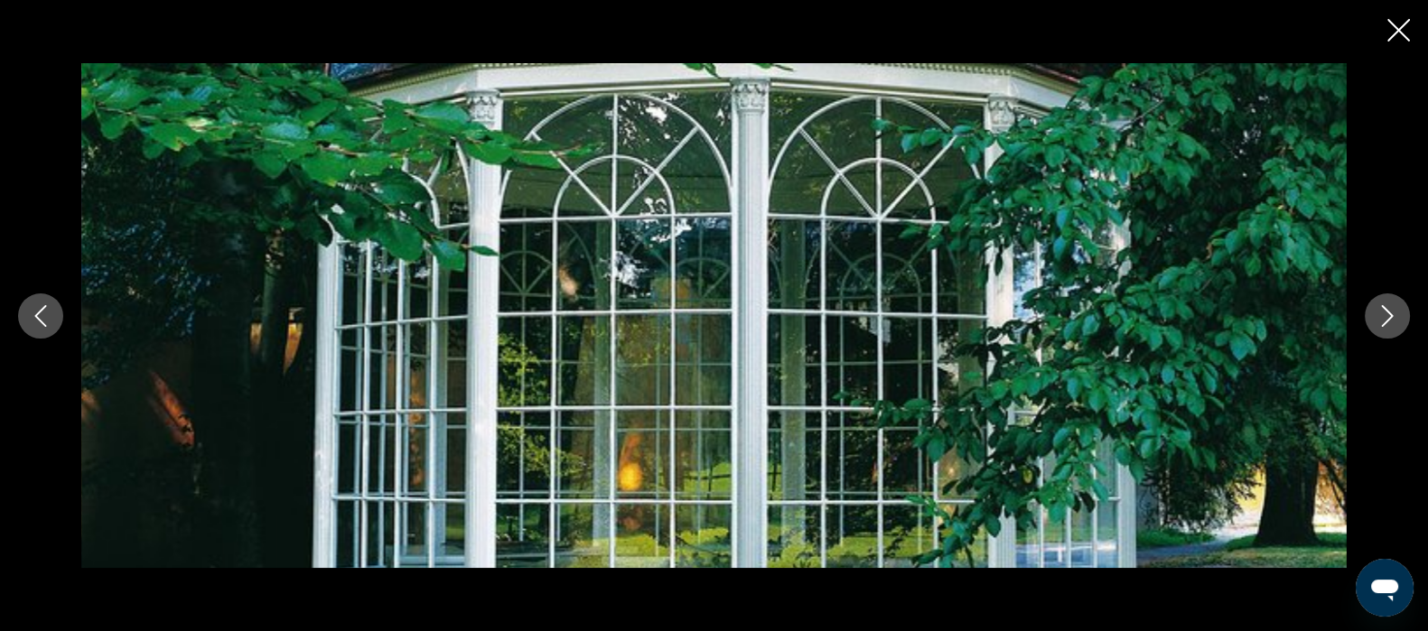
click at [1382, 321] on icon "Next image" at bounding box center [1388, 316] width 22 height 22
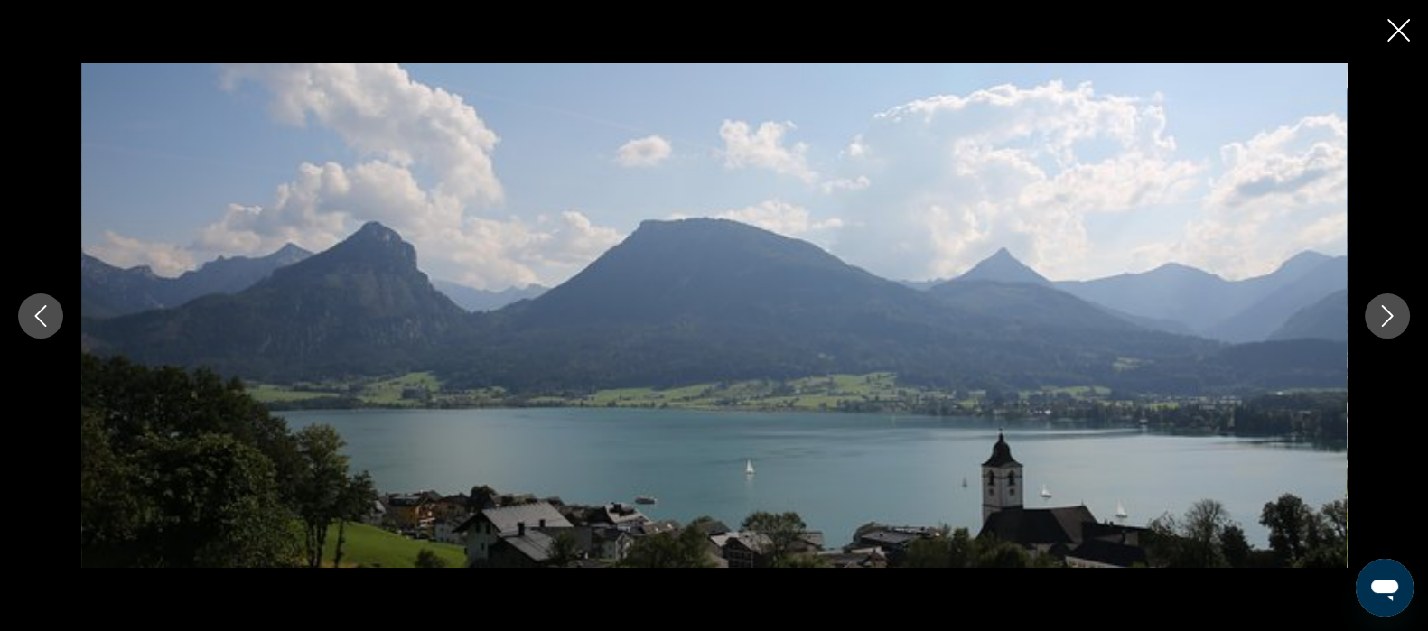
click at [1382, 322] on icon "Next image" at bounding box center [1388, 316] width 22 height 22
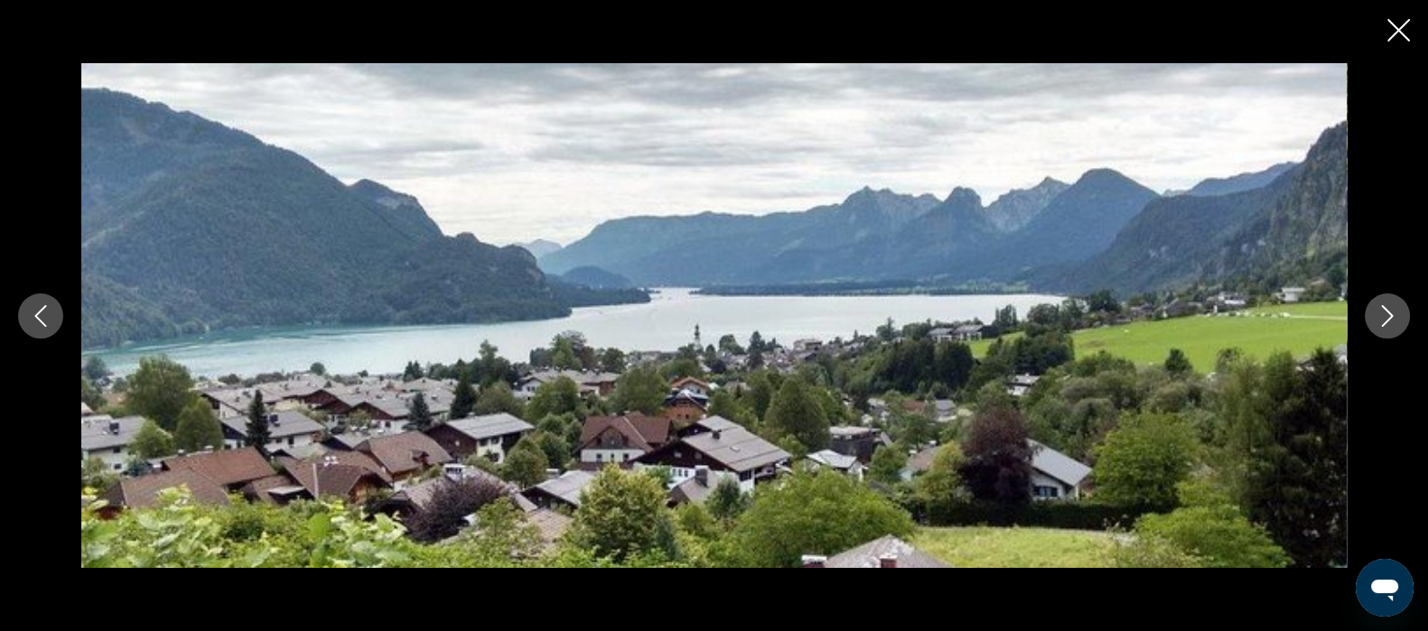
click at [1387, 315] on icon "Next image" at bounding box center [1388, 316] width 22 height 22
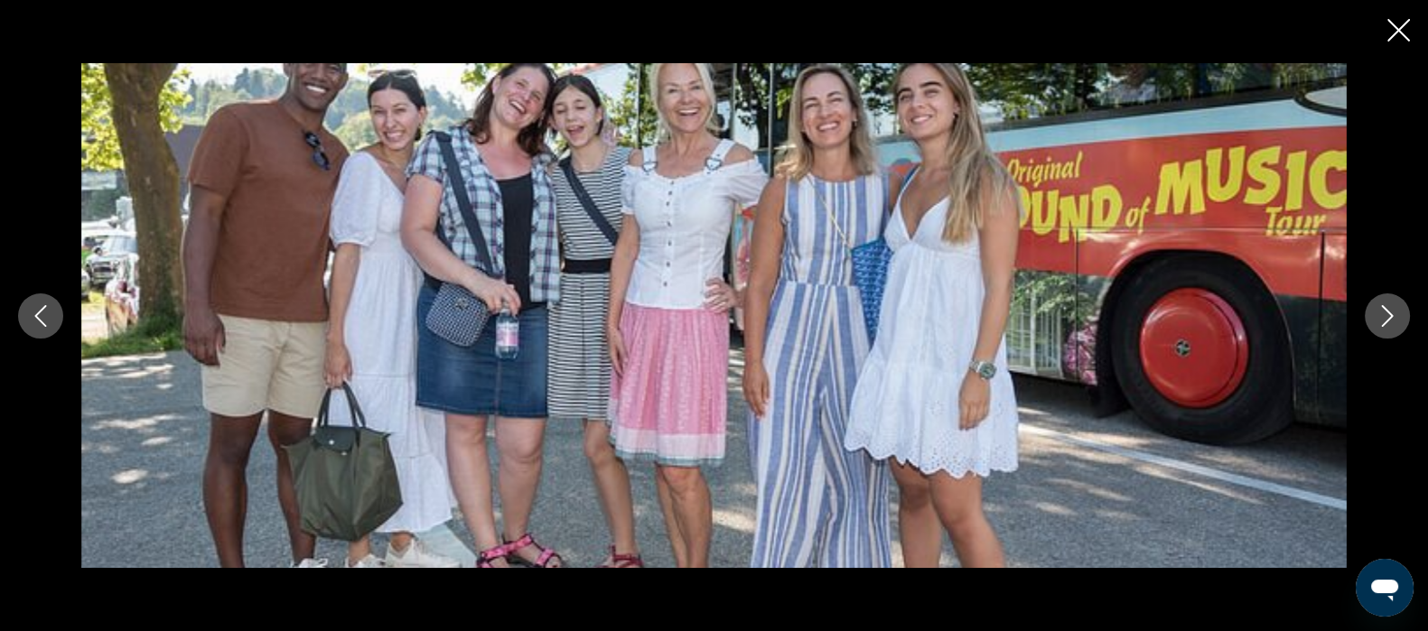
click at [1388, 321] on icon "Next image" at bounding box center [1388, 316] width 12 height 22
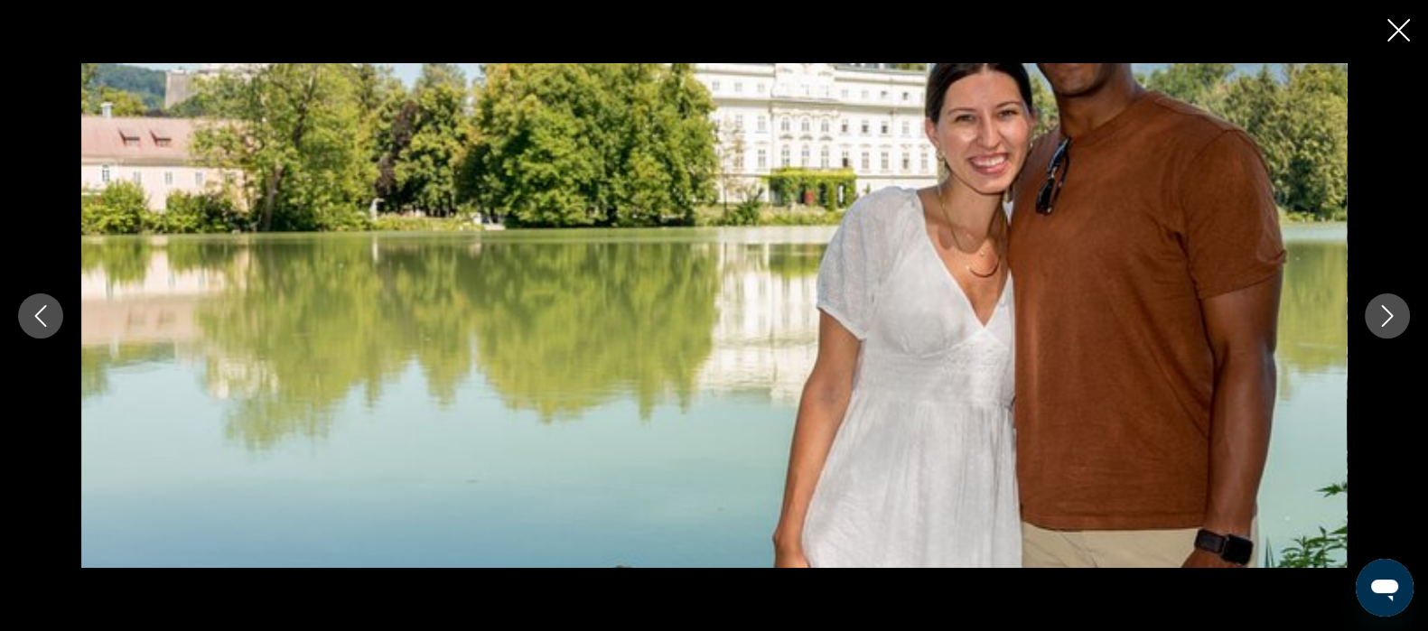
click at [1399, 41] on icon "Close slideshow" at bounding box center [1399, 30] width 23 height 23
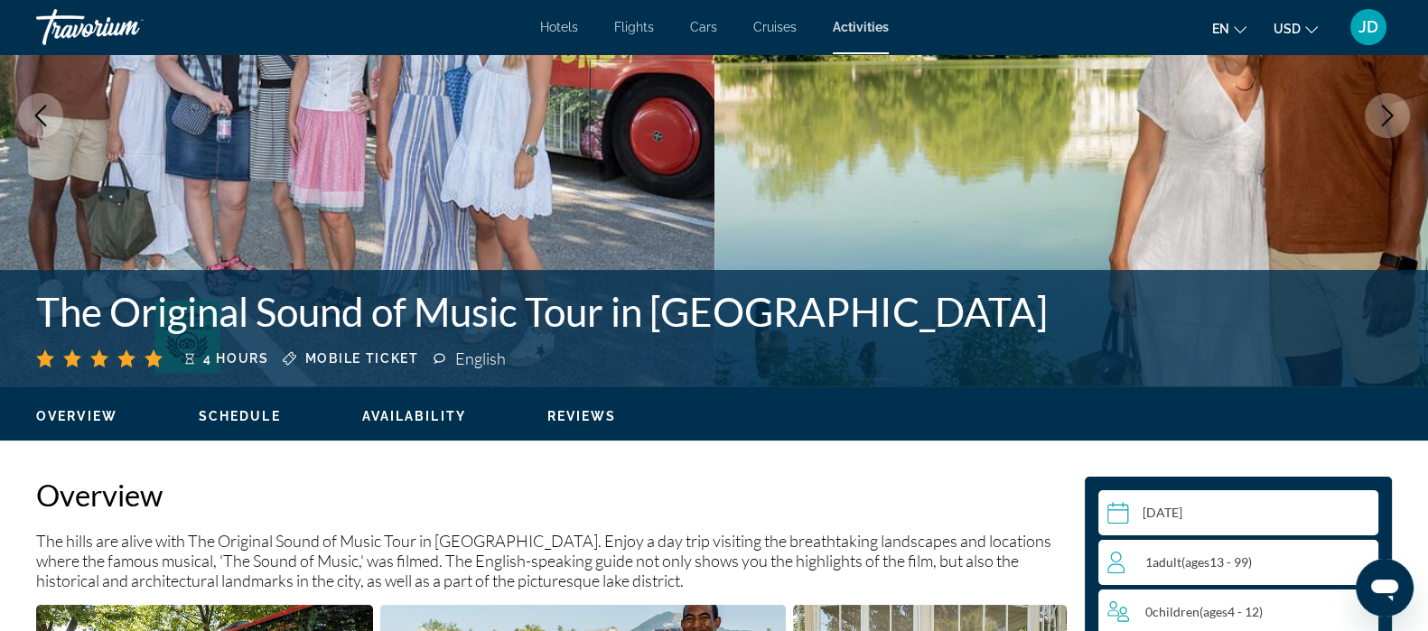
scroll to position [209, 0]
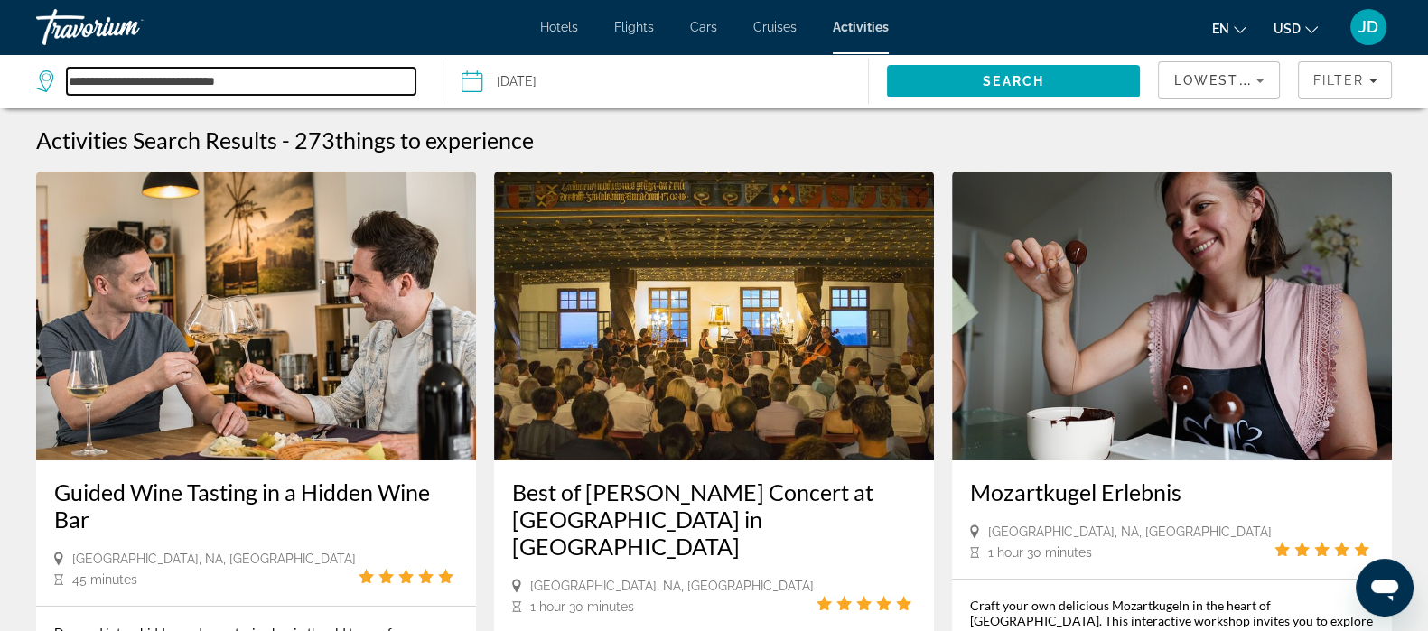
click at [228, 79] on input "**********" at bounding box center [241, 81] width 349 height 27
click at [268, 75] on input "**********" at bounding box center [241, 81] width 349 height 27
type input "*"
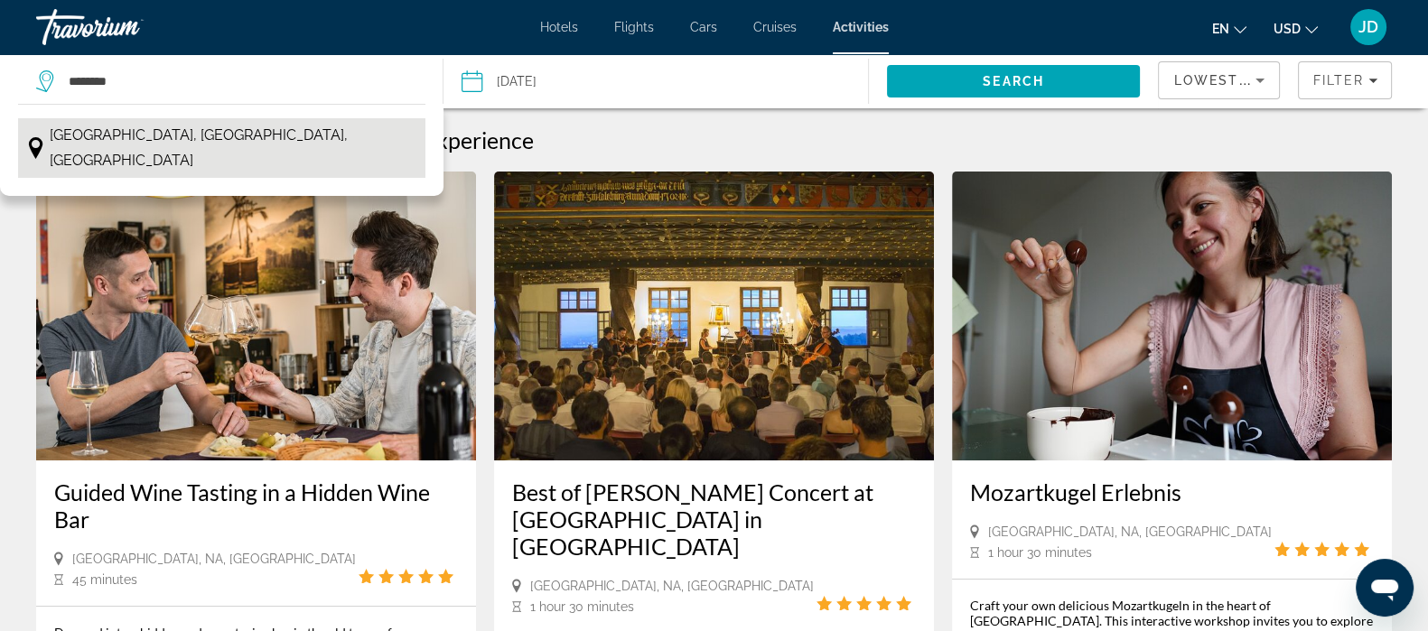
click at [134, 142] on span "[GEOGRAPHIC_DATA], [GEOGRAPHIC_DATA], [GEOGRAPHIC_DATA]" at bounding box center [233, 148] width 367 height 51
type input "**********"
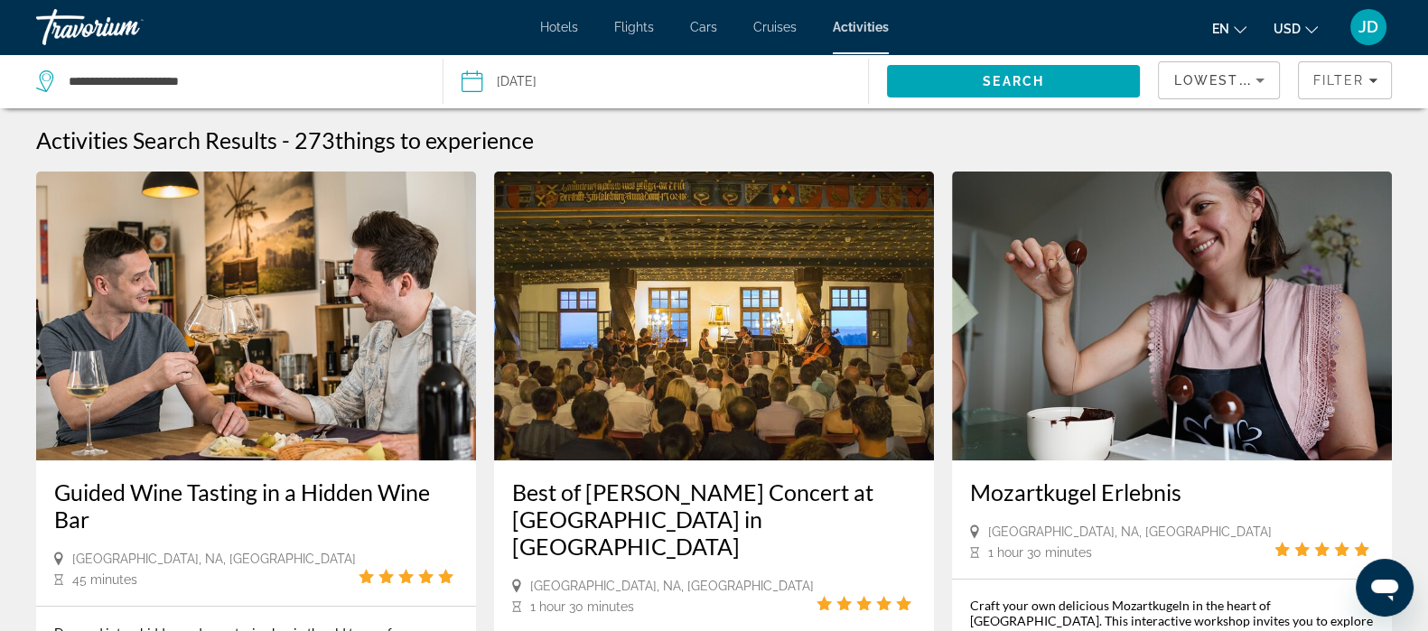
click at [604, 86] on input "Date: Nov 10, 2025" at bounding box center [562, 84] width 210 height 60
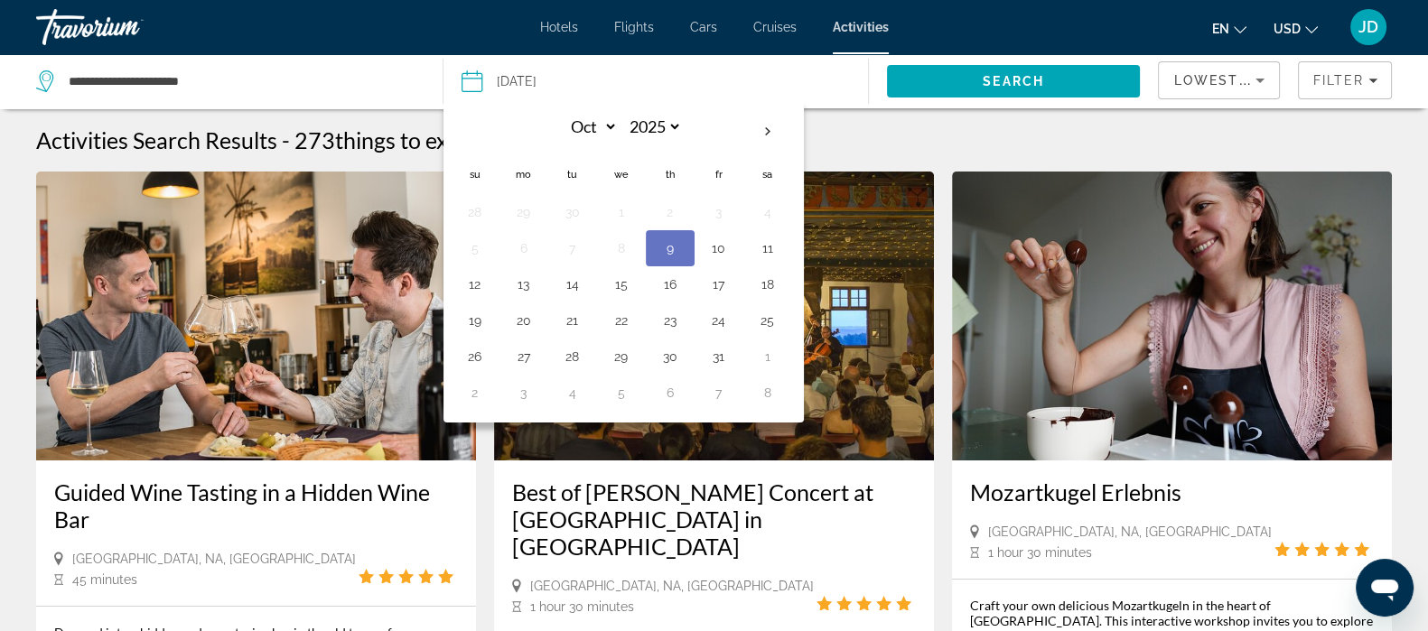
click at [764, 139] on th "Next month" at bounding box center [767, 132] width 49 height 40
select select "**"
click at [674, 249] on button "6" at bounding box center [670, 248] width 29 height 25
type input "**********"
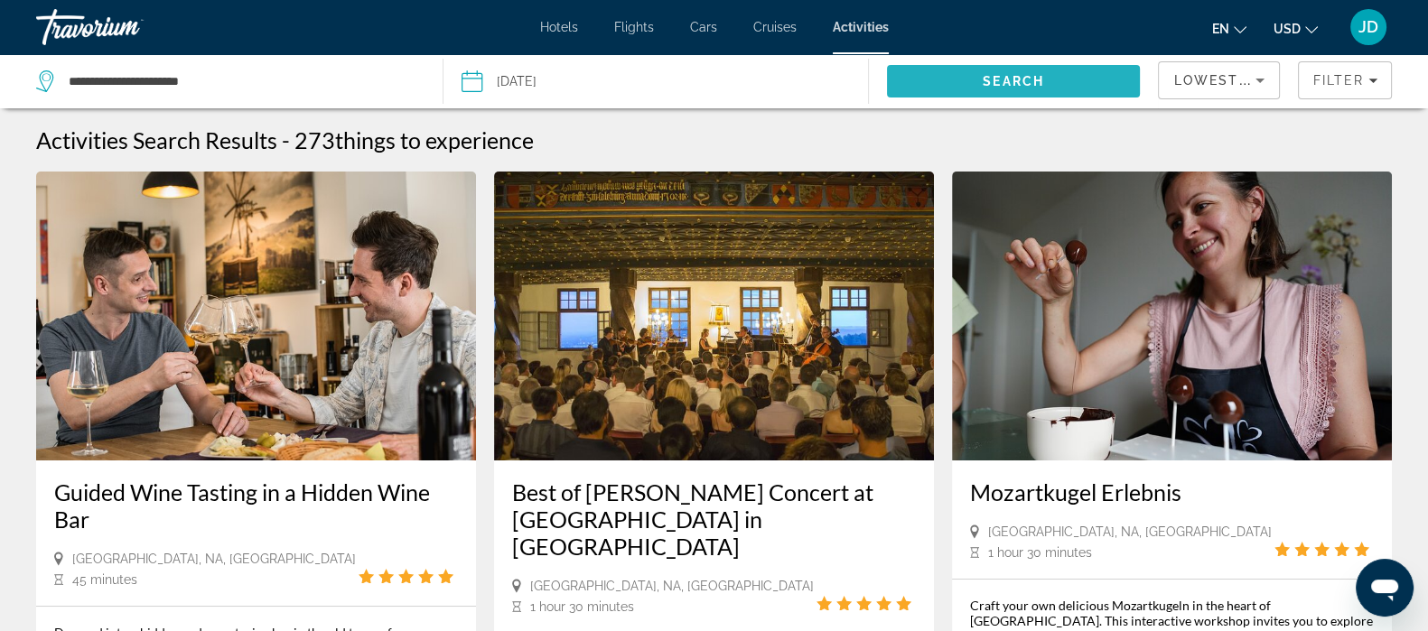
click at [1016, 74] on span "Search" at bounding box center [1013, 81] width 61 height 14
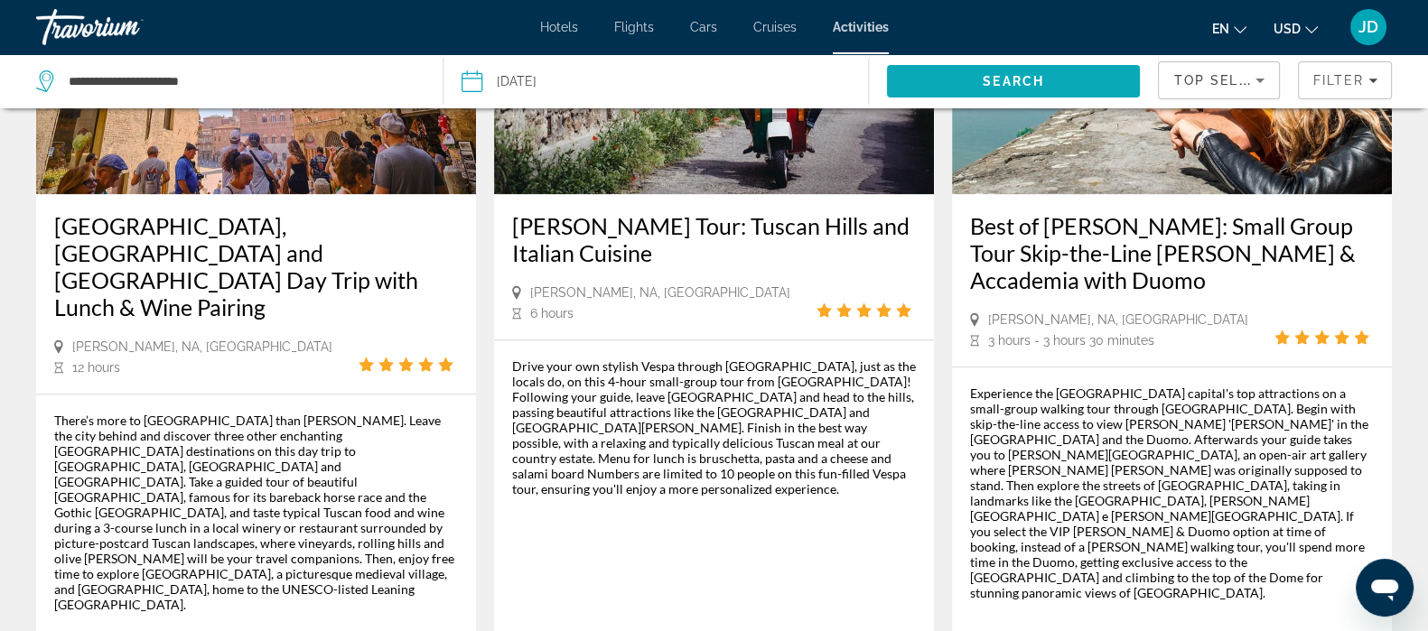
scroll to position [2689, 0]
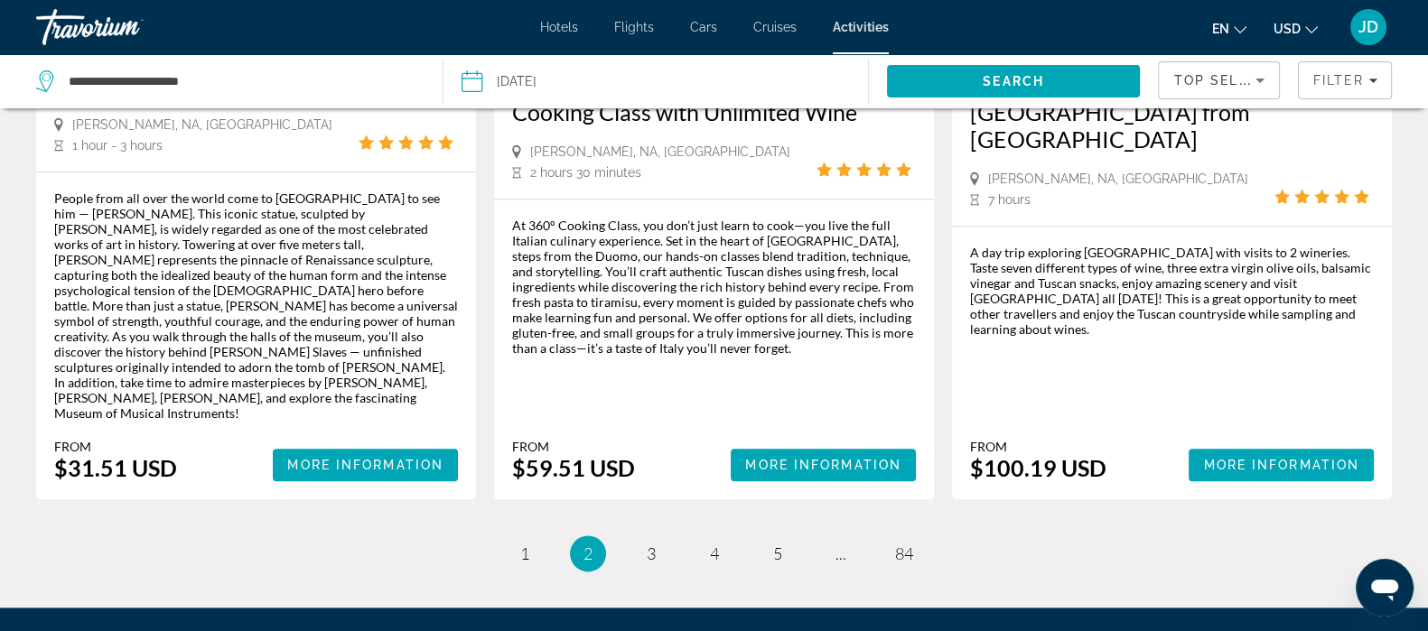
scroll to position [2731, 0]
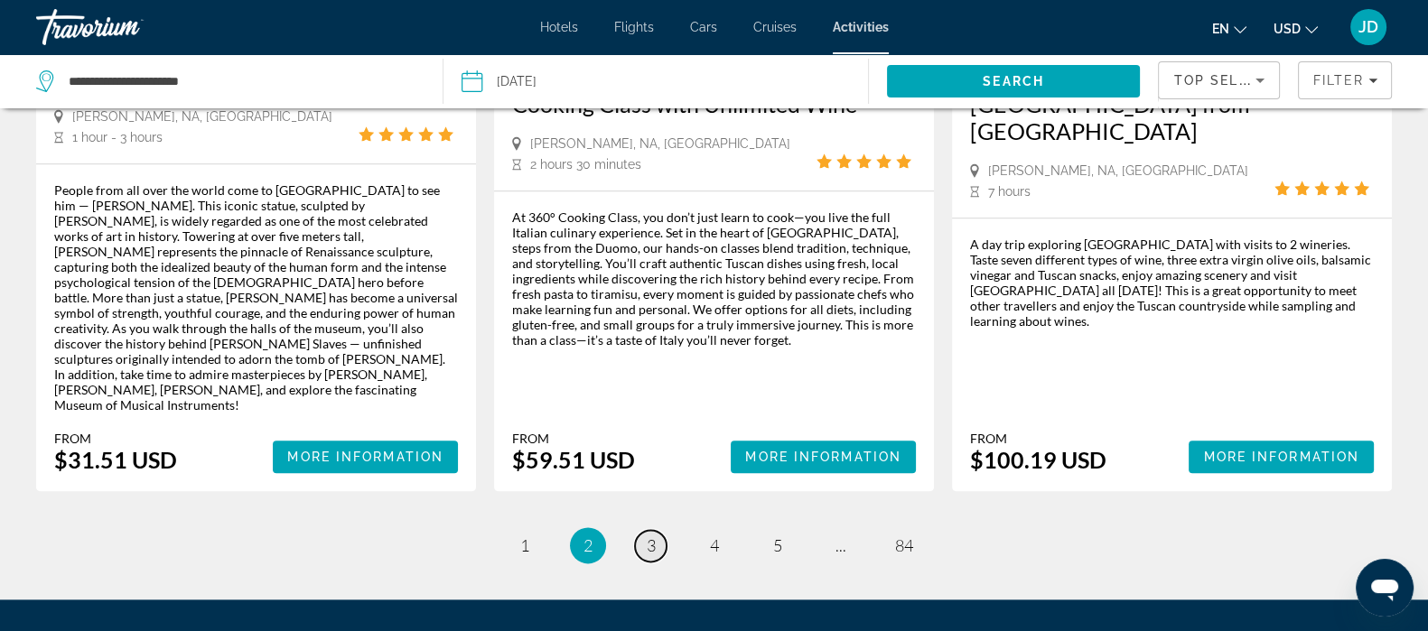
click at [650, 536] on span "3" at bounding box center [651, 546] width 9 height 20
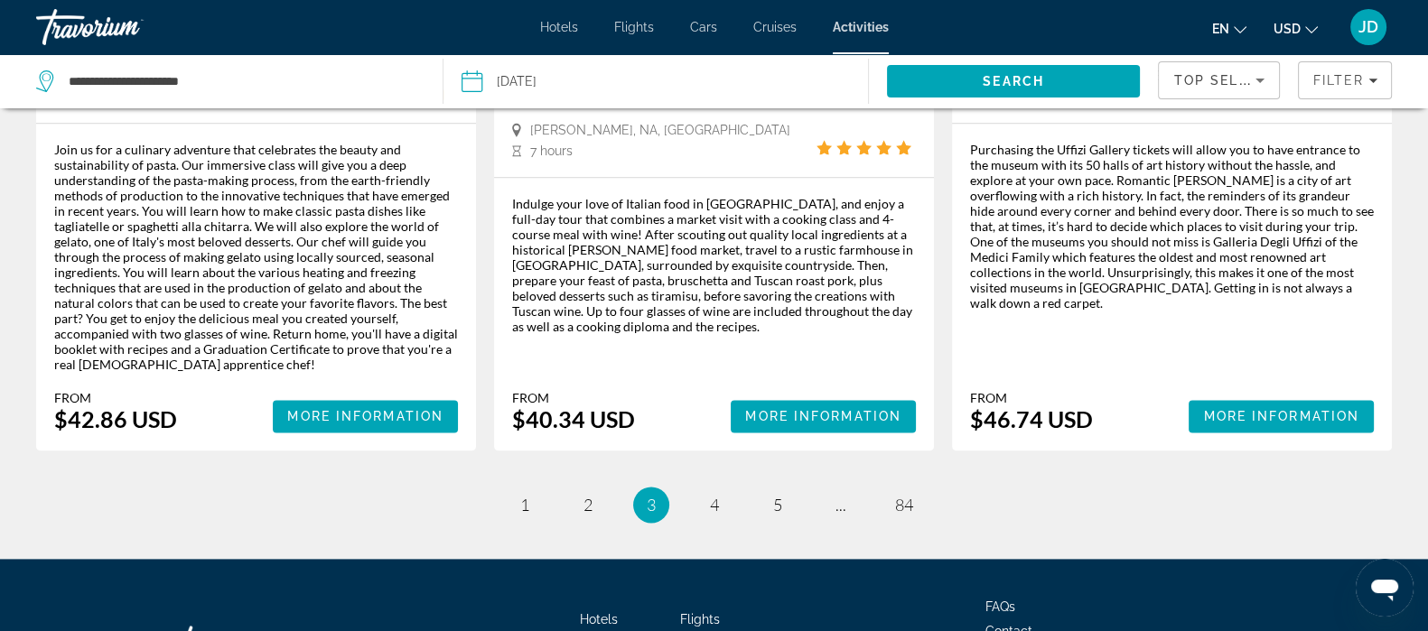
scroll to position [2894, 0]
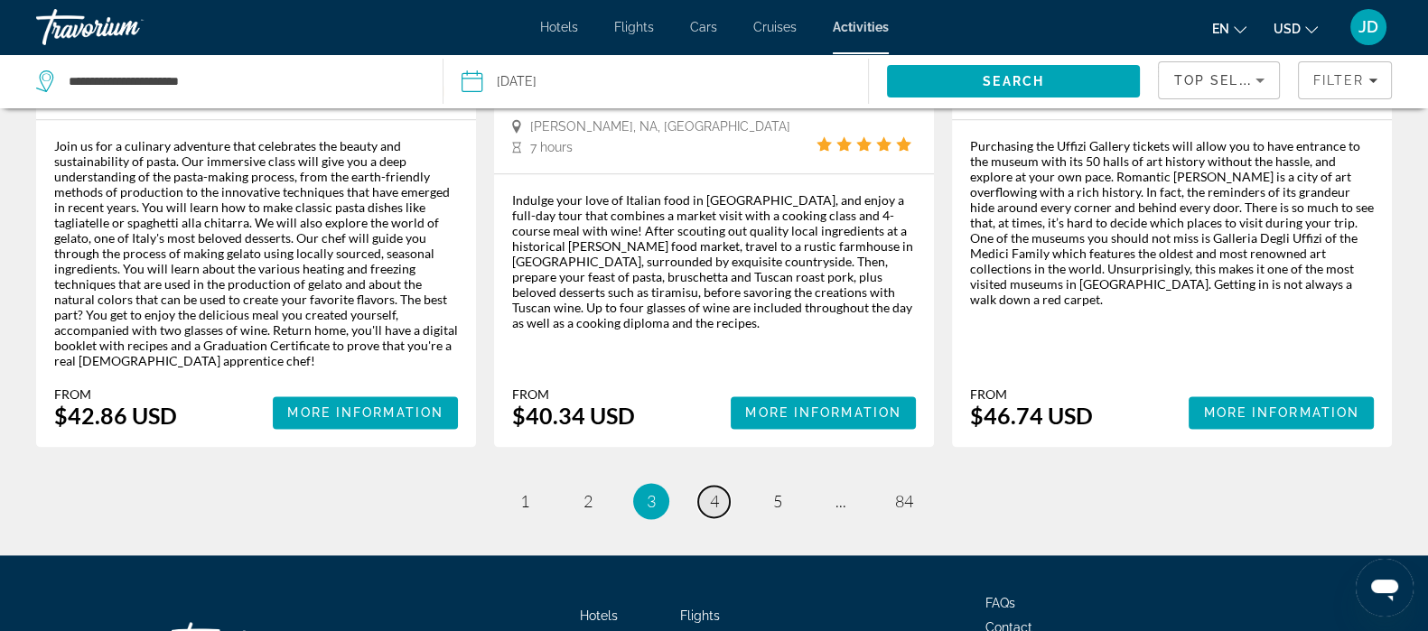
click at [714, 491] on span "4" at bounding box center [714, 501] width 9 height 20
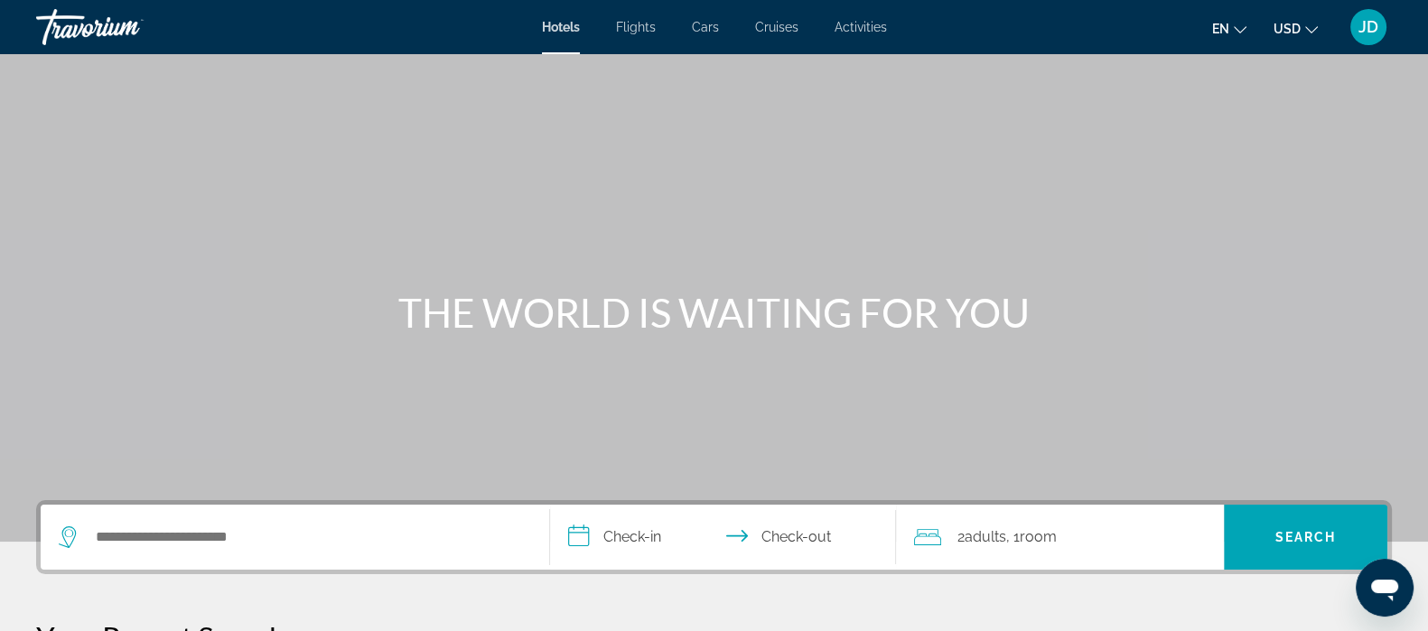
click at [1377, 31] on span "JD" at bounding box center [1369, 27] width 20 height 18
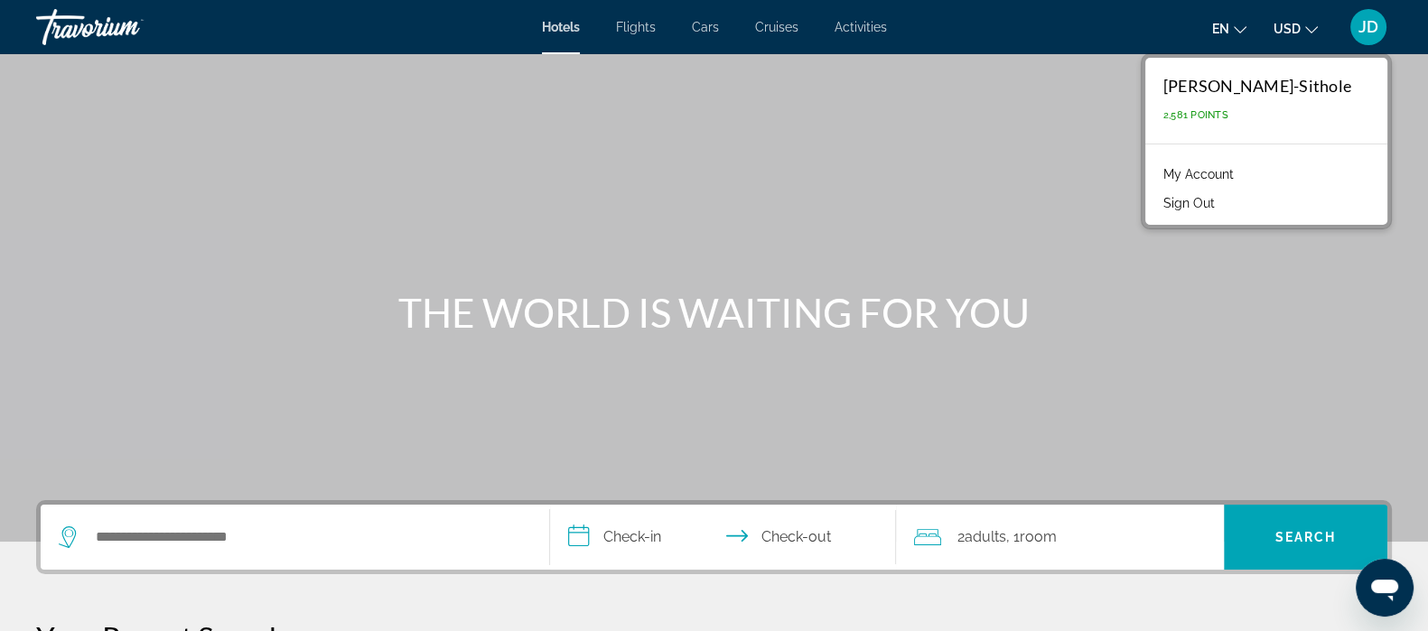
click at [1216, 166] on link "My Account" at bounding box center [1198, 174] width 89 height 23
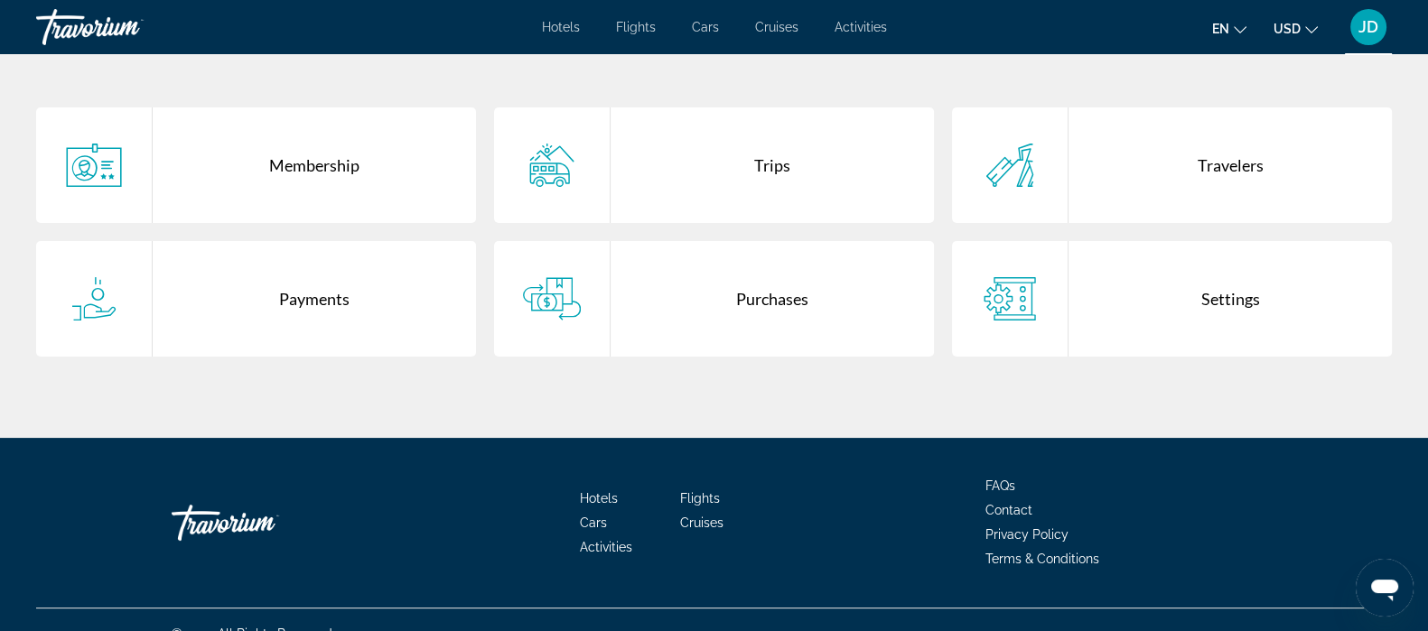
scroll to position [362, 0]
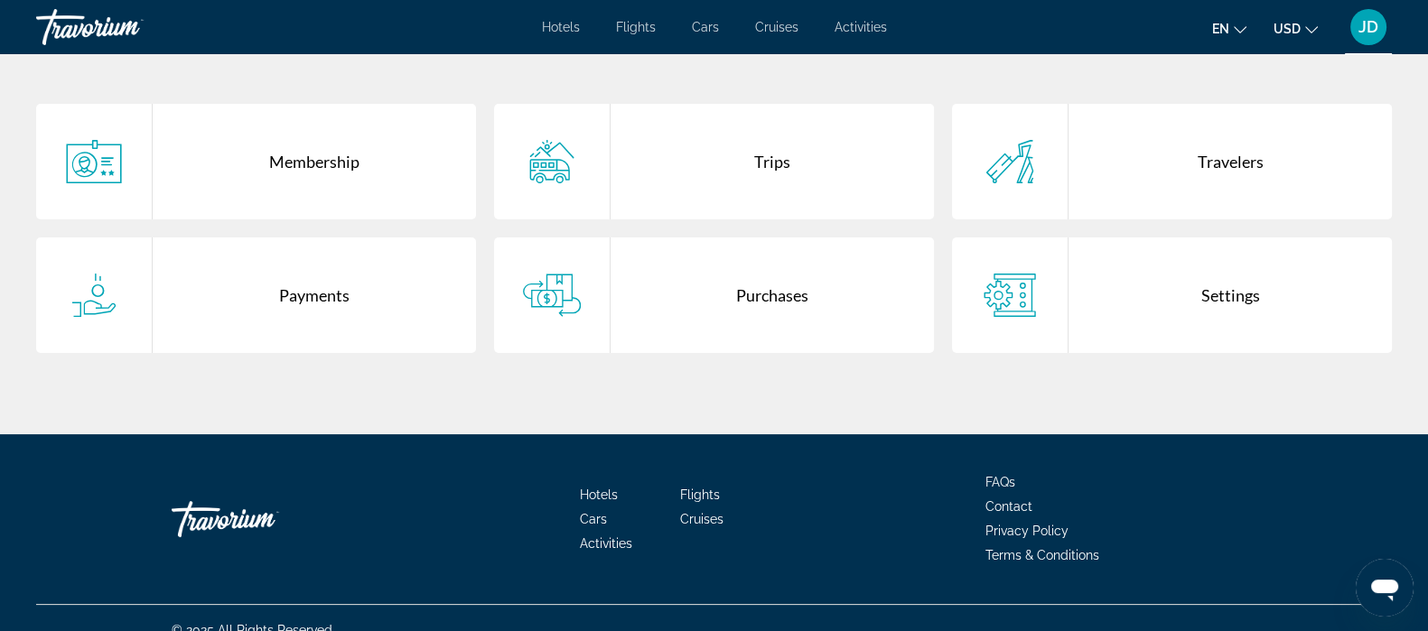
click at [761, 300] on div "Purchases" at bounding box center [772, 296] width 323 height 116
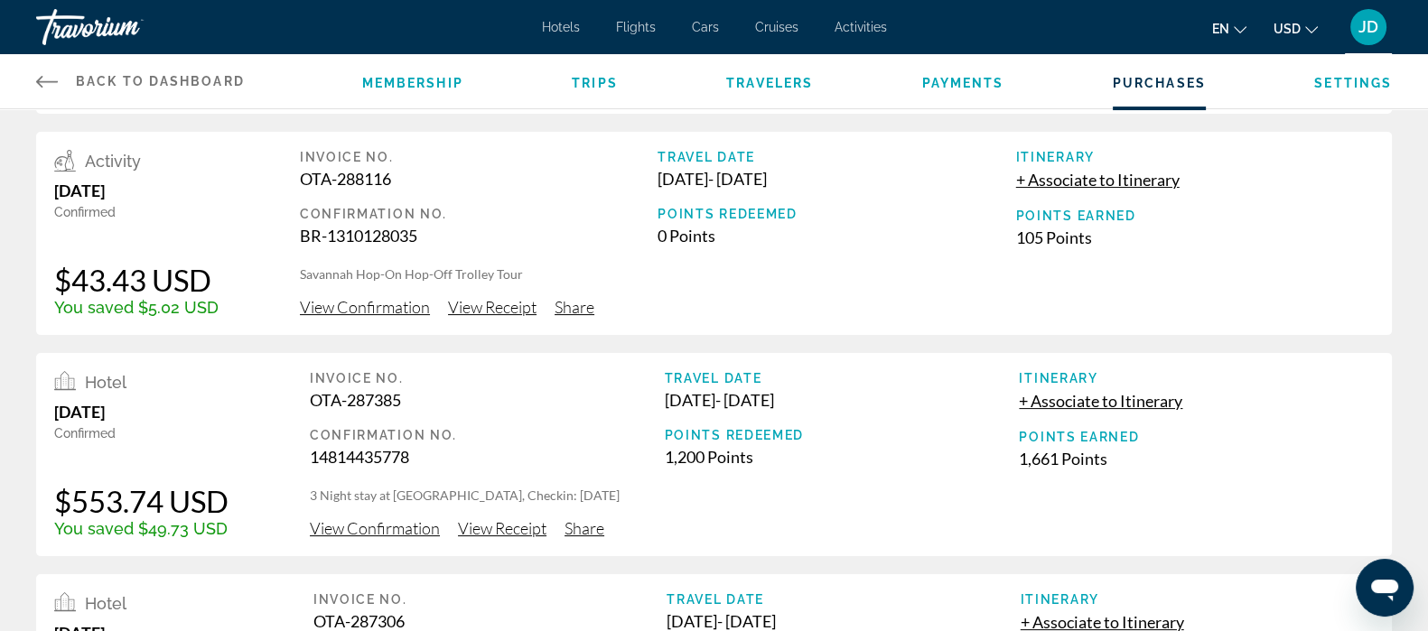
scroll to position [439, 0]
